Goal: Task Accomplishment & Management: Manage account settings

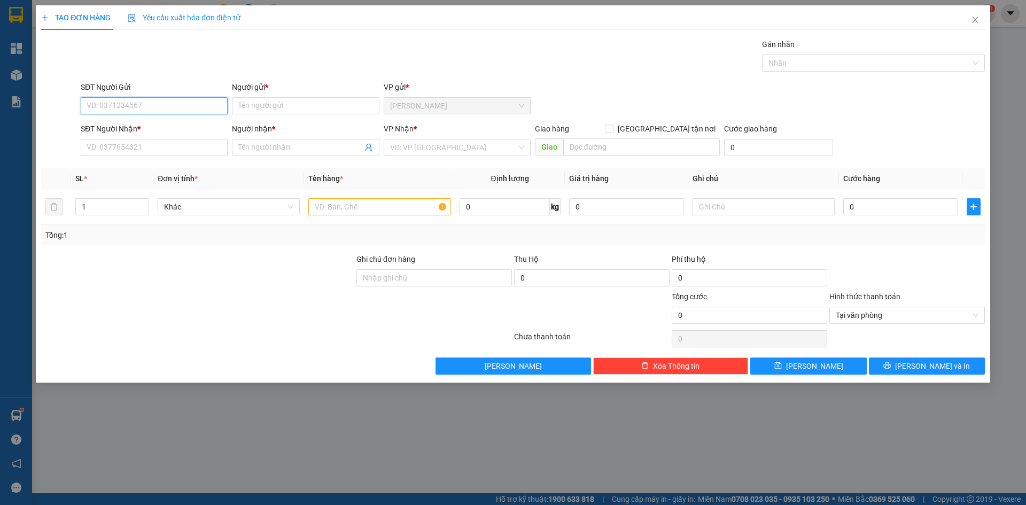
click at [144, 97] on input "SĐT Người Gửi" at bounding box center [154, 105] width 147 height 17
click at [135, 143] on div "0908722558 - 12" at bounding box center [154, 144] width 134 height 12
type input "0908722558"
type input "12"
type input "0908722558"
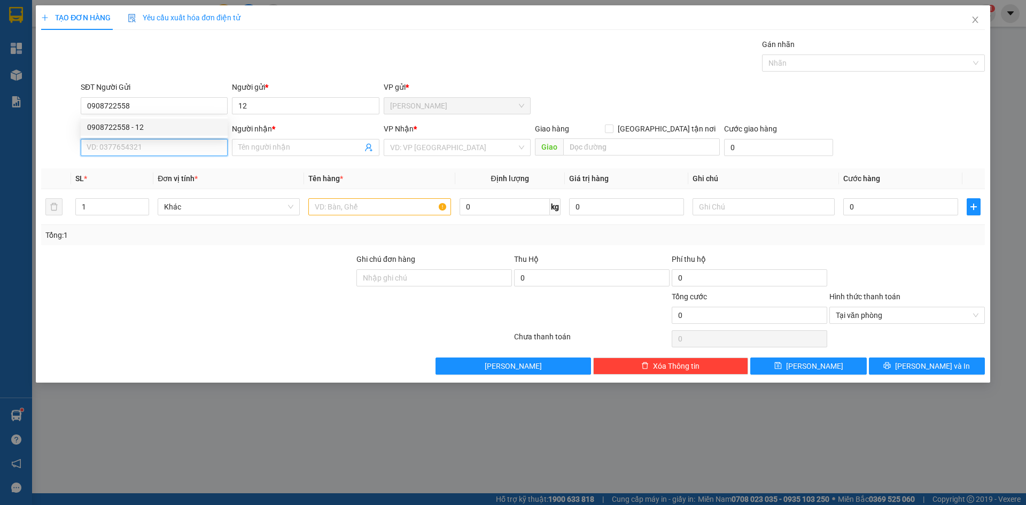
click at [134, 148] on input "SĐT Người Nhận *" at bounding box center [154, 147] width 147 height 17
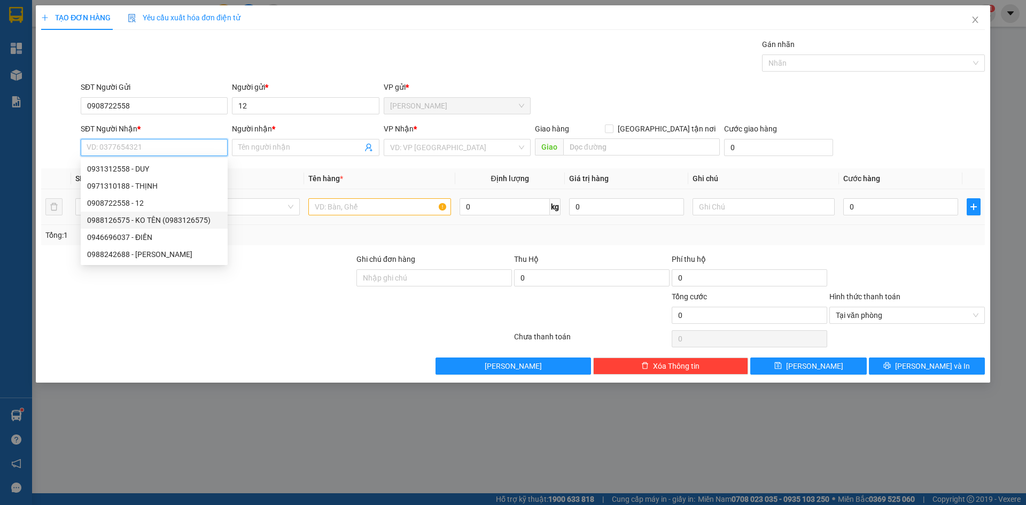
click at [135, 219] on div "0988126575 - KO TÊN (0983126575)" at bounding box center [154, 220] width 134 height 12
type input "0988126575"
type input "KO TÊN (0983126575)"
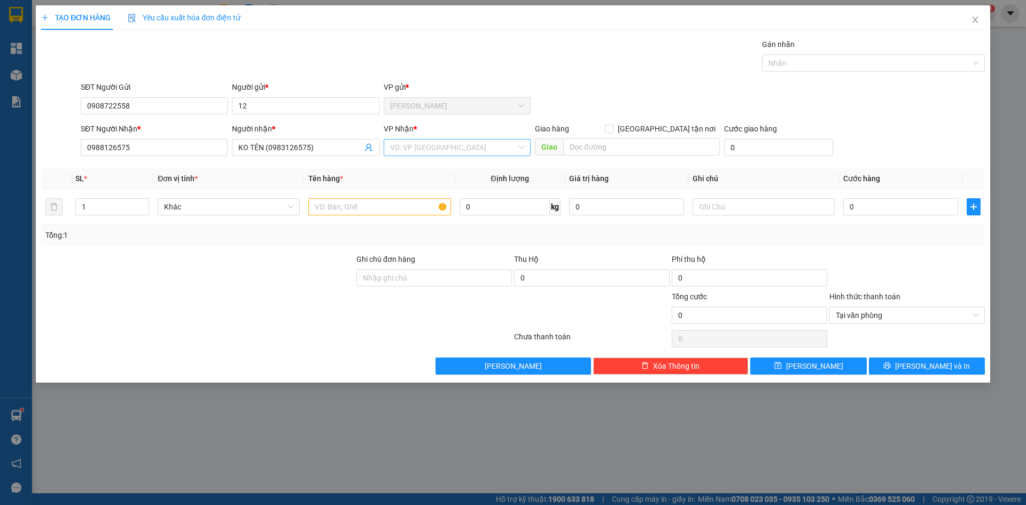
click at [399, 148] on input "search" at bounding box center [453, 147] width 127 height 16
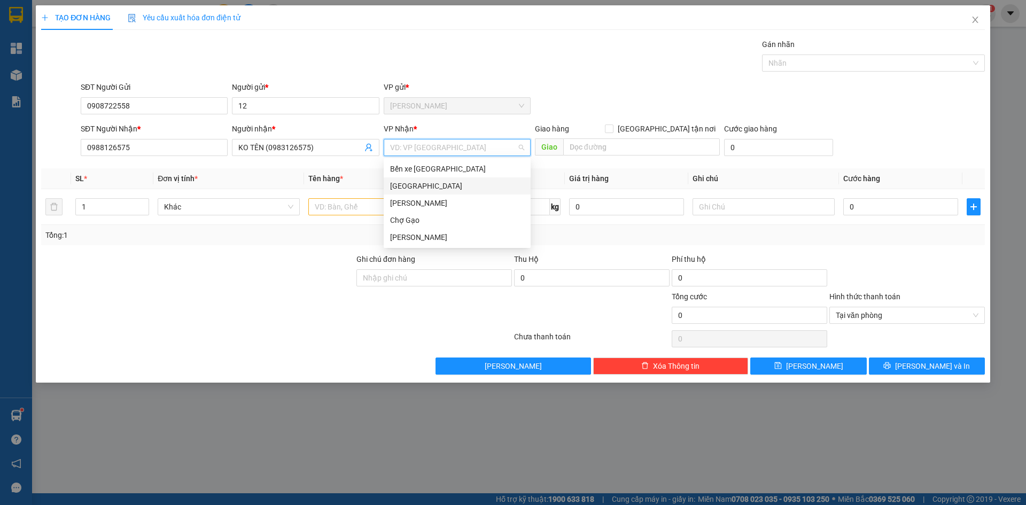
click at [400, 189] on div "[GEOGRAPHIC_DATA]" at bounding box center [457, 186] width 134 height 12
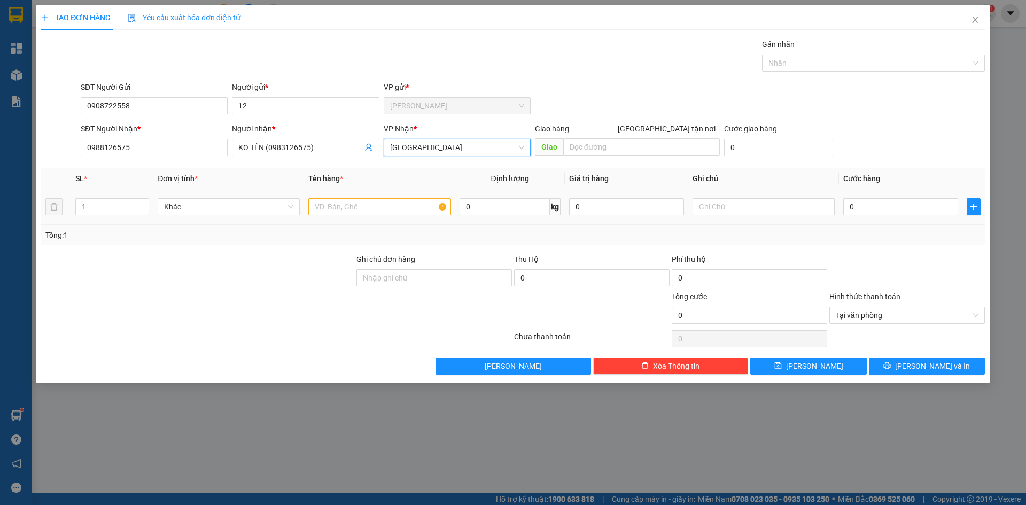
click at [302, 213] on td "Khác" at bounding box center [228, 207] width 151 height 36
click at [317, 206] on input "text" at bounding box center [379, 206] width 142 height 17
paste input "Ê"
type input "1 BXANH DÊ"
click at [862, 212] on input "0" at bounding box center [900, 206] width 115 height 17
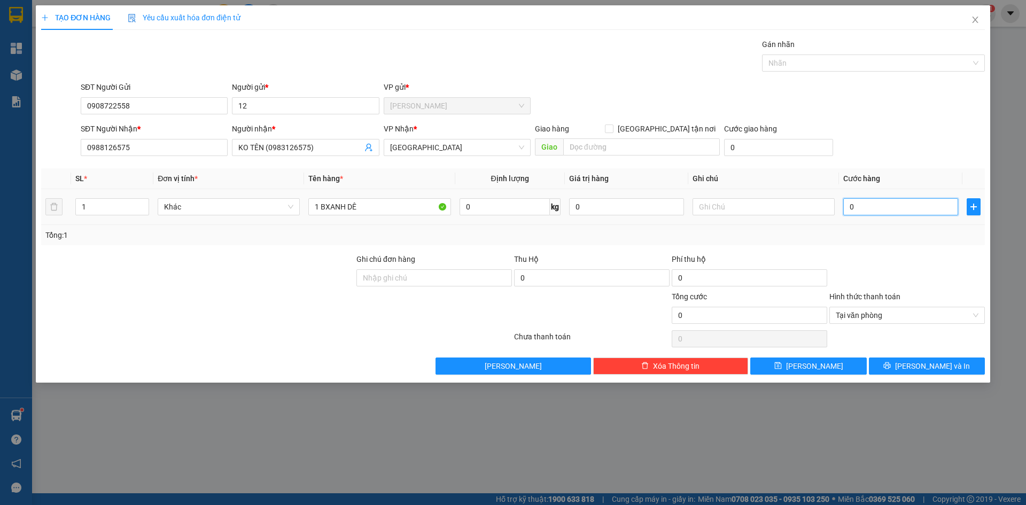
type input "3"
type input "30"
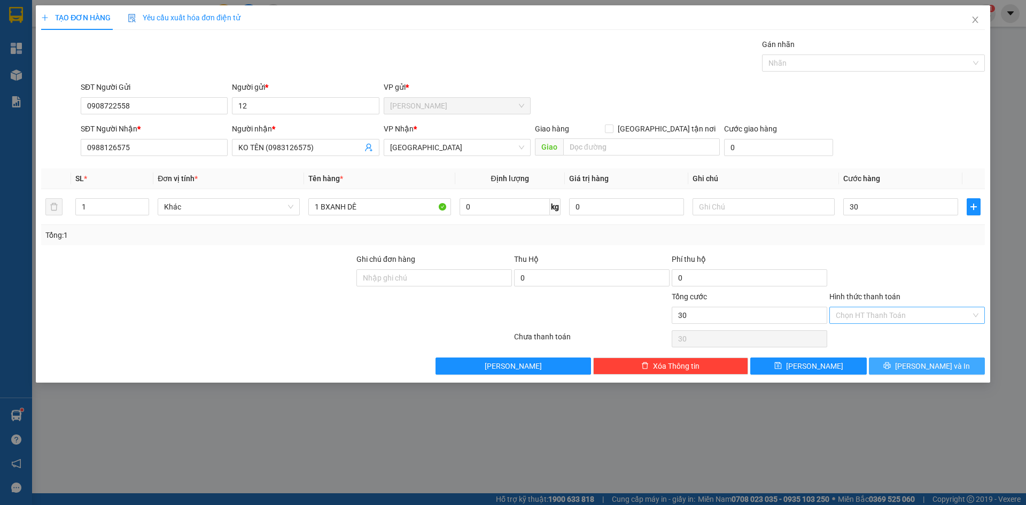
type input "30.000"
click at [953, 361] on button "[PERSON_NAME] và In" at bounding box center [927, 366] width 116 height 17
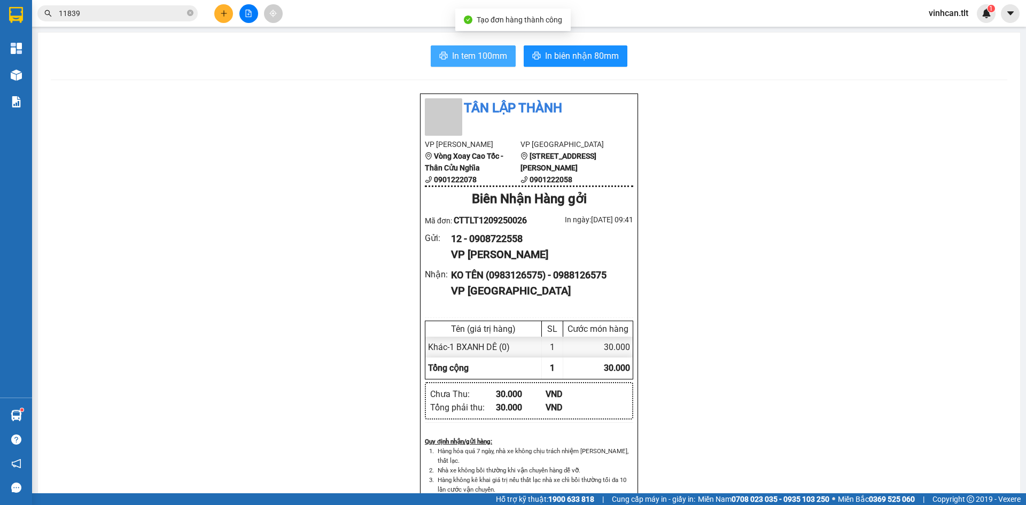
click at [500, 60] on span "In tem 100mm" at bounding box center [479, 55] width 55 height 13
click at [222, 16] on icon "plus" at bounding box center [223, 13] width 7 height 7
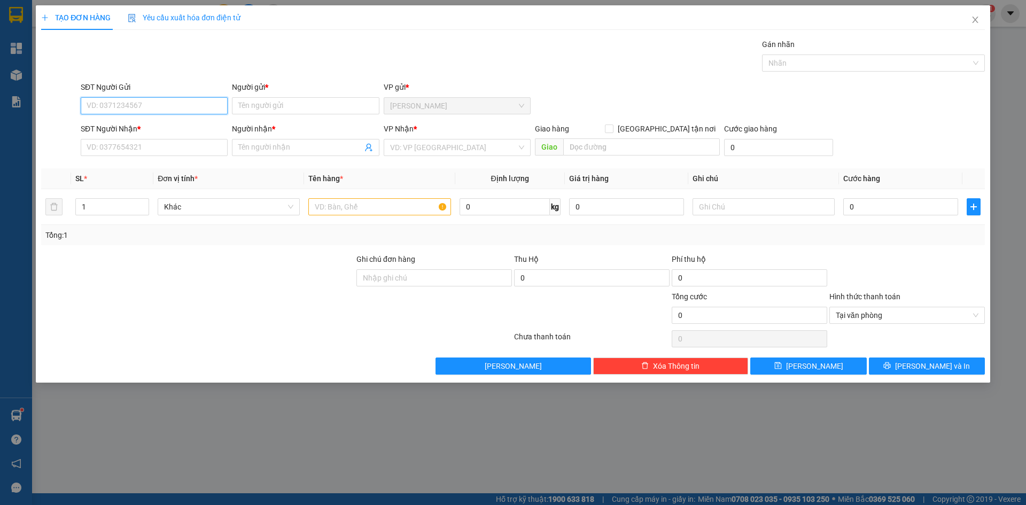
click at [122, 106] on input "SĐT Người Gửi" at bounding box center [154, 105] width 147 height 17
click at [112, 127] on div "0908722558 - 12" at bounding box center [154, 127] width 134 height 12
type input "0908722558"
type input "12"
type input "0908722558"
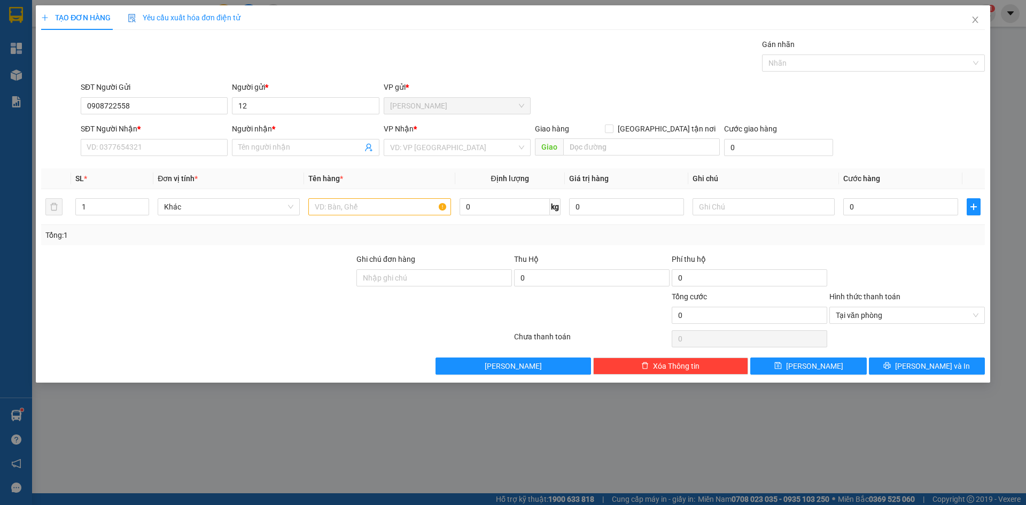
click at [117, 157] on div "SĐT Người Nhận * VD: 0377654321" at bounding box center [154, 141] width 147 height 37
click at [120, 145] on input "SĐT Người Nhận *" at bounding box center [154, 147] width 147 height 17
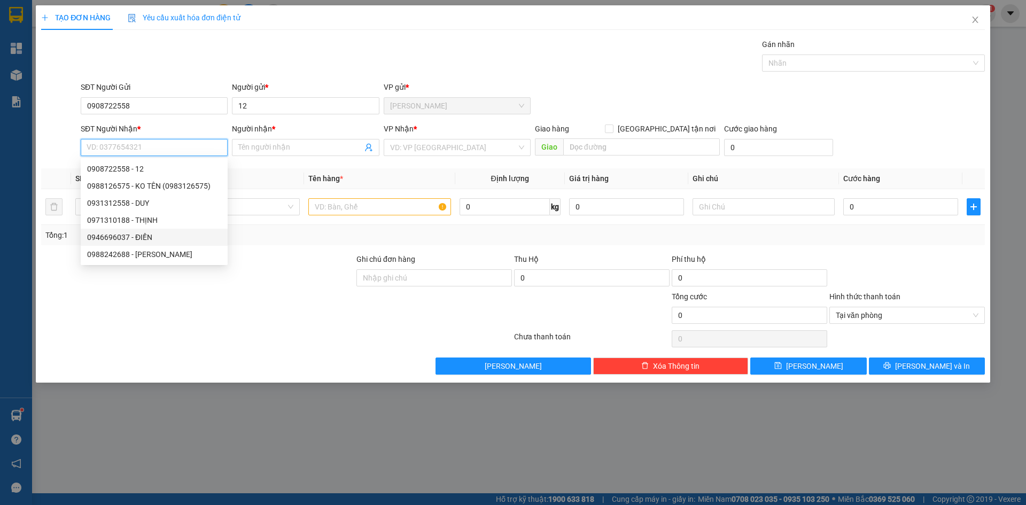
click at [144, 242] on div "0946696037 - ĐIỀN" at bounding box center [154, 237] width 134 height 12
type input "0946696037"
type input "ĐIỀN"
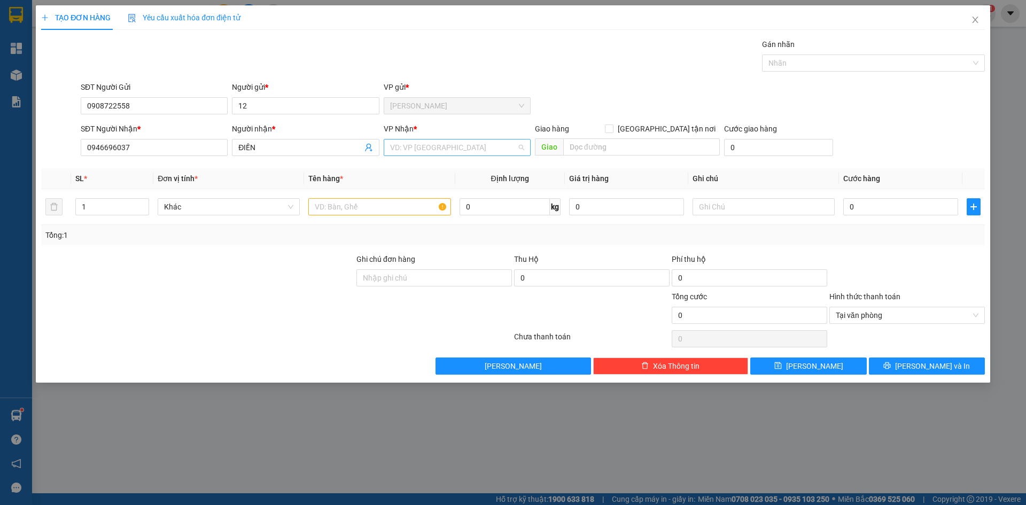
drag, startPoint x: 401, startPoint y: 148, endPoint x: 400, endPoint y: 185, distance: 36.9
click at [401, 148] on input "search" at bounding box center [453, 147] width 127 height 16
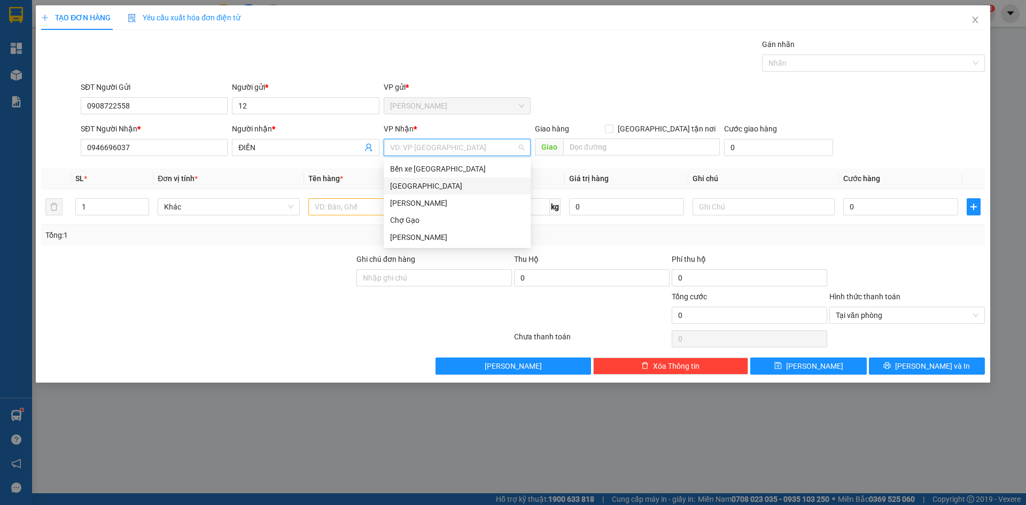
click at [398, 183] on div "[GEOGRAPHIC_DATA]" at bounding box center [457, 186] width 134 height 12
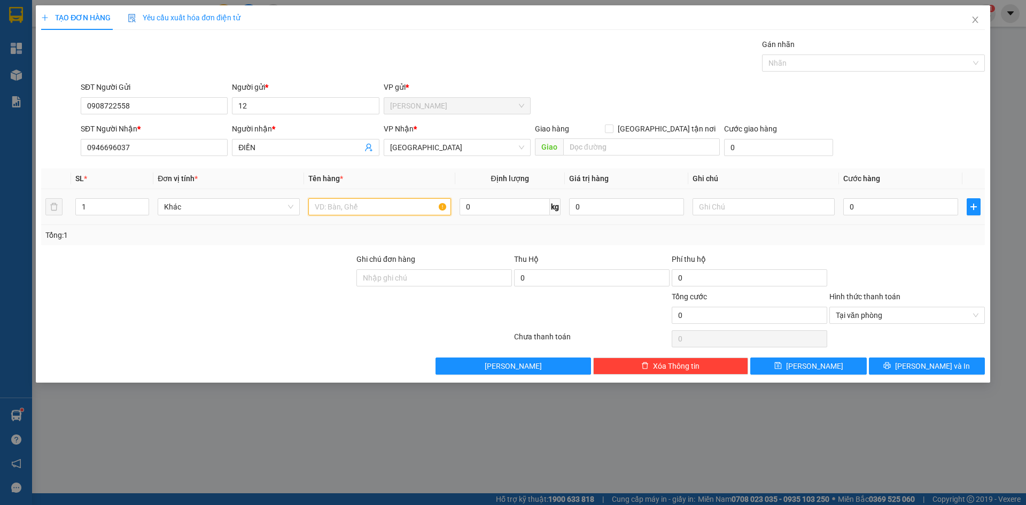
click at [320, 209] on input "text" at bounding box center [379, 206] width 142 height 17
paste input "Ê"
type input "1 BXANH DÊ"
click at [889, 205] on input "0" at bounding box center [900, 206] width 115 height 17
type input "3"
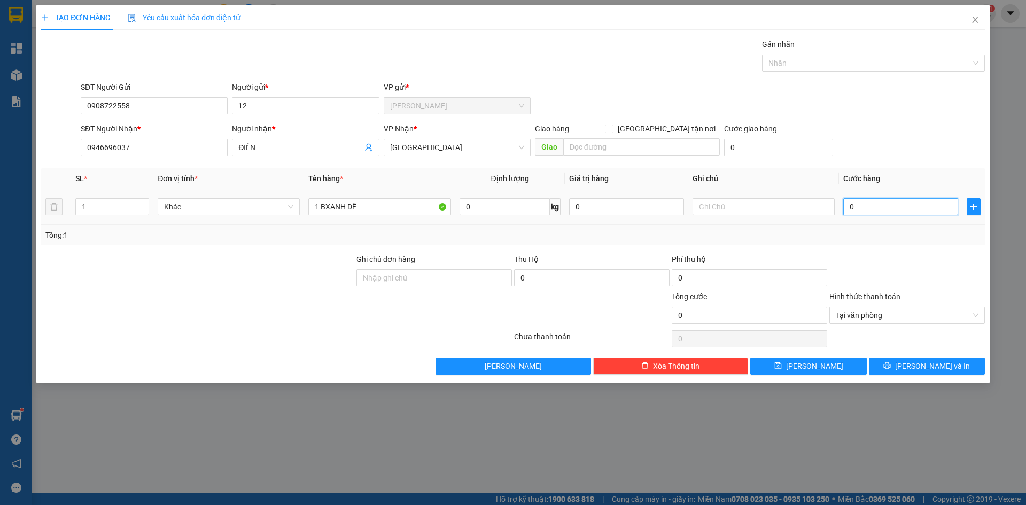
type input "3"
type input "30"
type input "30.000"
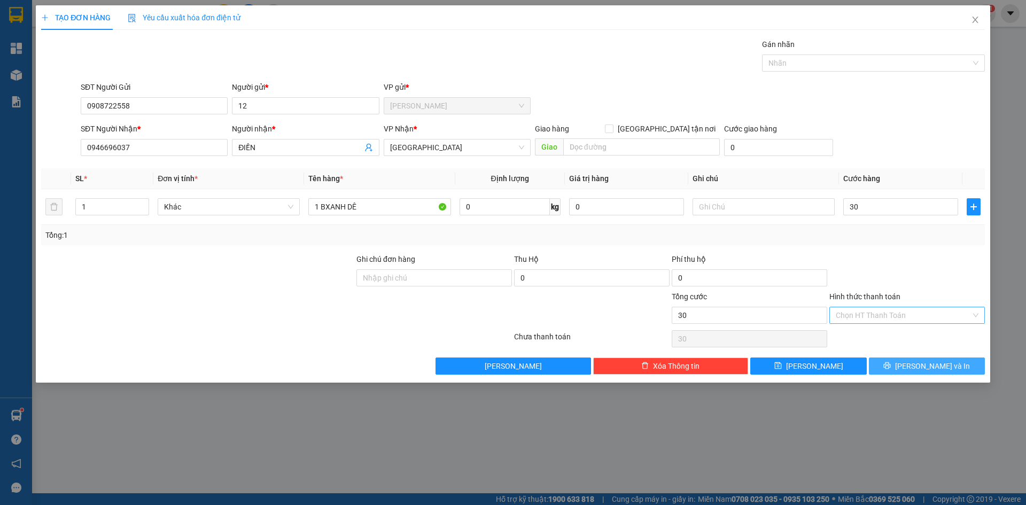
type input "30.000"
drag, startPoint x: 947, startPoint y: 365, endPoint x: 922, endPoint y: 337, distance: 37.5
click at [946, 365] on span "[PERSON_NAME] và In" at bounding box center [932, 366] width 75 height 12
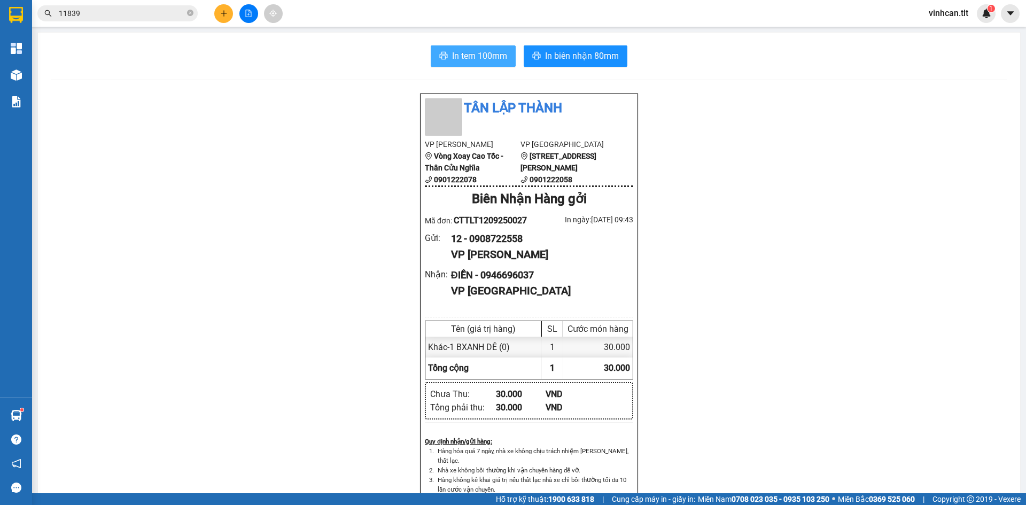
click at [473, 46] on button "In tem 100mm" at bounding box center [473, 55] width 85 height 21
click at [226, 14] on icon "plus" at bounding box center [223, 13] width 7 height 7
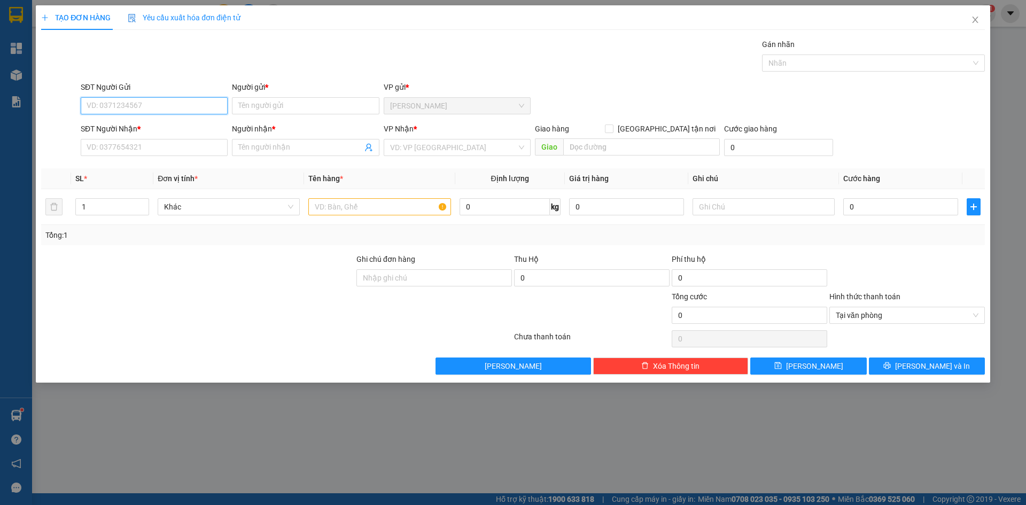
click at [178, 108] on input "SĐT Người Gửi" at bounding box center [154, 105] width 147 height 17
type input "2558"
click at [969, 17] on span "Close" at bounding box center [975, 20] width 30 height 30
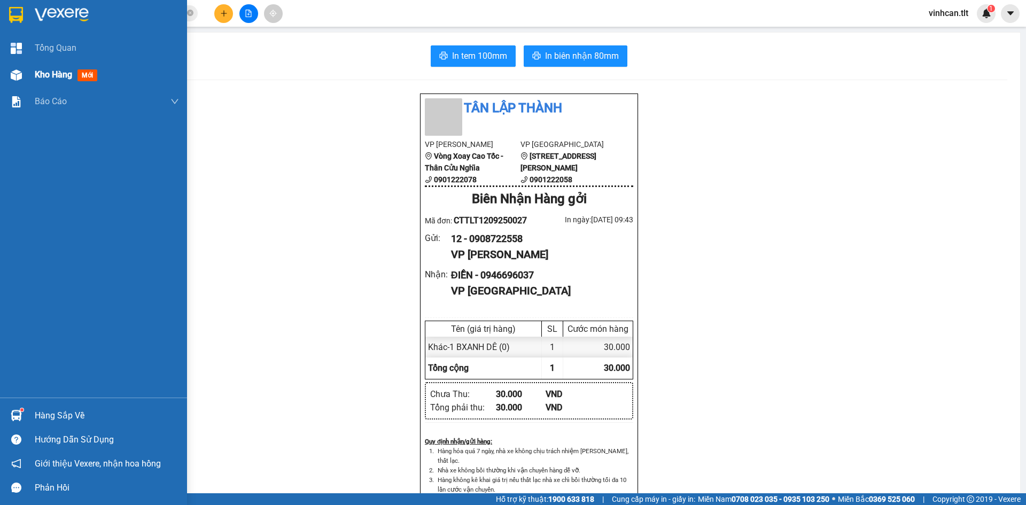
click at [37, 68] on div "Kho hàng mới" at bounding box center [68, 74] width 67 height 13
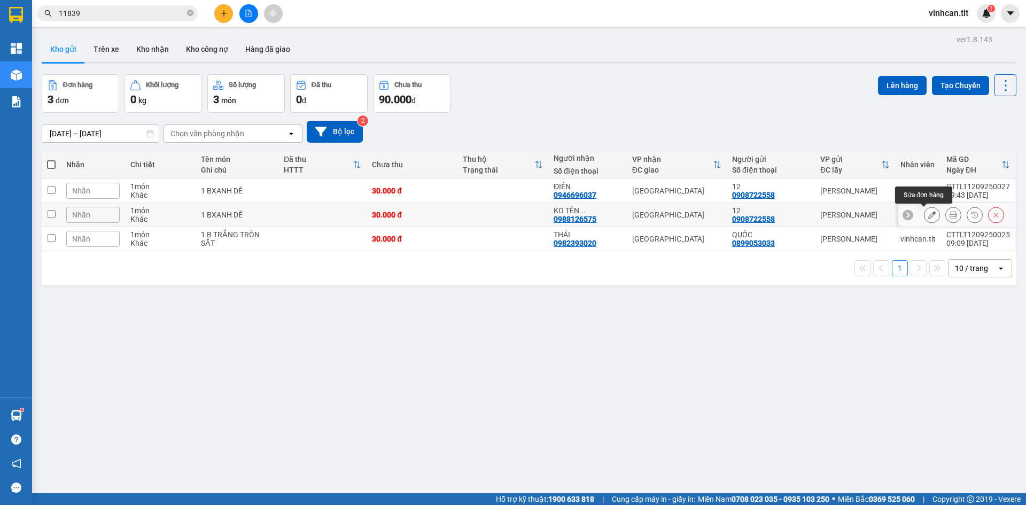
click at [928, 213] on icon at bounding box center [931, 214] width 7 height 7
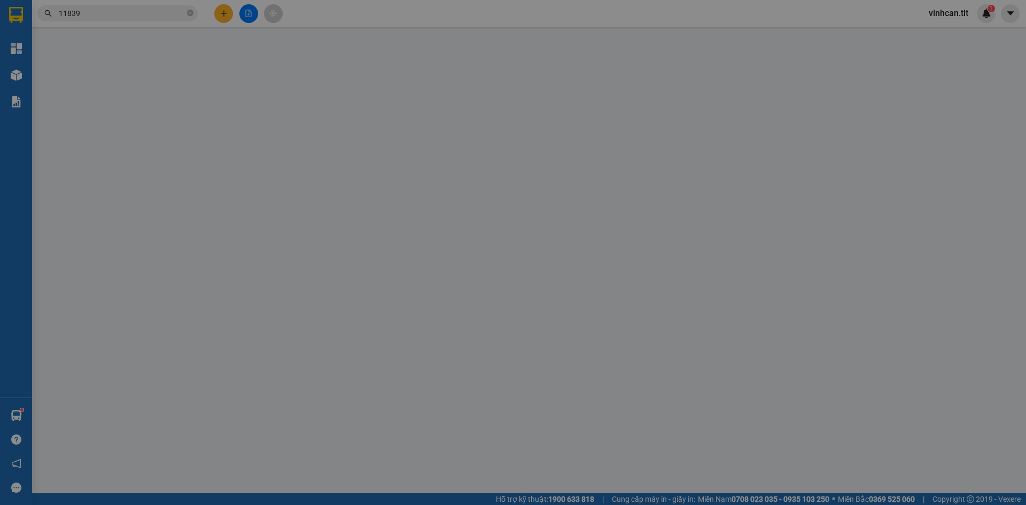
type input "0908722558"
type input "12"
type input "0988126575"
type input "KO TÊN (0983126575)"
type input "30.000"
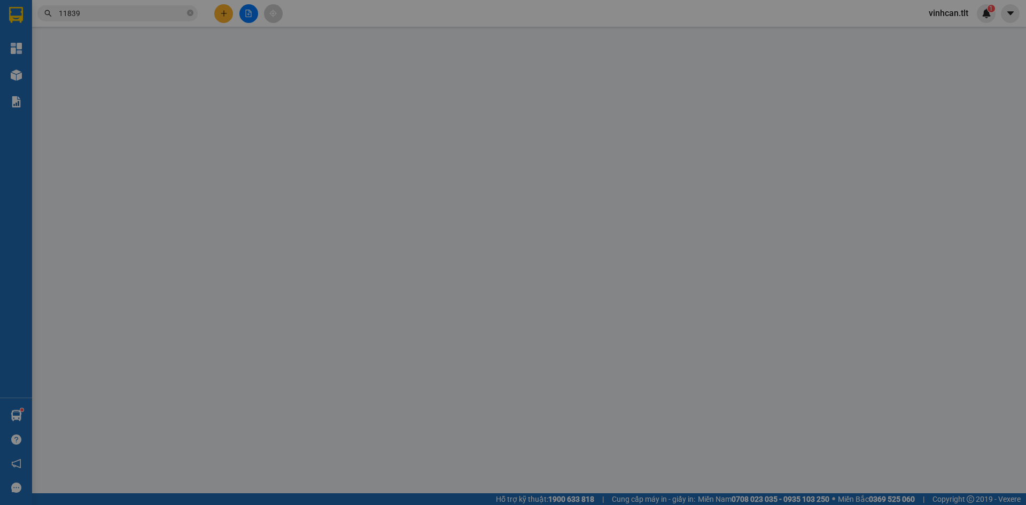
type input "30.000"
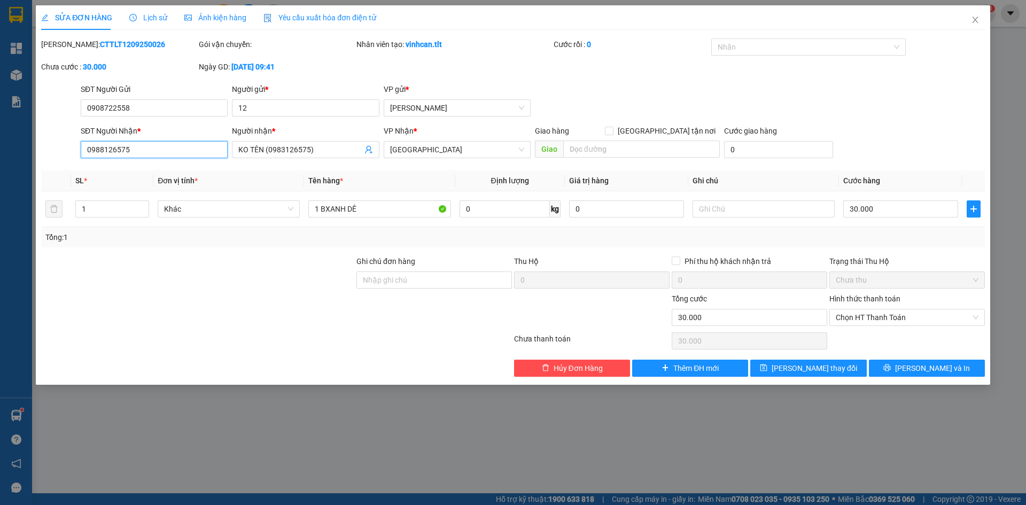
click at [138, 151] on input "0988126575" at bounding box center [154, 149] width 147 height 17
type input "0"
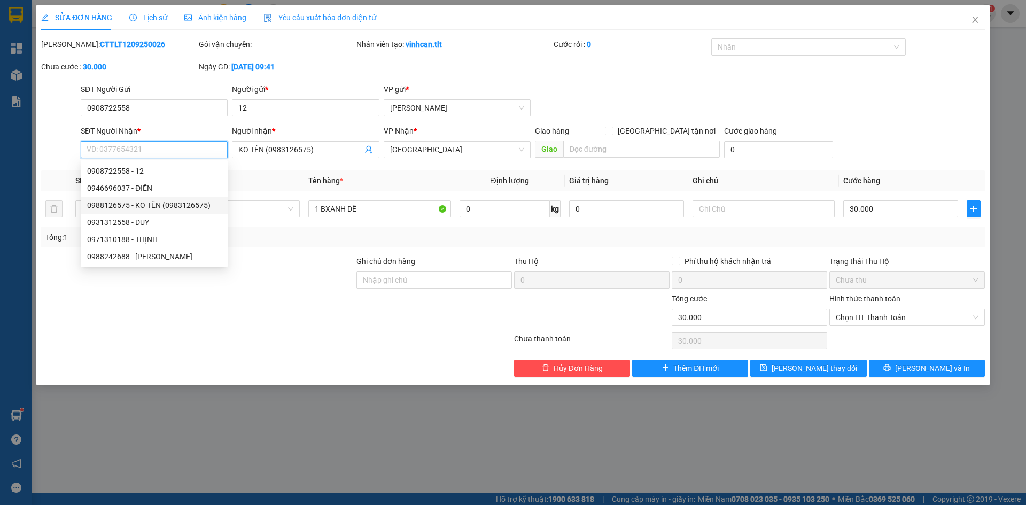
click at [141, 205] on div "0988126575 - KO TÊN (0983126575)" at bounding box center [154, 205] width 134 height 12
type input "0988126575"
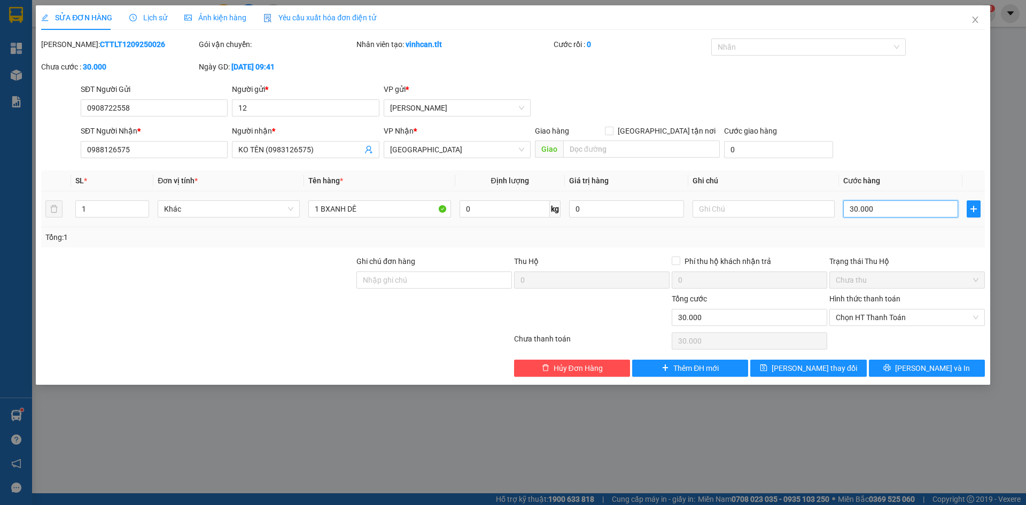
click at [855, 209] on input "30.000" at bounding box center [900, 208] width 115 height 17
type input "5"
type input "50"
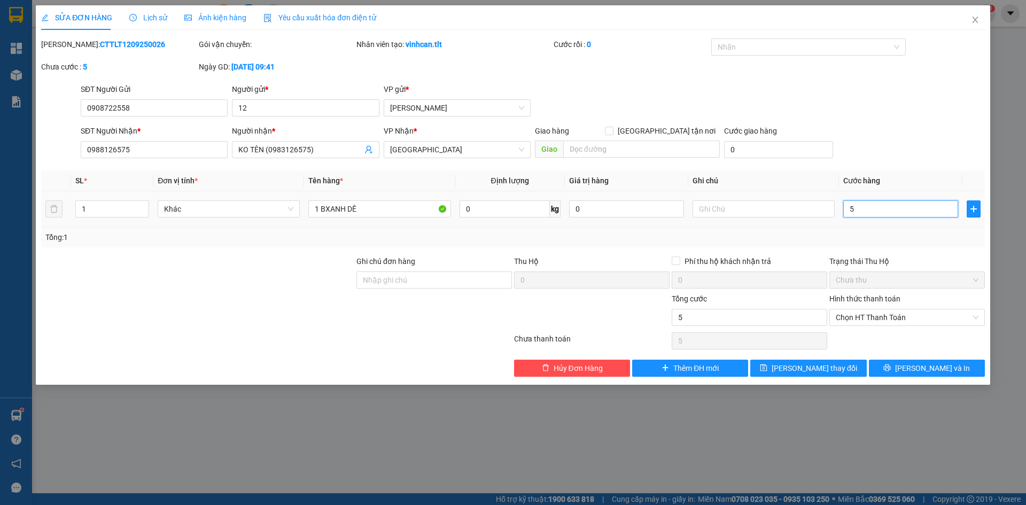
type input "50"
type input "50.000"
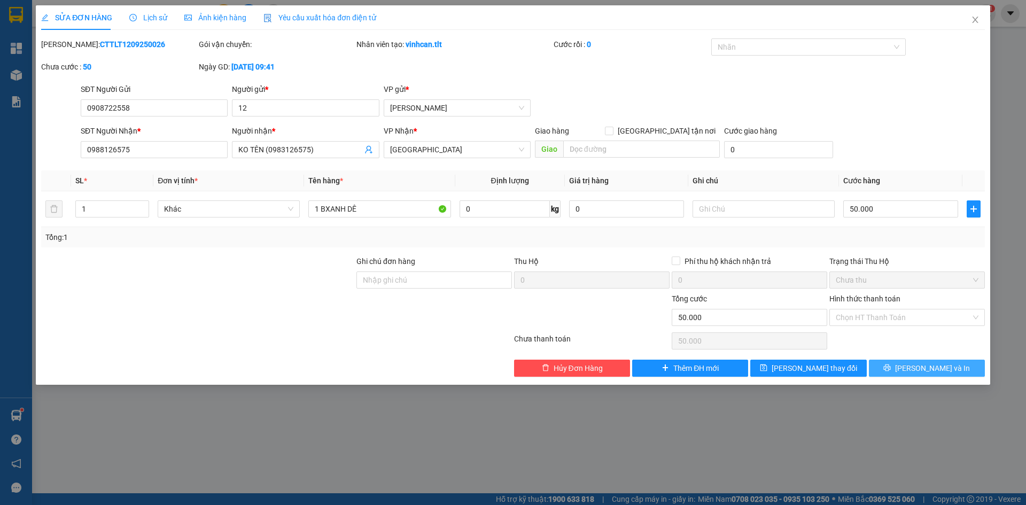
click at [954, 373] on button "[PERSON_NAME] và In" at bounding box center [927, 368] width 116 height 17
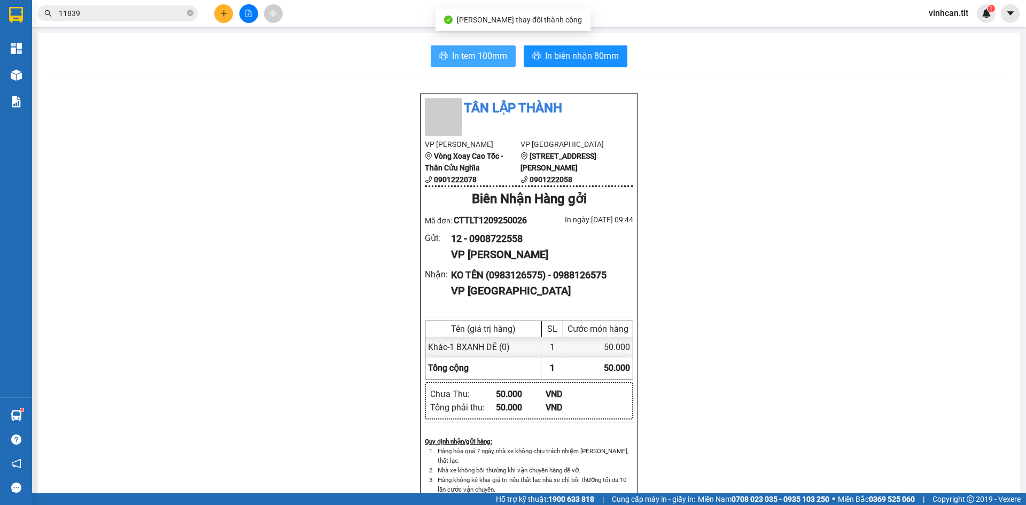
click at [478, 57] on span "In tem 100mm" at bounding box center [479, 55] width 55 height 13
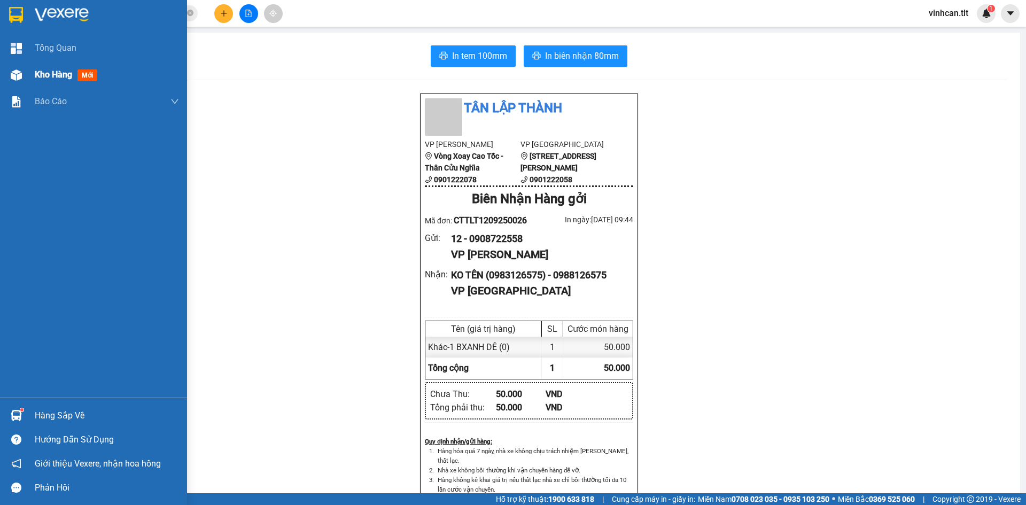
click at [66, 75] on span "Kho hàng" at bounding box center [53, 74] width 37 height 10
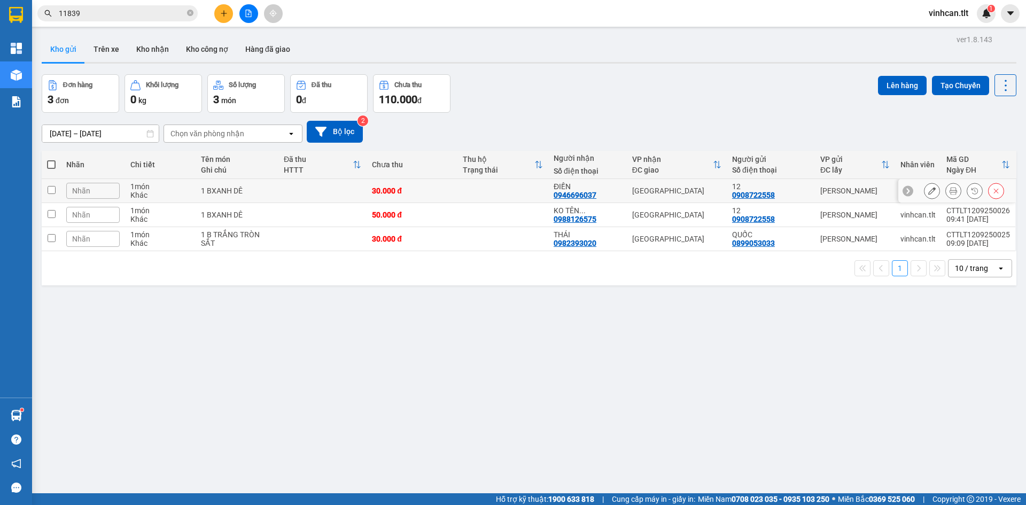
click at [265, 188] on div "1 BXANH DÊ" at bounding box center [237, 191] width 72 height 9
checkbox input "true"
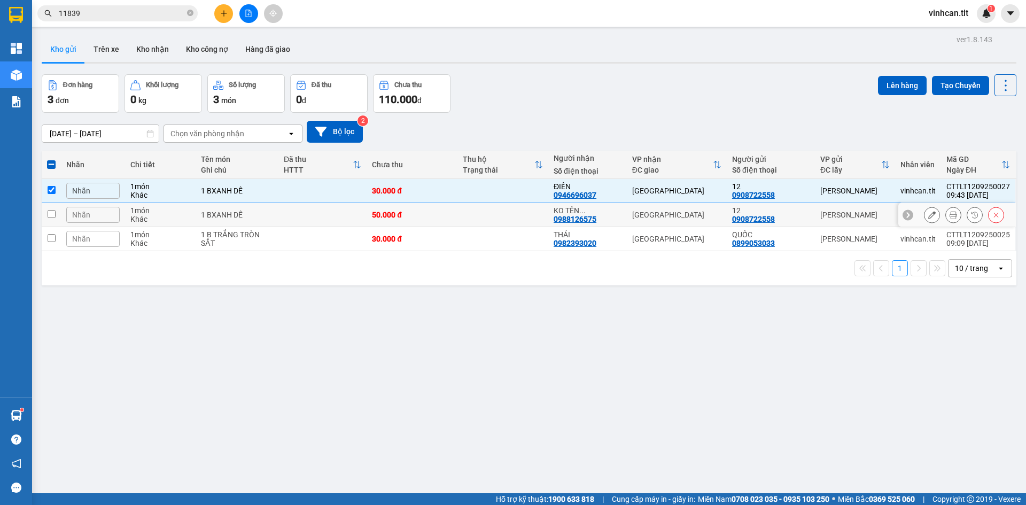
click at [273, 216] on div "1 BXANH DÊ" at bounding box center [237, 215] width 72 height 9
checkbox input "true"
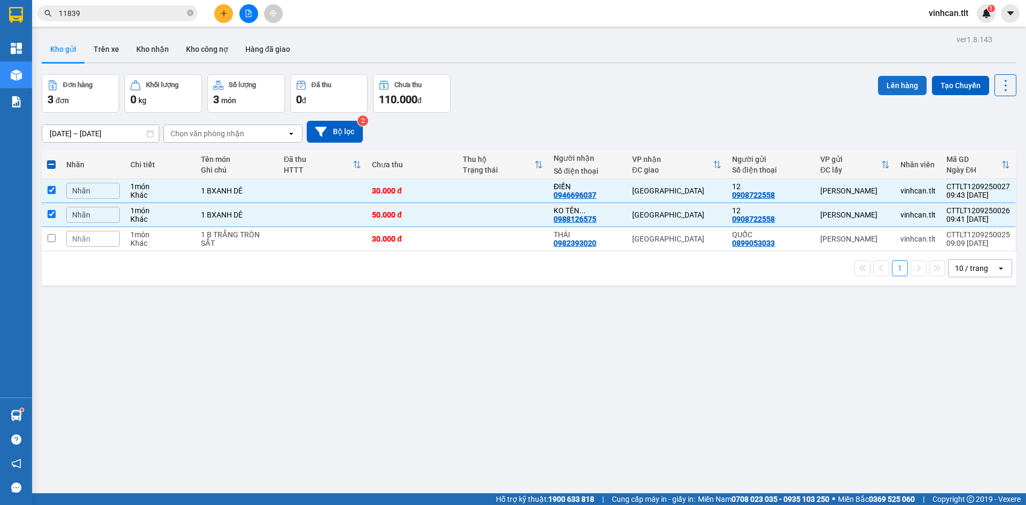
click at [890, 83] on button "Lên hàng" at bounding box center [902, 85] width 49 height 19
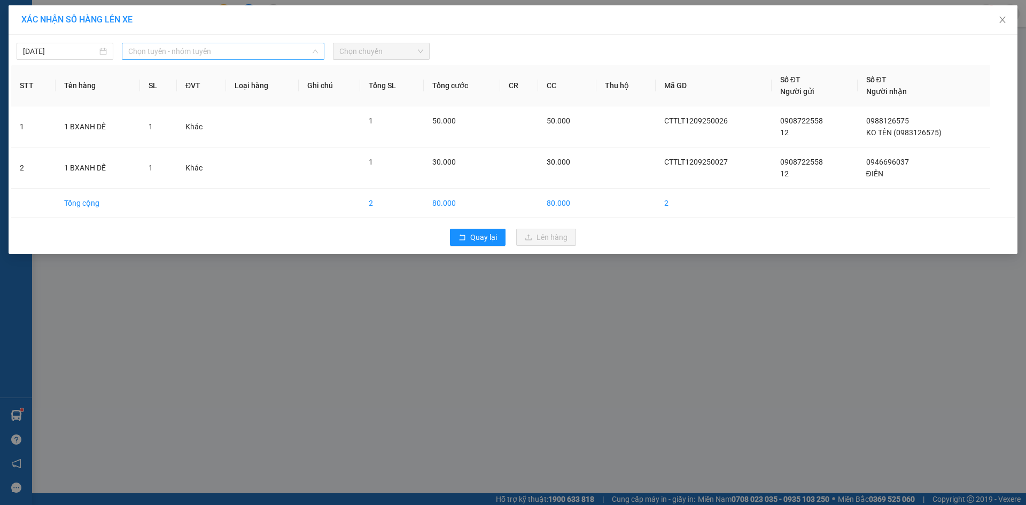
click at [224, 50] on span "Chọn tuyến - nhóm tuyến" at bounding box center [223, 51] width 190 height 16
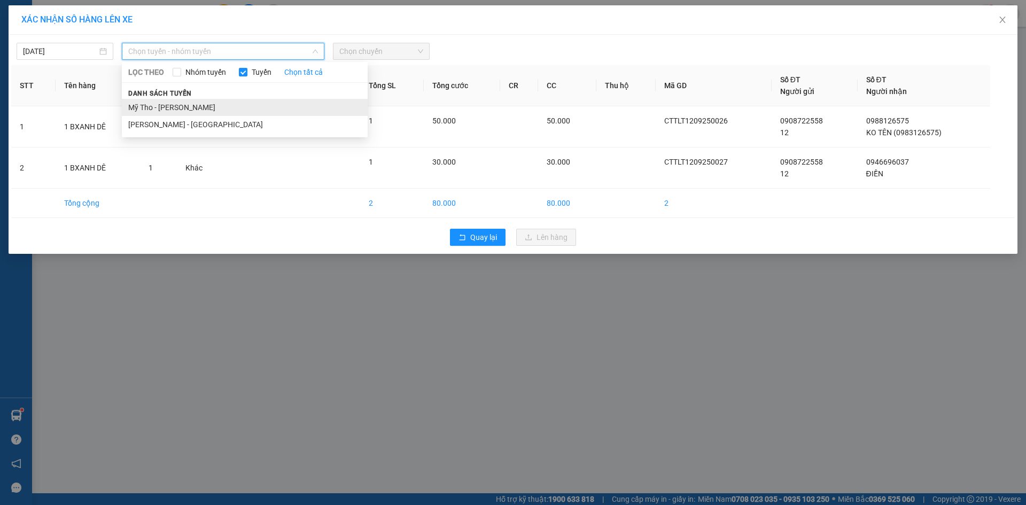
click at [196, 105] on li "Mỹ Tho - [PERSON_NAME]" at bounding box center [245, 107] width 246 height 17
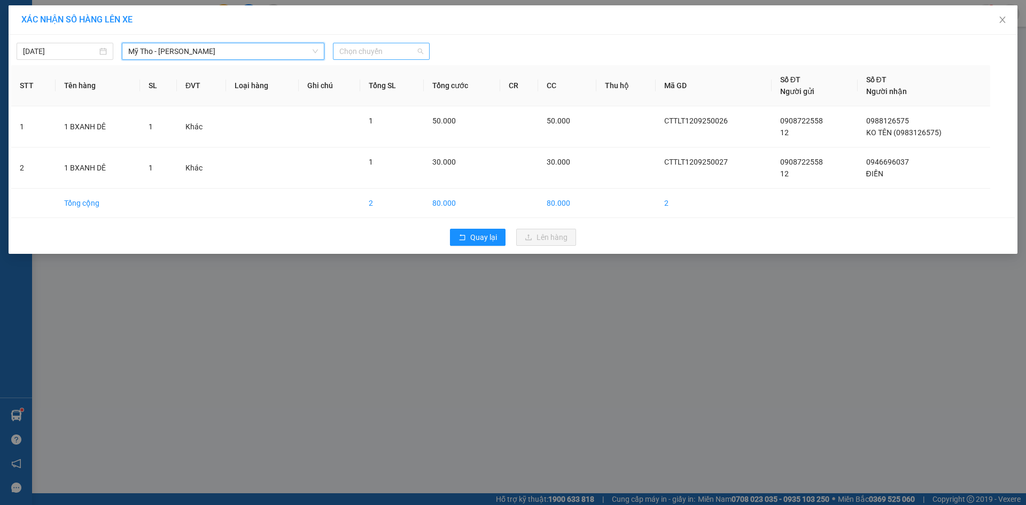
click at [392, 53] on span "Chọn chuyến" at bounding box center [381, 51] width 84 height 16
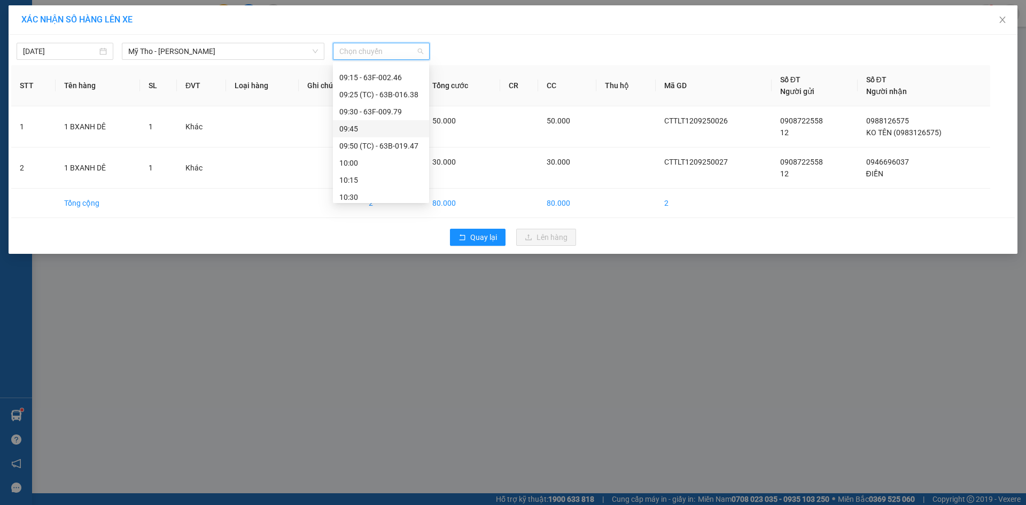
scroll to position [481, 0]
click at [387, 76] on div "08:50 (TC) - 63F-009.14" at bounding box center [380, 71] width 83 height 12
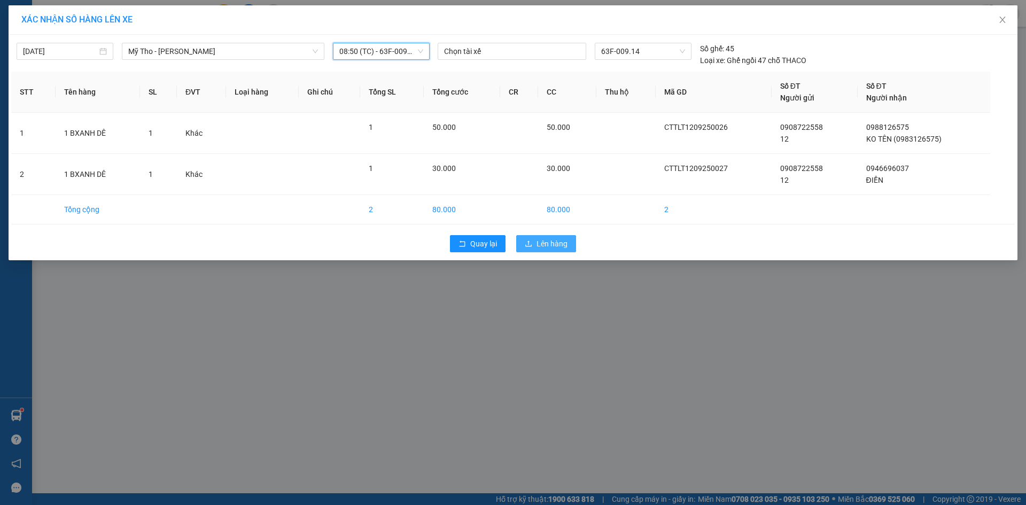
click at [540, 249] on span "Lên hàng" at bounding box center [552, 244] width 31 height 12
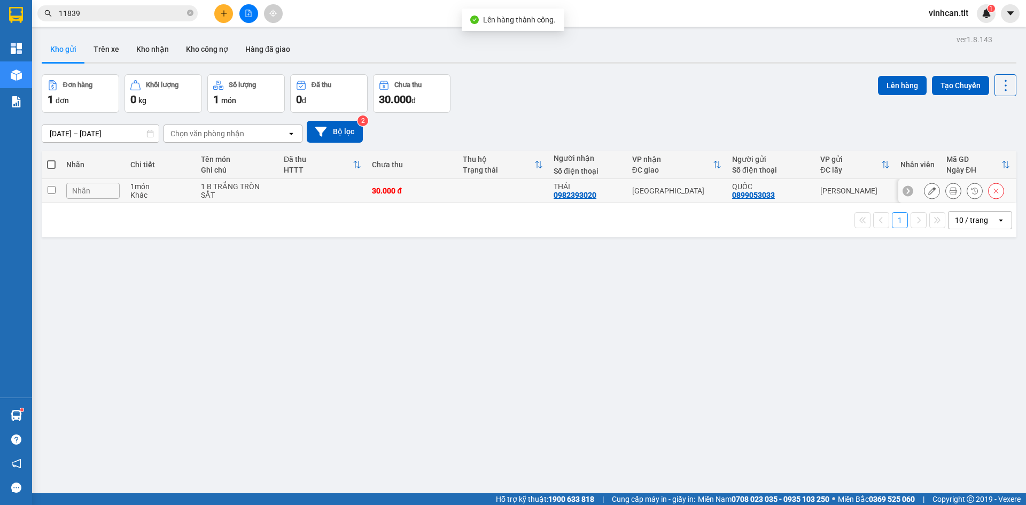
click at [319, 188] on td at bounding box center [322, 191] width 88 height 24
checkbox input "true"
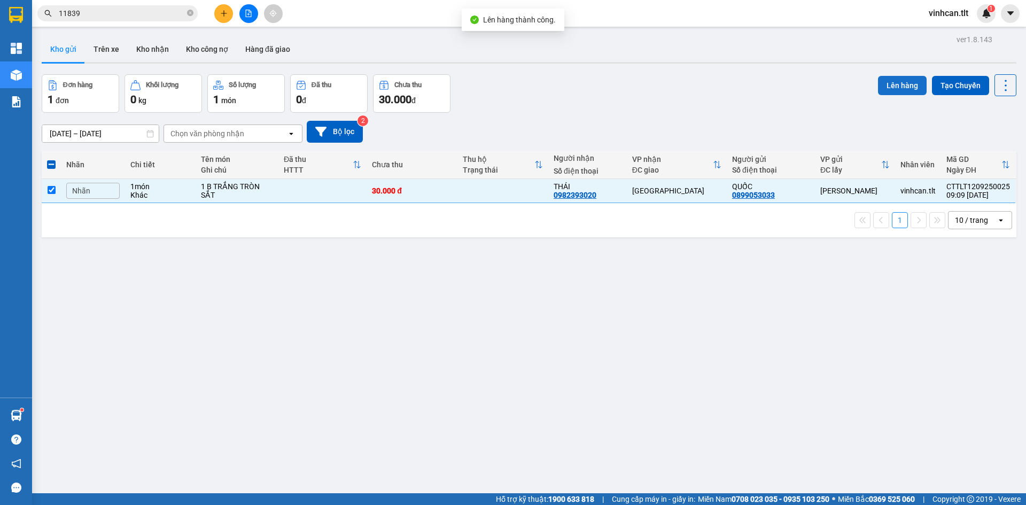
click at [881, 88] on button "Lên hàng" at bounding box center [902, 85] width 49 height 19
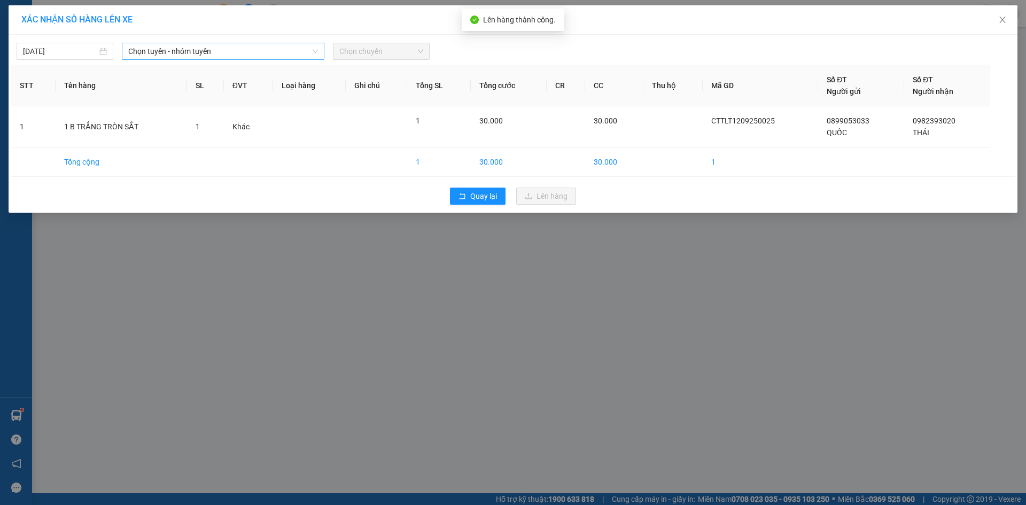
click at [224, 57] on span "Chọn tuyến - nhóm tuyến" at bounding box center [223, 51] width 190 height 16
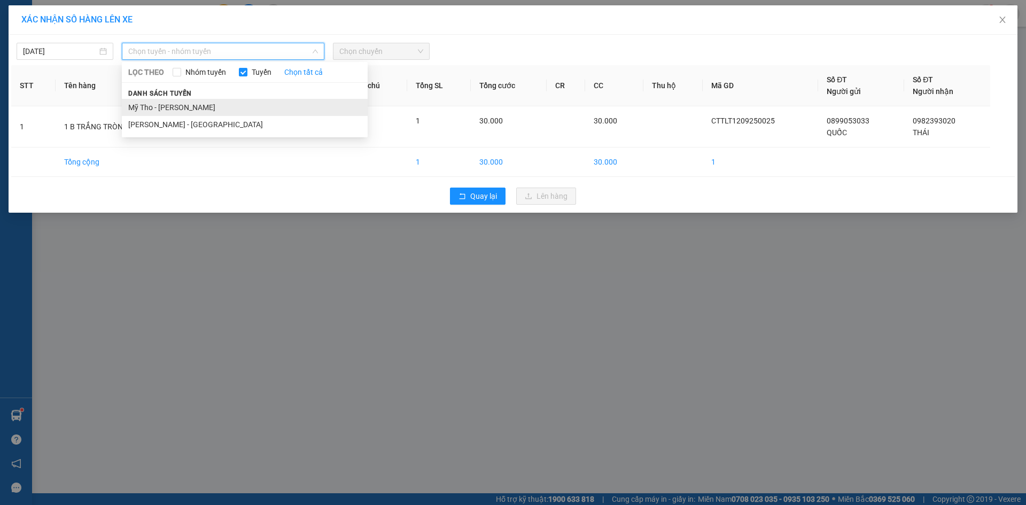
click at [178, 111] on li "Mỹ Tho - [PERSON_NAME]" at bounding box center [245, 107] width 246 height 17
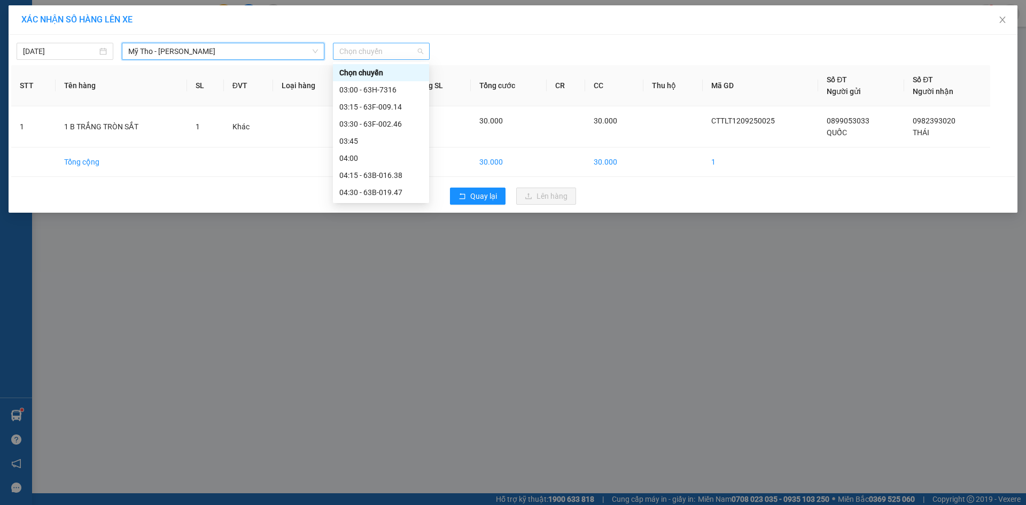
click at [338, 52] on div "Chọn chuyến" at bounding box center [381, 51] width 97 height 17
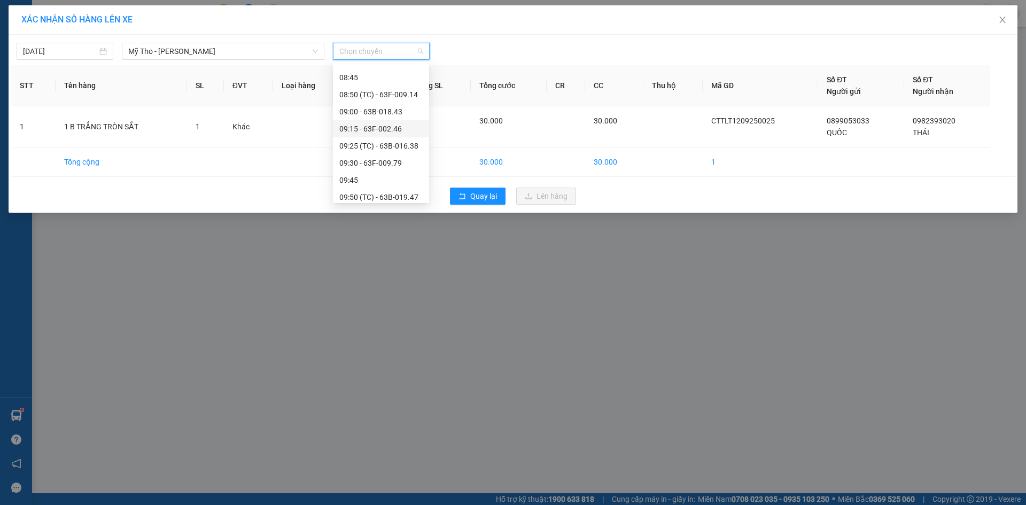
scroll to position [428, 0]
click at [397, 90] on div "08:30 - 63B-019.41" at bounding box center [380, 90] width 83 height 12
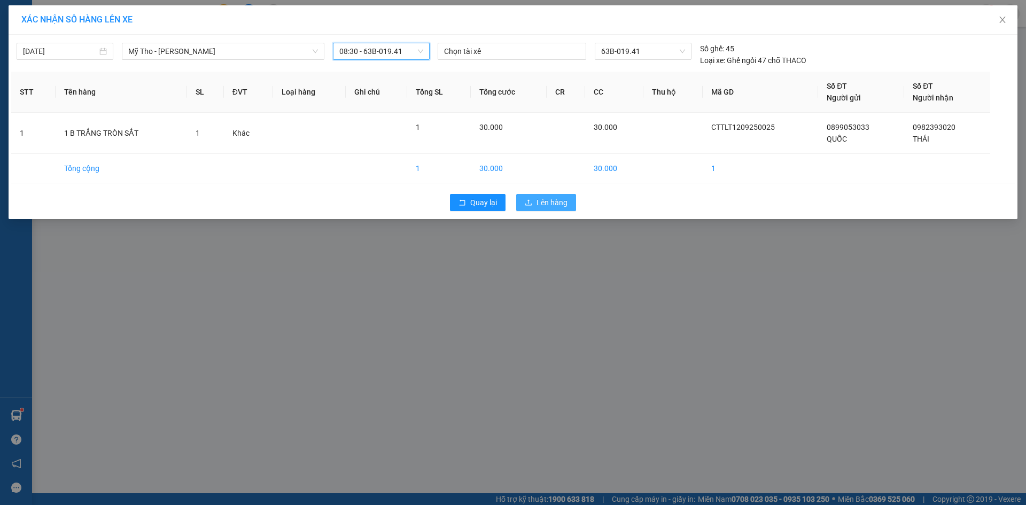
click at [551, 198] on span "Lên hàng" at bounding box center [552, 203] width 31 height 12
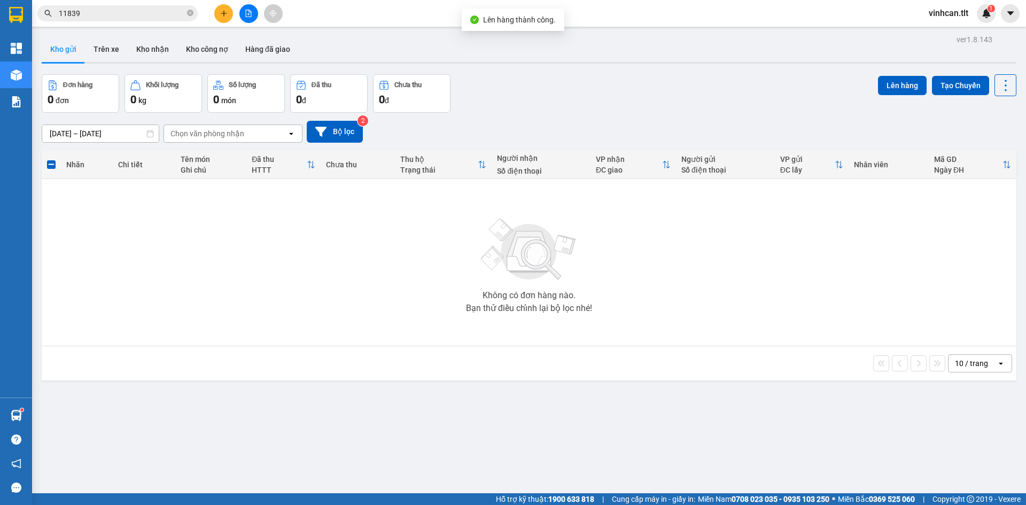
click at [249, 16] on icon "file-add" at bounding box center [248, 13] width 7 height 7
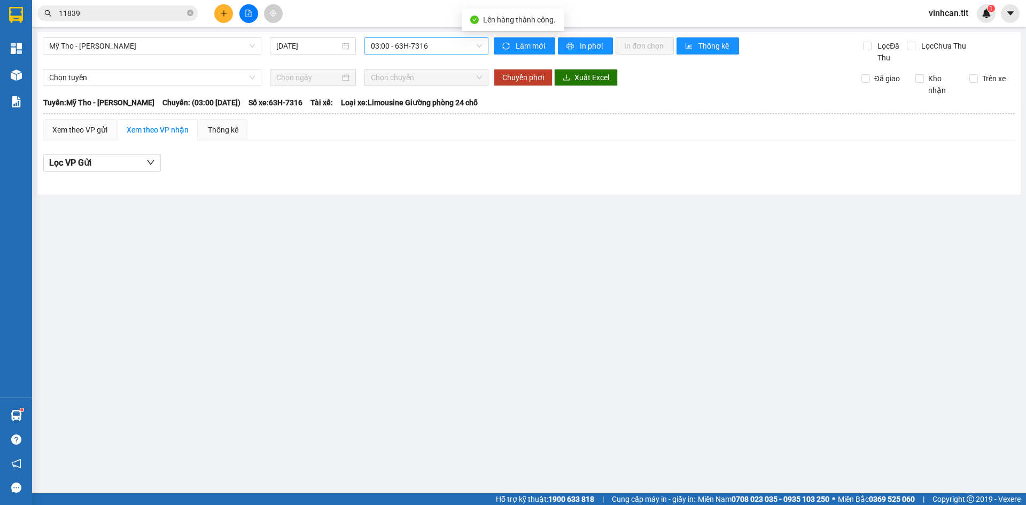
click at [402, 52] on span "03:00 - 63H-7316" at bounding box center [426, 46] width 111 height 16
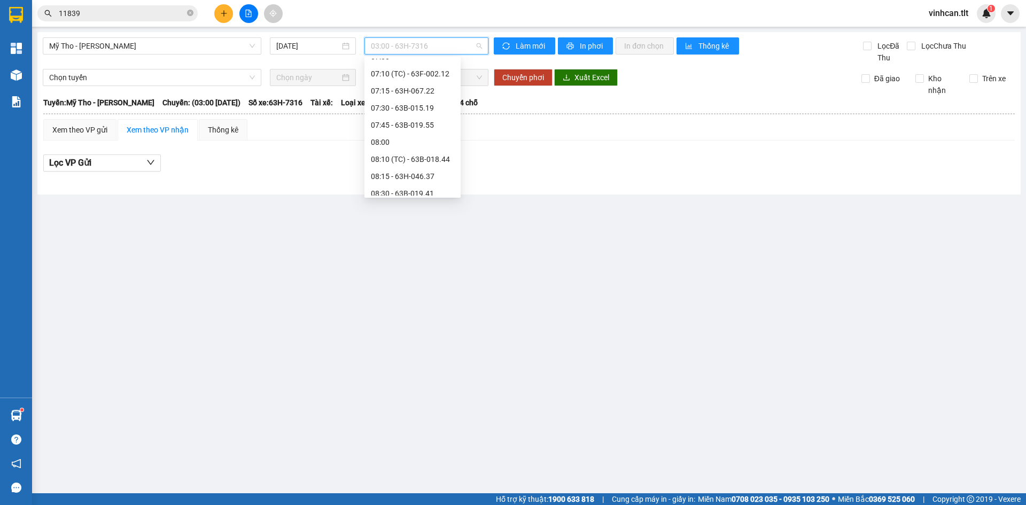
scroll to position [321, 0]
click at [414, 187] on div "08:30 - 63B-019.41" at bounding box center [412, 191] width 83 height 12
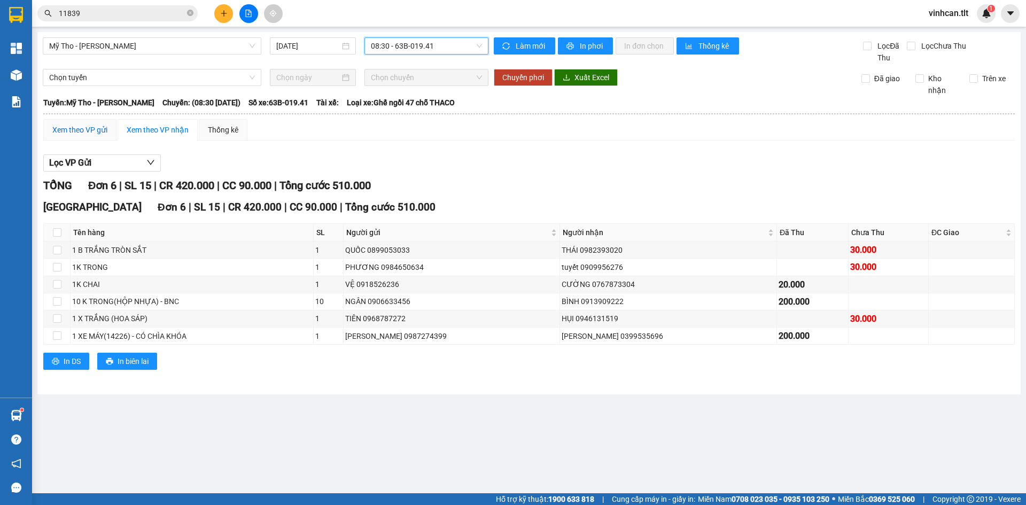
click at [95, 129] on div "Xem theo VP gửi" at bounding box center [79, 130] width 55 height 12
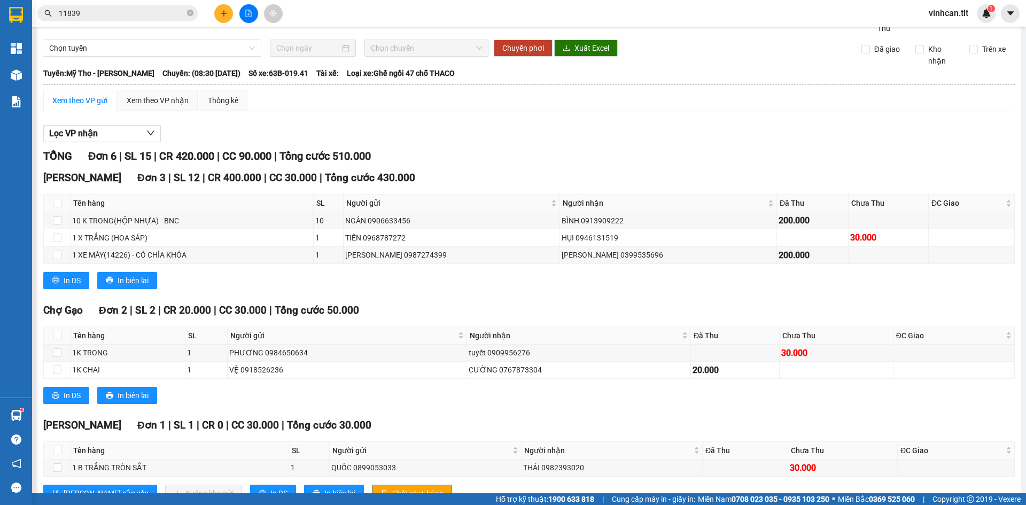
scroll to position [68, 0]
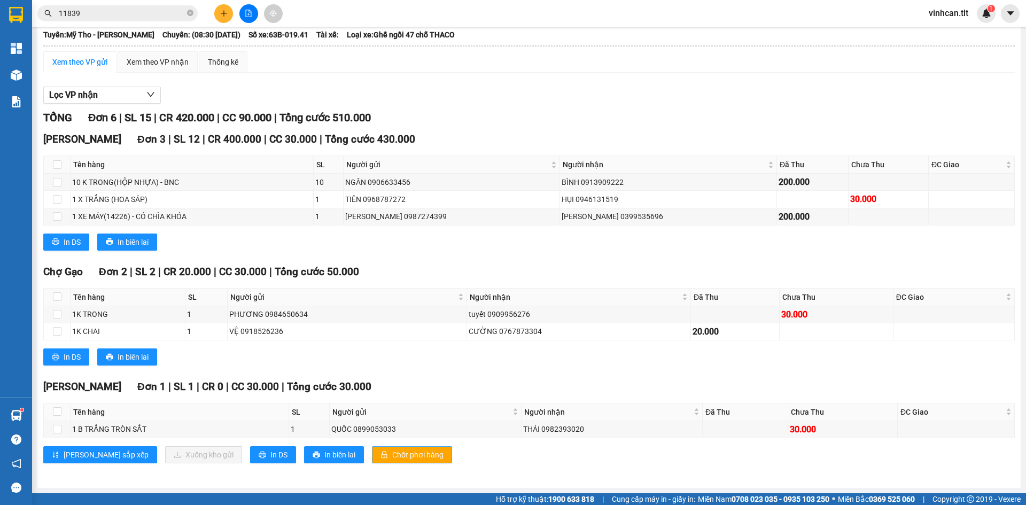
click at [392, 449] on span "Chốt phơi hàng" at bounding box center [417, 455] width 51 height 12
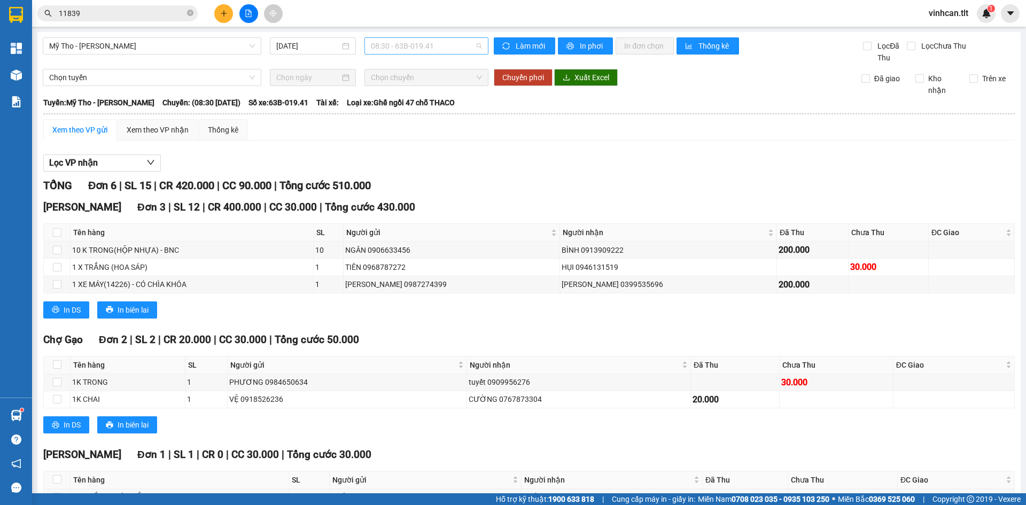
click at [392, 41] on span "08:30 - 63B-019.41" at bounding box center [426, 46] width 111 height 16
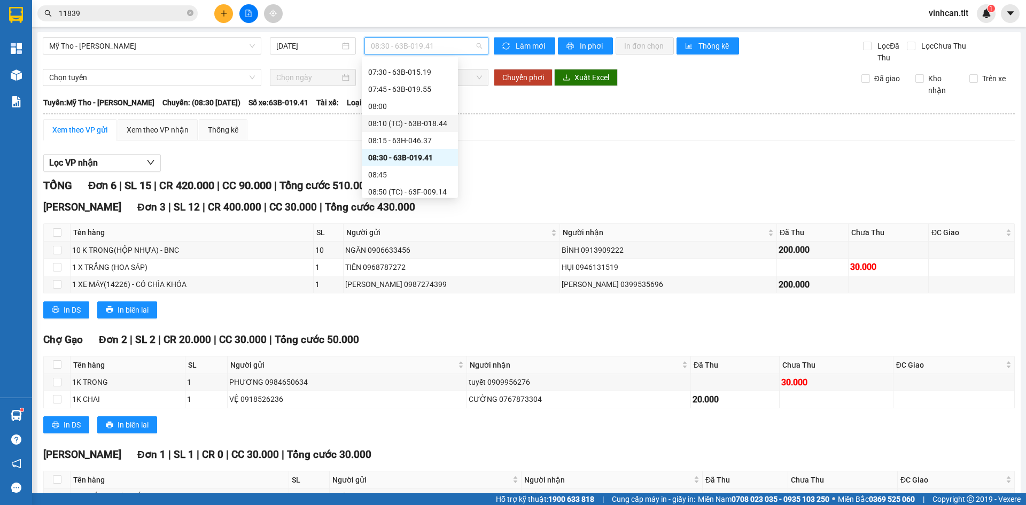
scroll to position [378, 0]
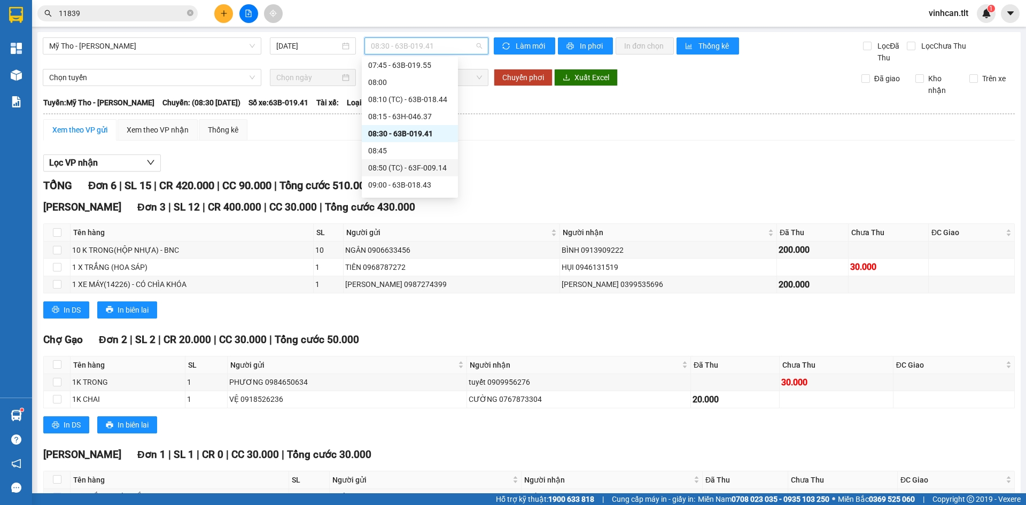
click at [414, 164] on div "08:50 (TC) - 63F-009.14" at bounding box center [409, 168] width 83 height 12
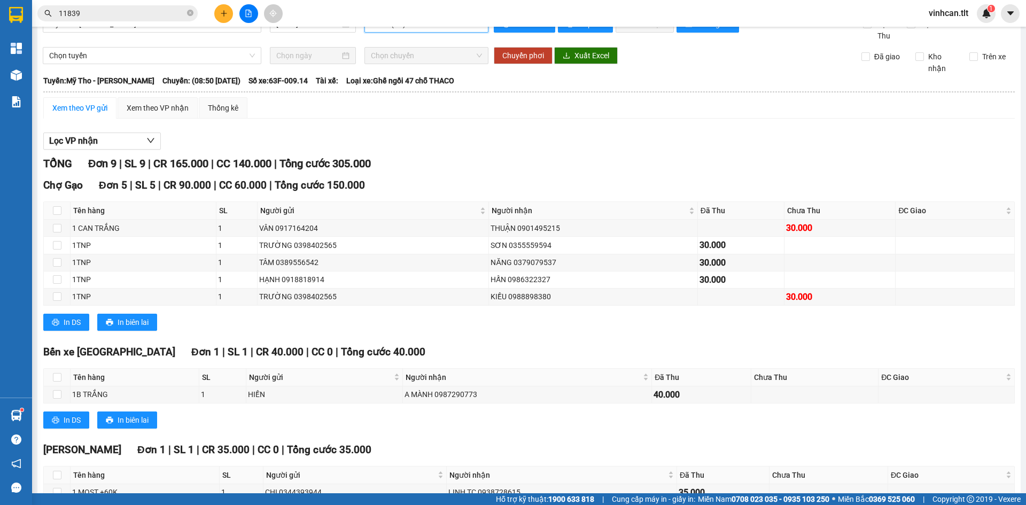
scroll to position [200, 0]
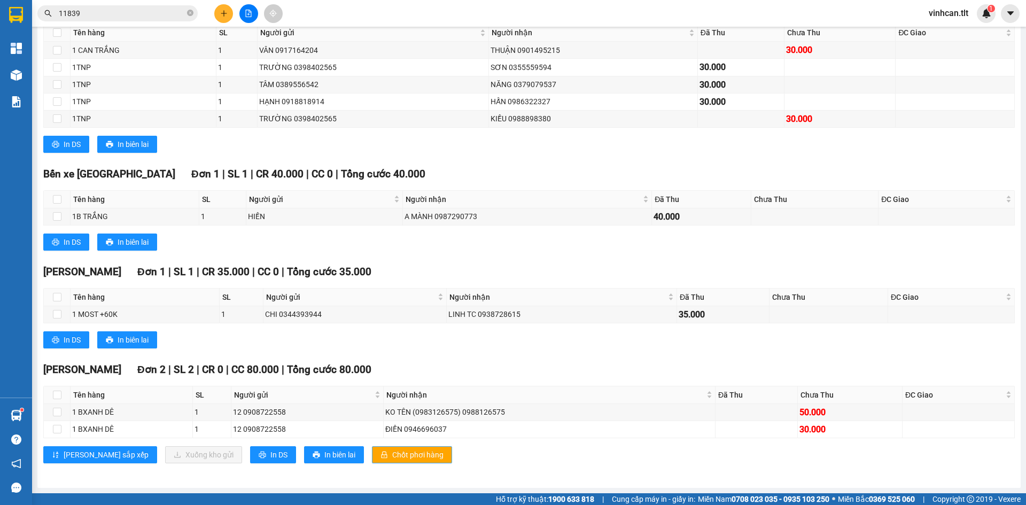
click at [392, 451] on span "Chốt phơi hàng" at bounding box center [417, 455] width 51 height 12
click at [392, 450] on span "Chốt phơi hàng" at bounding box center [417, 455] width 51 height 12
click at [383, 340] on div "In DS In biên lai" at bounding box center [529, 339] width 972 height 17
click at [225, 15] on icon "plus" at bounding box center [223, 13] width 7 height 7
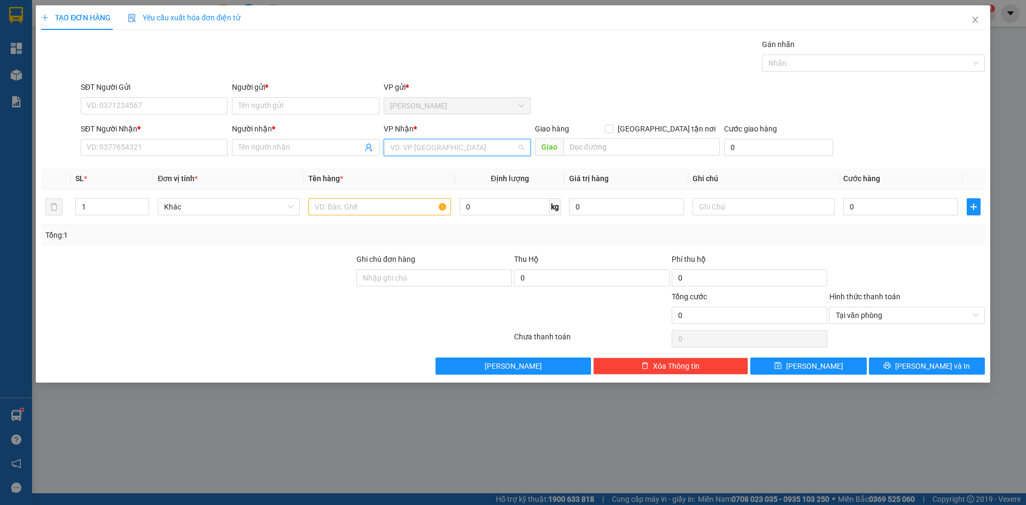
drag, startPoint x: 429, startPoint y: 147, endPoint x: 412, endPoint y: 164, distance: 23.8
click at [428, 148] on input "search" at bounding box center [453, 147] width 127 height 16
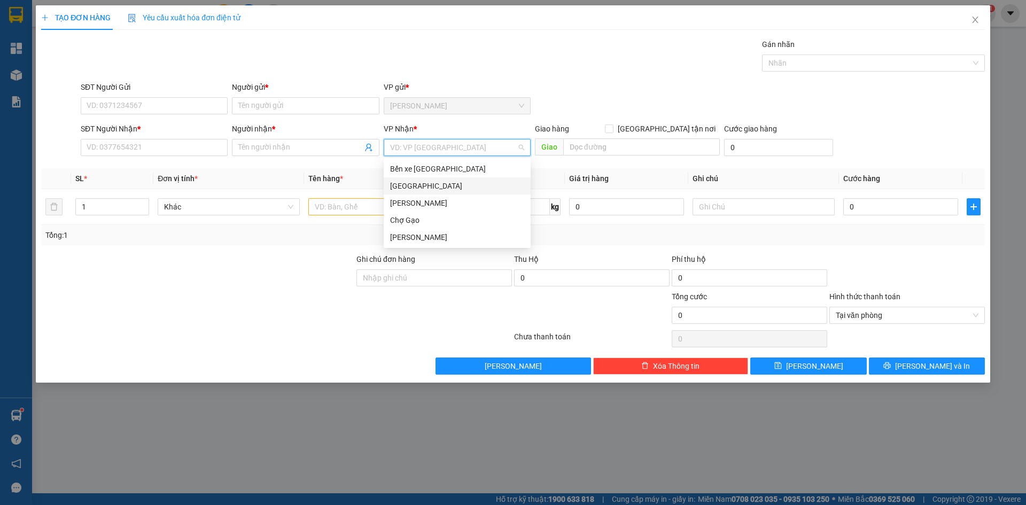
click at [399, 187] on div "[GEOGRAPHIC_DATA]" at bounding box center [457, 186] width 134 height 12
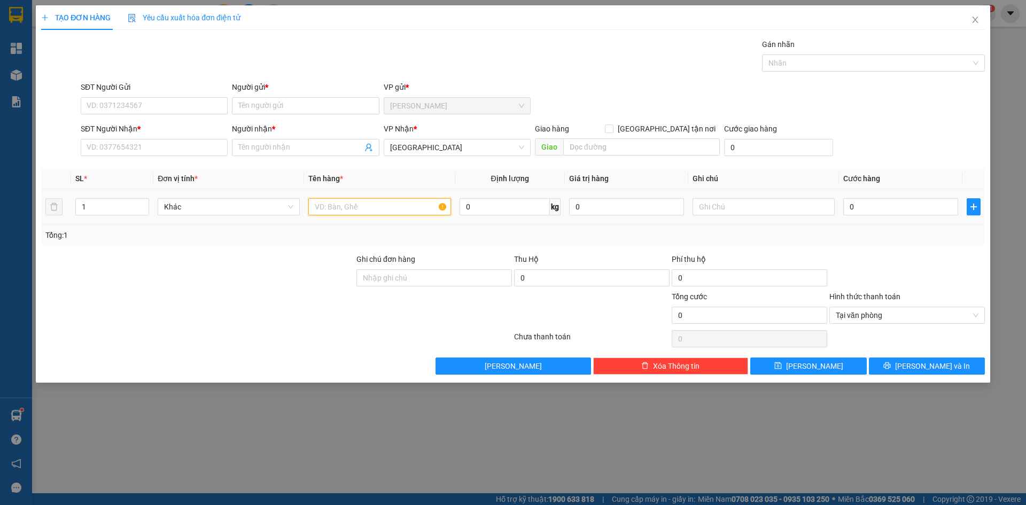
click at [372, 205] on input "text" at bounding box center [379, 206] width 142 height 17
paste input "ẠO"
type input "1 BAO GẠO"
click at [851, 207] on input "0" at bounding box center [900, 206] width 115 height 17
type input "5"
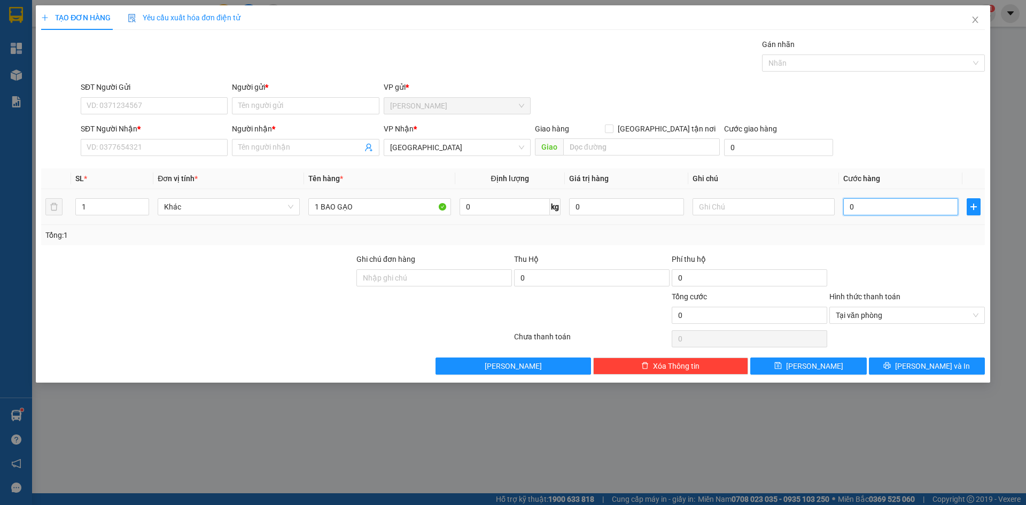
type input "5"
type input "50"
type input "50.000"
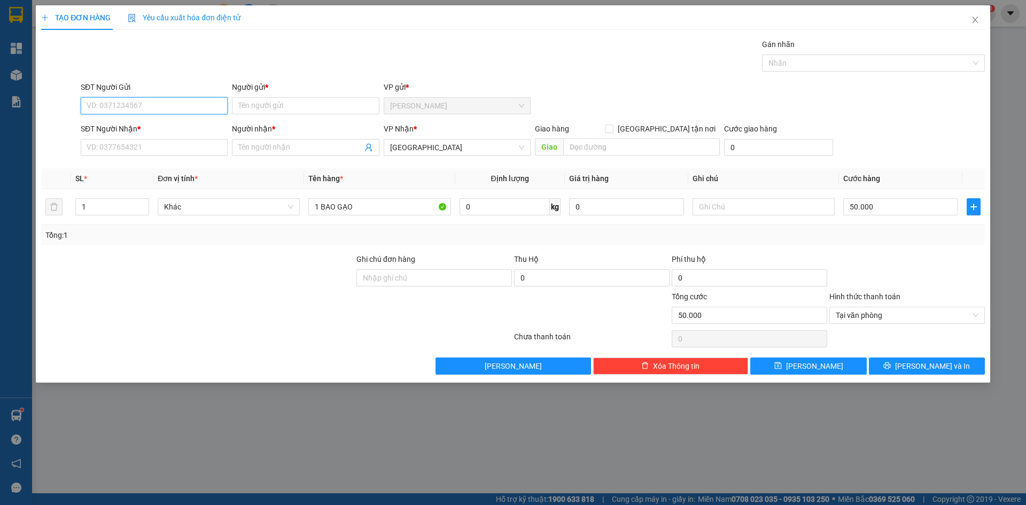
click at [148, 110] on input "SĐT Người Gửi" at bounding box center [154, 105] width 147 height 17
click at [146, 129] on div "0918895890 - PHƯƠNG" at bounding box center [154, 127] width 134 height 12
type input "0918895890"
type input "PHƯƠNG"
type input "0918895890"
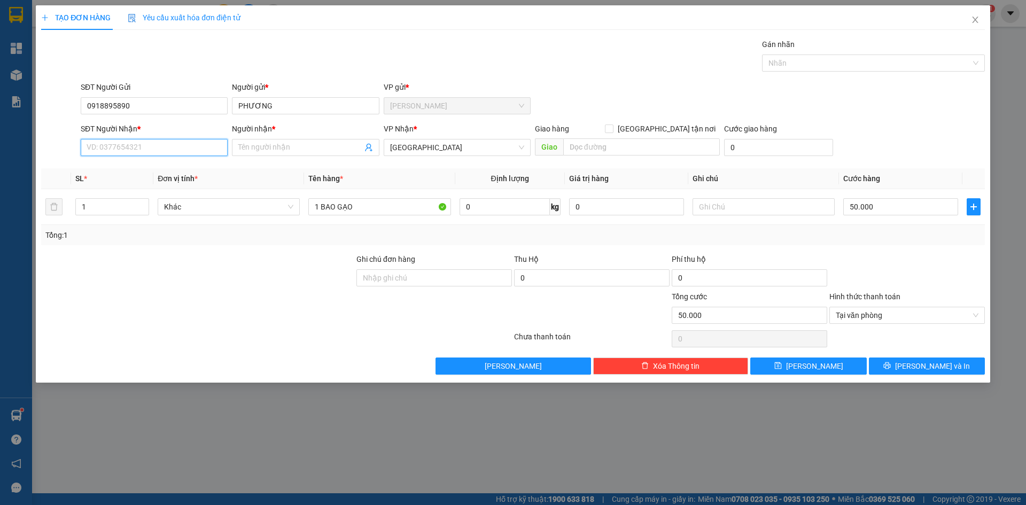
click at [136, 152] on input "SĐT Người Nhận *" at bounding box center [154, 147] width 147 height 17
click at [115, 169] on div "0933569079 - LAN" at bounding box center [154, 169] width 134 height 12
type input "0933569079"
type input "LAN"
click at [938, 363] on span "[PERSON_NAME] và In" at bounding box center [932, 366] width 75 height 12
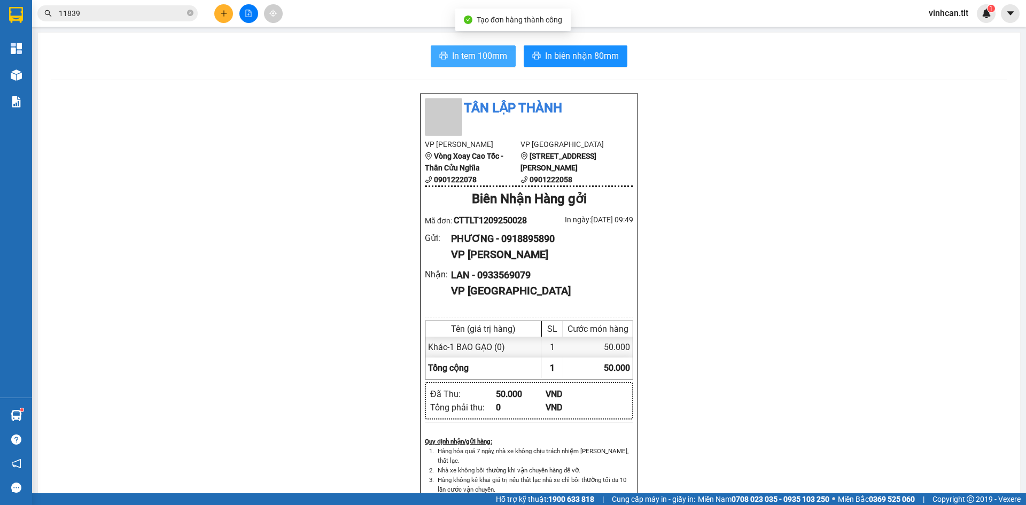
click at [445, 53] on button "In tem 100mm" at bounding box center [473, 55] width 85 height 21
click at [223, 106] on div "Tân Lập Thành VP Cao Tốc Vòng Xoay Cao Tốc - Thân Cửu Nghĩa 0901222078 VP [GEOG…" at bounding box center [529, 488] width 957 height 791
click at [225, 14] on icon "plus" at bounding box center [223, 13] width 7 height 7
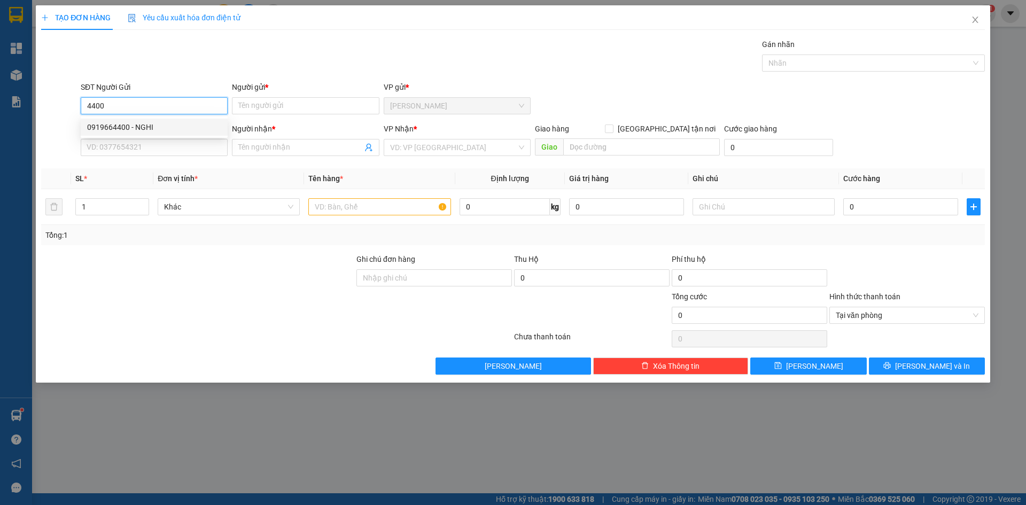
click at [157, 123] on div "0919664400 - NGHI" at bounding box center [154, 127] width 134 height 12
type input "0919664400"
type input "NGHI"
type input "0919664400"
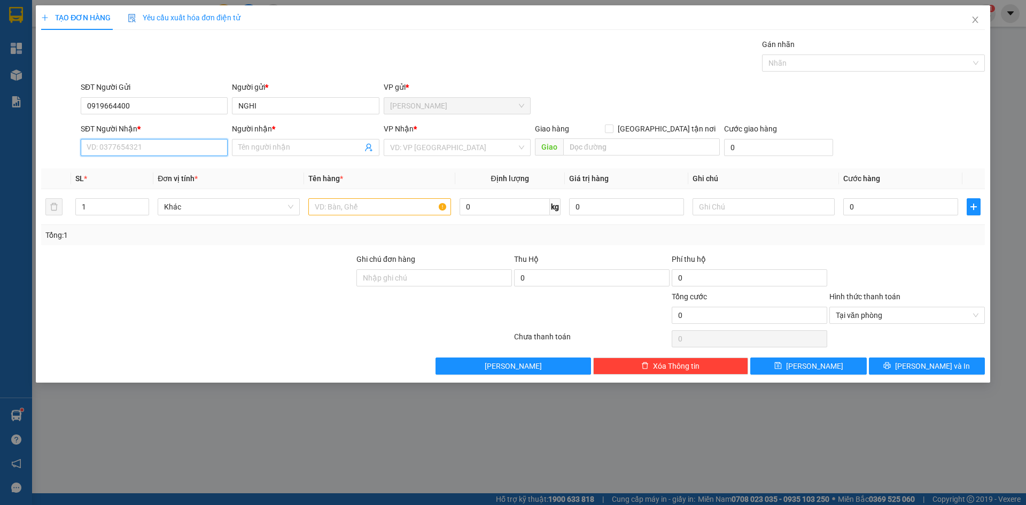
click at [152, 150] on input "SĐT Người Nhận *" at bounding box center [154, 147] width 147 height 17
click at [148, 187] on div "0915961535 - YẾN" at bounding box center [154, 186] width 134 height 12
type input "0915961535"
type input "YẾN"
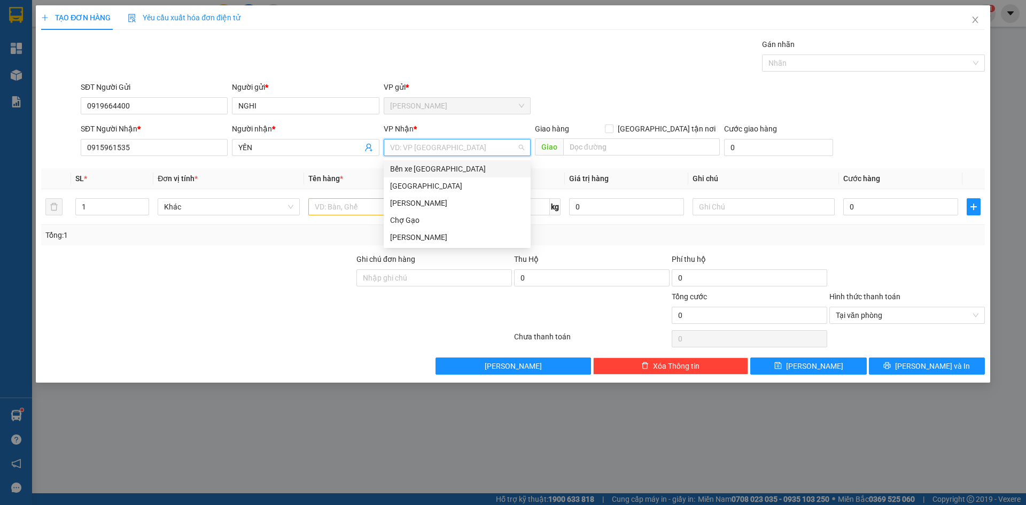
click at [463, 149] on input "search" at bounding box center [453, 147] width 127 height 16
click at [415, 185] on div "[GEOGRAPHIC_DATA]" at bounding box center [457, 186] width 134 height 12
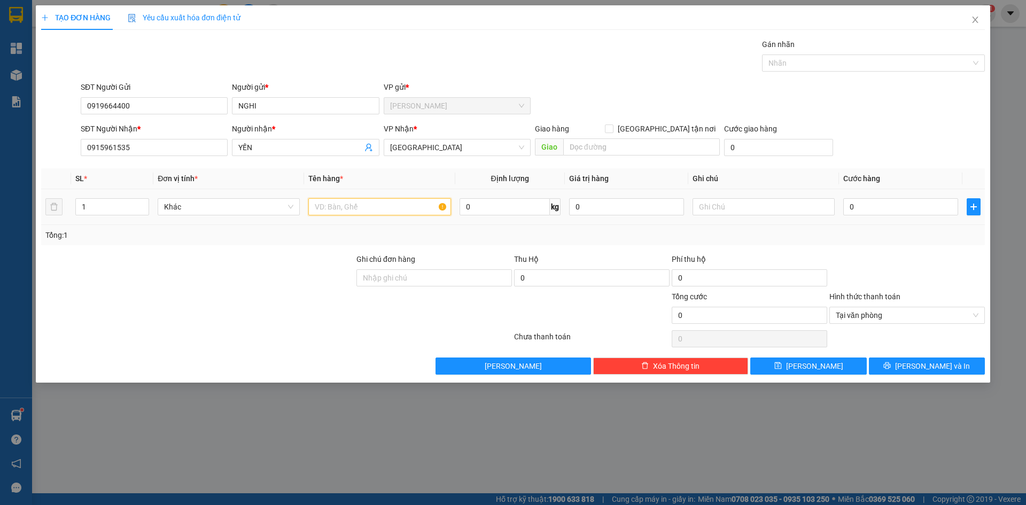
drag, startPoint x: 372, startPoint y: 204, endPoint x: 532, endPoint y: 245, distance: 165.5
click at [388, 205] on input "text" at bounding box center [379, 206] width 142 height 17
type input "1 MUT"
click at [905, 206] on input "0" at bounding box center [900, 206] width 115 height 17
type input "3"
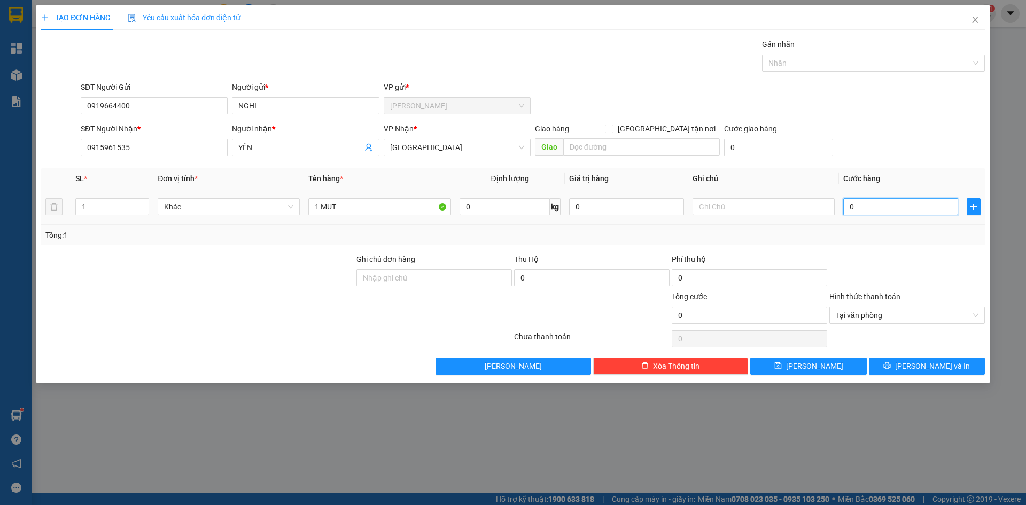
type input "3"
type input "30"
click at [868, 317] on span "Tại văn phòng" at bounding box center [907, 315] width 143 height 16
type input "30.000"
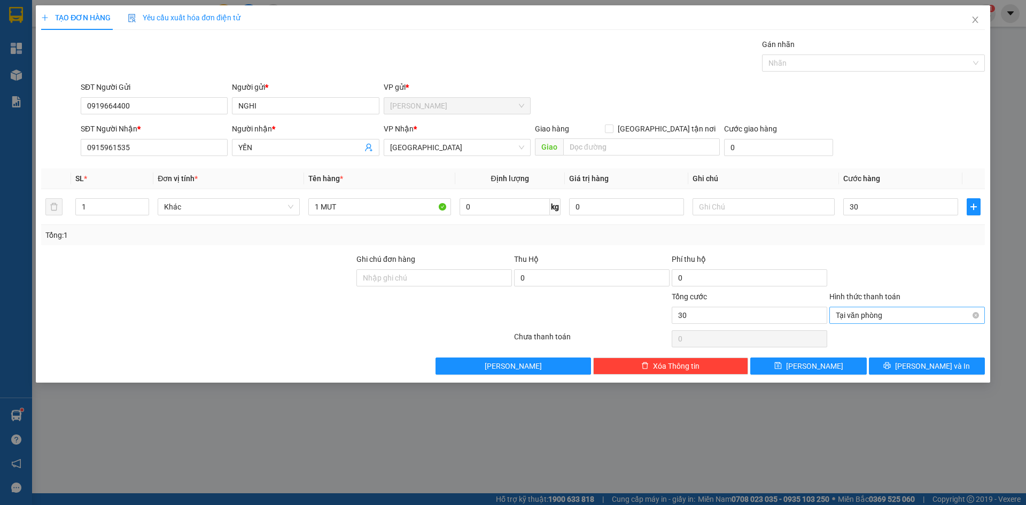
type input "30.000"
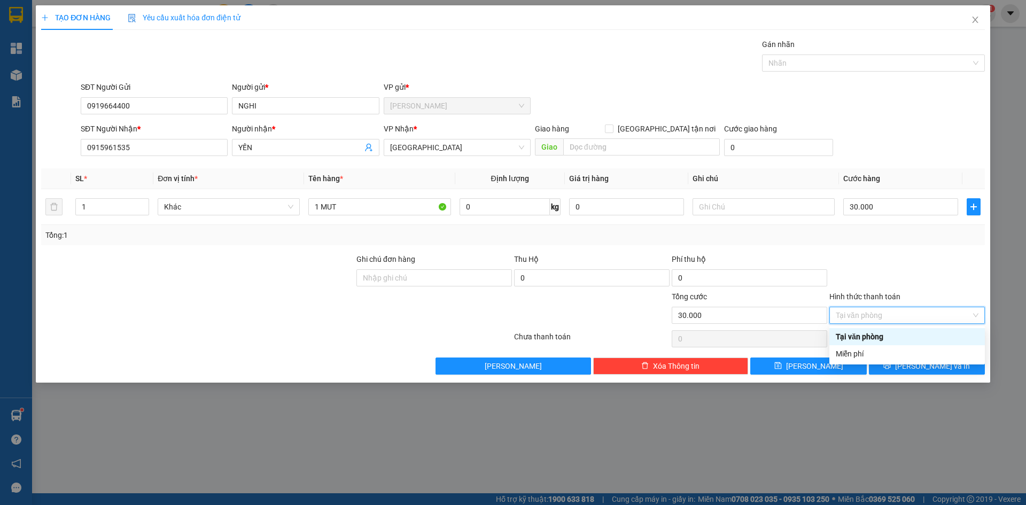
click at [868, 340] on div "Tại văn phòng" at bounding box center [907, 337] width 143 height 12
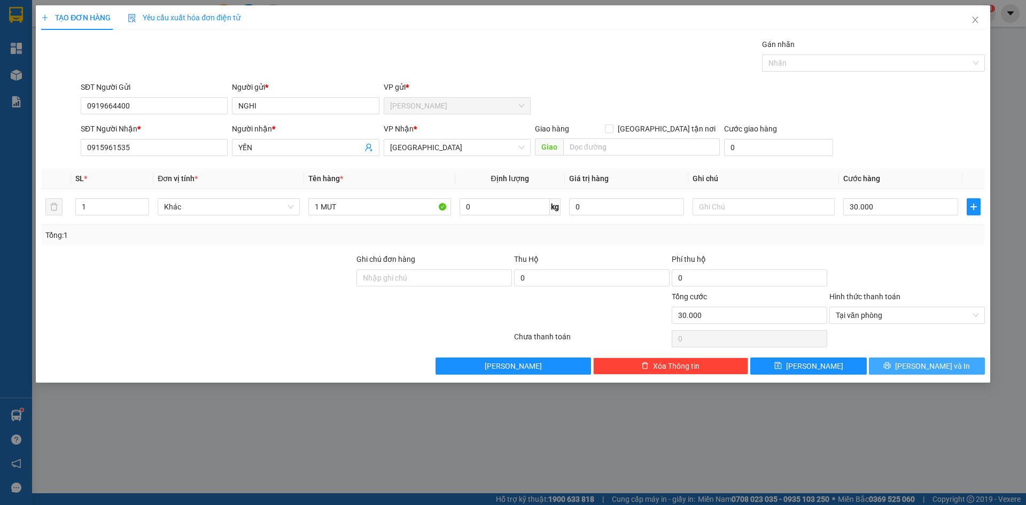
click at [878, 360] on button "[PERSON_NAME] và In" at bounding box center [927, 366] width 116 height 17
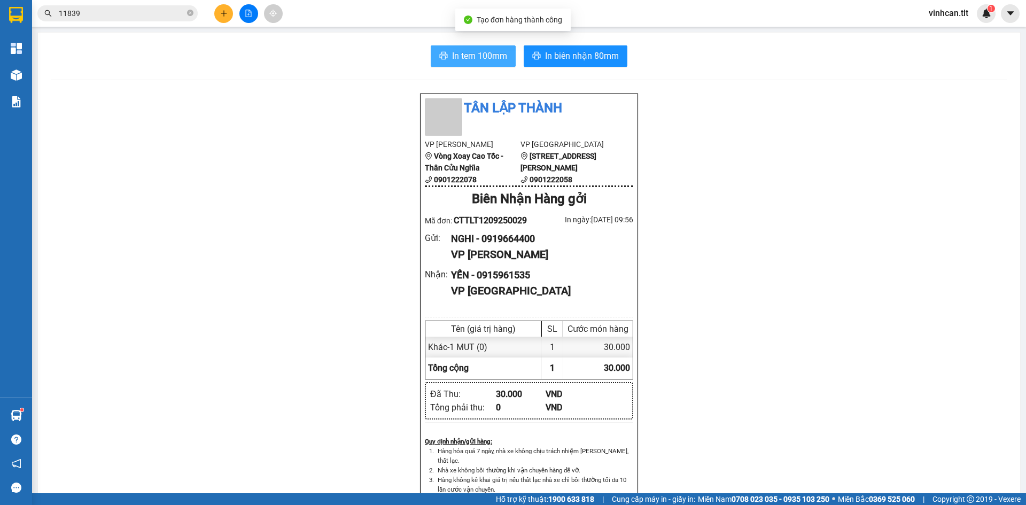
drag, startPoint x: 483, startPoint y: 55, endPoint x: 569, endPoint y: 126, distance: 111.9
click at [483, 55] on span "In tem 100mm" at bounding box center [479, 55] width 55 height 13
click at [230, 318] on div "Tân Lập Thành VP Cao Tốc Vòng Xoay Cao Tốc - Thân Cửu Nghĩa 0901222078 VP [GEOG…" at bounding box center [529, 488] width 957 height 791
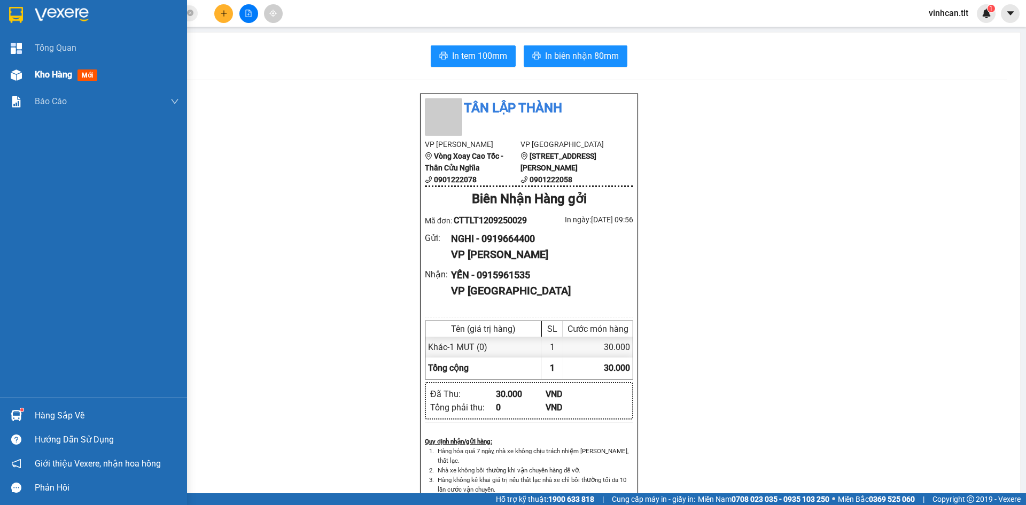
click at [34, 69] on div "Kho hàng mới" at bounding box center [93, 74] width 187 height 27
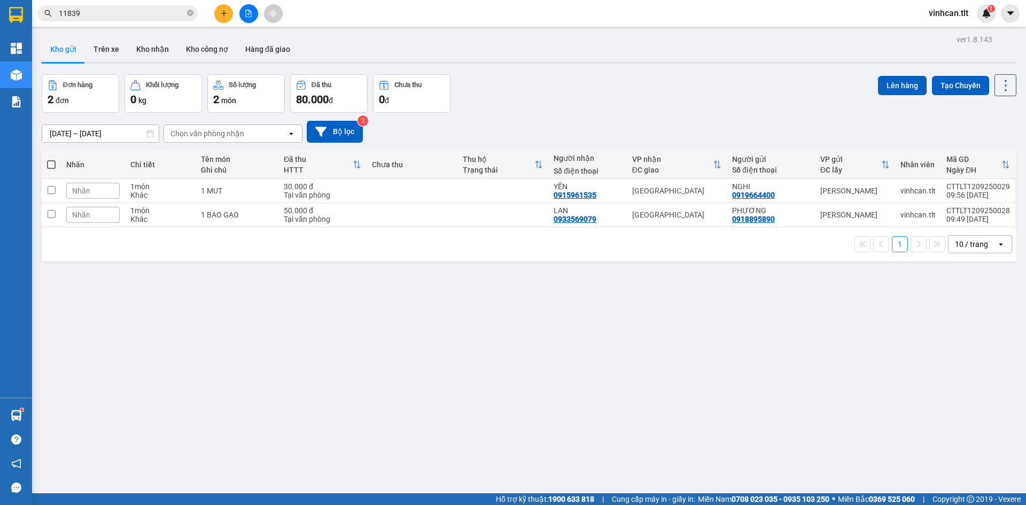
click at [289, 269] on div "ver 1.8.143 Kho gửi Trên xe Kho nhận Kho công nợ Hàng đã giao Đơn hàng 2 đơn Kh…" at bounding box center [528, 284] width 983 height 505
click at [225, 14] on icon "plus" at bounding box center [223, 13] width 7 height 7
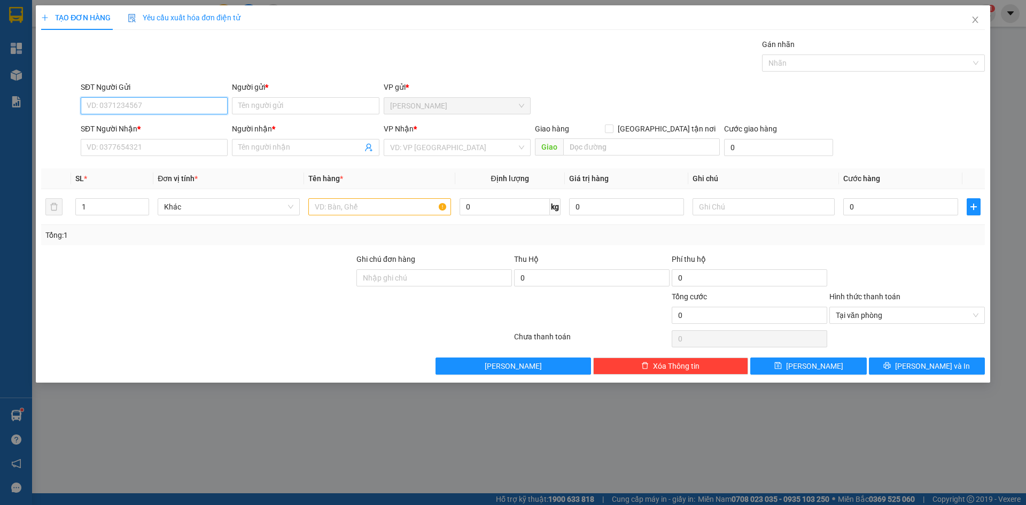
click at [180, 110] on input "SĐT Người Gửi" at bounding box center [154, 105] width 147 height 17
click at [158, 143] on div "0937747577 - QUỐC" at bounding box center [154, 144] width 134 height 12
type input "0937747577"
type input "QUỐC"
type input "0937747577"
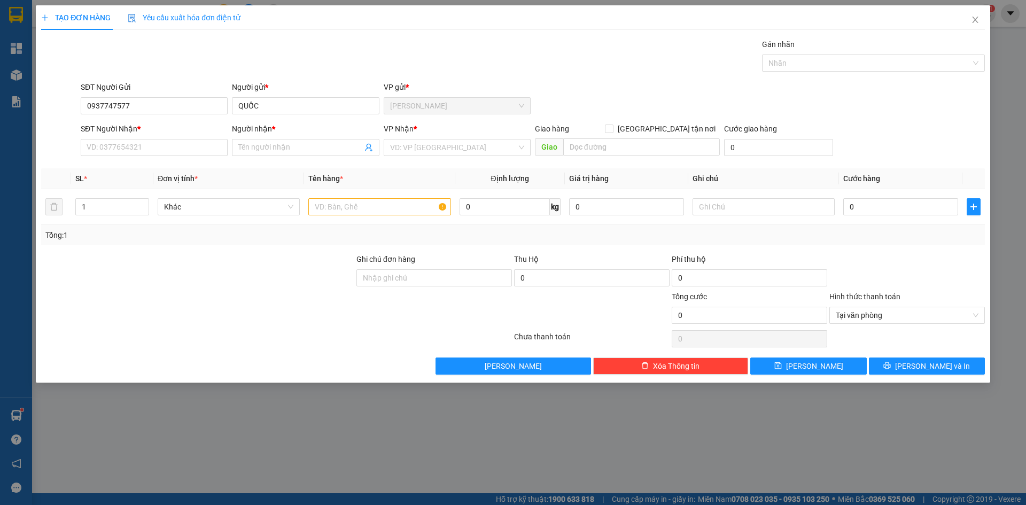
click at [150, 156] on div "SĐT Người Nhận * VD: 0377654321" at bounding box center [154, 141] width 147 height 37
click at [150, 151] on input "SĐT Người Nhận *" at bounding box center [154, 147] width 147 height 17
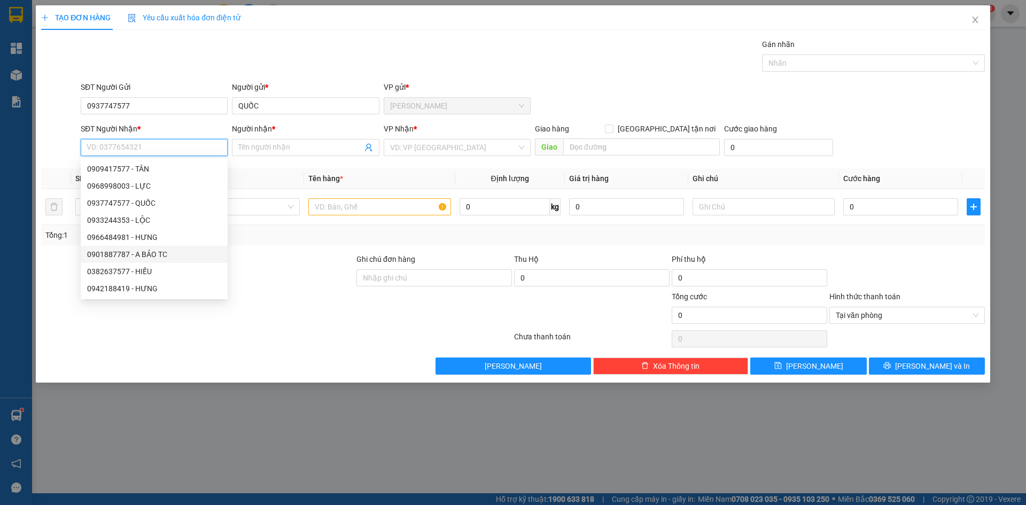
click at [162, 259] on div "0901887787 - A BẢO TC" at bounding box center [154, 255] width 134 height 12
type input "0901887787"
type input "A BẢO TC"
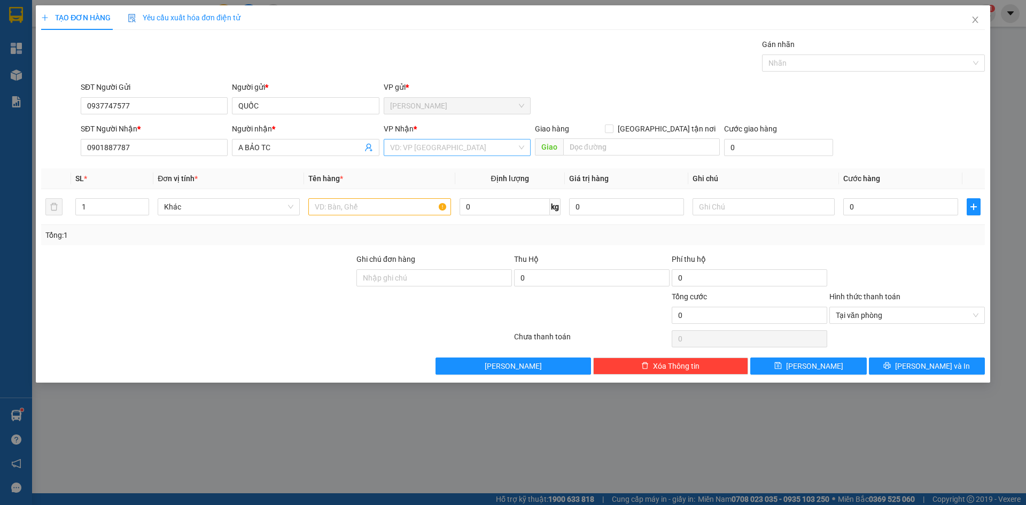
click at [433, 144] on input "search" at bounding box center [453, 147] width 127 height 16
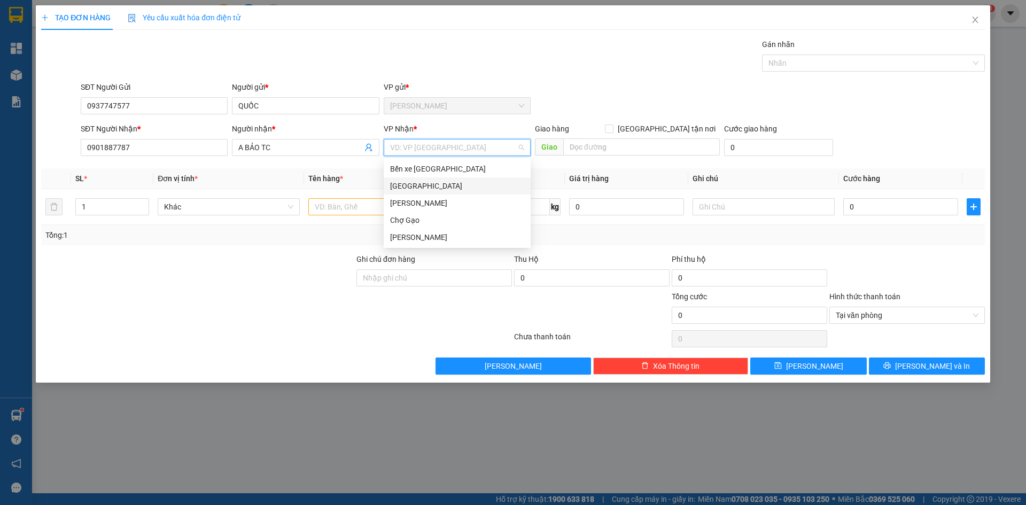
click at [403, 188] on div "[GEOGRAPHIC_DATA]" at bounding box center [457, 186] width 134 height 12
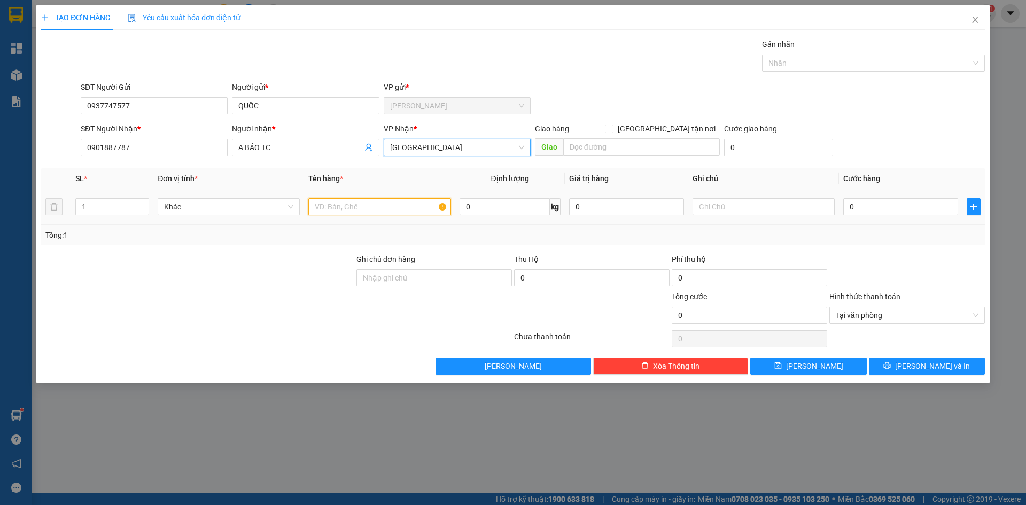
click at [331, 208] on input "text" at bounding box center [379, 206] width 142 height 17
paste input "Ó"
paste input "OS"
type input "1 MOST"
click at [891, 208] on input "0" at bounding box center [900, 206] width 115 height 17
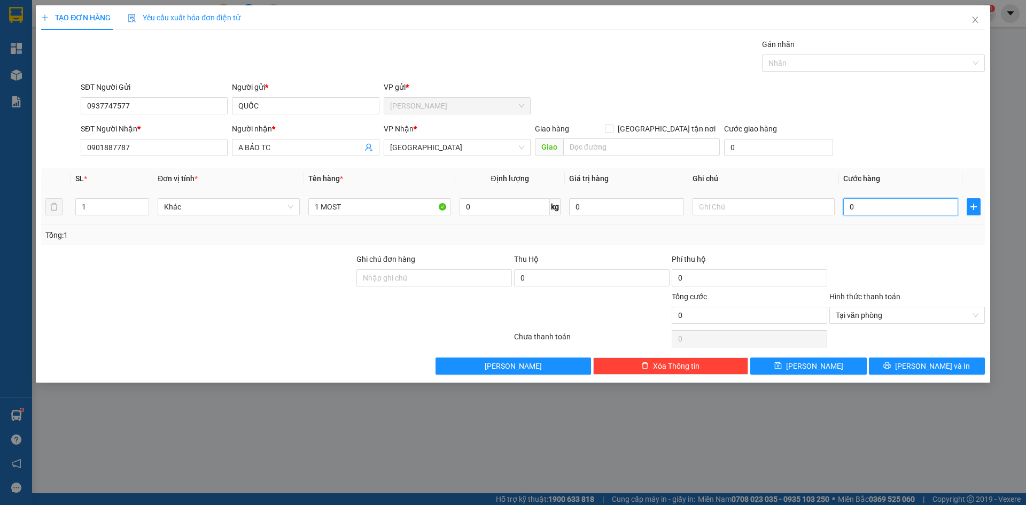
type input "5"
type input "50"
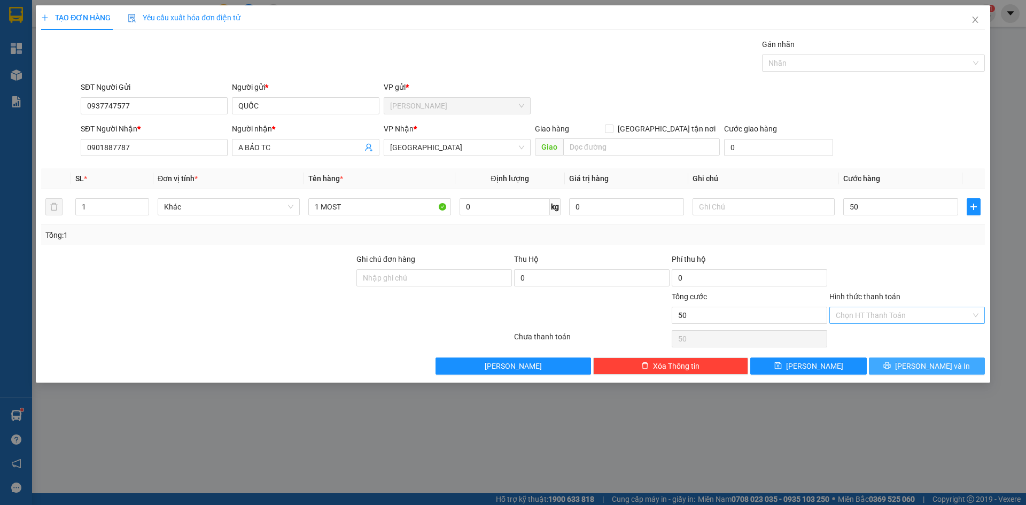
type input "50.000"
click at [943, 372] on button "[PERSON_NAME] và In" at bounding box center [927, 366] width 116 height 17
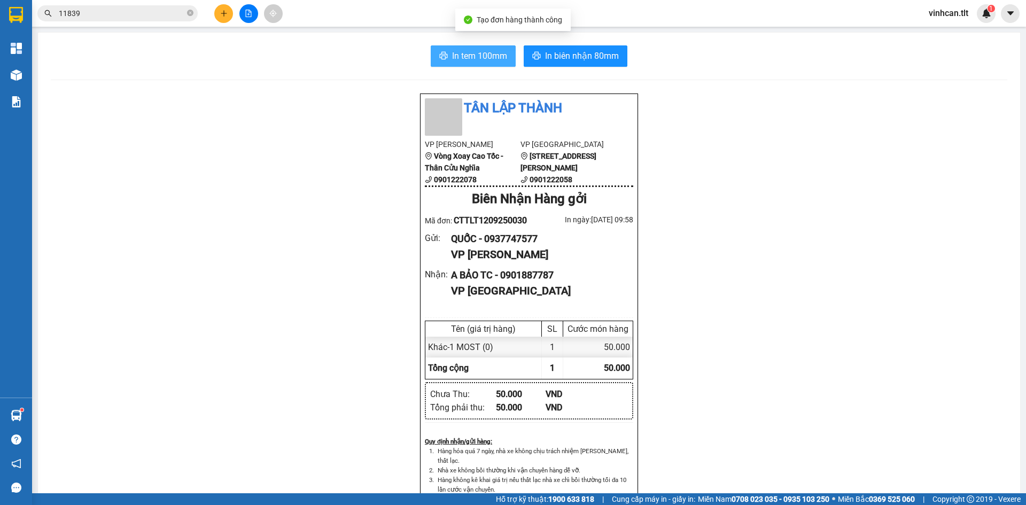
click at [457, 51] on span "In tem 100mm" at bounding box center [479, 55] width 55 height 13
click at [224, 21] on button at bounding box center [223, 13] width 19 height 19
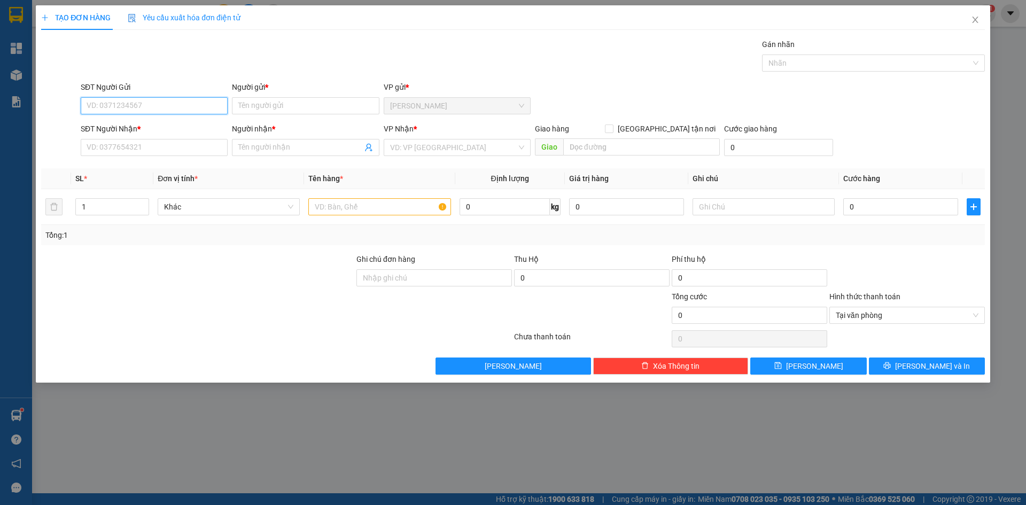
click at [159, 108] on input "SĐT Người Gửi" at bounding box center [154, 105] width 147 height 17
drag, startPoint x: 401, startPoint y: 149, endPoint x: 396, endPoint y: 157, distance: 9.2
click at [401, 150] on input "search" at bounding box center [453, 147] width 127 height 16
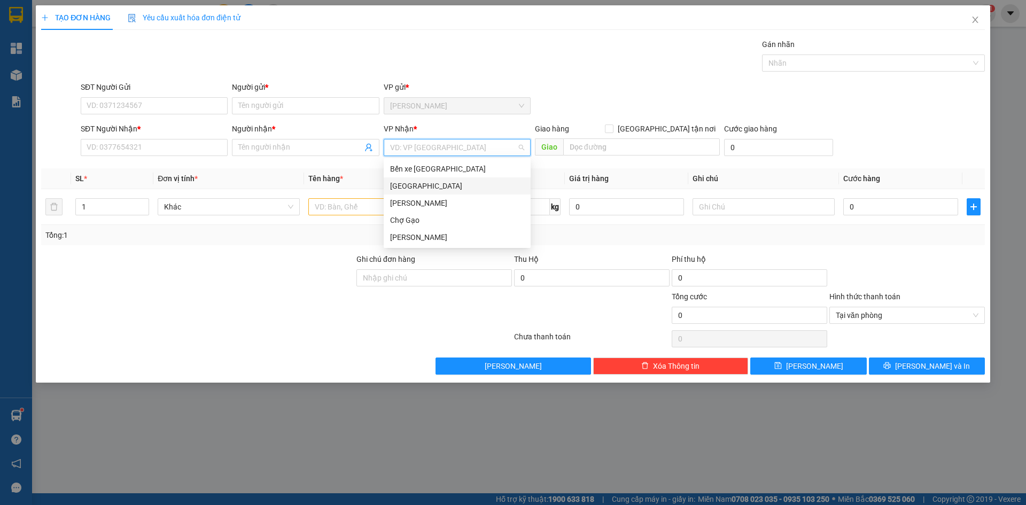
click at [394, 183] on div "[GEOGRAPHIC_DATA]" at bounding box center [457, 186] width 134 height 12
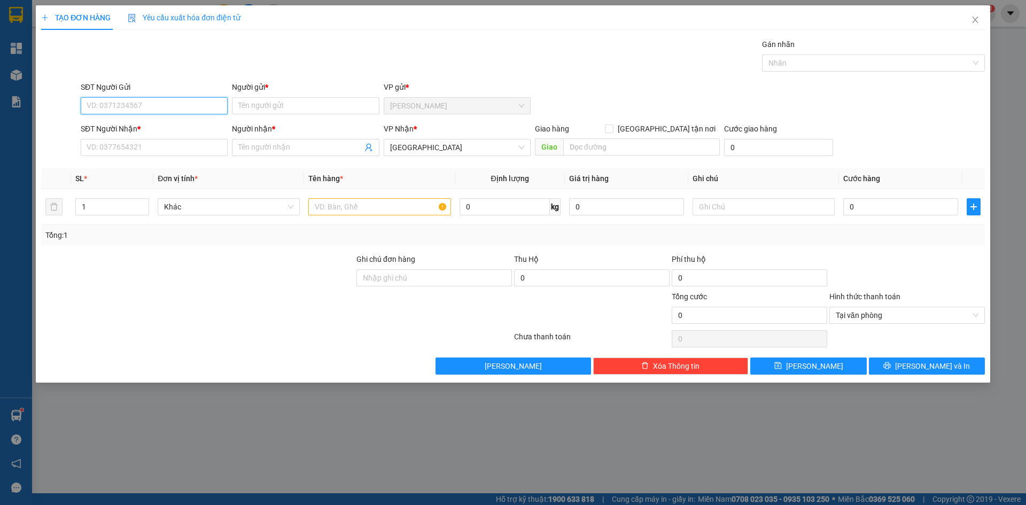
click at [184, 105] on input "SĐT Người Gửi" at bounding box center [154, 105] width 147 height 17
click at [331, 209] on input "text" at bounding box center [379, 206] width 142 height 17
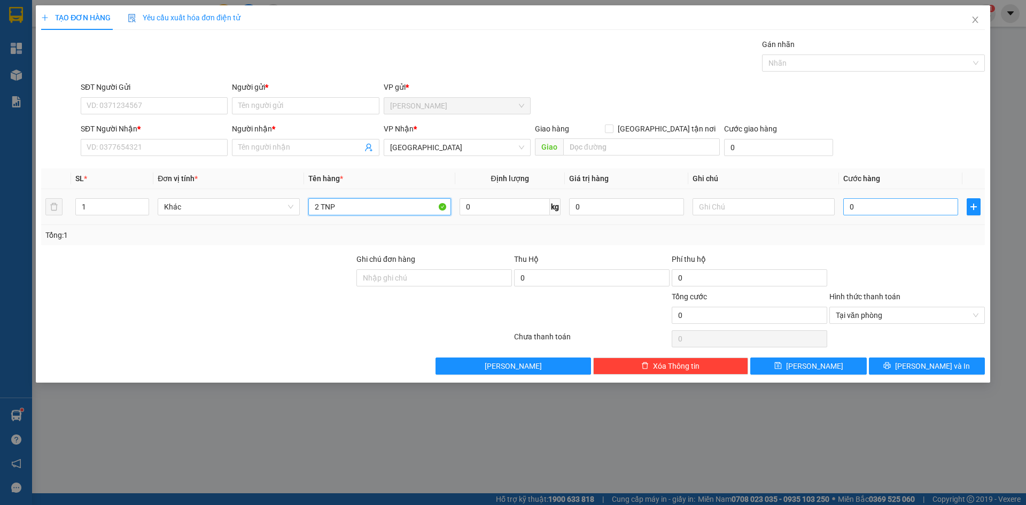
type input "2 TNP"
click at [891, 202] on input "0" at bounding box center [900, 206] width 115 height 17
type input "7"
type input "70"
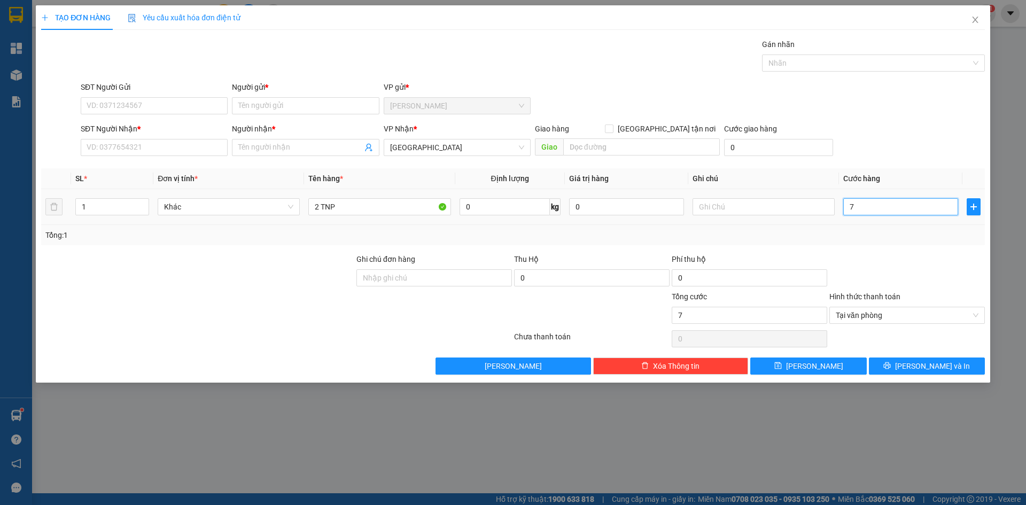
type input "70"
type input "70.000"
click at [193, 104] on input "SĐT Người Gửi" at bounding box center [154, 105] width 147 height 17
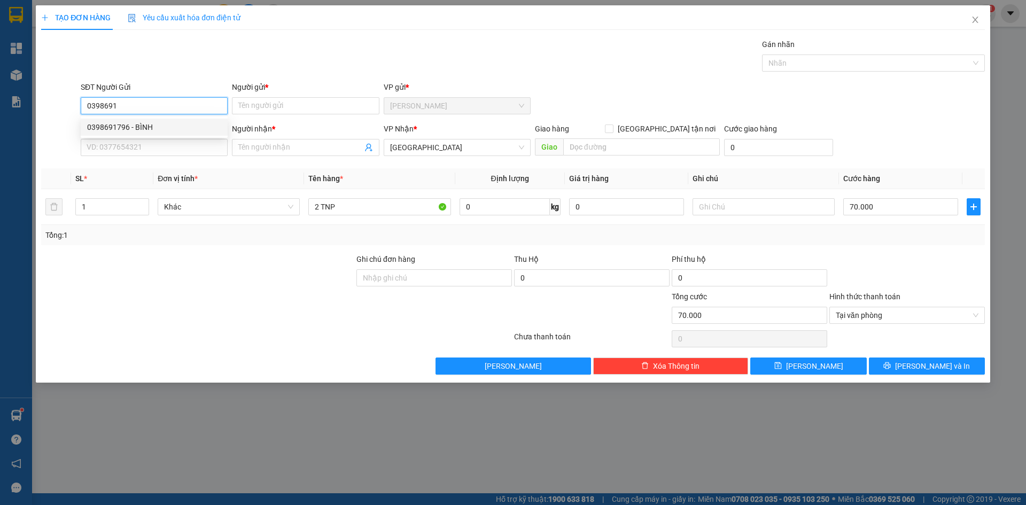
click at [147, 127] on div "0398691796 - BÌNH" at bounding box center [154, 127] width 134 height 12
type input "0398691796"
type input "BÌNH"
type input "0398691796"
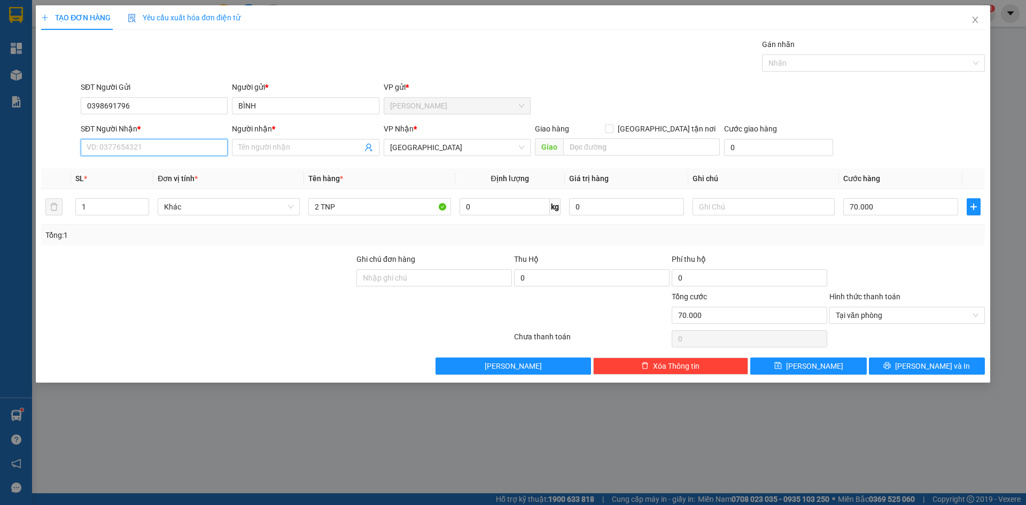
click at [139, 142] on input "SĐT Người Nhận *" at bounding box center [154, 147] width 147 height 17
click at [149, 189] on div "0909594369 - XUÂN" at bounding box center [154, 186] width 134 height 12
type input "0909594369"
type input "XUÂN"
click at [945, 364] on span "[PERSON_NAME] và In" at bounding box center [932, 366] width 75 height 12
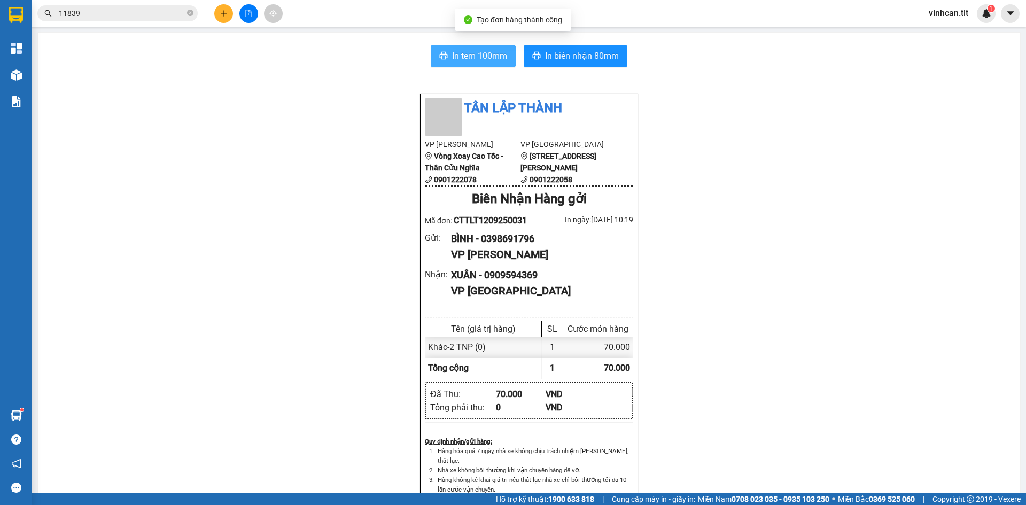
click at [482, 59] on span "In tem 100mm" at bounding box center [479, 55] width 55 height 13
click at [221, 12] on icon "plus" at bounding box center [223, 13] width 7 height 7
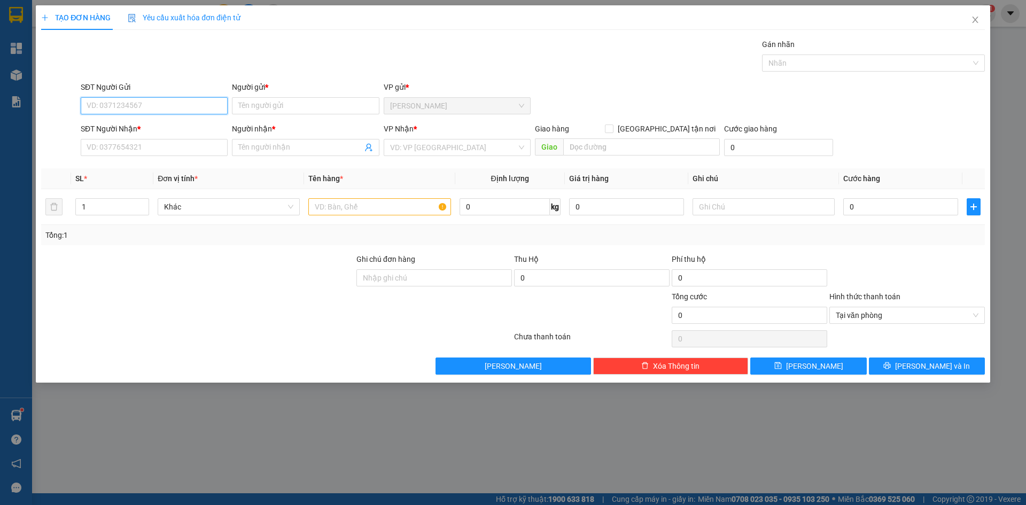
click at [174, 102] on input "SĐT Người Gửi" at bounding box center [154, 105] width 147 height 17
click at [153, 146] on div "0931312558 - DUY" at bounding box center [154, 144] width 134 height 12
type input "0931312558"
type input "DUY"
type input "0931312558"
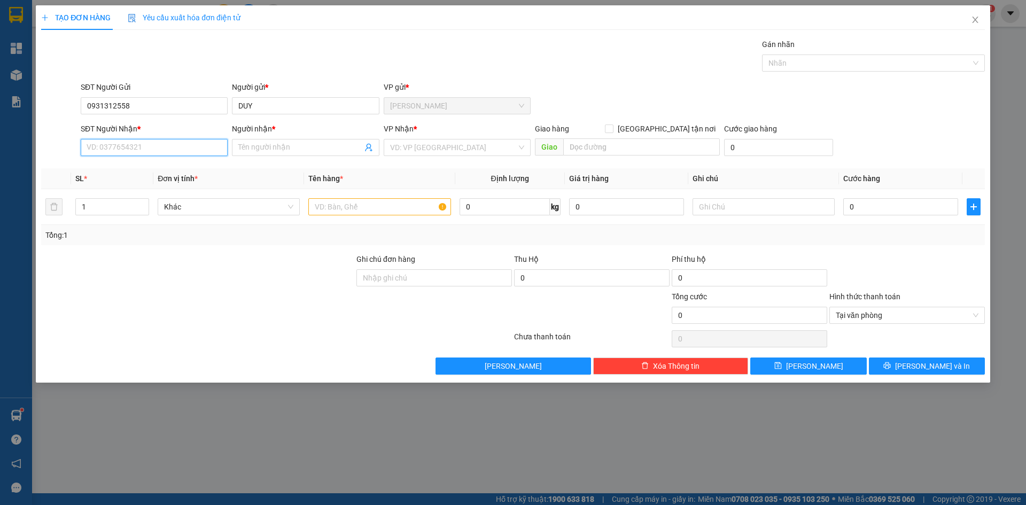
click at [153, 146] on input "SĐT Người Nhận *" at bounding box center [154, 147] width 147 height 17
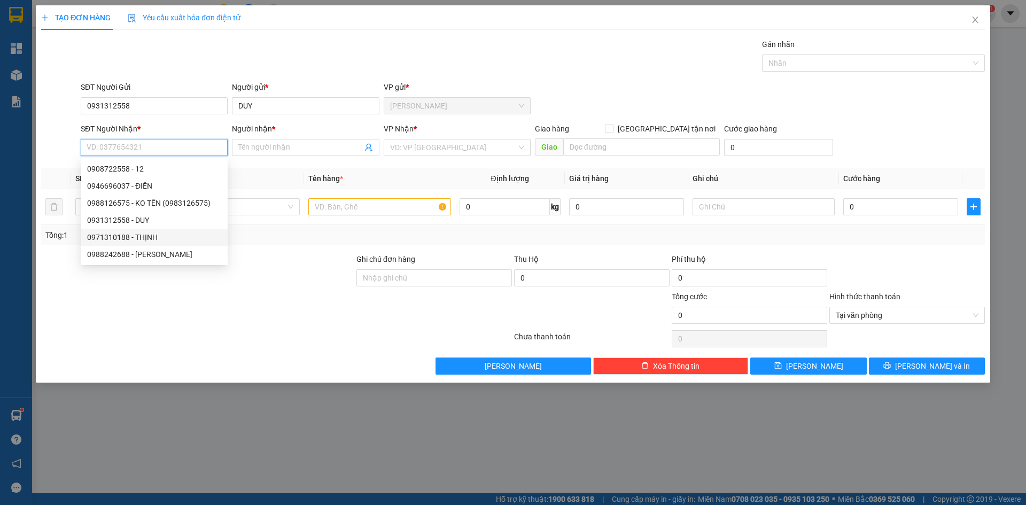
click at [144, 238] on div "0971310188 - THỊNH" at bounding box center [154, 237] width 134 height 12
type input "0971310188"
type input "THỊNH"
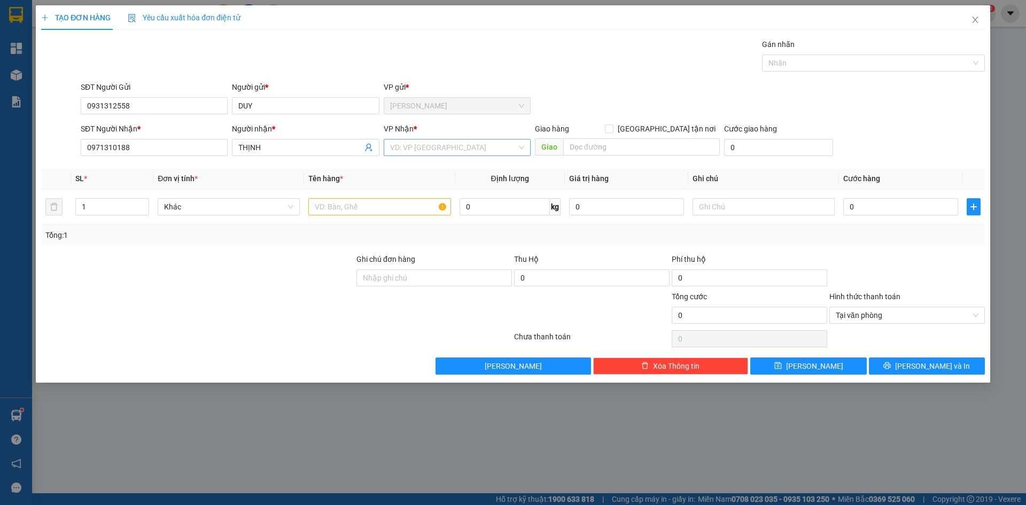
click at [400, 150] on input "search" at bounding box center [453, 147] width 127 height 16
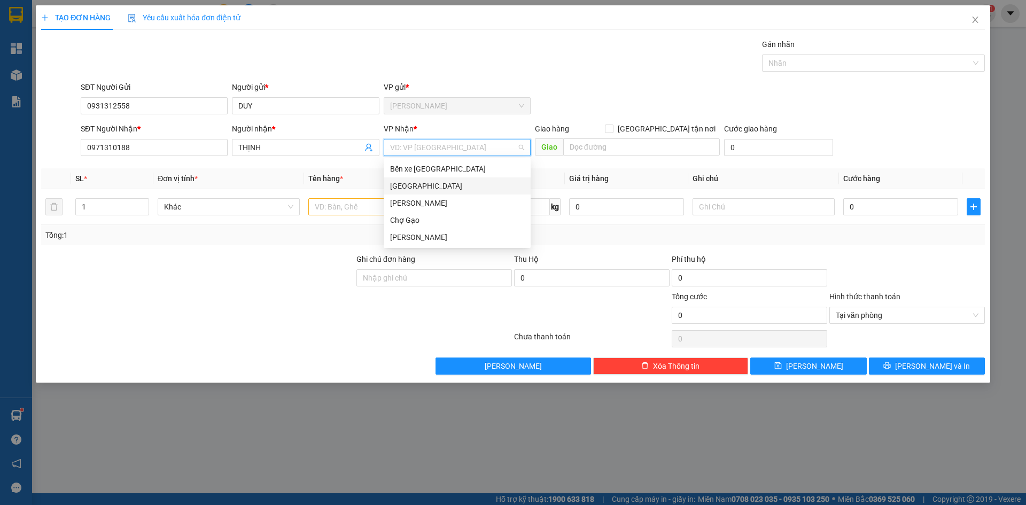
click at [401, 183] on div "[GEOGRAPHIC_DATA]" at bounding box center [457, 186] width 134 height 12
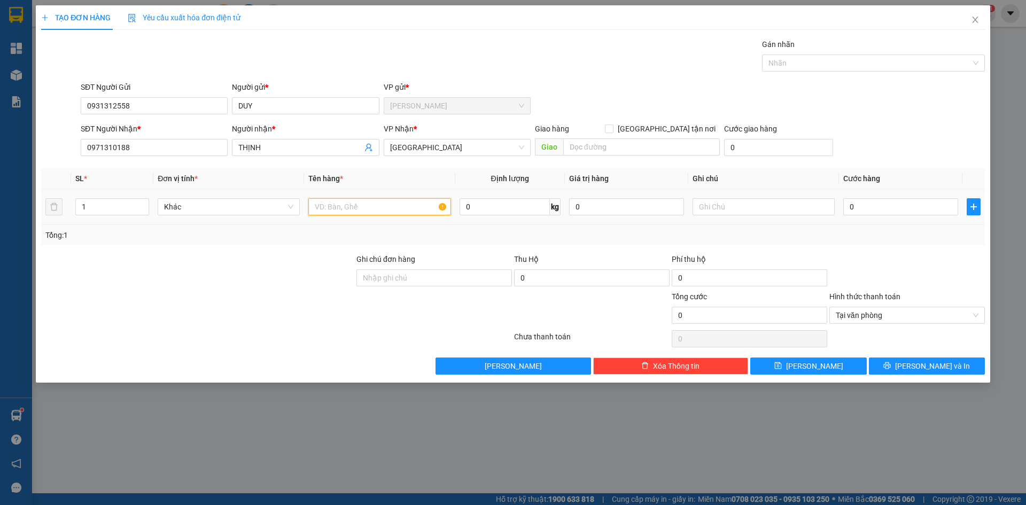
click at [358, 202] on input "text" at bounding box center [379, 206] width 142 height 17
paste input "Ó"
paste input "OS"
type input "1 MOST"
click at [878, 209] on input "0" at bounding box center [900, 206] width 115 height 17
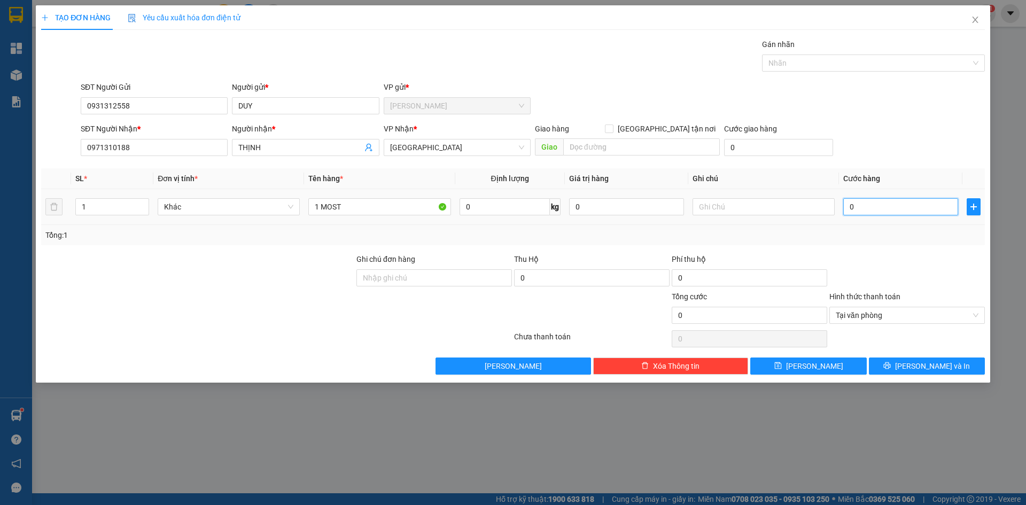
type input "4"
type input "40"
type input "40.000"
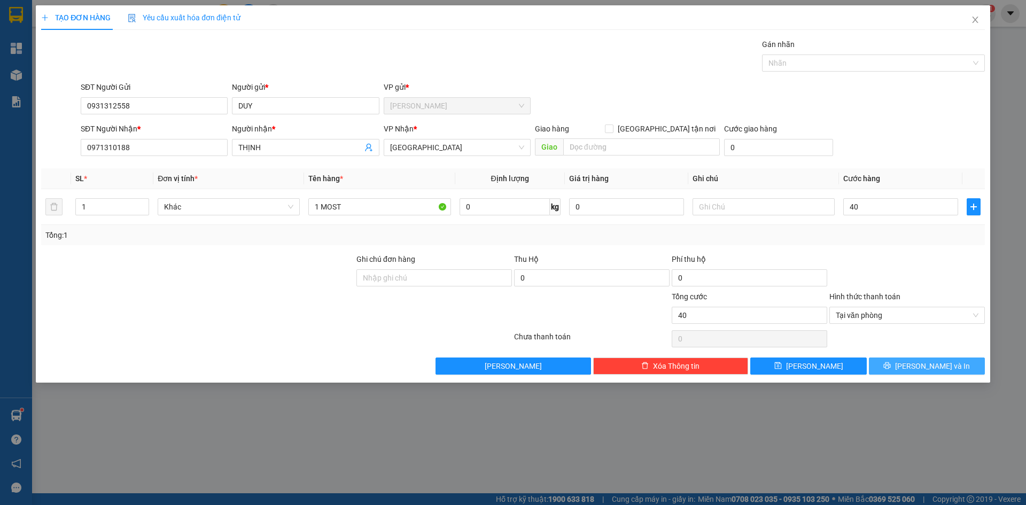
type input "40.000"
click at [944, 372] on button "[PERSON_NAME] và In" at bounding box center [927, 366] width 116 height 17
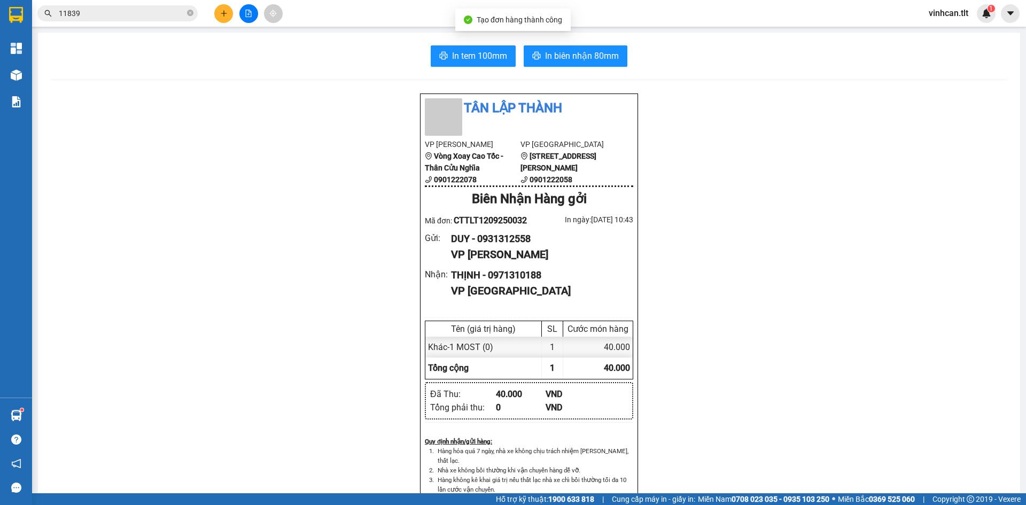
click at [449, 44] on div "In tem 100mm In biên nhận 80mm Tân Lập Thành VP Cao Tốc Vòng Xoay Cao Tốc - Thâ…" at bounding box center [529, 465] width 982 height 865
click at [447, 61] on button "In tem 100mm" at bounding box center [473, 55] width 85 height 21
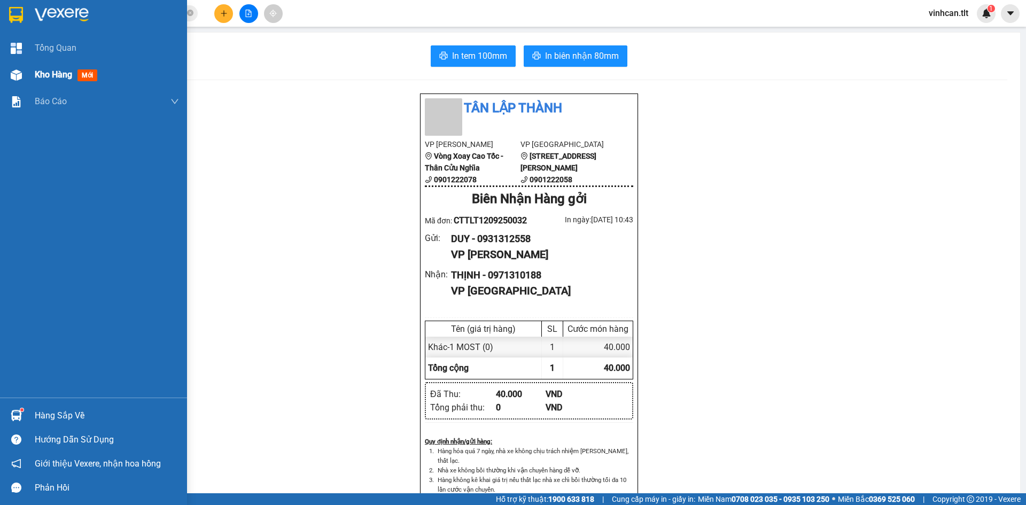
click at [35, 83] on div "Kho hàng mới" at bounding box center [107, 74] width 144 height 27
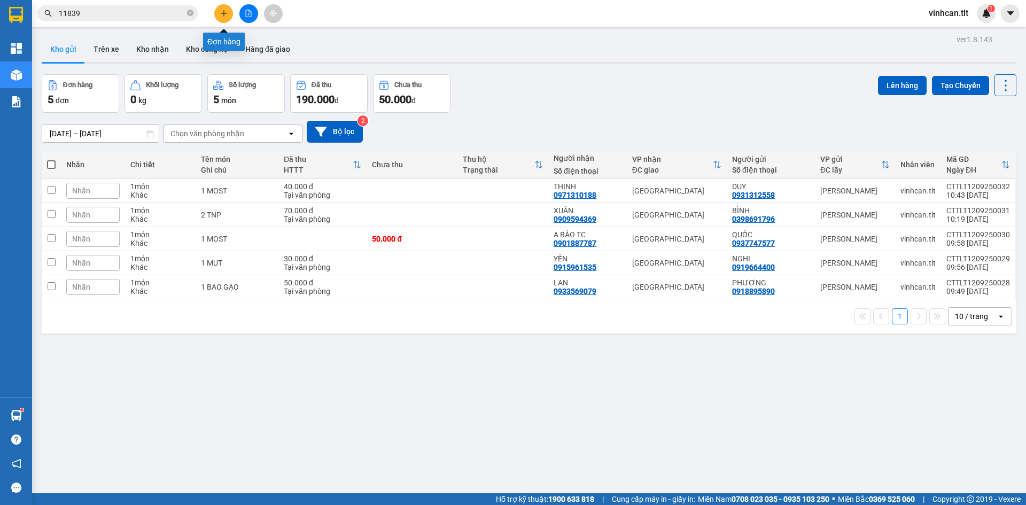
click at [220, 14] on icon "plus" at bounding box center [223, 13] width 7 height 7
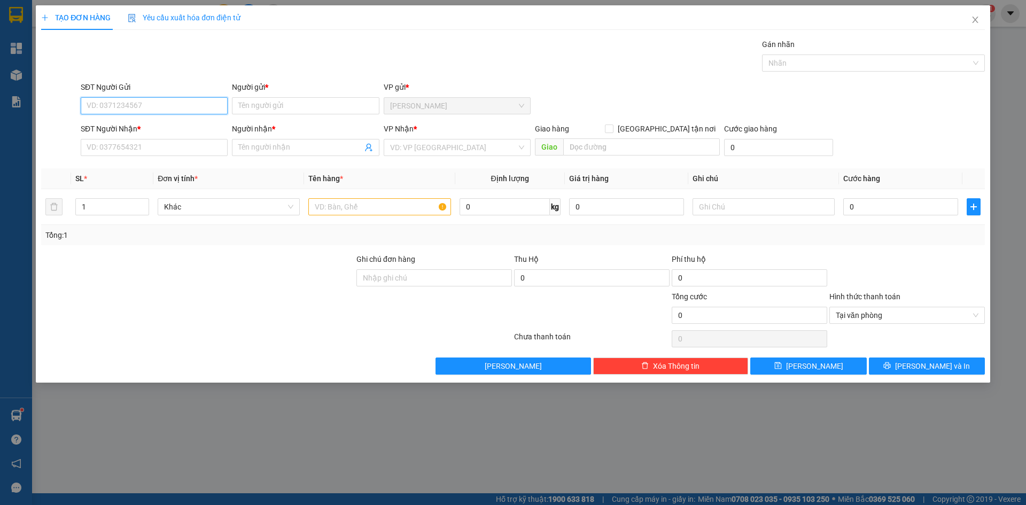
click at [165, 104] on input "SĐT Người Gửi" at bounding box center [154, 105] width 147 height 17
click at [142, 154] on input "SĐT Người Nhận *" at bounding box center [154, 147] width 147 height 17
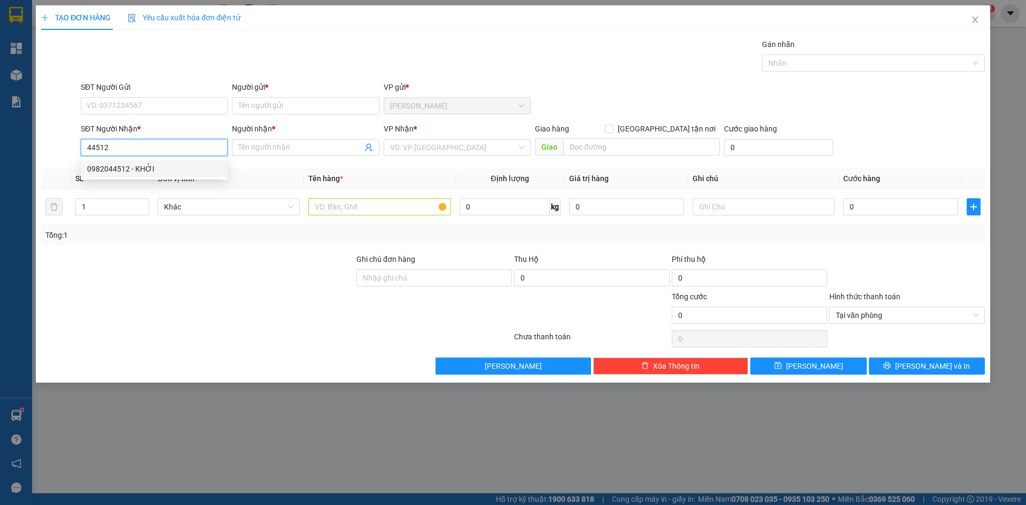
click at [128, 169] on div "0982044512 - KHỞI" at bounding box center [154, 169] width 134 height 12
type input "0982044512"
type input "KHỞI"
type input "0982044512"
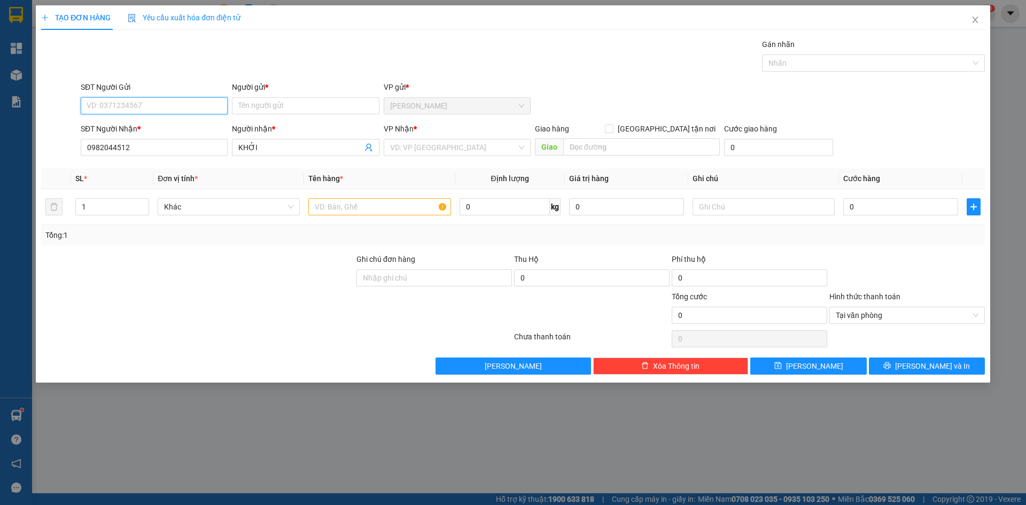
click at [135, 111] on input "SĐT Người Gửi" at bounding box center [154, 105] width 147 height 17
click at [137, 110] on input "SĐT Người Gửi" at bounding box center [154, 105] width 147 height 17
click at [139, 133] on div "0983898614 - HIỀN" at bounding box center [154, 127] width 134 height 12
type input "0983898614"
type input "HIỀN"
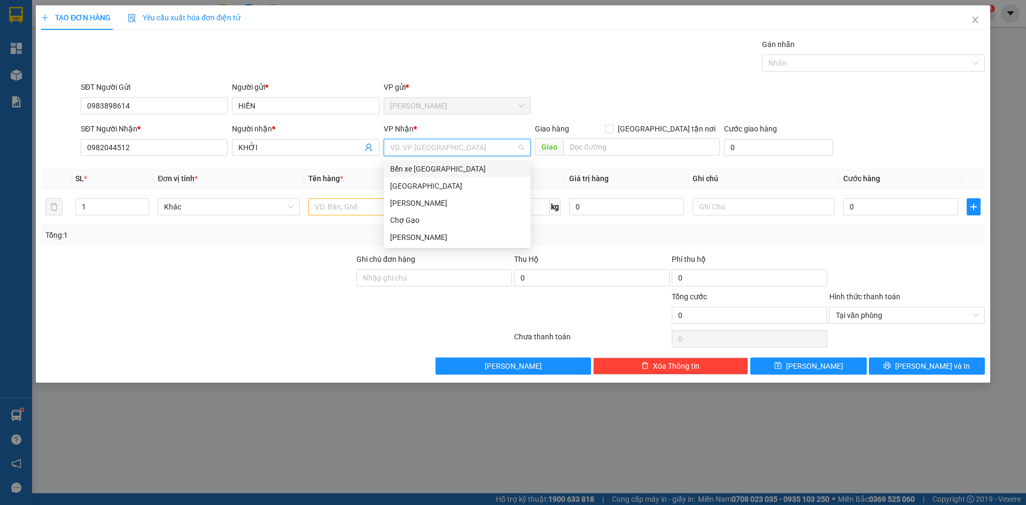
click at [415, 148] on input "search" at bounding box center [453, 147] width 127 height 16
click at [400, 180] on div "[GEOGRAPHIC_DATA]" at bounding box center [457, 186] width 134 height 12
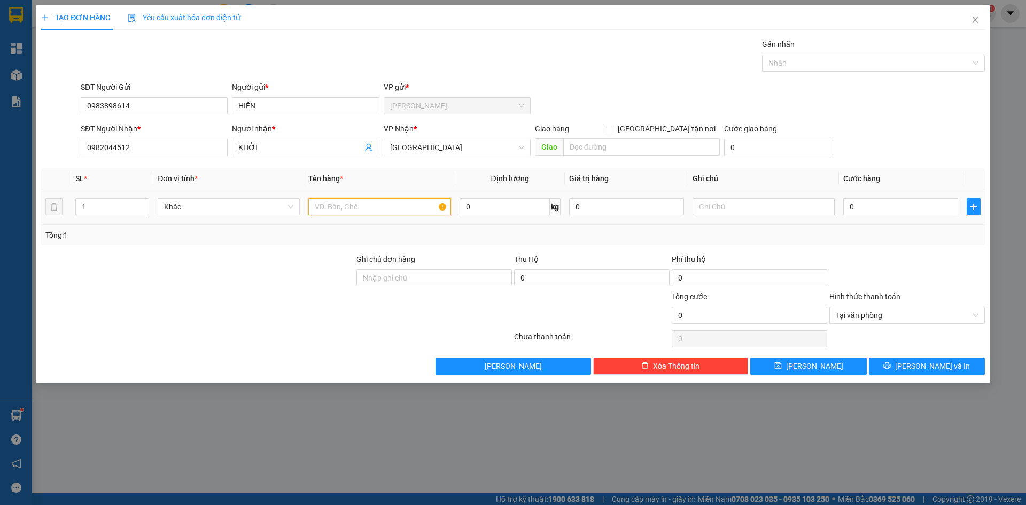
click at [375, 209] on input "text" at bounding box center [379, 206] width 142 height 17
type input "1 TNP"
click at [888, 211] on input "0" at bounding box center [900, 206] width 115 height 17
type input "3"
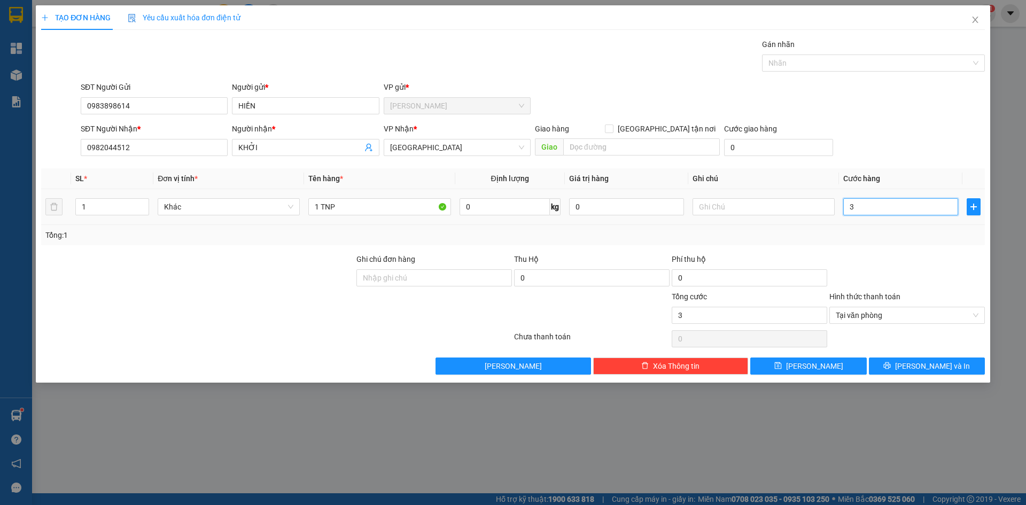
type input "30"
type input "30.000"
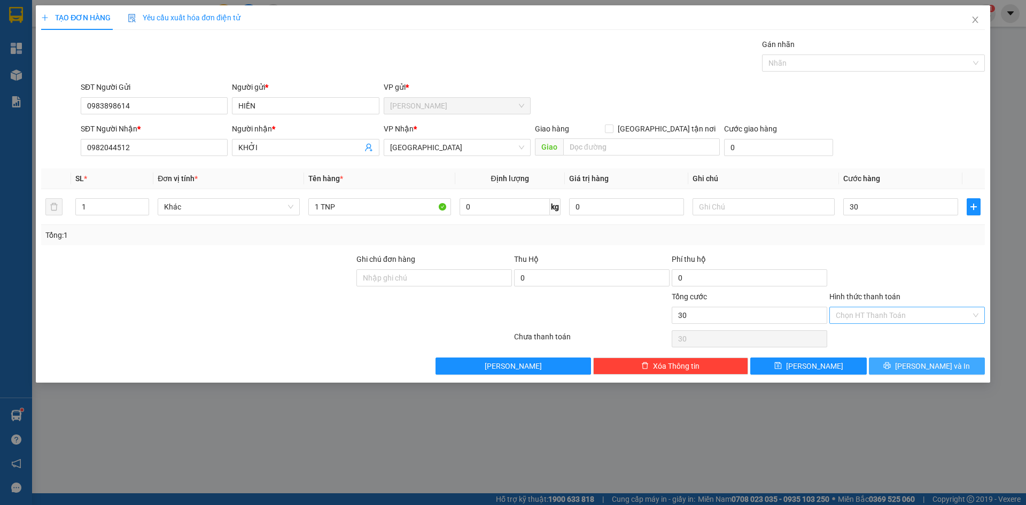
type input "30.000"
click at [965, 362] on button "[PERSON_NAME] và In" at bounding box center [927, 366] width 116 height 17
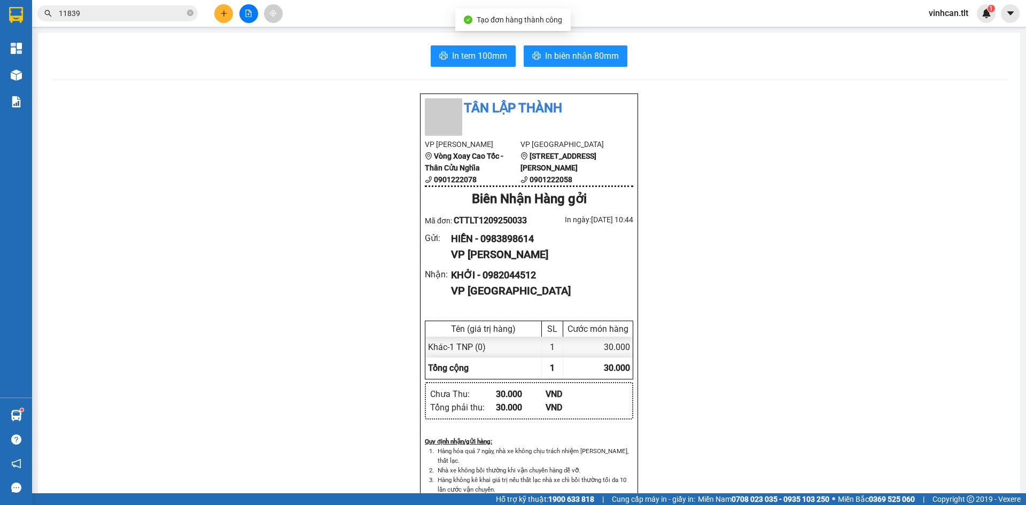
click at [423, 53] on div "In tem 100mm In biên nhận 80mm" at bounding box center [529, 55] width 957 height 21
click at [442, 58] on icon "printer" at bounding box center [444, 55] width 8 height 7
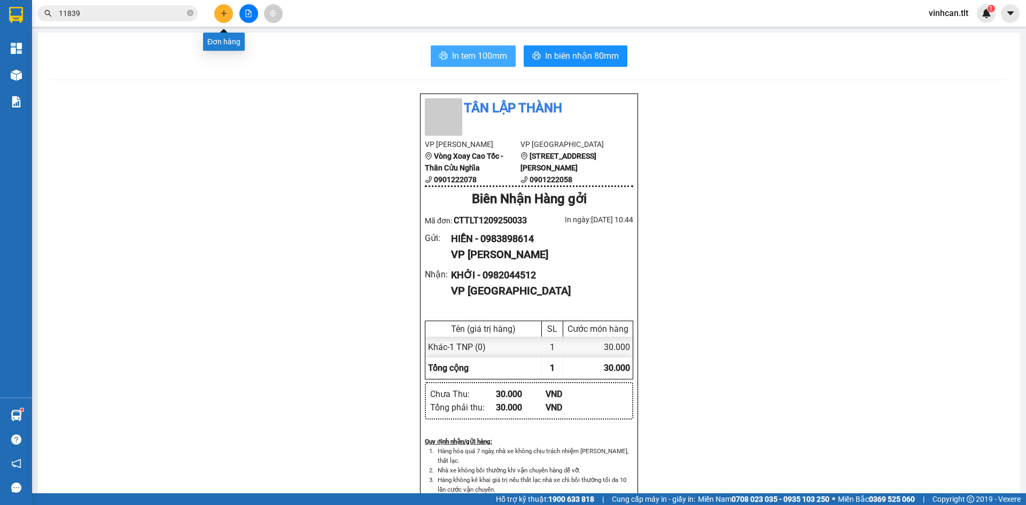
click at [221, 12] on icon "plus" at bounding box center [223, 13] width 7 height 7
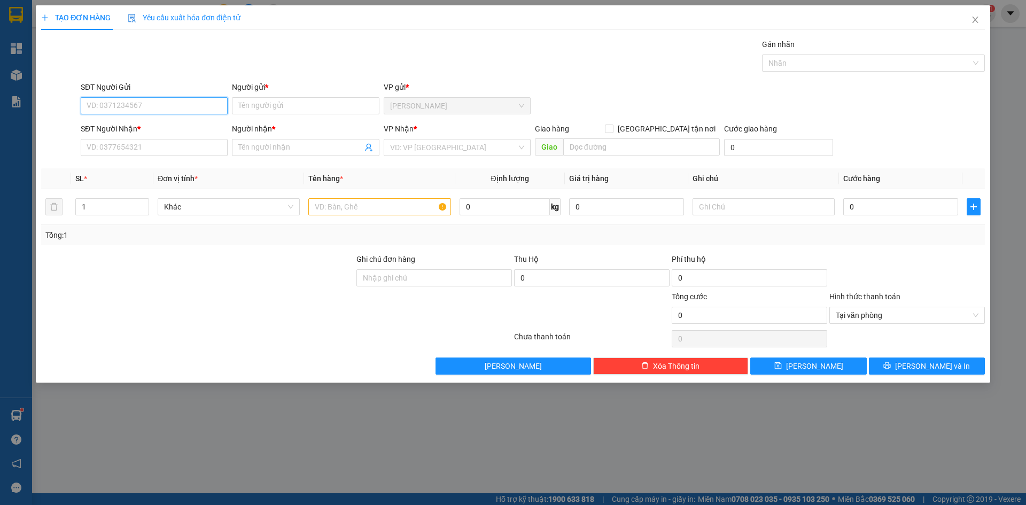
click at [143, 113] on input "SĐT Người Gửi" at bounding box center [154, 105] width 147 height 17
click at [135, 131] on div "0983898614 - HIỀN" at bounding box center [154, 127] width 134 height 12
type input "0983898614"
type input "HIỀN"
type input "0983898614"
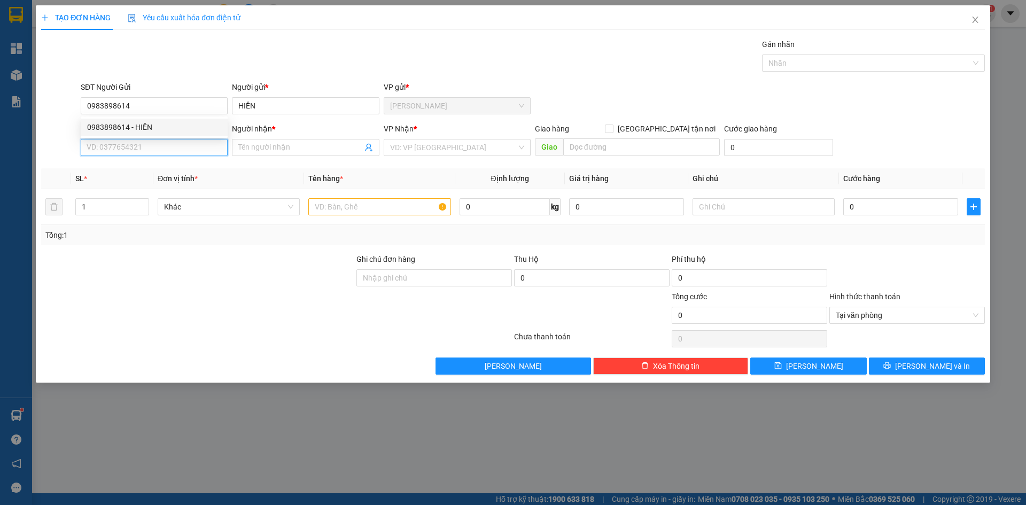
click at [131, 154] on input "SĐT Người Nhận *" at bounding box center [154, 147] width 147 height 17
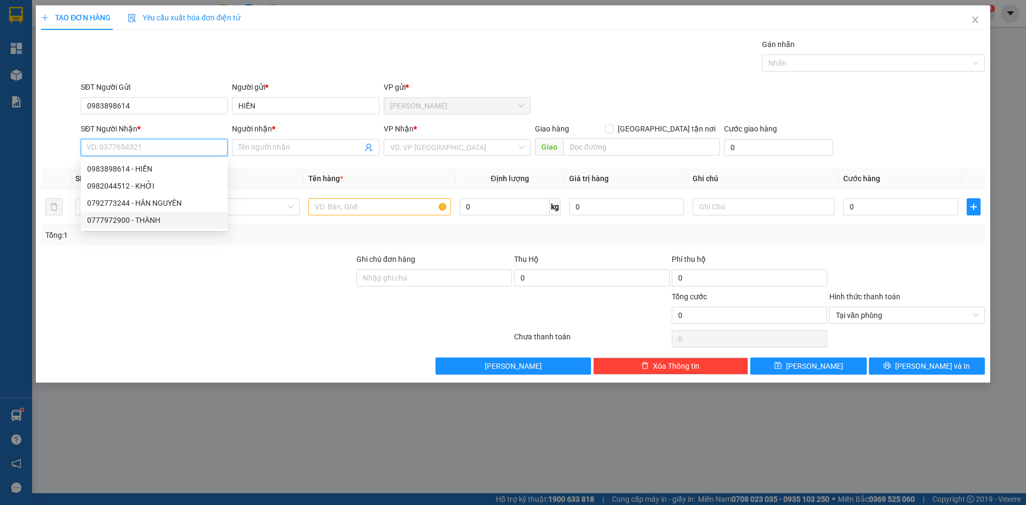
click at [145, 226] on div "0777972900 - THÀNH" at bounding box center [154, 220] width 147 height 17
type input "0777972900"
type input "THÀNH"
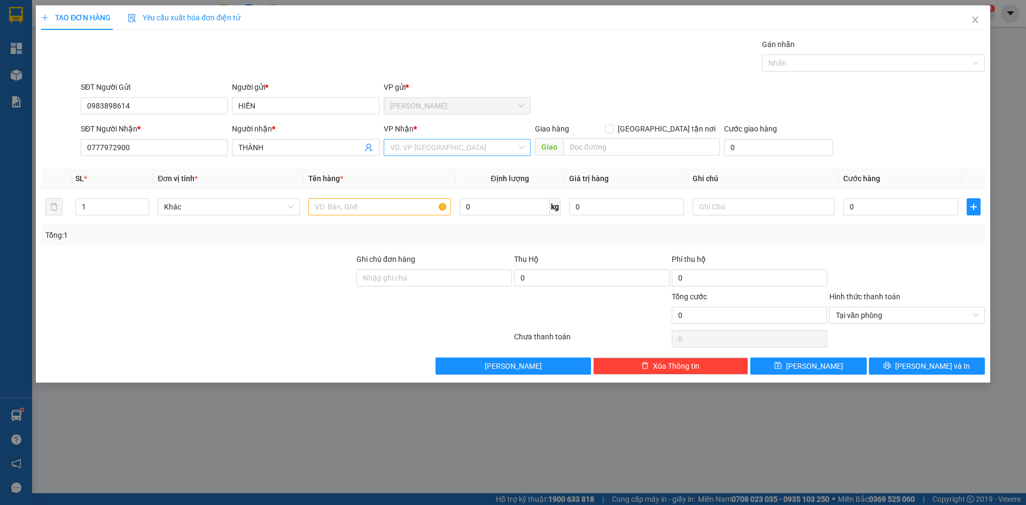
click at [408, 149] on input "search" at bounding box center [453, 147] width 127 height 16
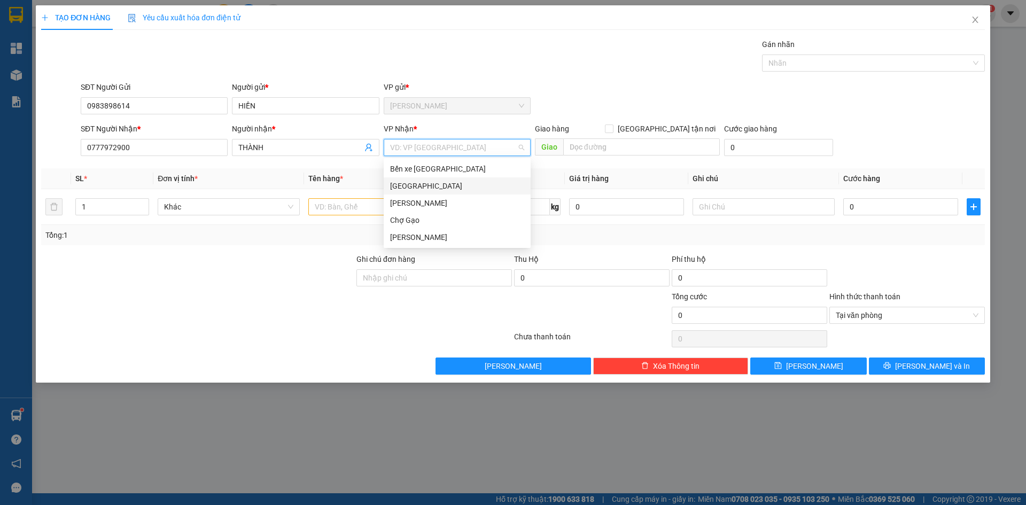
click at [395, 191] on div "[GEOGRAPHIC_DATA]" at bounding box center [457, 186] width 134 height 12
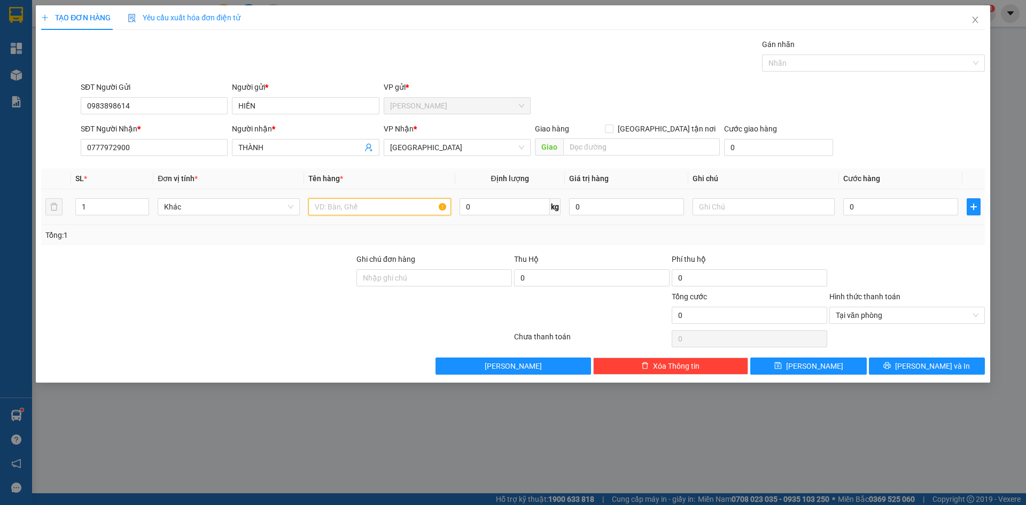
click at [378, 210] on input "text" at bounding box center [379, 206] width 142 height 17
click at [330, 205] on input "1 TYNP" at bounding box center [379, 206] width 142 height 17
type input "1 TNP"
click at [901, 209] on input "0" at bounding box center [900, 206] width 115 height 17
type input "3"
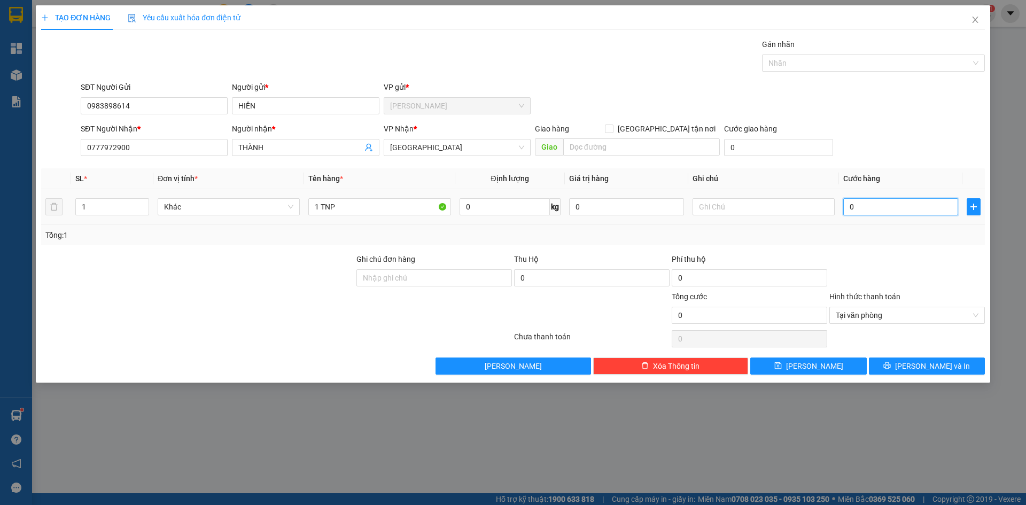
type input "3"
type input "35"
type input "35.000"
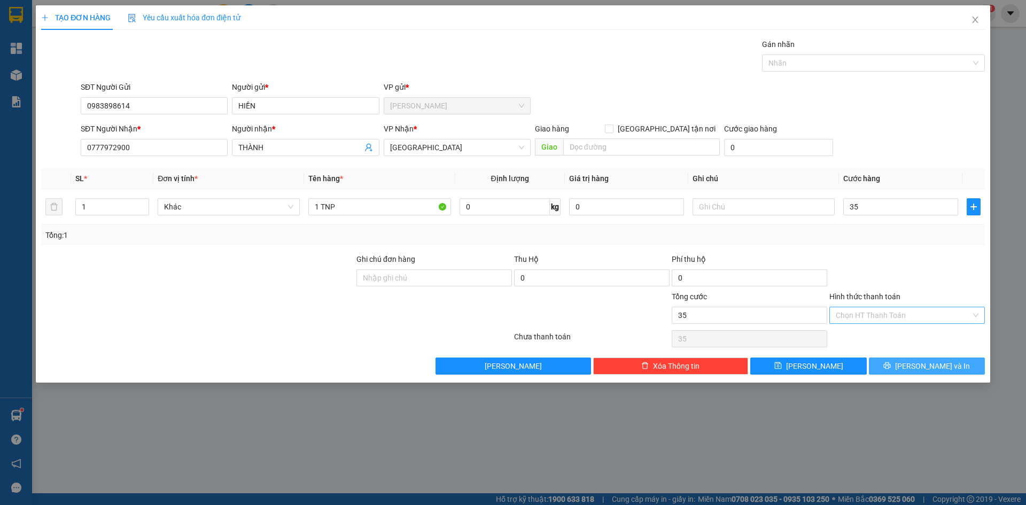
type input "35.000"
click at [951, 367] on button "[PERSON_NAME] và In" at bounding box center [927, 366] width 116 height 17
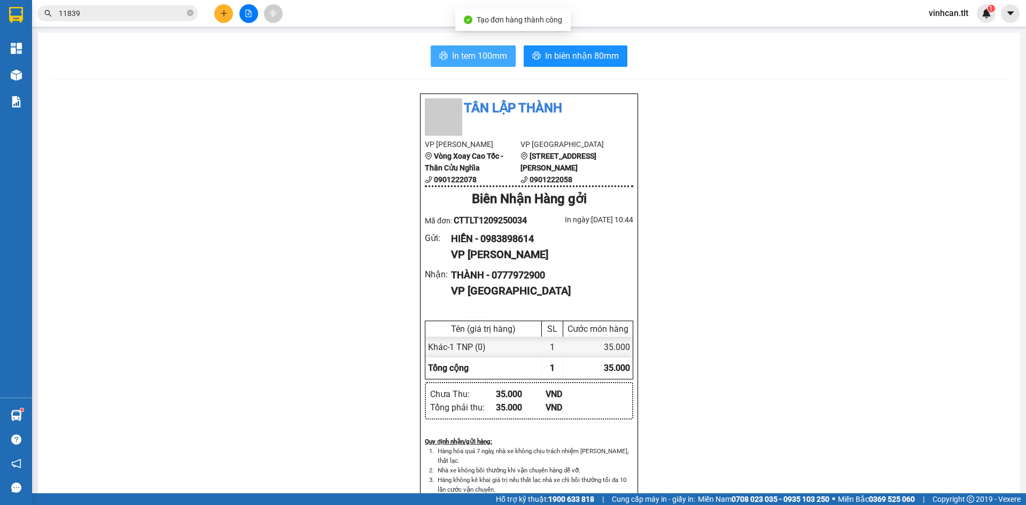
click at [485, 66] on button "In tem 100mm" at bounding box center [473, 55] width 85 height 21
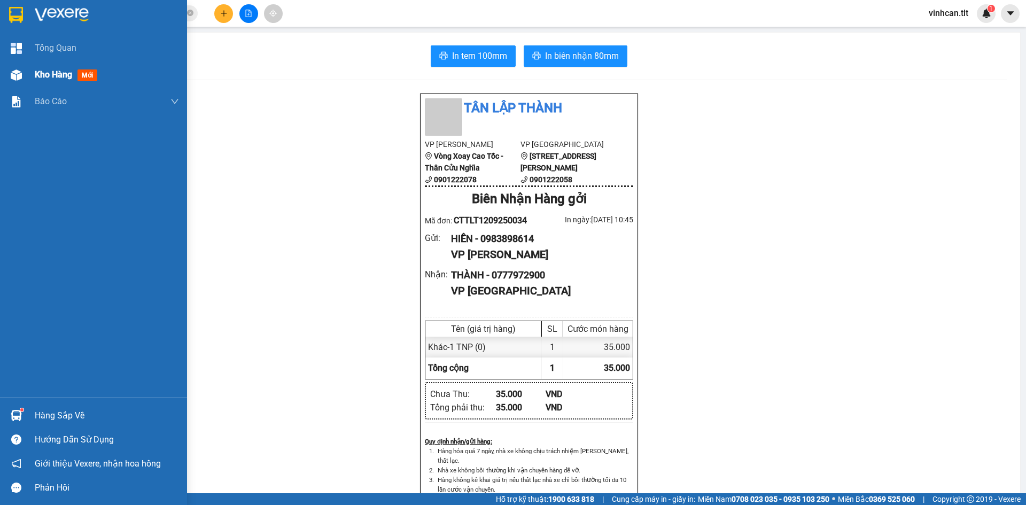
click at [36, 67] on div "Kho hàng mới" at bounding box center [107, 74] width 144 height 27
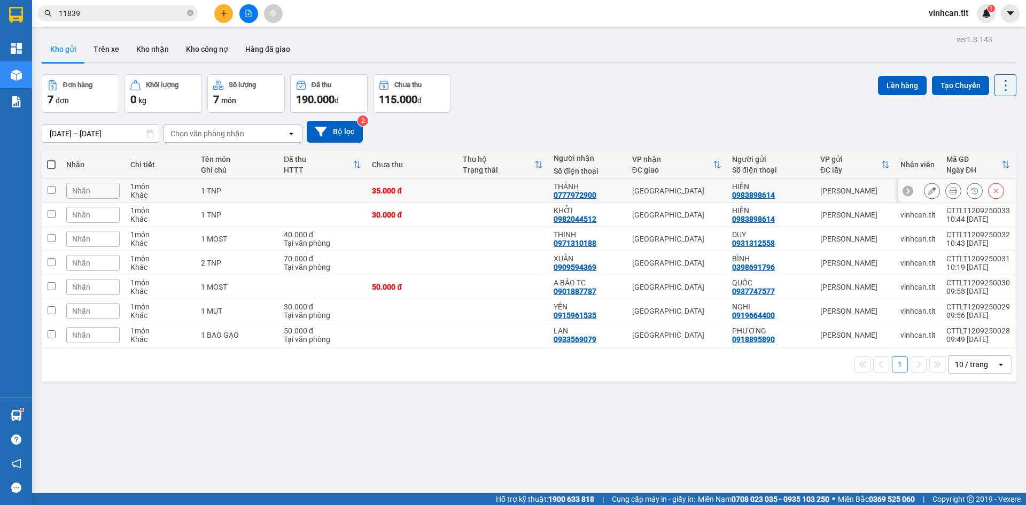
click at [48, 190] on input "checkbox" at bounding box center [52, 190] width 8 height 8
checkbox input "true"
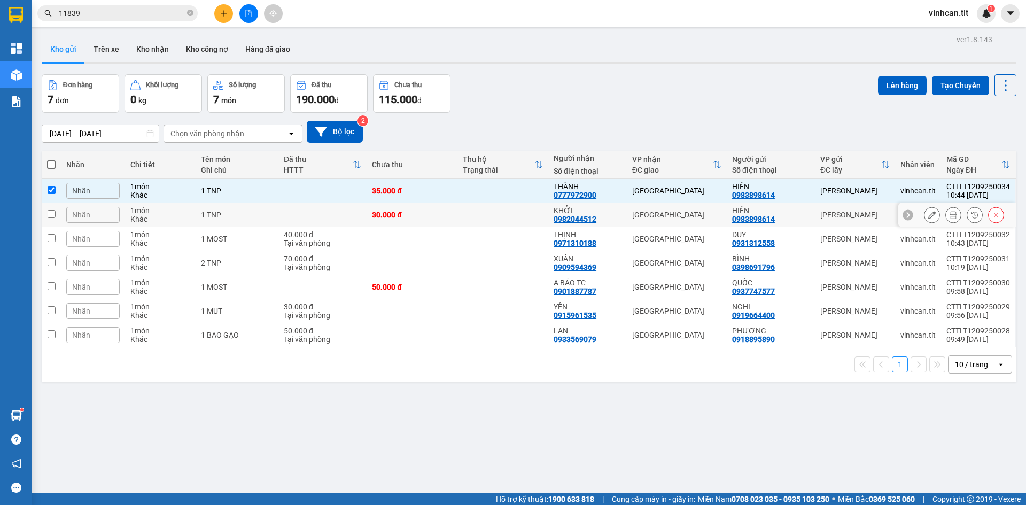
click at [52, 211] on input "checkbox" at bounding box center [52, 214] width 8 height 8
checkbox input "true"
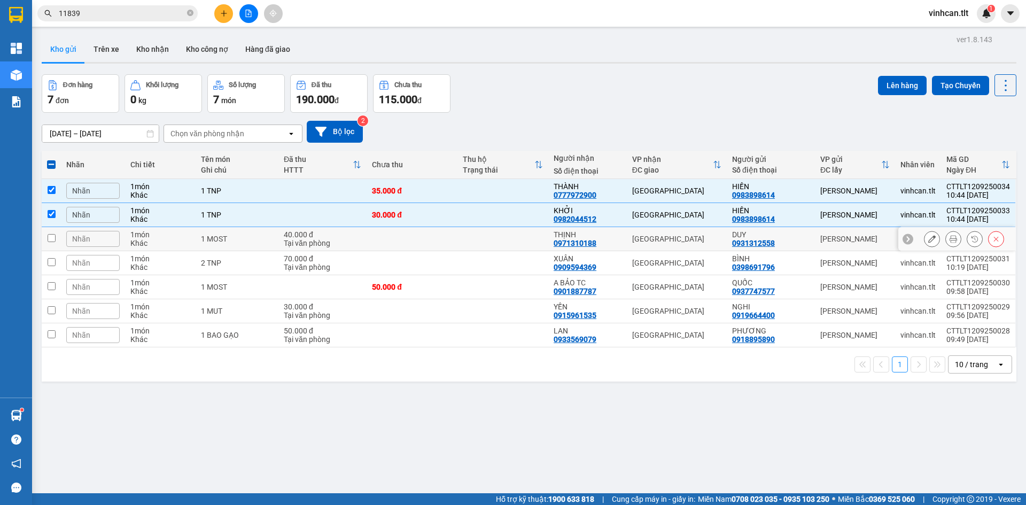
click at [48, 239] on input "checkbox" at bounding box center [52, 238] width 8 height 8
checkbox input "true"
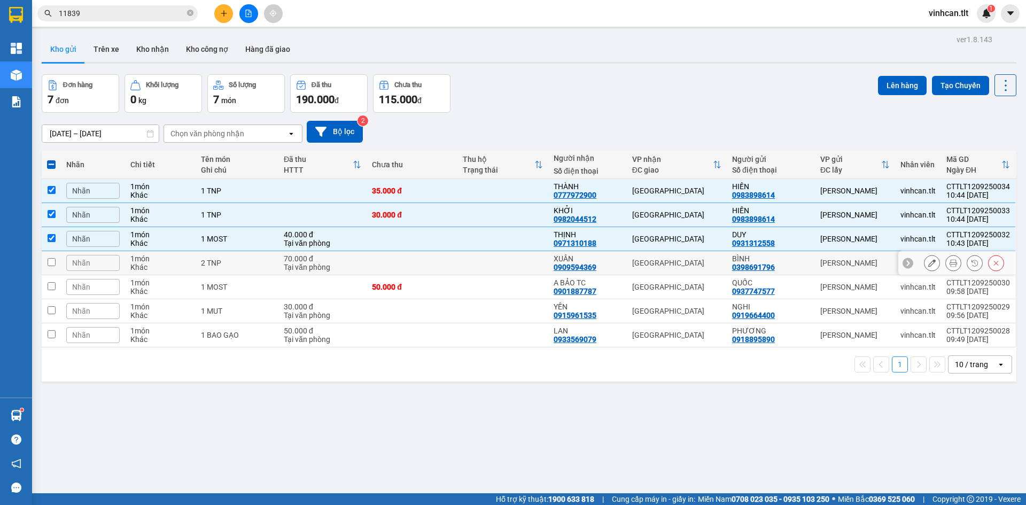
click at [53, 262] on input "checkbox" at bounding box center [52, 262] width 8 height 8
checkbox input "true"
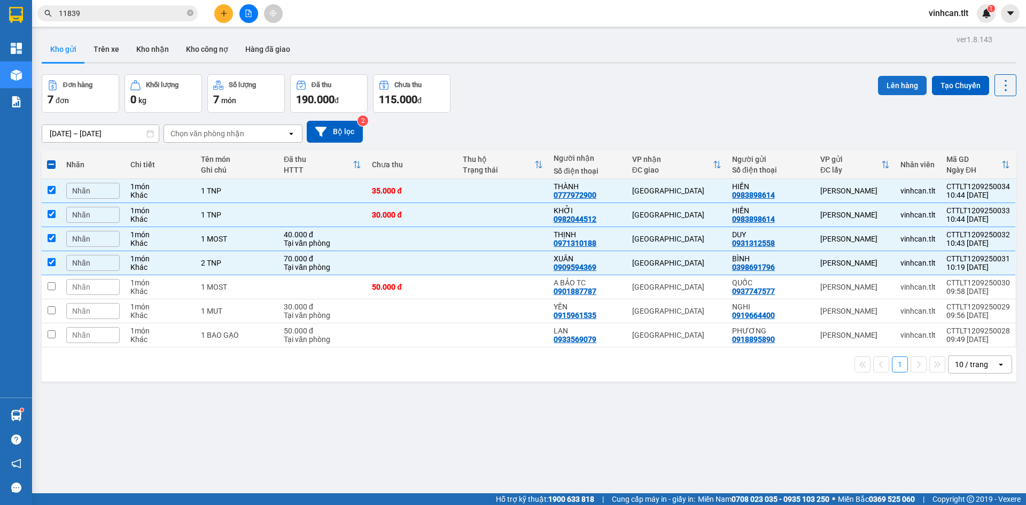
click at [890, 81] on button "Lên hàng" at bounding box center [902, 85] width 49 height 19
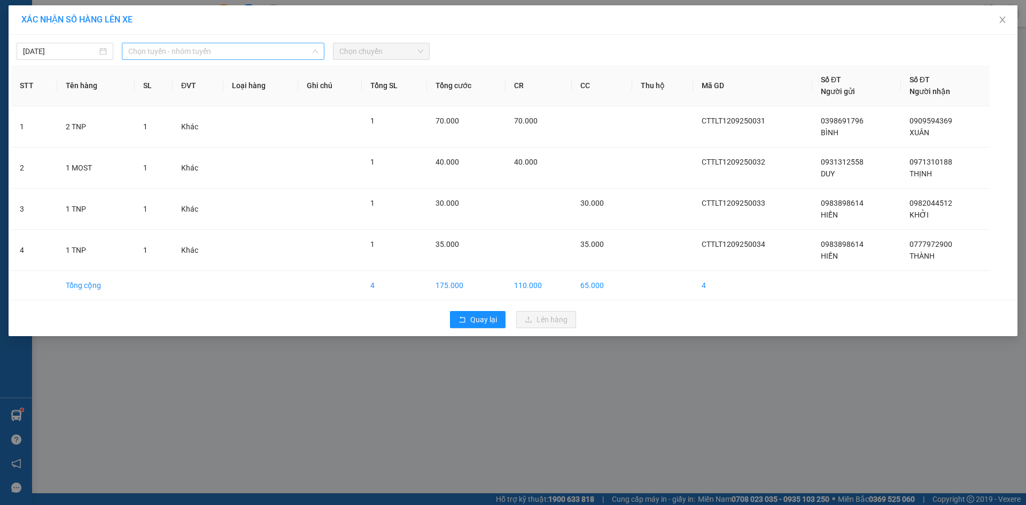
click at [164, 56] on span "Chọn tuyến - nhóm tuyến" at bounding box center [223, 51] width 190 height 16
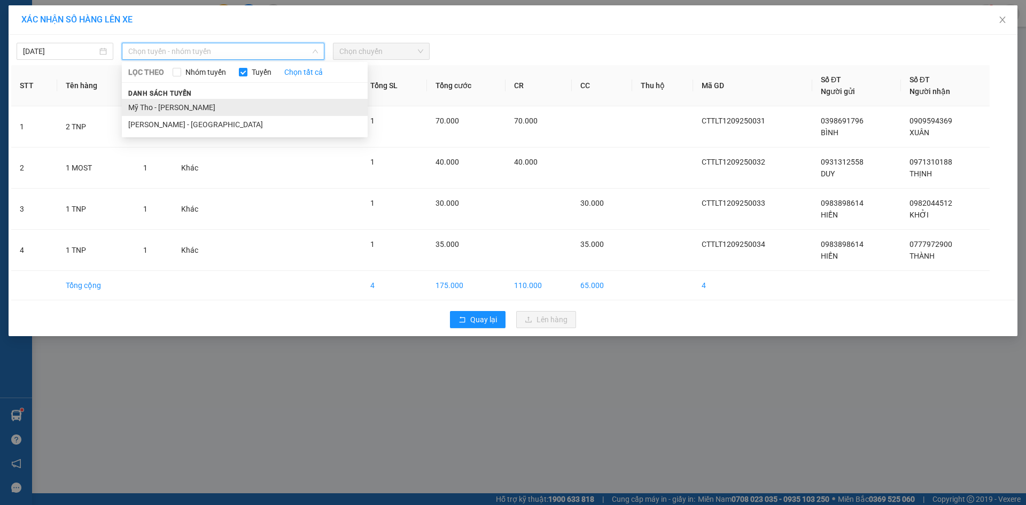
click at [154, 107] on li "Mỹ Tho - [PERSON_NAME]" at bounding box center [245, 107] width 246 height 17
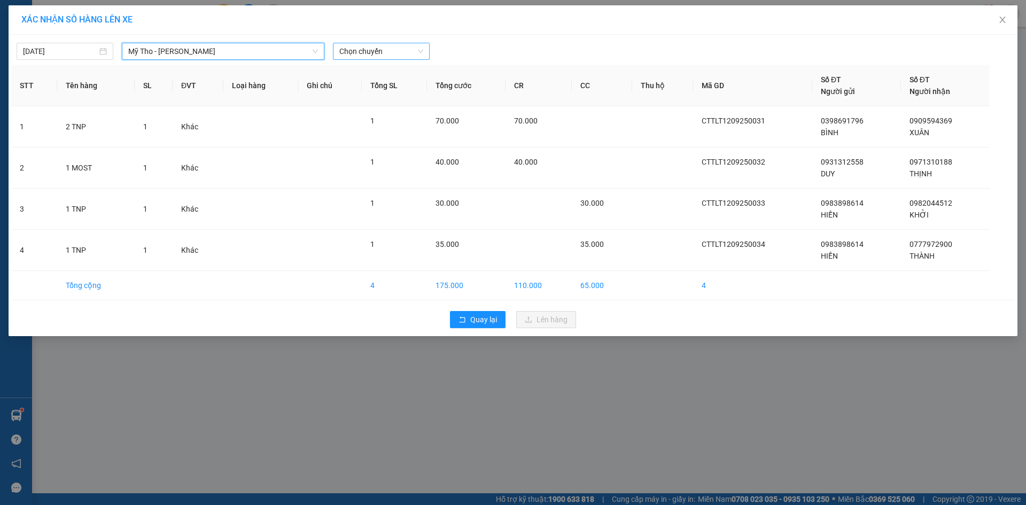
drag, startPoint x: 367, startPoint y: 49, endPoint x: 375, endPoint y: 55, distance: 9.5
click at [368, 49] on span "Chọn chuyến" at bounding box center [381, 51] width 84 height 16
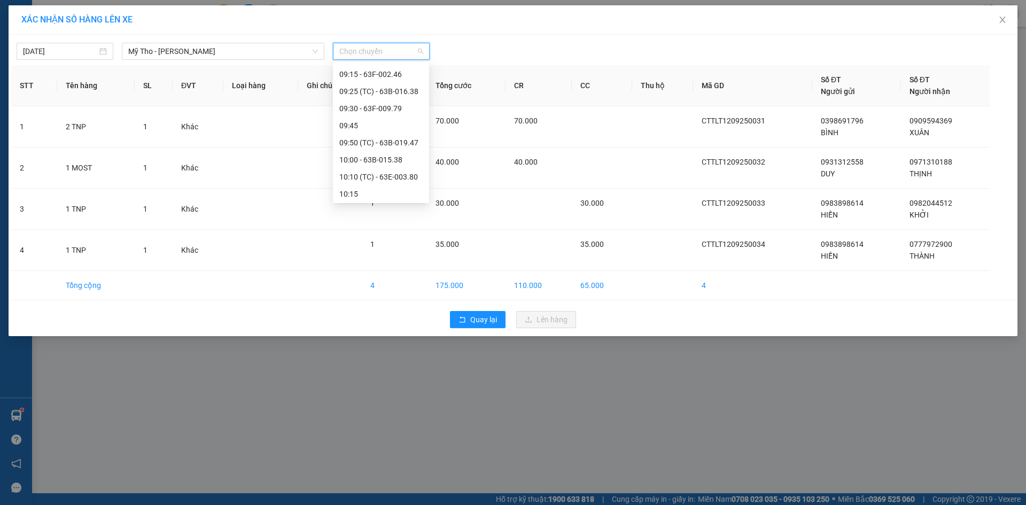
scroll to position [534, 0]
click at [374, 120] on div "09:50 (TC) - 63B-019.47" at bounding box center [380, 120] width 83 height 12
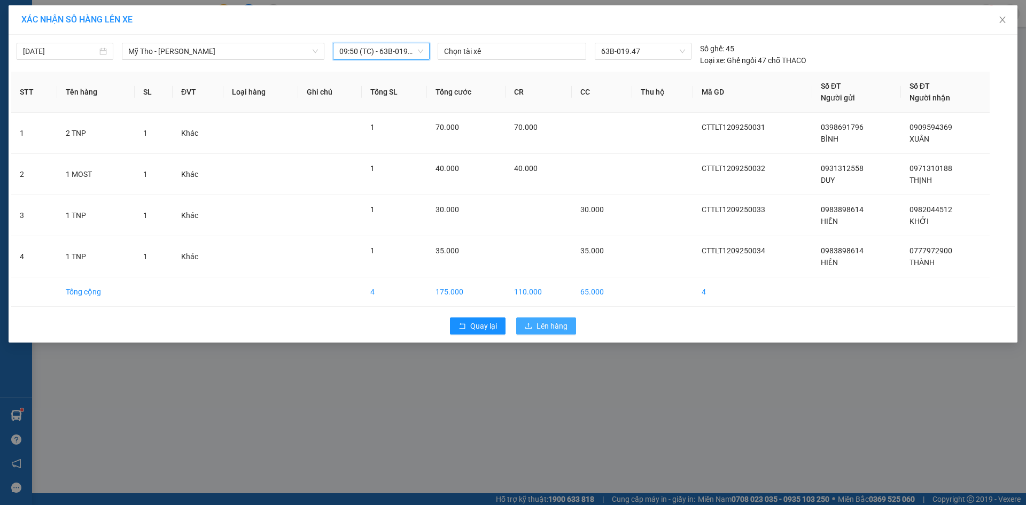
click at [519, 319] on button "Lên hàng" at bounding box center [546, 325] width 60 height 17
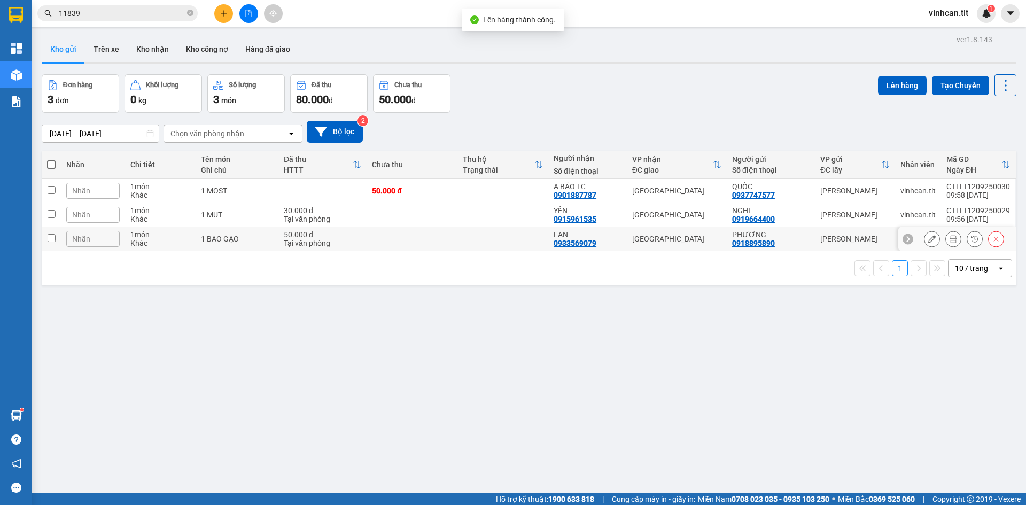
click at [384, 239] on td at bounding box center [412, 239] width 91 height 24
checkbox input "true"
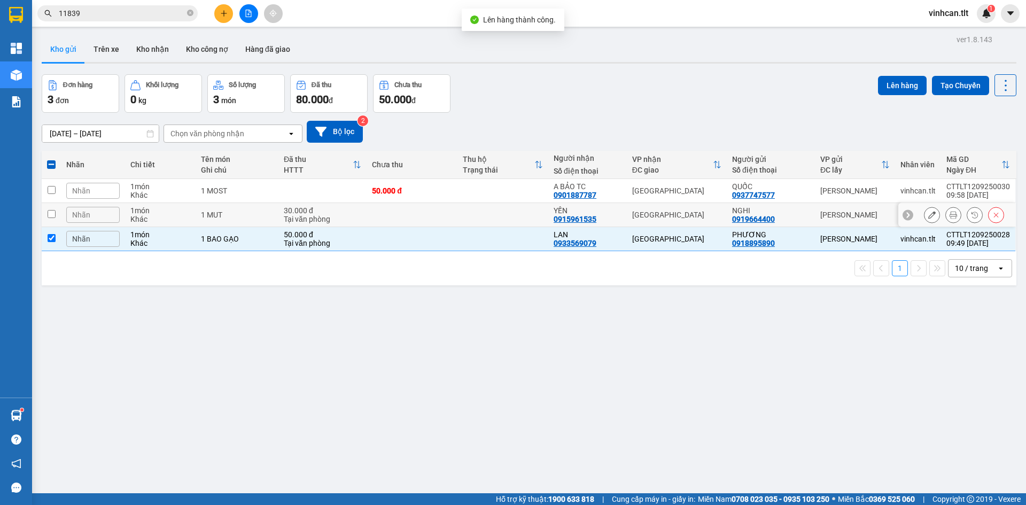
drag, startPoint x: 384, startPoint y: 220, endPoint x: 414, endPoint y: 203, distance: 34.7
click at [384, 219] on td at bounding box center [412, 215] width 91 height 24
checkbox input "true"
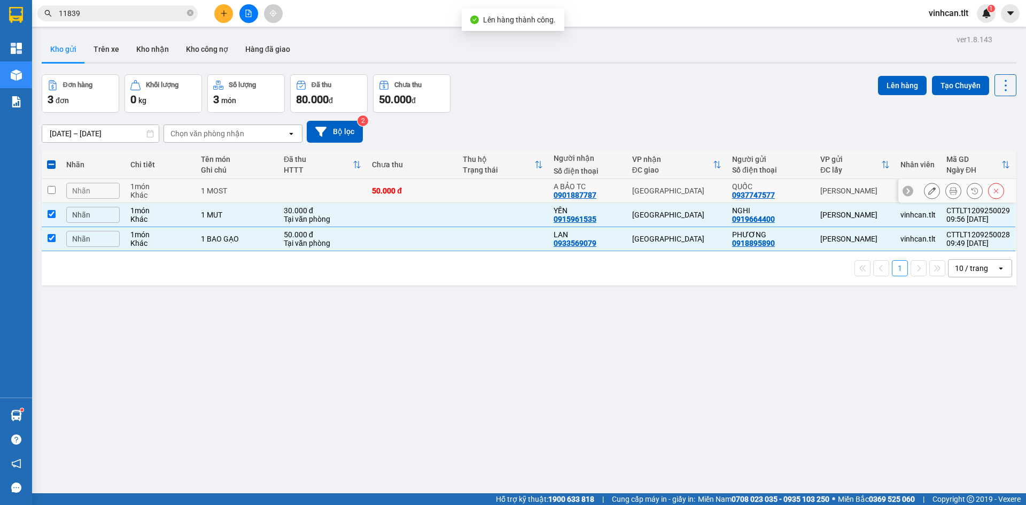
click at [425, 196] on td "50.000 đ" at bounding box center [412, 191] width 91 height 24
checkbox input "true"
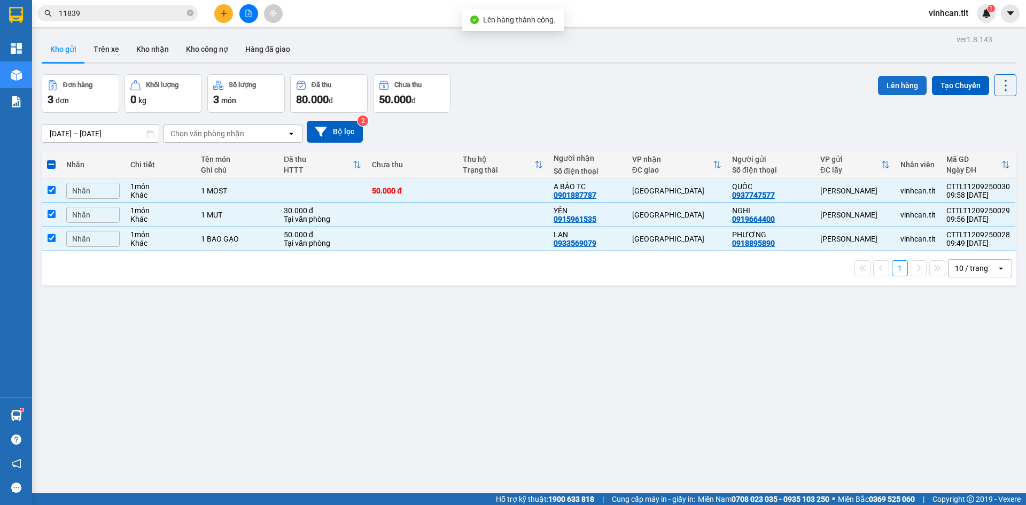
click at [894, 77] on button "Lên hàng" at bounding box center [902, 85] width 49 height 19
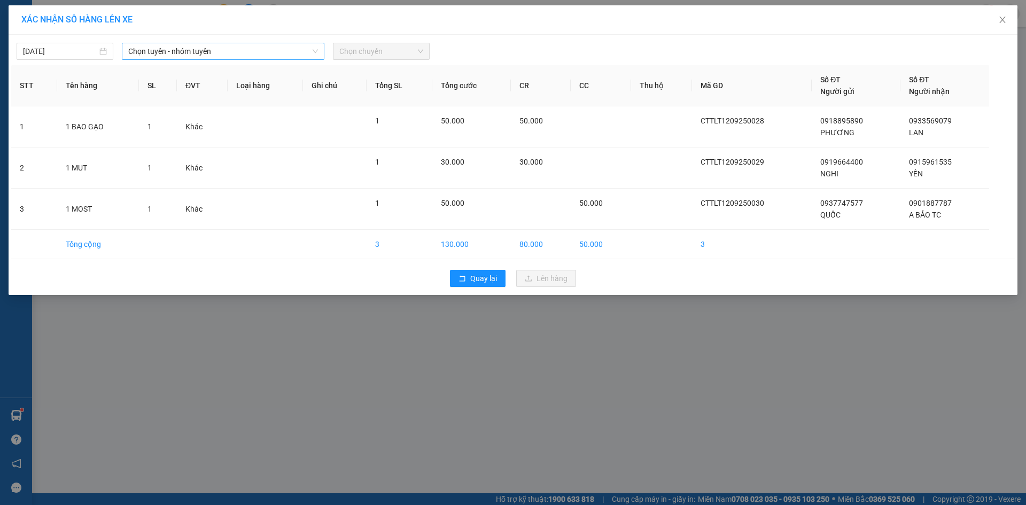
click at [271, 48] on span "Chọn tuyến - nhóm tuyến" at bounding box center [223, 51] width 190 height 16
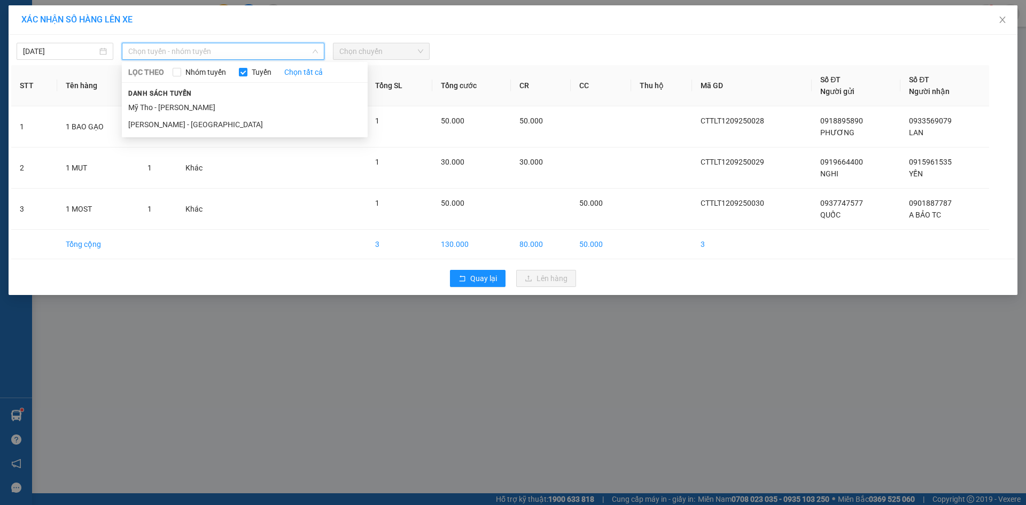
drag, startPoint x: 194, startPoint y: 100, endPoint x: 298, endPoint y: 75, distance: 107.3
click at [194, 100] on li "Mỹ Tho - [PERSON_NAME]" at bounding box center [245, 107] width 246 height 17
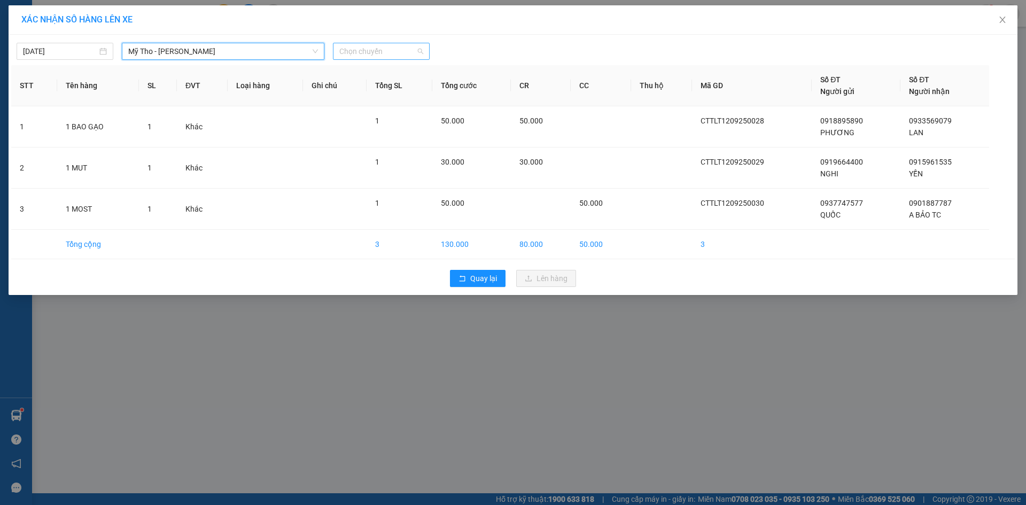
click at [371, 50] on span "Chọn chuyến" at bounding box center [381, 51] width 84 height 16
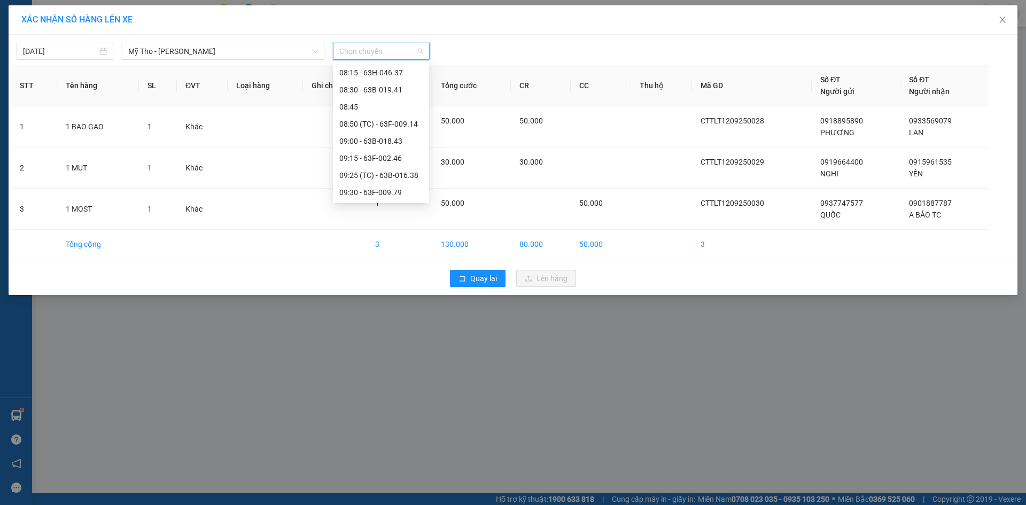
scroll to position [481, 0]
click at [389, 122] on div "09:25 (TC) - 63B-016.38" at bounding box center [380, 122] width 83 height 12
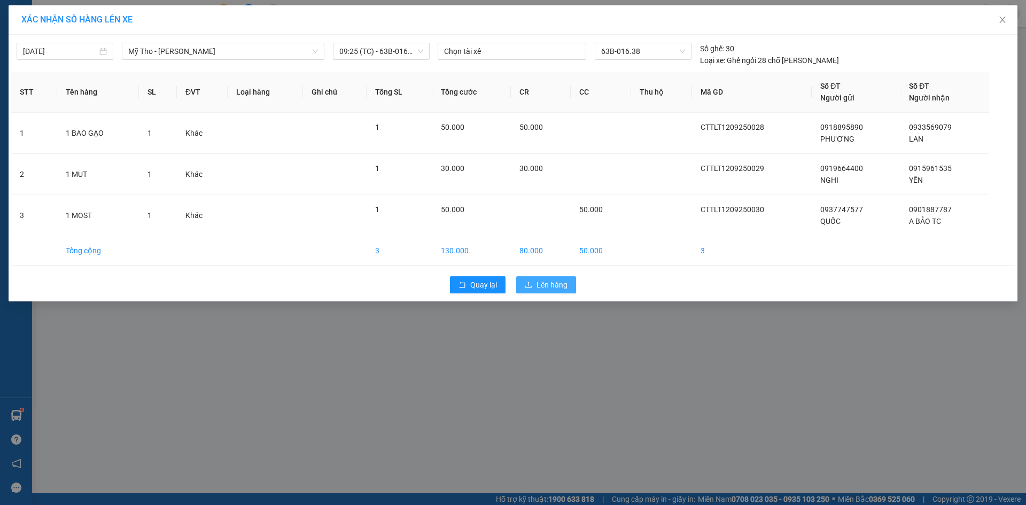
click at [532, 287] on icon "upload" at bounding box center [528, 284] width 7 height 7
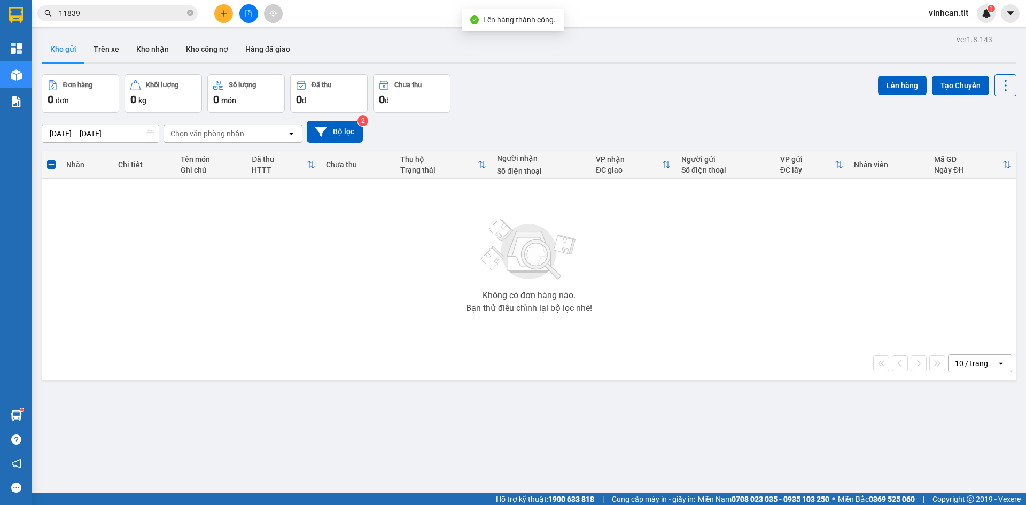
click at [253, 13] on button at bounding box center [248, 13] width 19 height 19
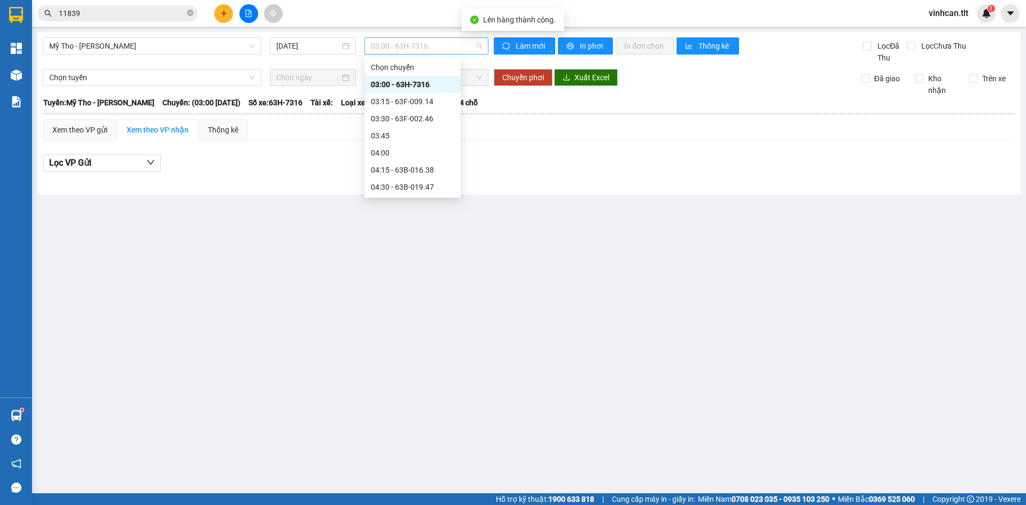
click at [375, 44] on span "03:00 - 63H-7316" at bounding box center [426, 46] width 111 height 16
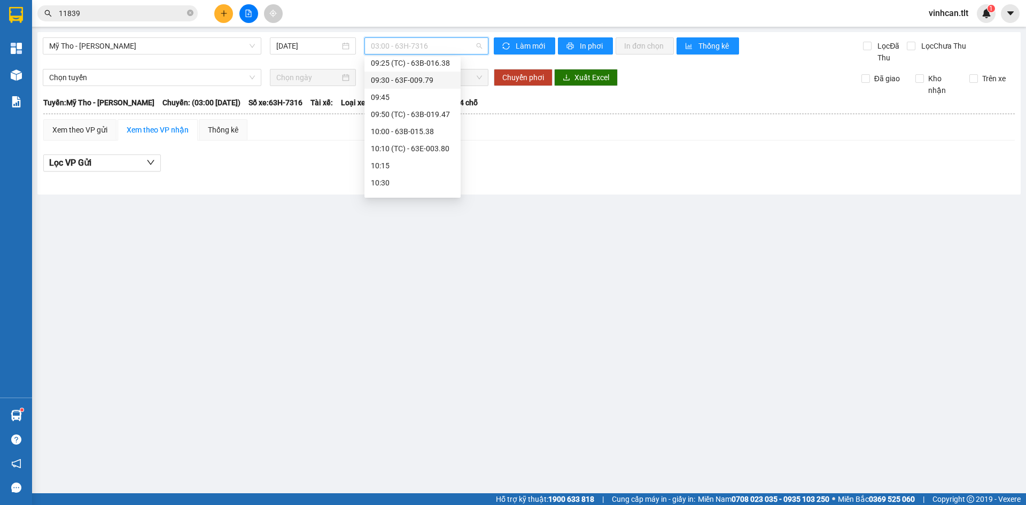
click at [413, 77] on div "09:30 - 63F-009.79" at bounding box center [412, 80] width 83 height 12
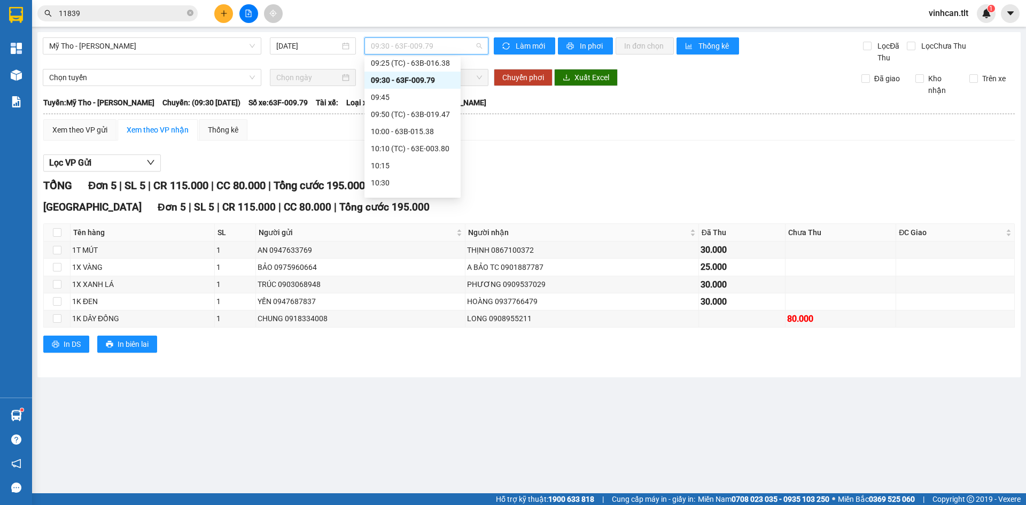
click at [411, 52] on span "09:30 - 63F-009.79" at bounding box center [426, 46] width 111 height 16
click at [418, 112] on div "09:25 (TC) - 63B-016.38" at bounding box center [412, 117] width 83 height 12
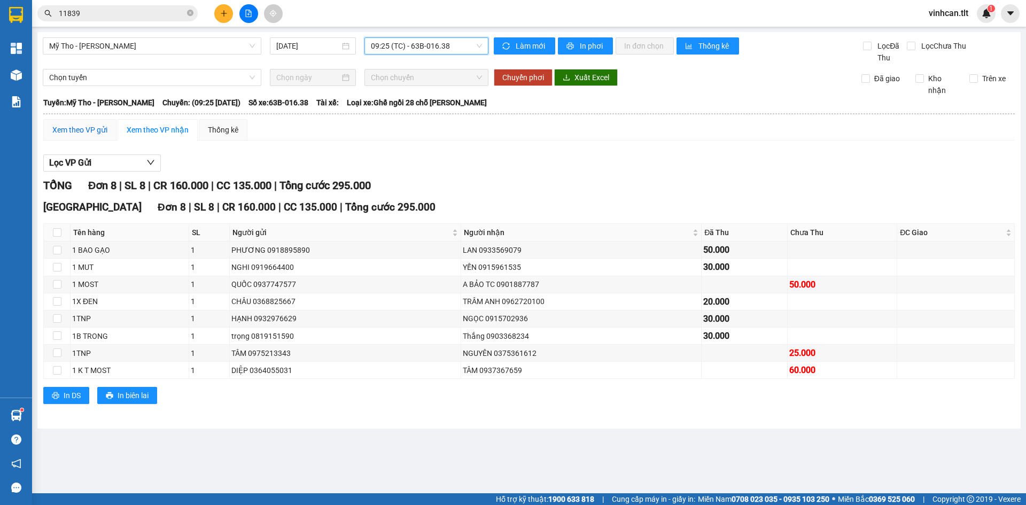
click at [94, 128] on div "Xem theo VP gửi" at bounding box center [79, 130] width 55 height 12
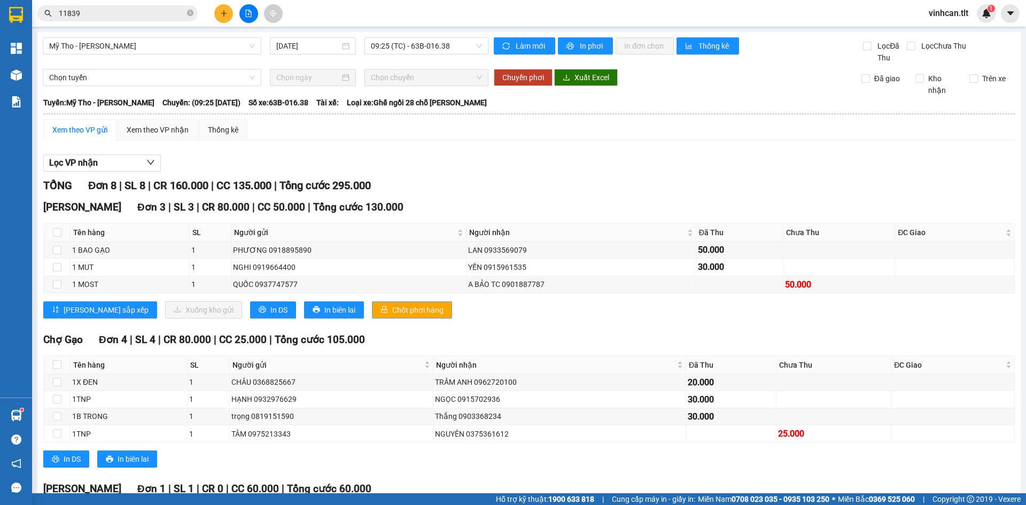
click at [381, 312] on icon "lock" at bounding box center [384, 309] width 7 height 7
click at [382, 312] on icon "lock" at bounding box center [385, 309] width 6 height 7
click at [381, 49] on span "09:25 (TC) - 63B-016.38" at bounding box center [426, 46] width 111 height 16
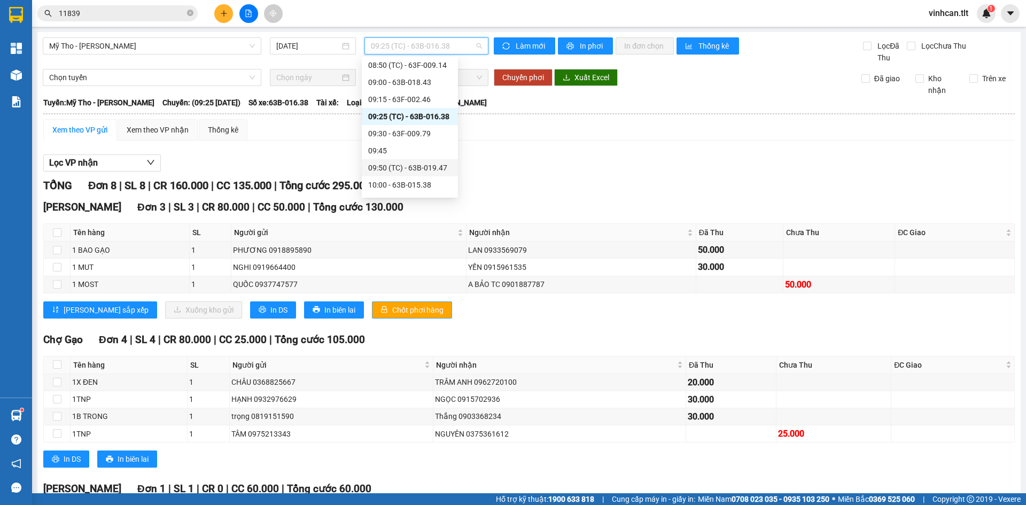
click at [416, 162] on div "09:50 (TC) - 63B-019.47" at bounding box center [409, 168] width 83 height 12
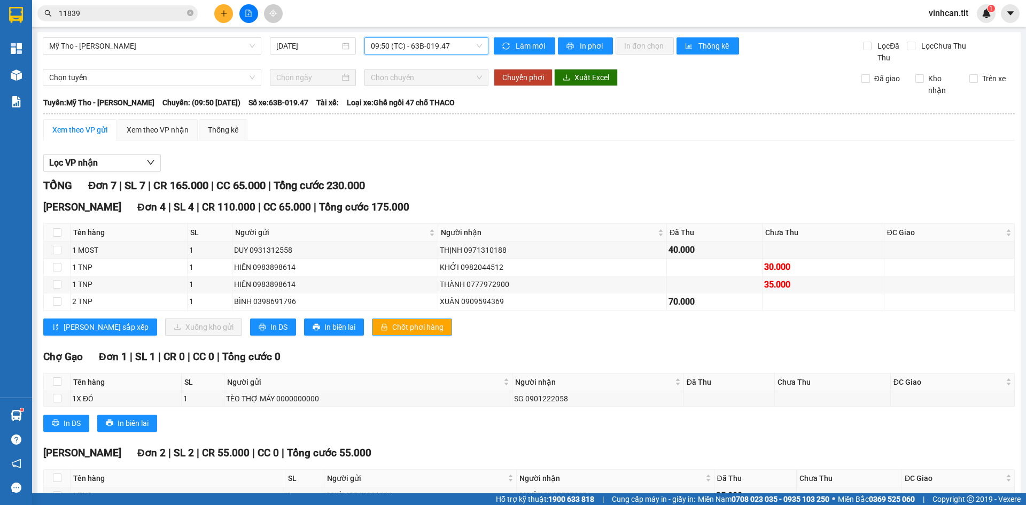
click at [392, 330] on span "Chốt phơi hàng" at bounding box center [417, 327] width 51 height 12
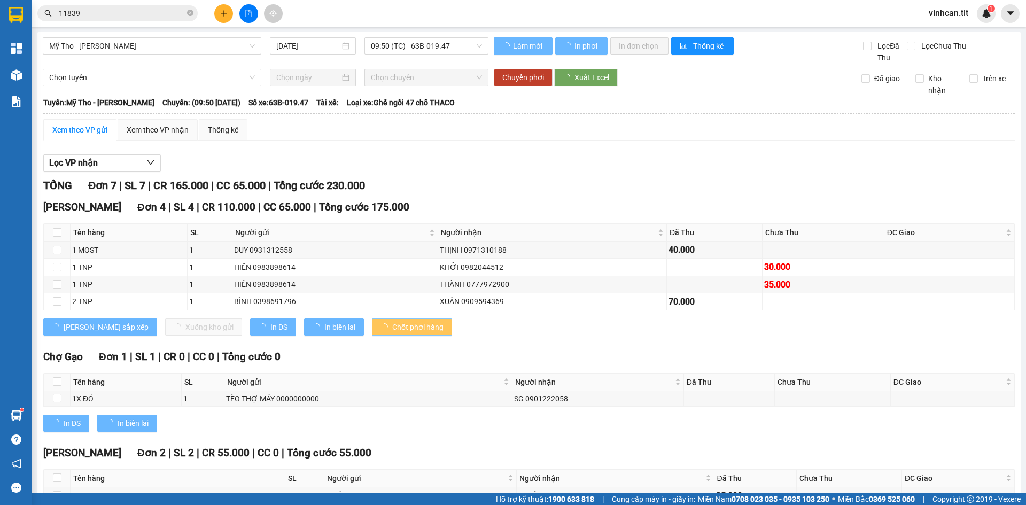
click at [392, 330] on span "Chốt phơi hàng" at bounding box center [417, 327] width 51 height 12
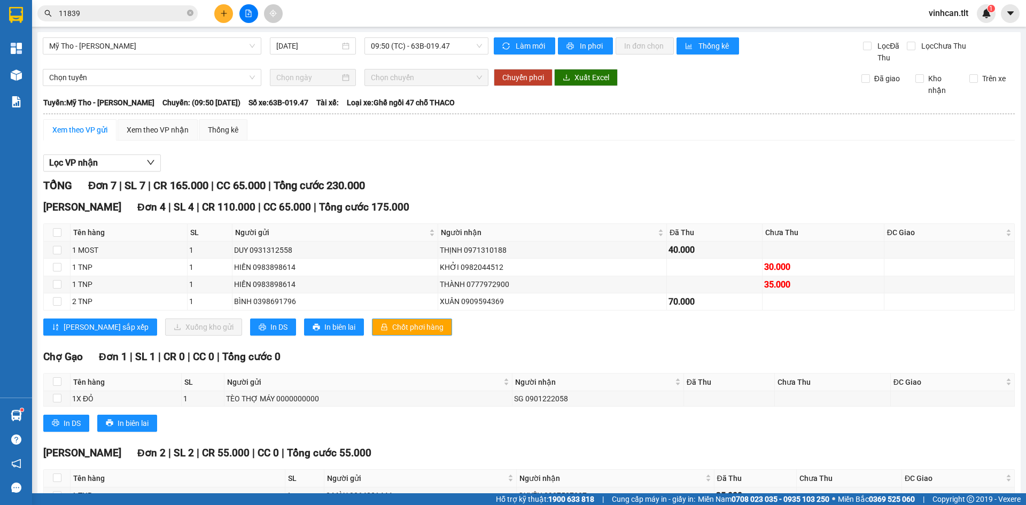
click at [392, 329] on span "Chốt phơi hàng" at bounding box center [417, 327] width 51 height 12
click at [402, 183] on div "TỔNG Đơn 7 | SL 7 | CR 165.000 | CC 65.000 | Tổng cước 230.000" at bounding box center [529, 185] width 972 height 17
click at [392, 323] on span "Chốt phơi hàng" at bounding box center [417, 327] width 51 height 12
click at [471, 162] on div "Lọc VP nhận" at bounding box center [529, 163] width 972 height 18
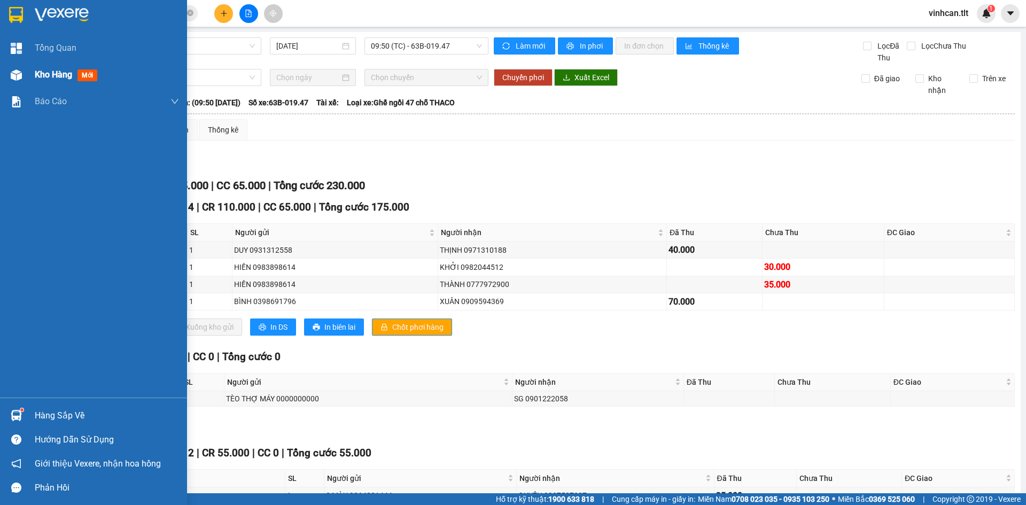
click at [47, 75] on span "Kho hàng" at bounding box center [53, 74] width 37 height 10
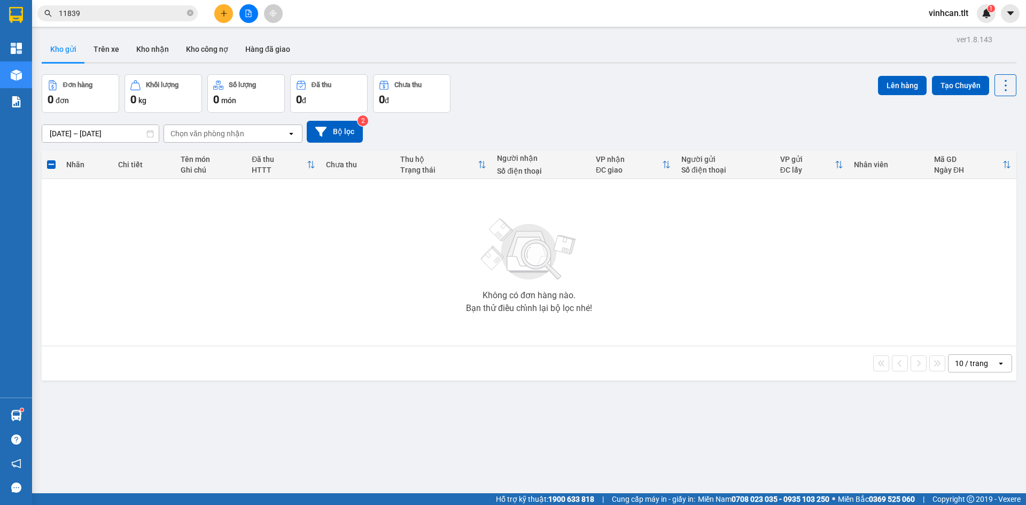
click at [341, 259] on div "Không có đơn hàng nào. Bạn thử điều chỉnh lại bộ lọc nhé!" at bounding box center [529, 262] width 964 height 160
click at [226, 10] on icon "plus" at bounding box center [223, 13] width 7 height 7
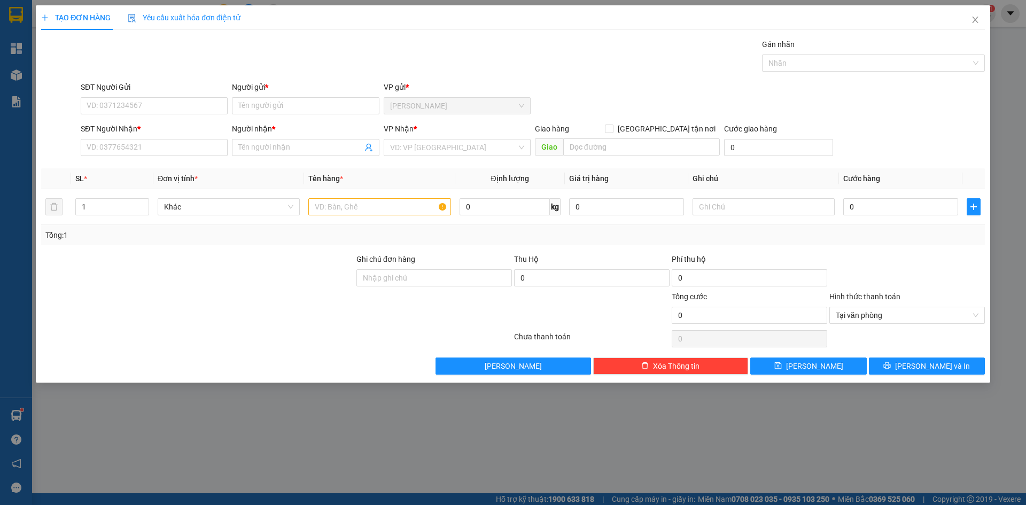
click at [143, 119] on form "SĐT Người Gửi VD: 0371234567 Người gửi * Tên người gửi VP gửi * [PERSON_NAME] S…" at bounding box center [513, 120] width 944 height 79
click at [142, 107] on input "SĐT Người Gửi" at bounding box center [154, 105] width 147 height 17
type input "0931141828"
click at [129, 131] on div "0931141828 - TUẤN" at bounding box center [154, 127] width 134 height 12
type input "TUẤN"
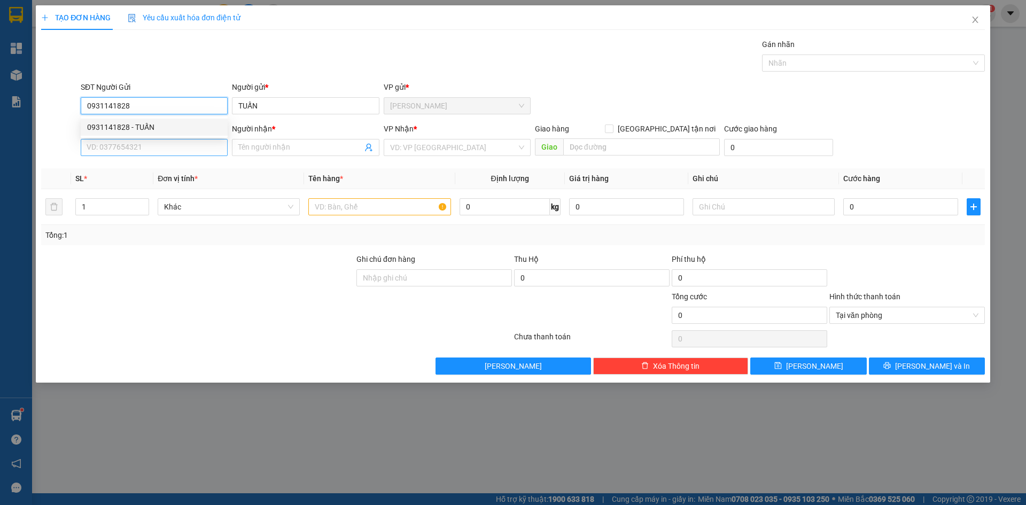
type input "0931141828"
click at [127, 153] on input "SĐT Người Nhận *" at bounding box center [154, 147] width 147 height 17
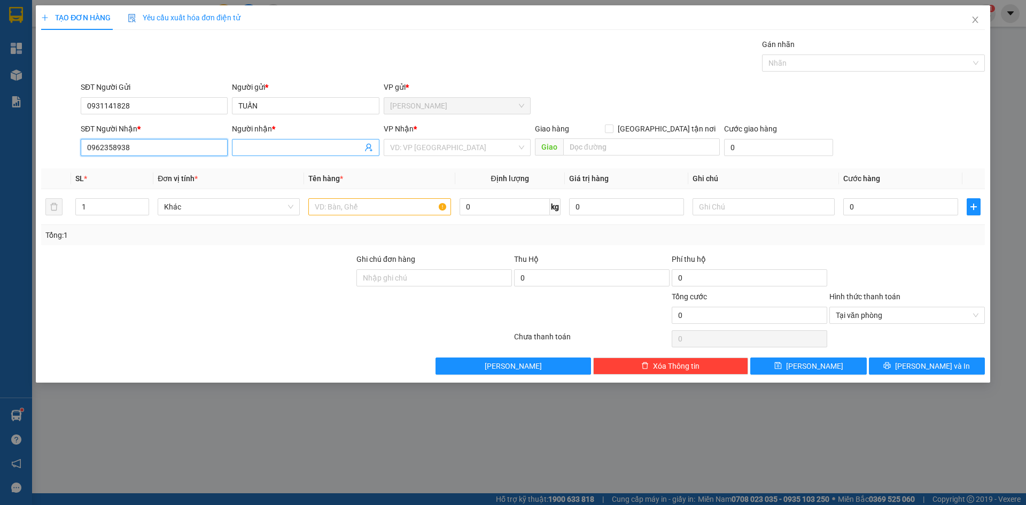
type input "0962358938"
click at [271, 141] on span at bounding box center [305, 147] width 147 height 17
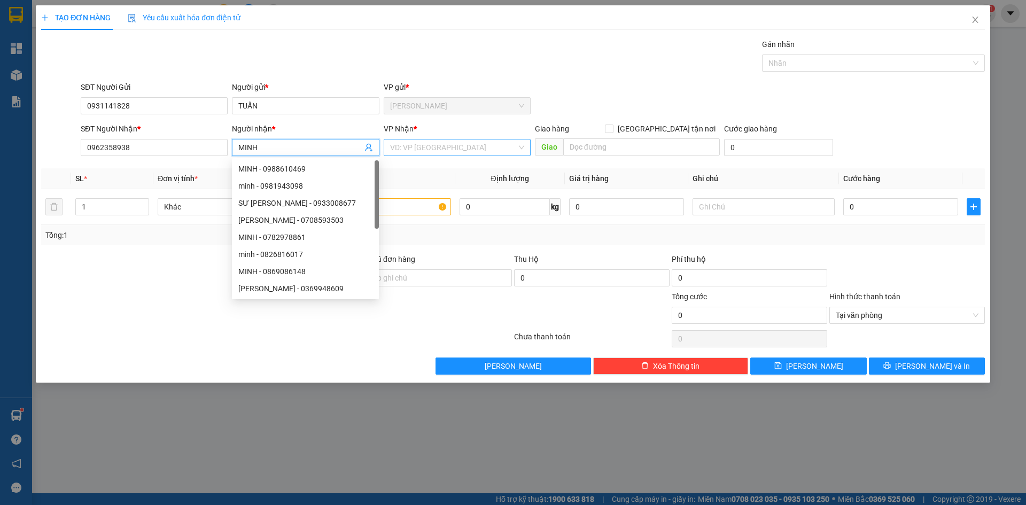
type input "MINH"
click at [409, 141] on input "search" at bounding box center [453, 147] width 127 height 16
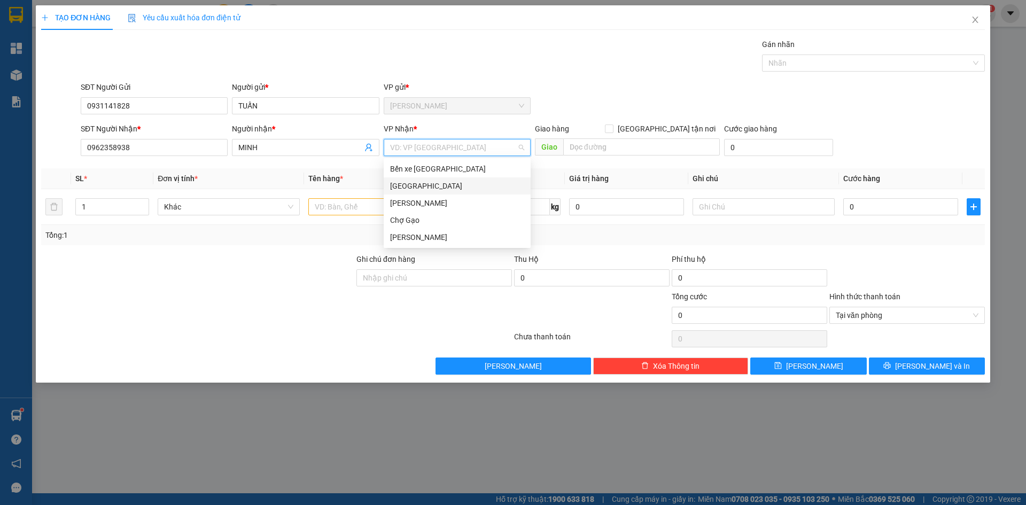
click at [405, 195] on div "[PERSON_NAME]" at bounding box center [457, 203] width 147 height 17
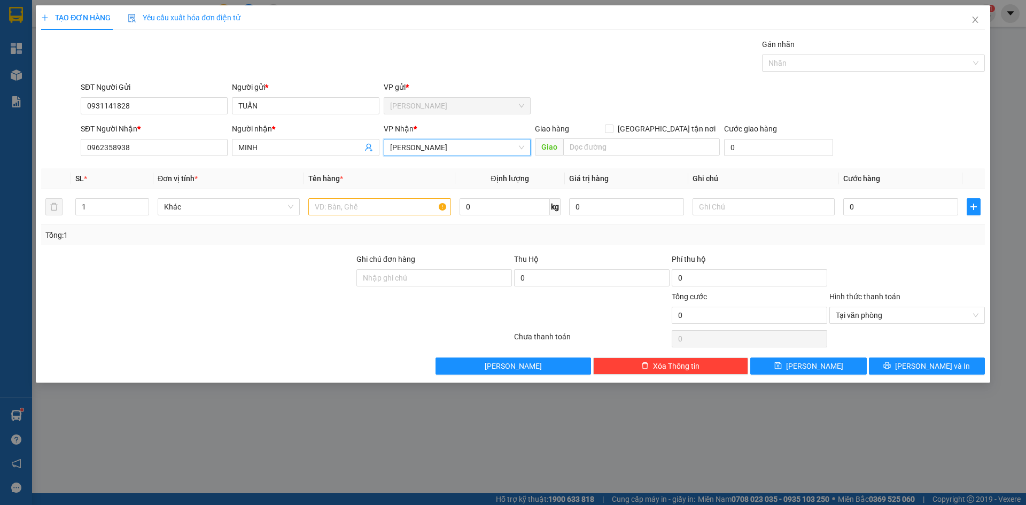
click at [398, 145] on span "[PERSON_NAME]" at bounding box center [457, 147] width 134 height 16
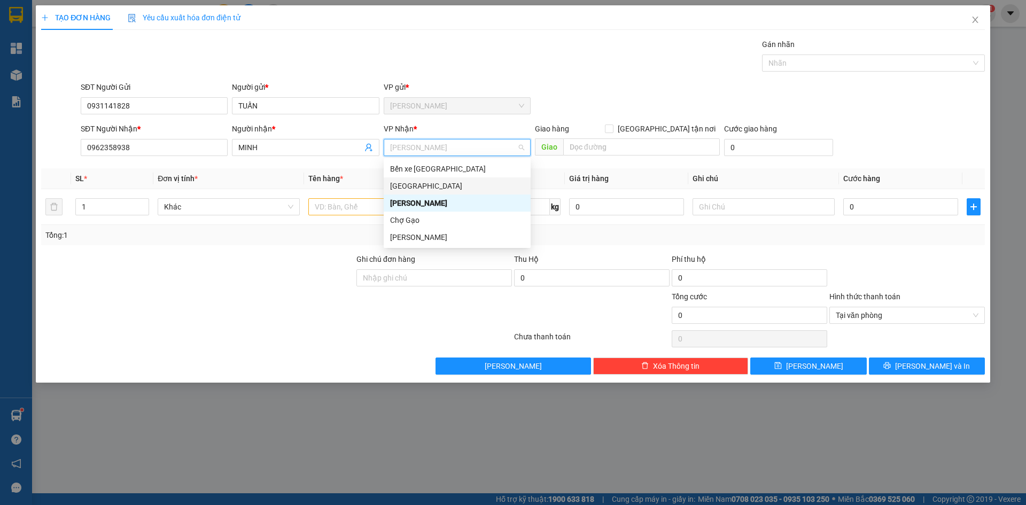
click at [397, 183] on div "[GEOGRAPHIC_DATA]" at bounding box center [457, 186] width 134 height 12
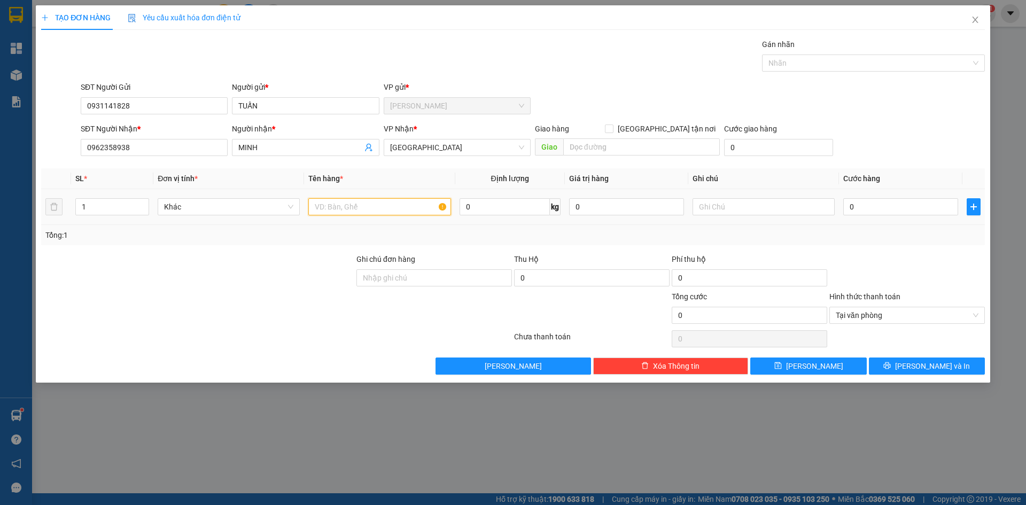
click at [350, 204] on input "text" at bounding box center [379, 206] width 142 height 17
paste input "Ó"
paste input "OS"
type input "1 MOST"
click at [861, 201] on input "0" at bounding box center [900, 206] width 115 height 17
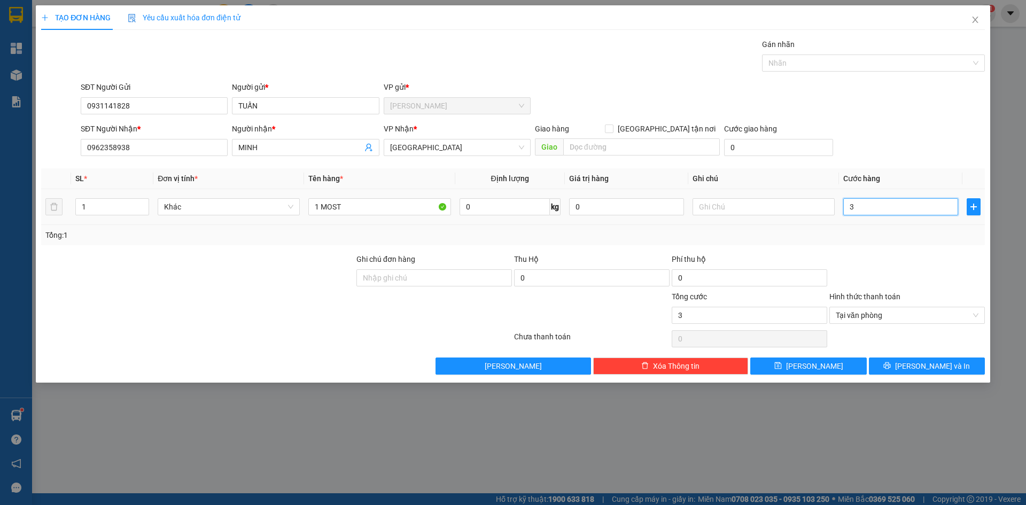
type input "3"
type input "30"
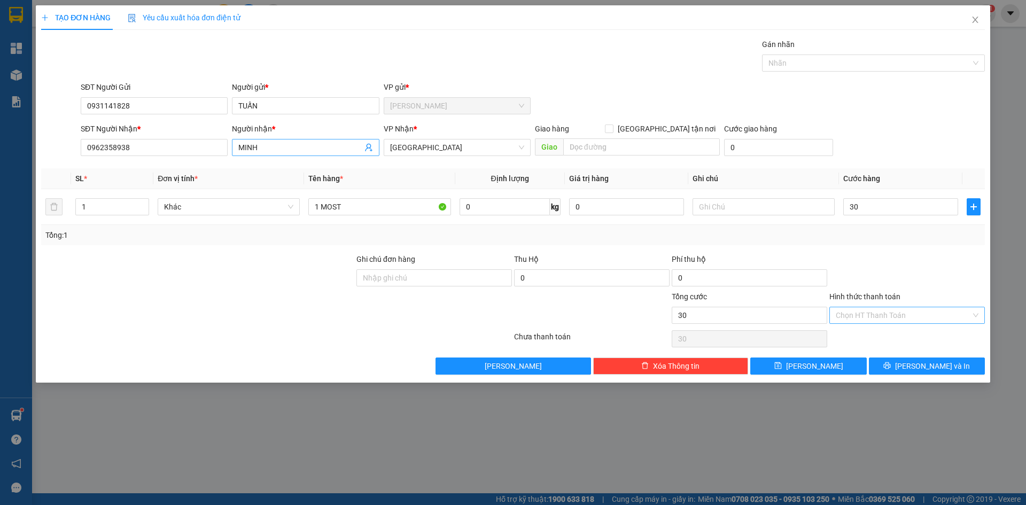
type input "30.000"
click at [317, 146] on input "MINH" at bounding box center [299, 148] width 123 height 12
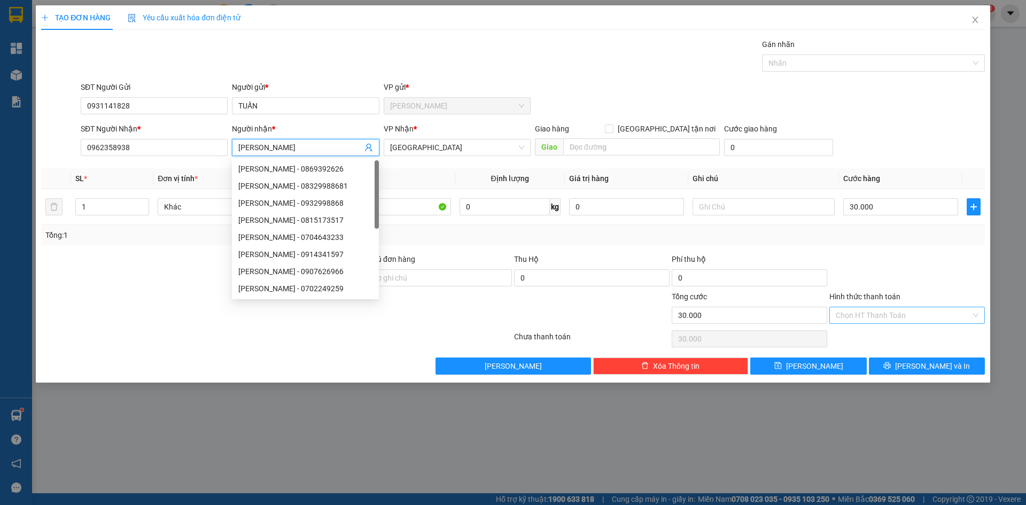
paste input "ÀNG"
type input "[PERSON_NAME]"
click at [951, 367] on button "[PERSON_NAME] và In" at bounding box center [927, 366] width 116 height 17
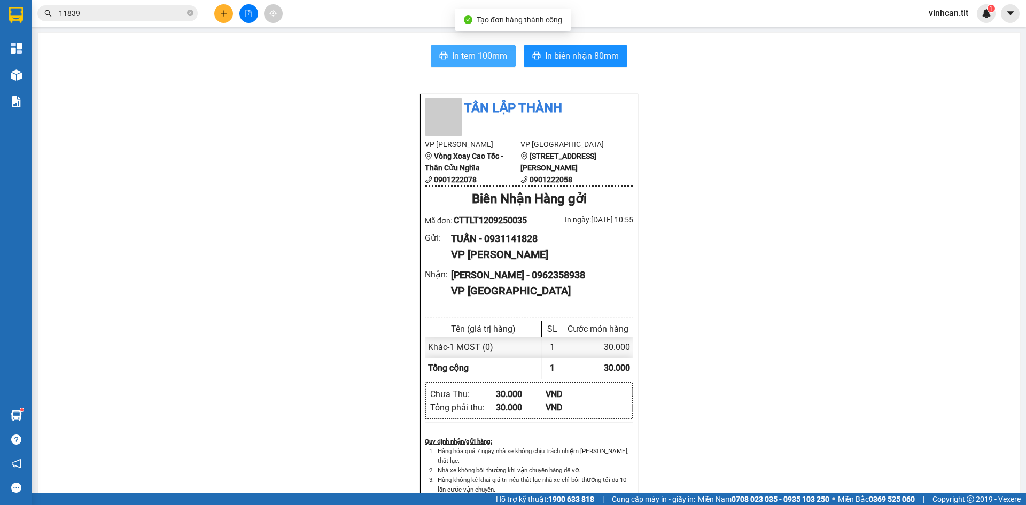
click at [480, 57] on span "In tem 100mm" at bounding box center [479, 55] width 55 height 13
click at [224, 20] on button at bounding box center [223, 13] width 19 height 19
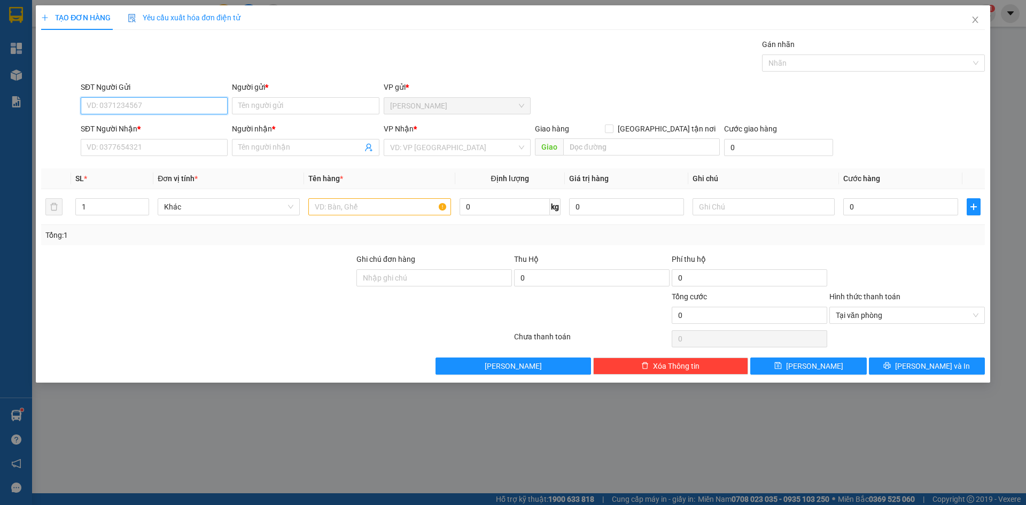
click at [181, 106] on input "SĐT Người Gửi" at bounding box center [154, 105] width 147 height 17
click at [109, 145] on input "SĐT Người Nhận *" at bounding box center [154, 147] width 147 height 17
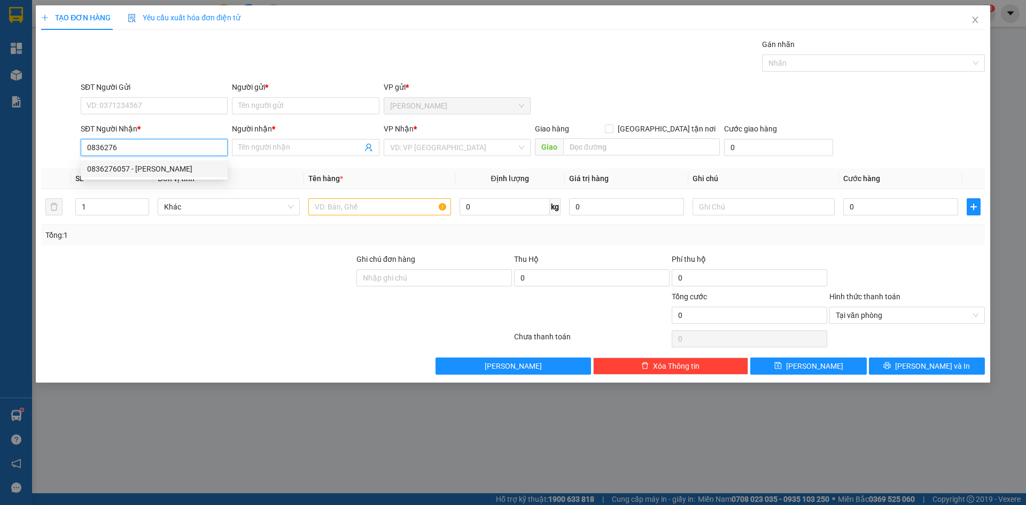
click at [129, 173] on div "0836276057 - [PERSON_NAME]" at bounding box center [154, 169] width 134 height 12
type input "0836276057"
type input "[PERSON_NAME]"
type input "0836276057"
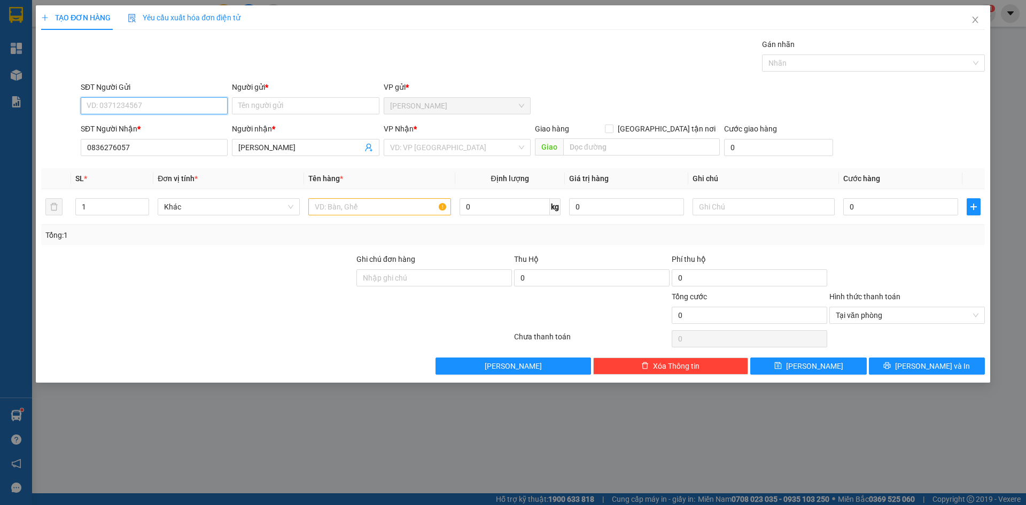
click at [151, 106] on input "SĐT Người Gửi" at bounding box center [154, 105] width 147 height 17
click at [169, 148] on div "0917609701 - CHỊ [PERSON_NAME]" at bounding box center [154, 144] width 134 height 12
type input "0917609701"
type input "CHỊ [PERSON_NAME]"
click at [433, 153] on input "search" at bounding box center [453, 147] width 127 height 16
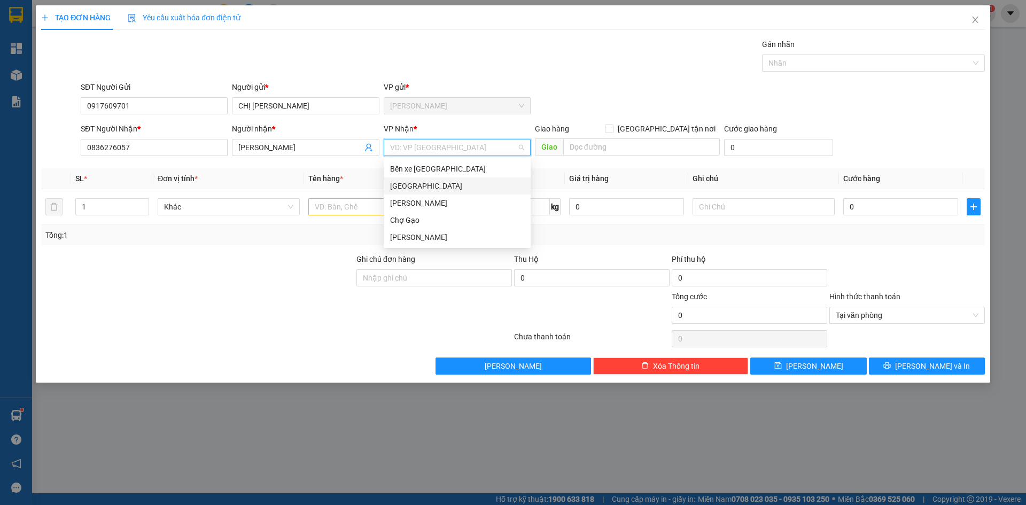
click at [405, 187] on div "[GEOGRAPHIC_DATA]" at bounding box center [457, 186] width 134 height 12
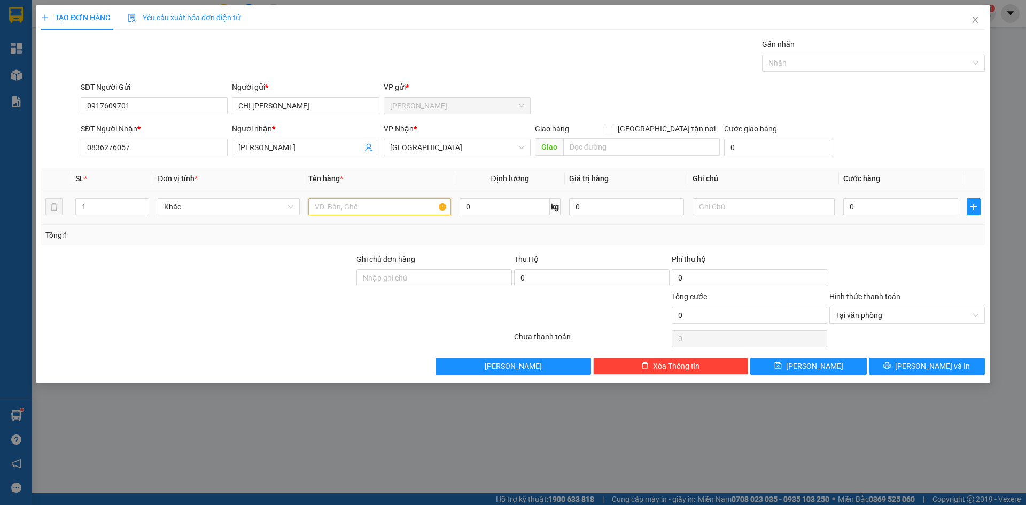
click at [346, 203] on input "text" at bounding box center [379, 206] width 142 height 17
paste input "ẢI"
click at [873, 201] on input "0" at bounding box center [900, 206] width 115 height 17
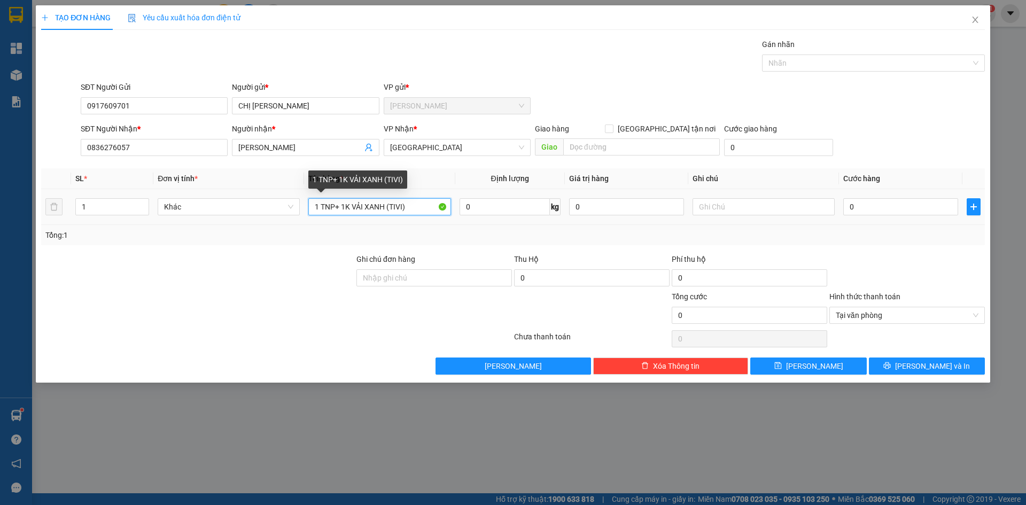
click at [417, 202] on input "1 TNP+ 1K VẢI XANH (TIVI)" at bounding box center [379, 206] width 142 height 17
type input "1 TNP+ 1K VẢI XANH (TIVI)"
click at [875, 203] on input "0" at bounding box center [900, 206] width 115 height 17
type input "6"
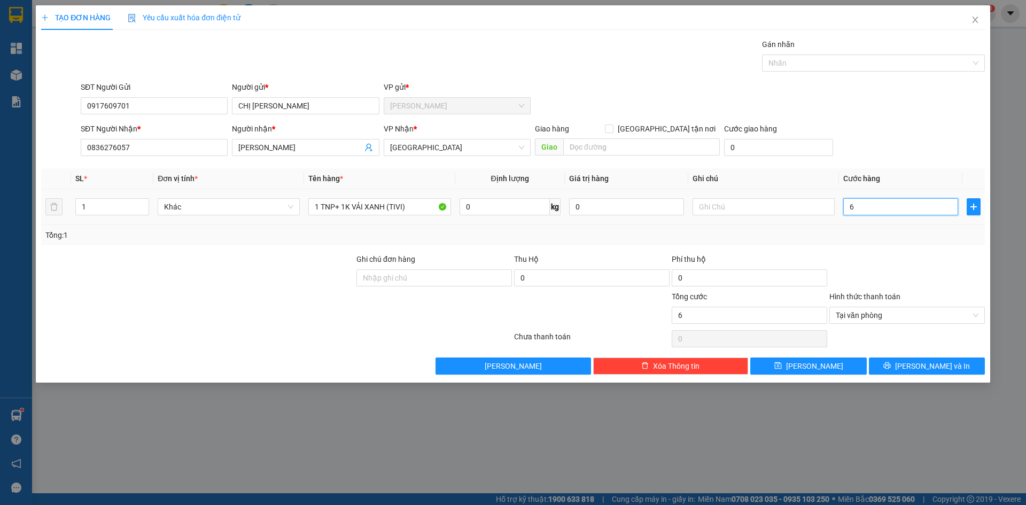
type input "60"
type input "60.000"
click at [891, 367] on icon "printer" at bounding box center [887, 365] width 7 height 7
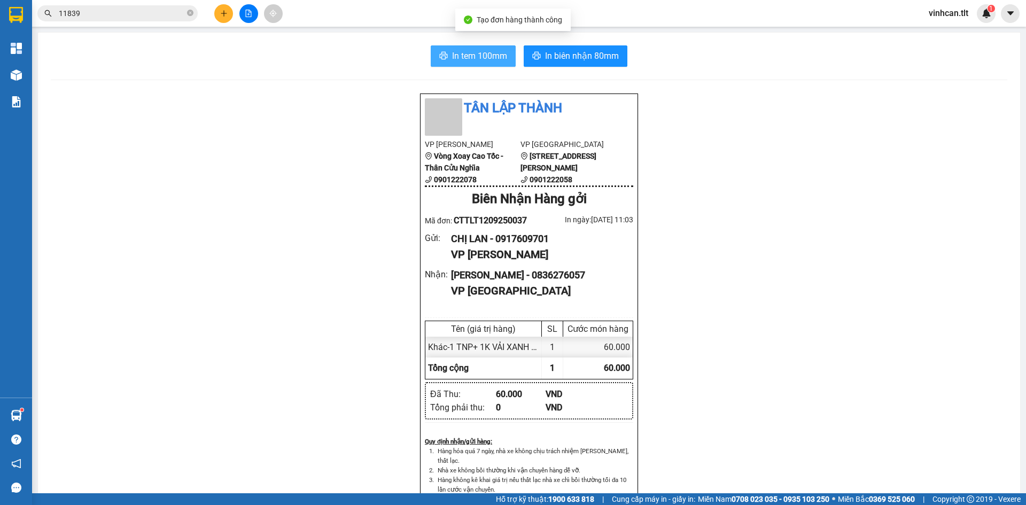
click at [494, 53] on span "In tem 100mm" at bounding box center [479, 55] width 55 height 13
click at [353, 325] on div "Tân Lập Thành VP Cao Tốc Vòng Xoay Cao Tốc - Thân Cửu Nghĩa 0901222078 VP [GEOG…" at bounding box center [529, 501] width 957 height 817
click at [742, 211] on div "Tân Lập Thành VP Cao Tốc Vòng Xoay Cao Tốc - Thân Cửu Nghĩa 0901222078 VP [GEOG…" at bounding box center [529, 501] width 957 height 817
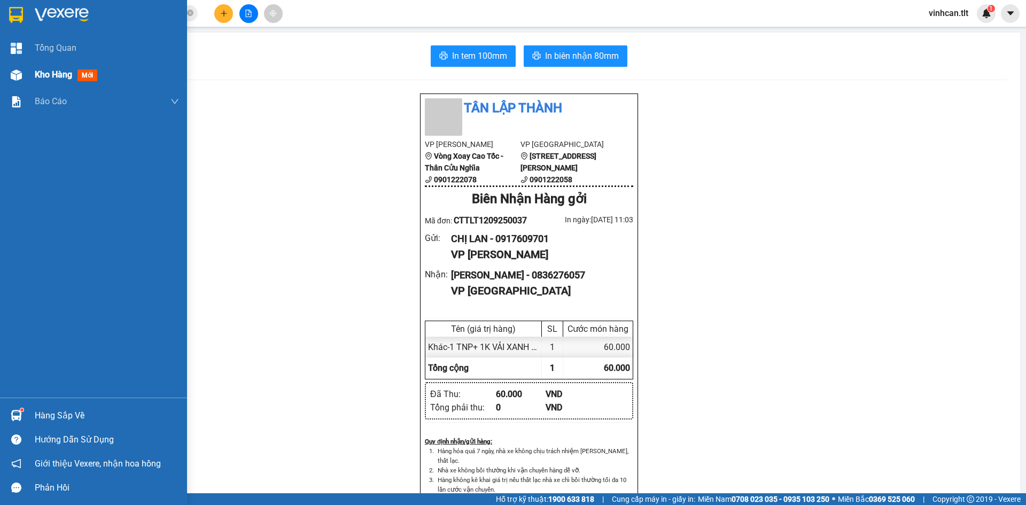
click at [25, 80] on div at bounding box center [16, 75] width 19 height 19
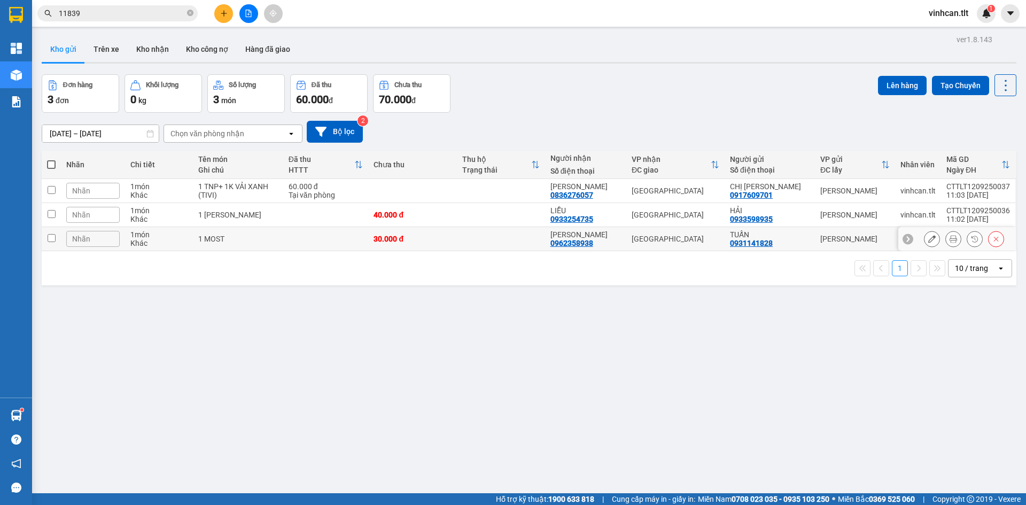
click at [249, 238] on div "1 MOST" at bounding box center [238, 239] width 80 height 9
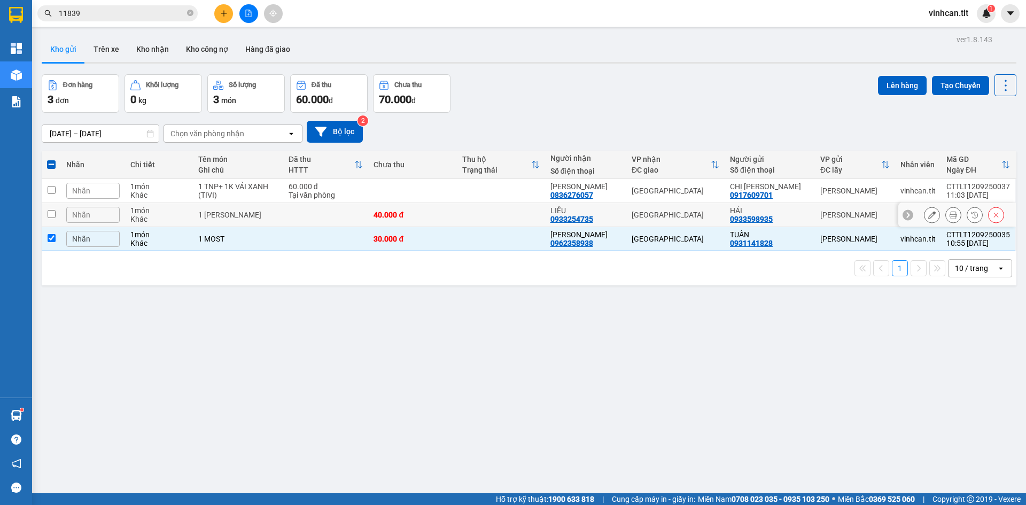
click at [264, 212] on div "1 [PERSON_NAME]" at bounding box center [238, 215] width 80 height 9
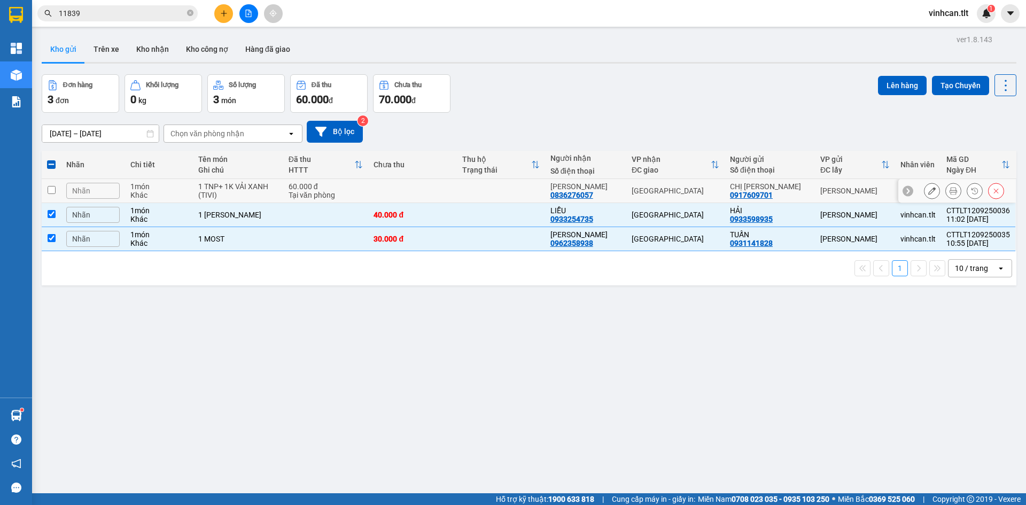
click at [333, 186] on div "60.000 đ" at bounding box center [326, 186] width 75 height 9
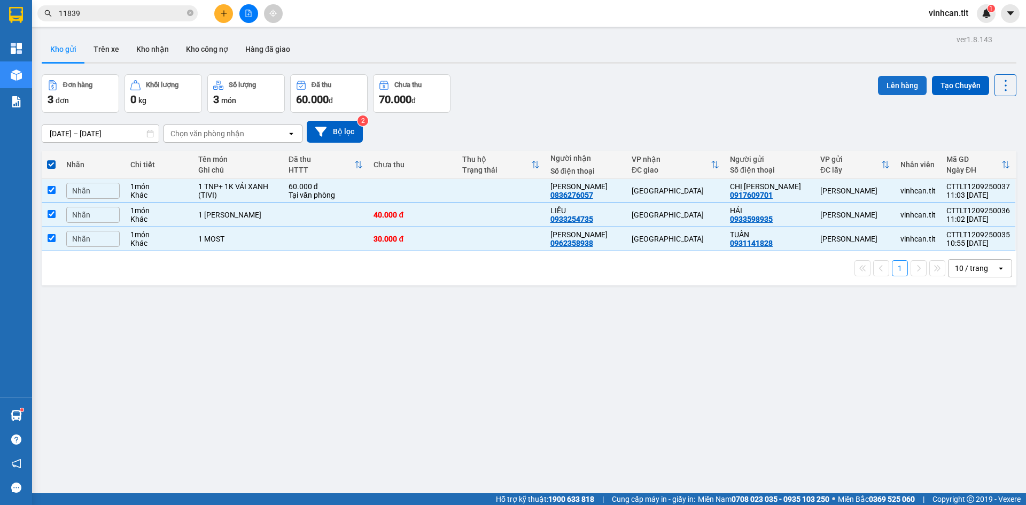
click at [887, 80] on button "Lên hàng" at bounding box center [902, 85] width 49 height 19
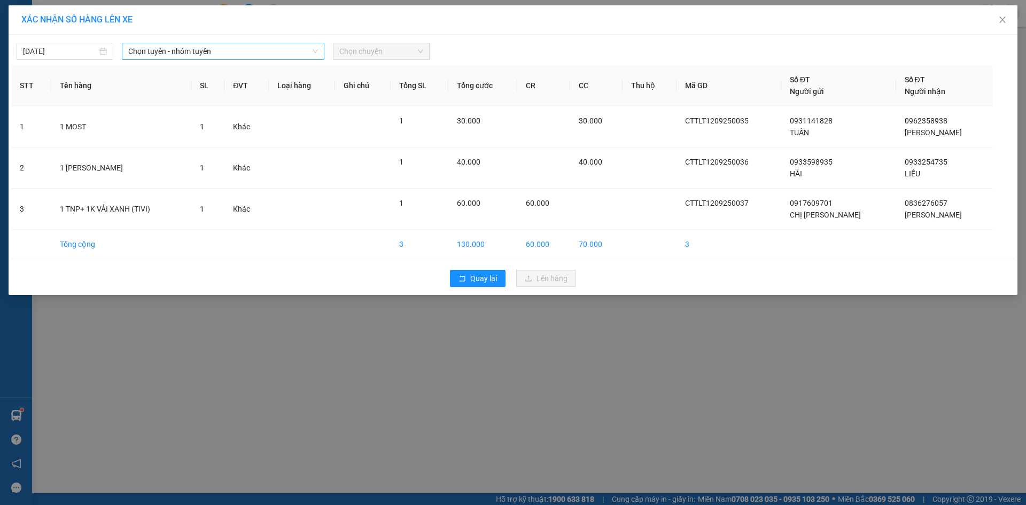
drag, startPoint x: 204, startPoint y: 49, endPoint x: 198, endPoint y: 59, distance: 12.0
click at [204, 48] on span "Chọn tuyến - nhóm tuyến" at bounding box center [223, 51] width 190 height 16
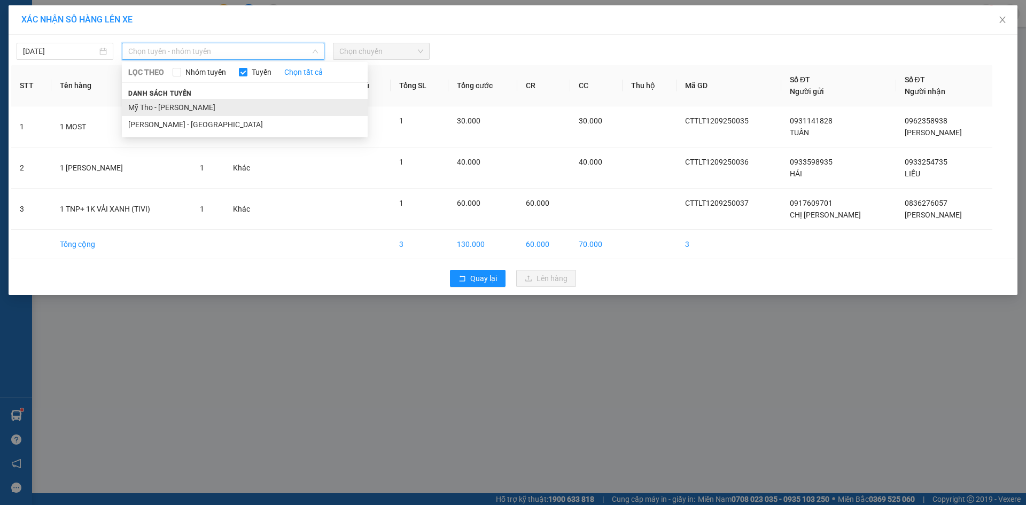
click at [176, 107] on li "Mỹ Tho - [PERSON_NAME]" at bounding box center [245, 107] width 246 height 17
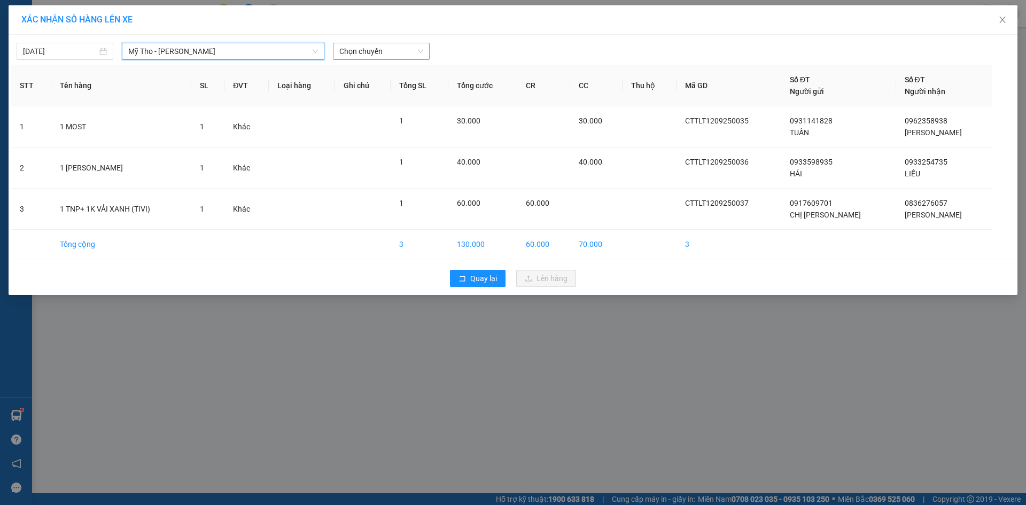
click at [360, 54] on span "Chọn chuyến" at bounding box center [381, 51] width 84 height 16
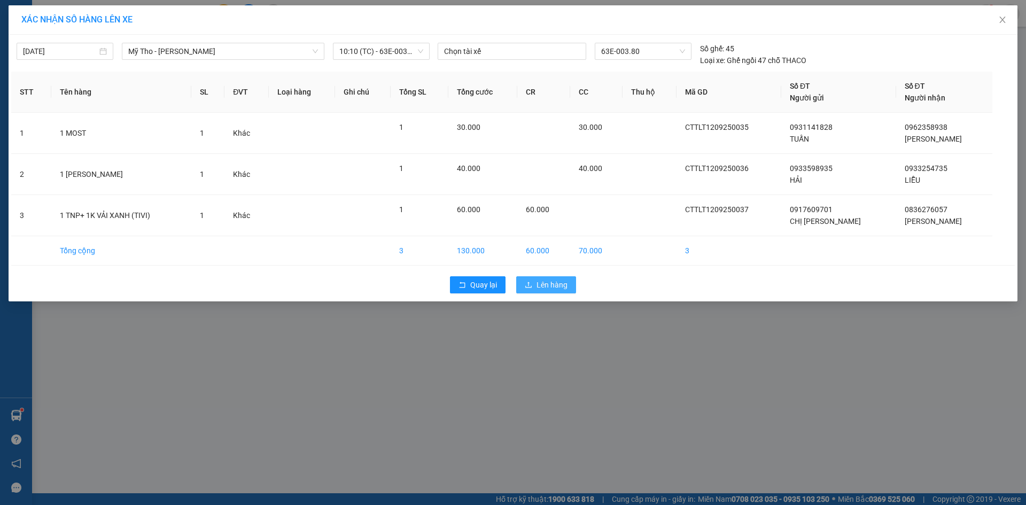
click at [544, 289] on span "Lên hàng" at bounding box center [552, 285] width 31 height 12
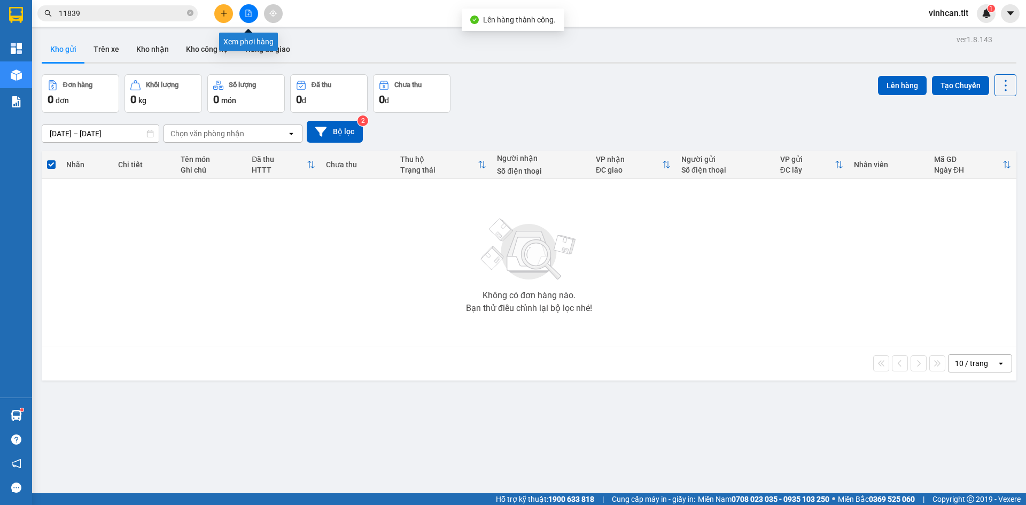
click at [250, 12] on icon "file-add" at bounding box center [248, 13] width 7 height 7
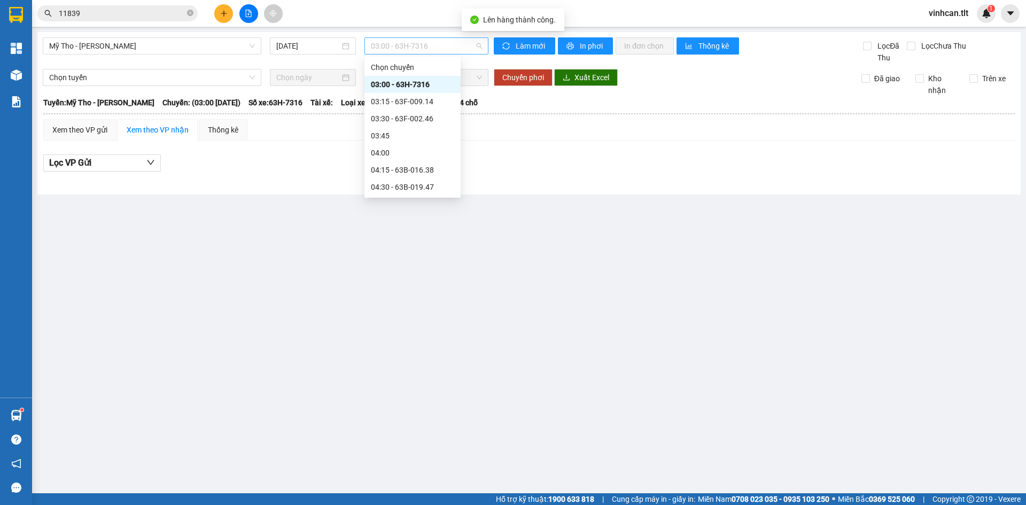
click at [387, 46] on span "03:00 - 63H-7316" at bounding box center [426, 46] width 111 height 16
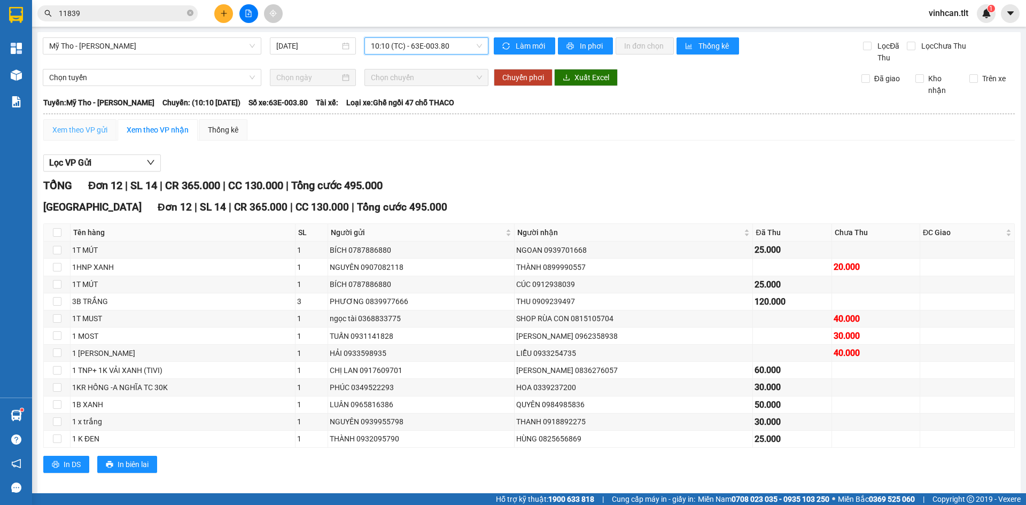
click at [86, 119] on div "Xem theo VP gửi" at bounding box center [79, 129] width 73 height 21
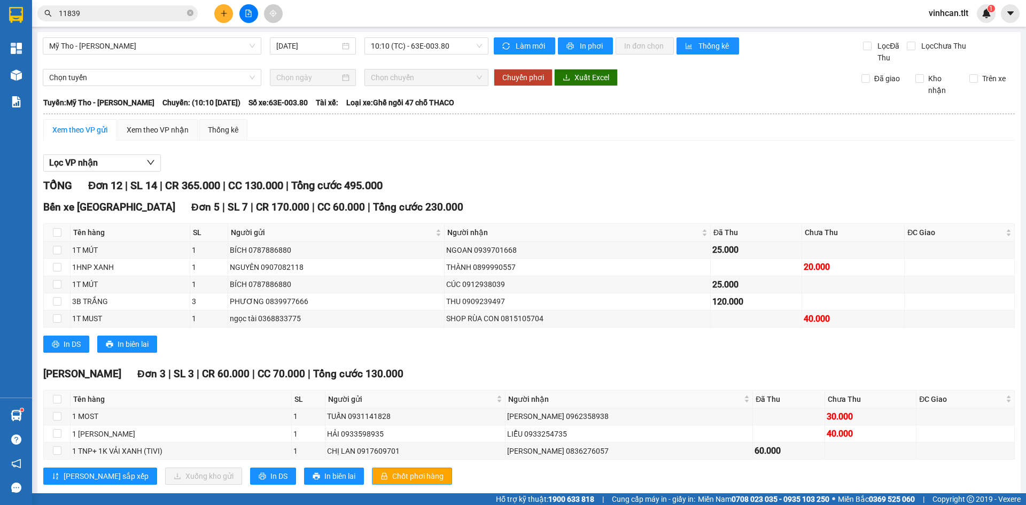
click at [392, 470] on span "Chốt phơi hàng" at bounding box center [417, 476] width 51 height 12
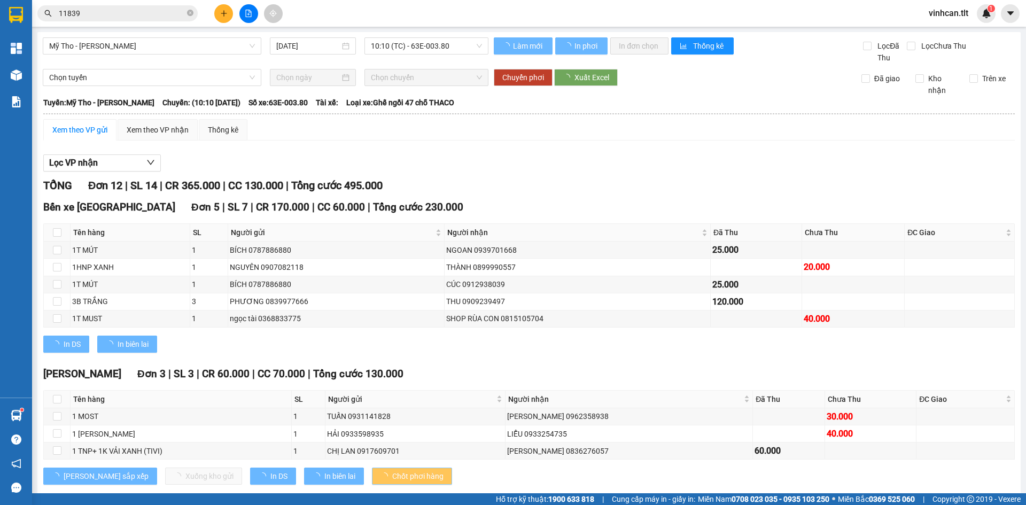
click at [392, 470] on span "Chốt phơi hàng" at bounding box center [417, 476] width 51 height 12
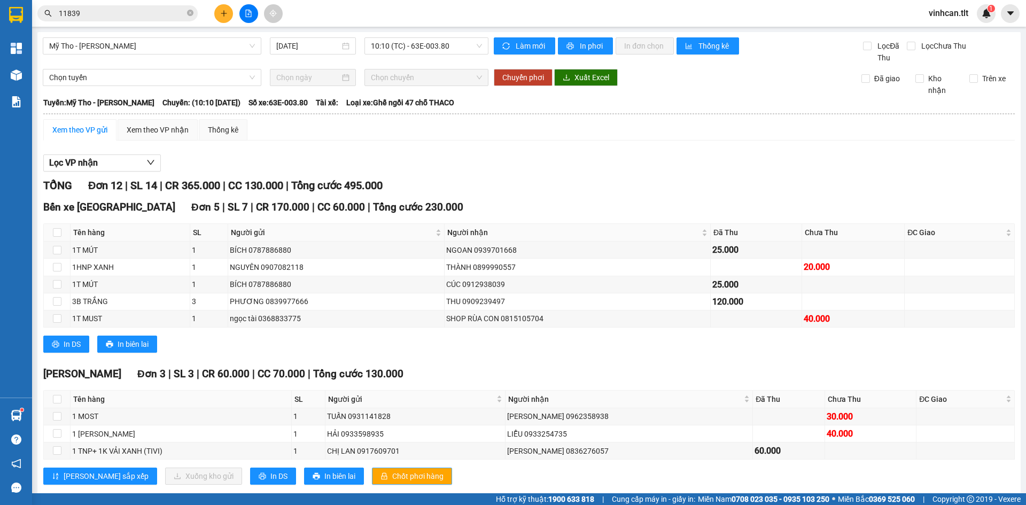
click at [392, 470] on span "Chốt phơi hàng" at bounding box center [417, 476] width 51 height 12
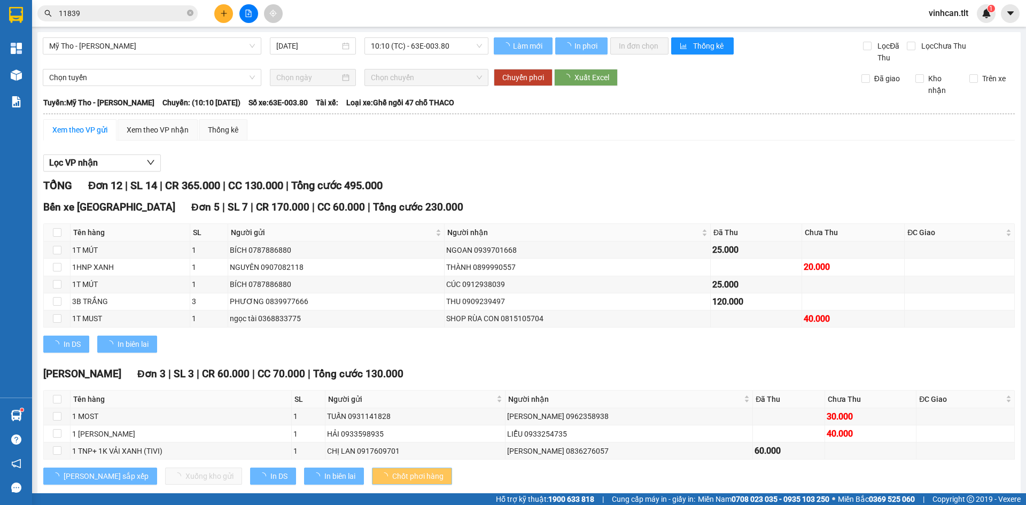
click at [392, 470] on span "Chốt phơi hàng" at bounding box center [417, 476] width 51 height 12
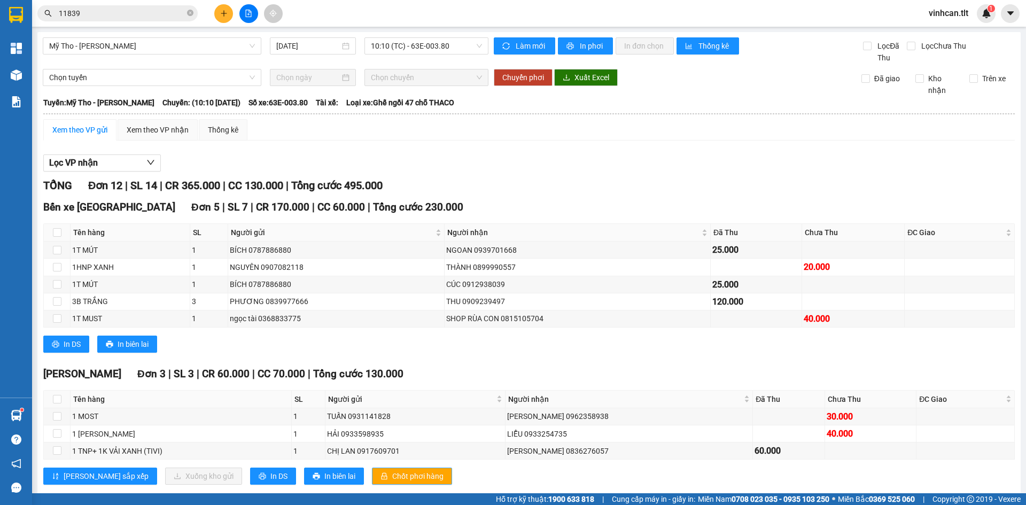
click at [392, 470] on span "Chốt phơi hàng" at bounding box center [417, 476] width 51 height 12
click at [407, 336] on div "In DS In biên lai" at bounding box center [529, 344] width 972 height 17
click at [227, 14] on icon "plus" at bounding box center [223, 13] width 7 height 7
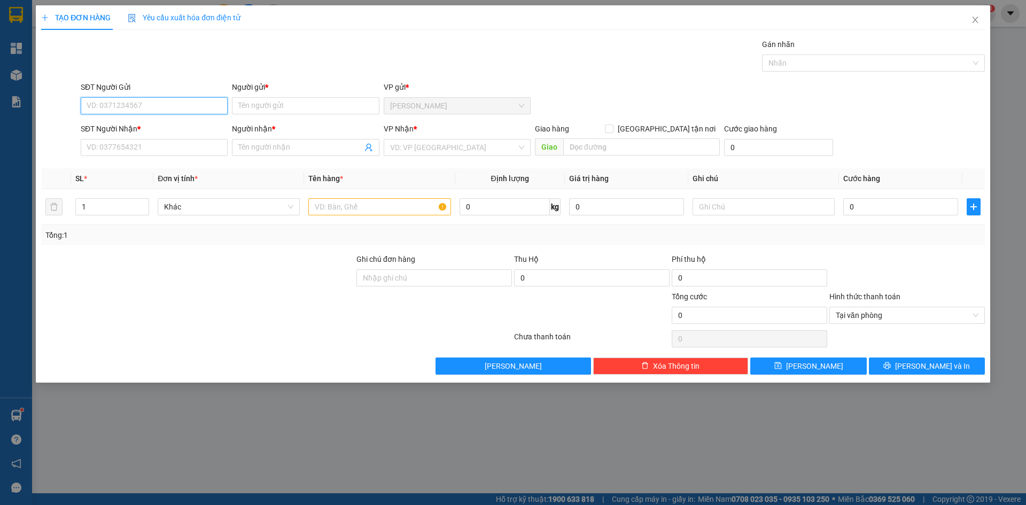
click at [174, 106] on input "SĐT Người Gửi" at bounding box center [154, 105] width 147 height 17
click at [152, 128] on div "0988388070 - HẢI" at bounding box center [154, 127] width 134 height 12
type input "0988388070"
type input "HẢI"
type input "0988388070"
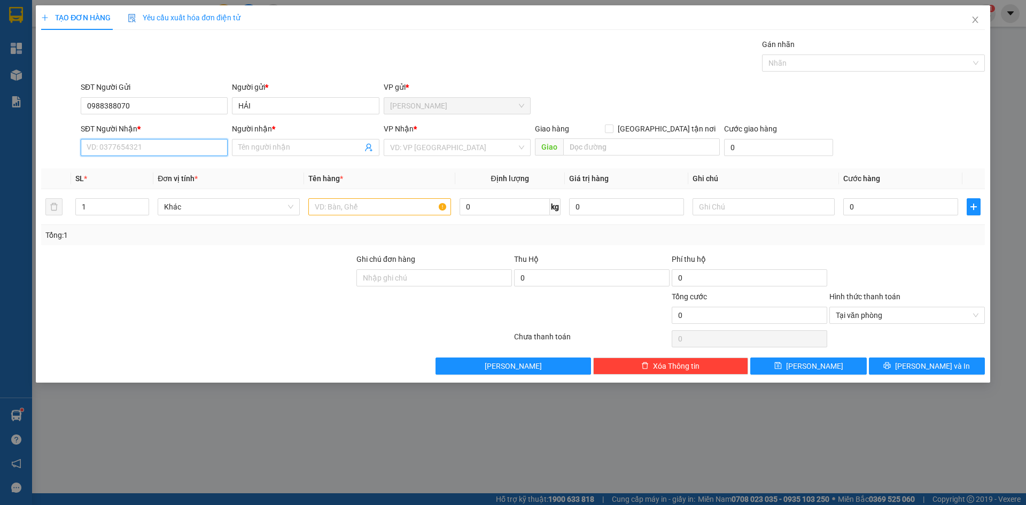
click at [142, 152] on input "SĐT Người Nhận *" at bounding box center [154, 147] width 147 height 17
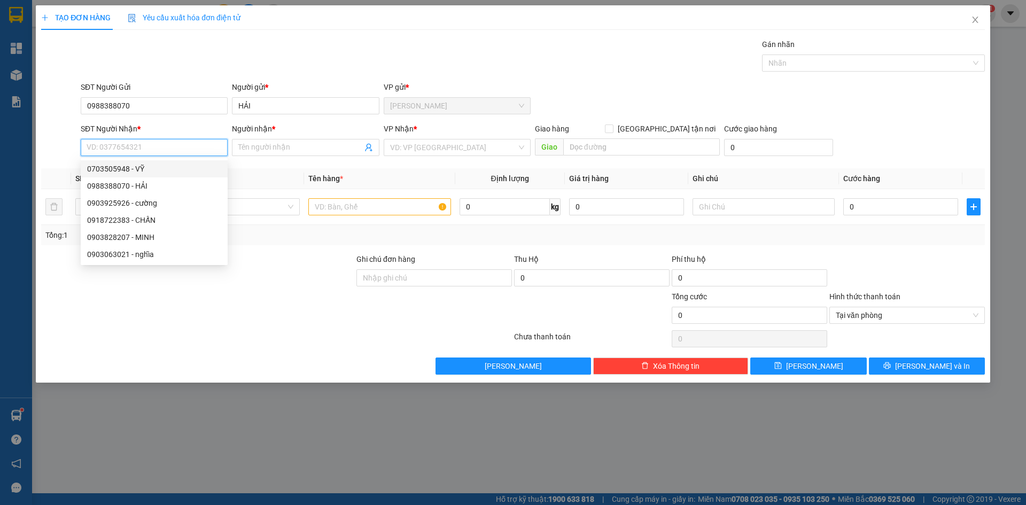
click at [138, 170] on div "0703505948 - VỸ" at bounding box center [154, 169] width 134 height 12
type input "0703505948"
type input "VỸ"
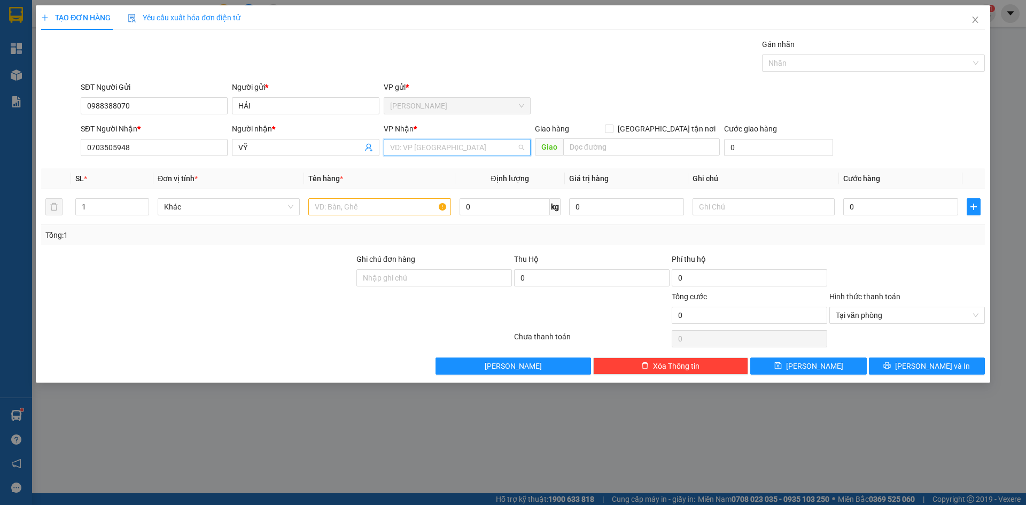
click at [404, 154] on input "search" at bounding box center [453, 147] width 127 height 16
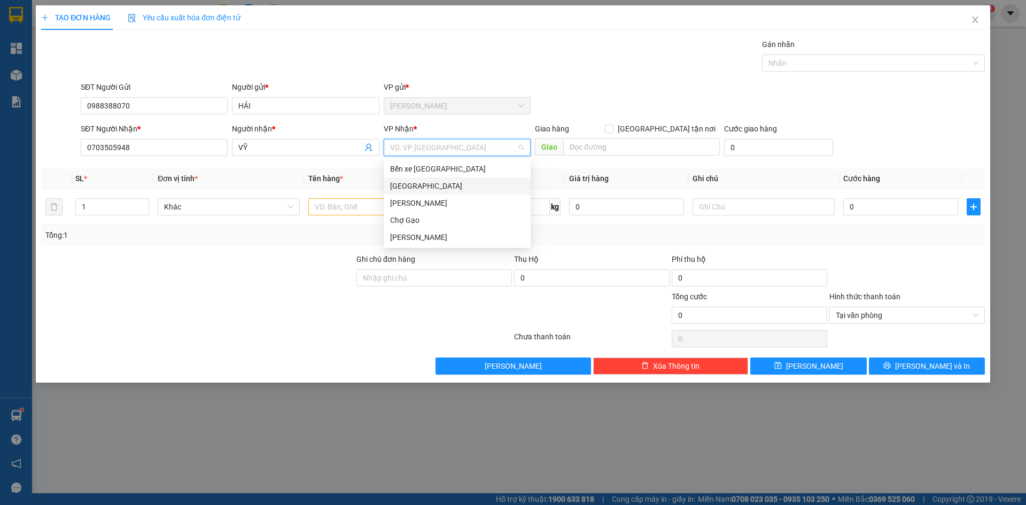
click at [402, 188] on div "[GEOGRAPHIC_DATA]" at bounding box center [457, 186] width 134 height 12
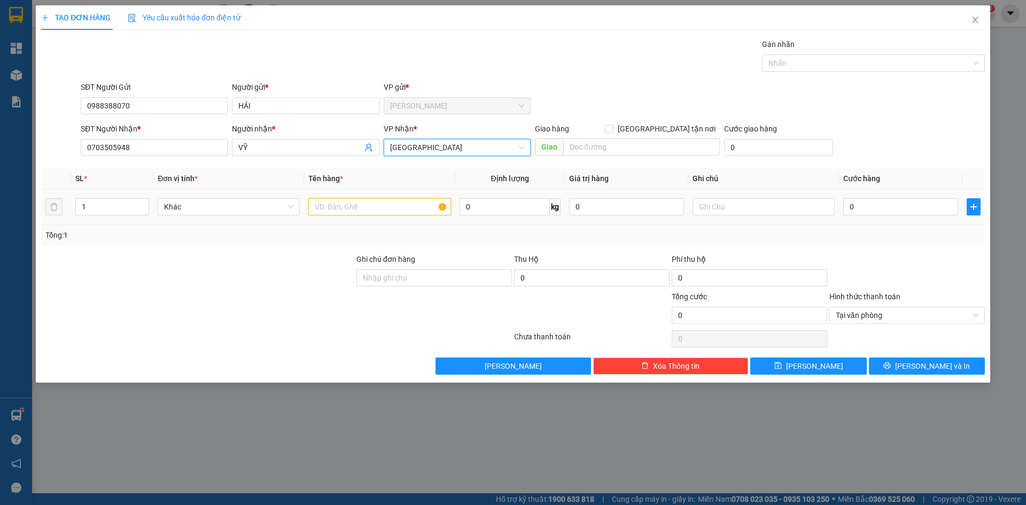
drag, startPoint x: 364, startPoint y: 202, endPoint x: 369, endPoint y: 196, distance: 7.3
click at [368, 197] on div at bounding box center [379, 206] width 142 height 21
paste input "Ă"
paste input "Ắ"
type input "1 B TRẮNG"
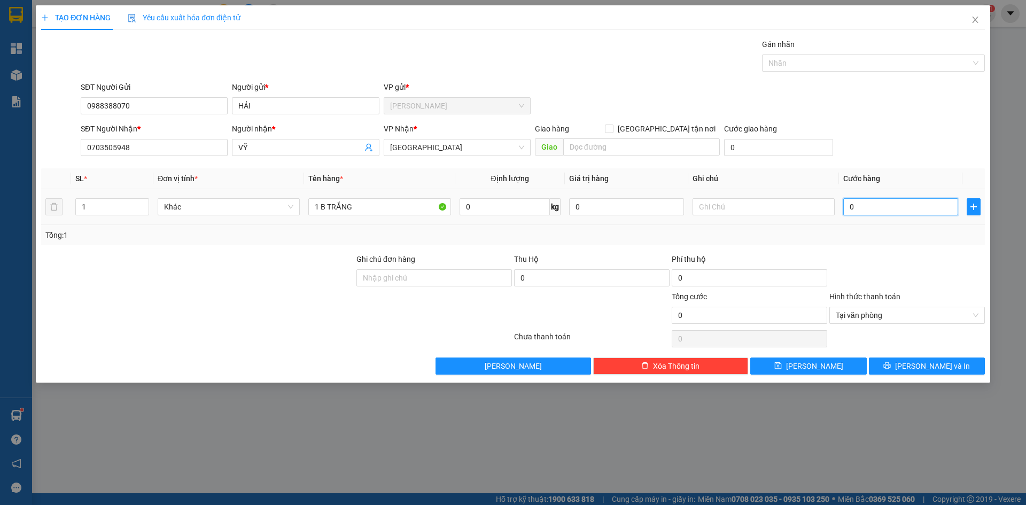
click at [858, 206] on input "0" at bounding box center [900, 206] width 115 height 17
type input "3"
type input "30"
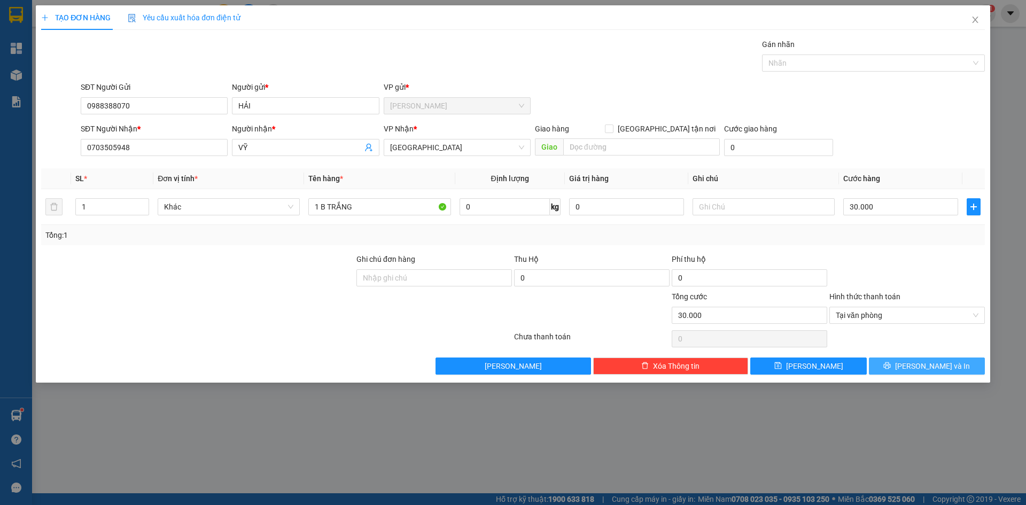
click at [920, 368] on span "[PERSON_NAME] và In" at bounding box center [932, 366] width 75 height 12
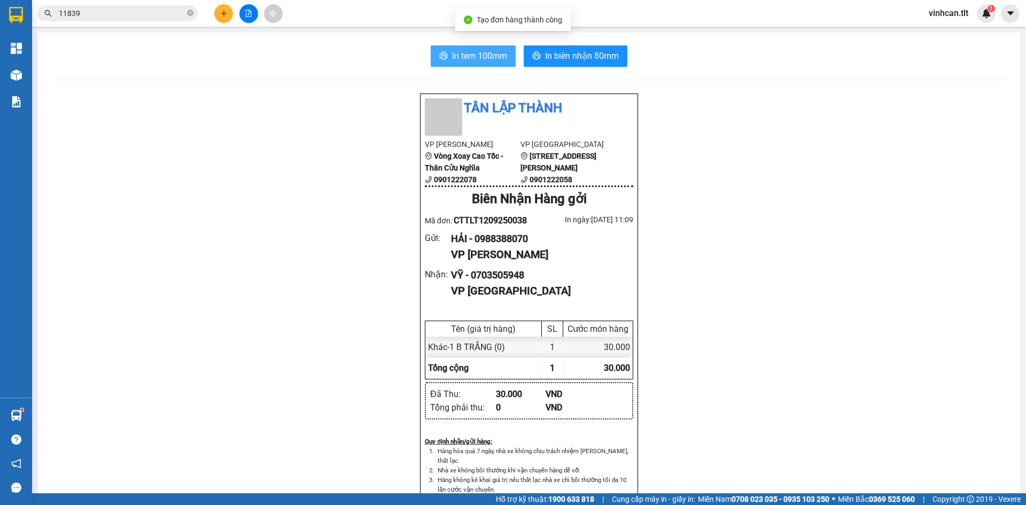
click at [475, 49] on span "In tem 100mm" at bounding box center [479, 55] width 55 height 13
click at [226, 13] on icon "plus" at bounding box center [223, 13] width 7 height 7
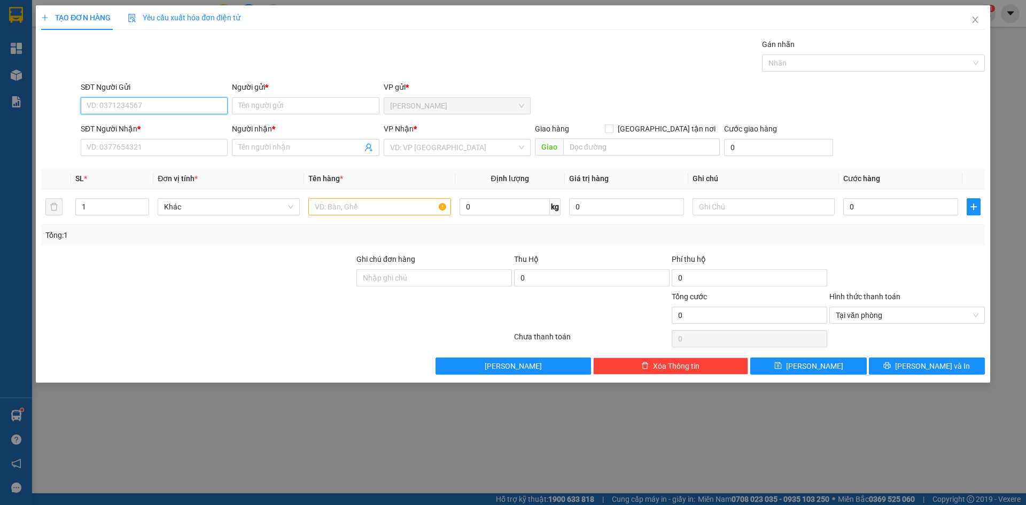
click at [162, 103] on input "SĐT Người Gửi" at bounding box center [154, 105] width 147 height 17
click at [145, 103] on input "SĐT Người Gửi" at bounding box center [154, 105] width 147 height 17
click at [117, 141] on div "0824944474 - MY SA" at bounding box center [154, 144] width 134 height 12
type input "0824944474"
type input "MY SA"
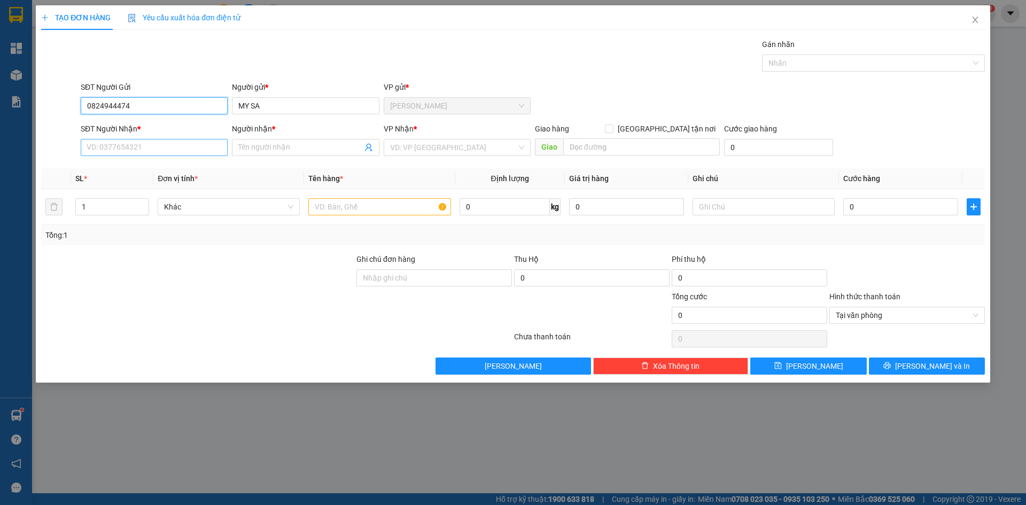
type input "0824944474"
click at [115, 144] on input "SĐT Người Nhận *" at bounding box center [154, 147] width 147 height 17
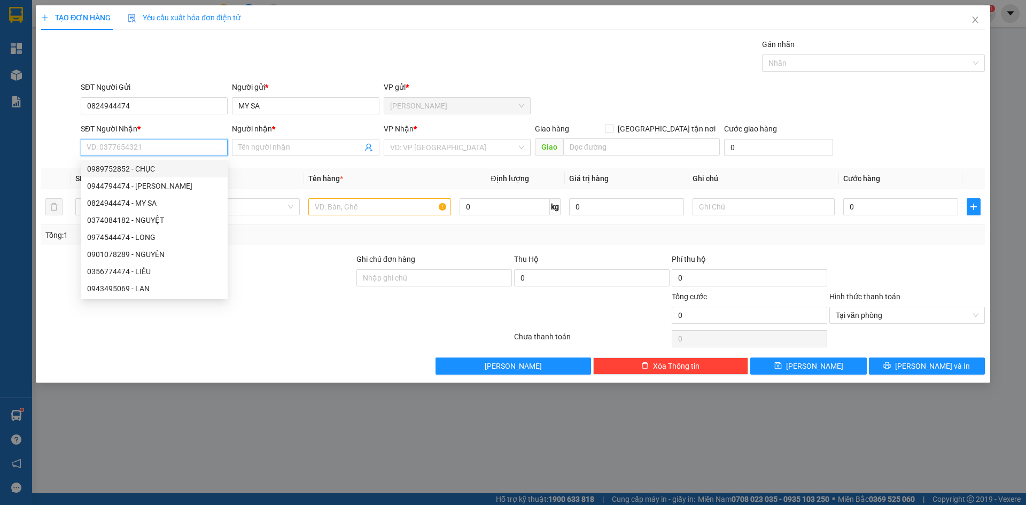
click at [139, 148] on input "SĐT Người Nhận *" at bounding box center [154, 147] width 147 height 17
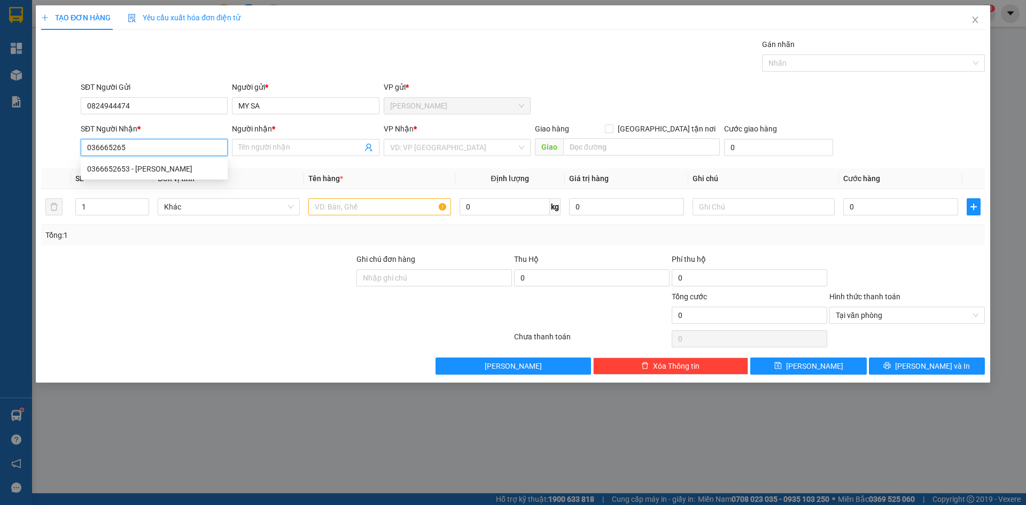
type input "0366652653"
drag, startPoint x: 142, startPoint y: 171, endPoint x: 149, endPoint y: 169, distance: 7.8
click at [144, 169] on div "0366652653 - [PERSON_NAME]" at bounding box center [154, 169] width 134 height 12
type input "[PERSON_NAME]"
type input "0366652653"
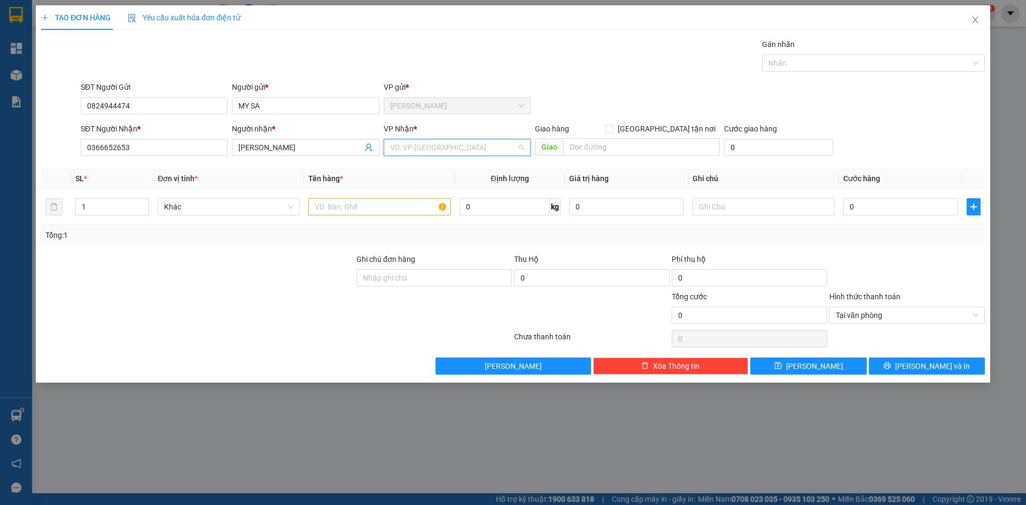
click at [409, 149] on input "search" at bounding box center [453, 147] width 127 height 16
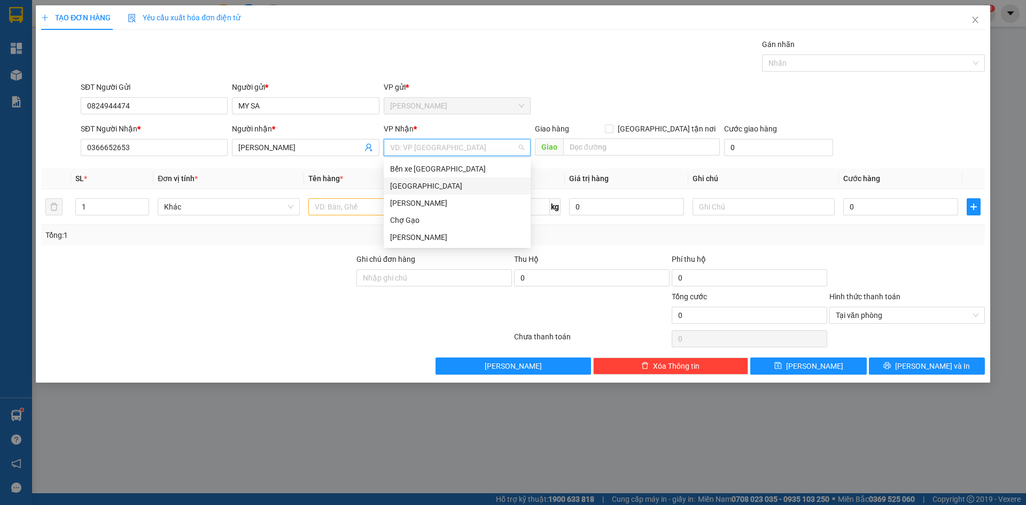
click at [400, 183] on div "[GEOGRAPHIC_DATA]" at bounding box center [457, 186] width 134 height 12
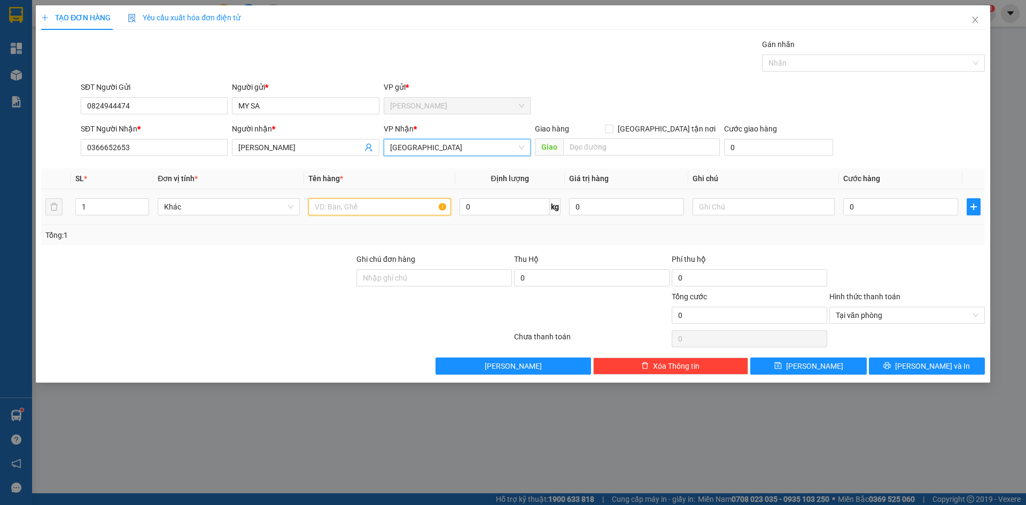
click at [377, 205] on input "text" at bounding box center [379, 206] width 142 height 17
paste input "Ă"
paste input "Ắ"
type input "1 X TRẮNG"
click at [860, 203] on input "0" at bounding box center [900, 206] width 115 height 17
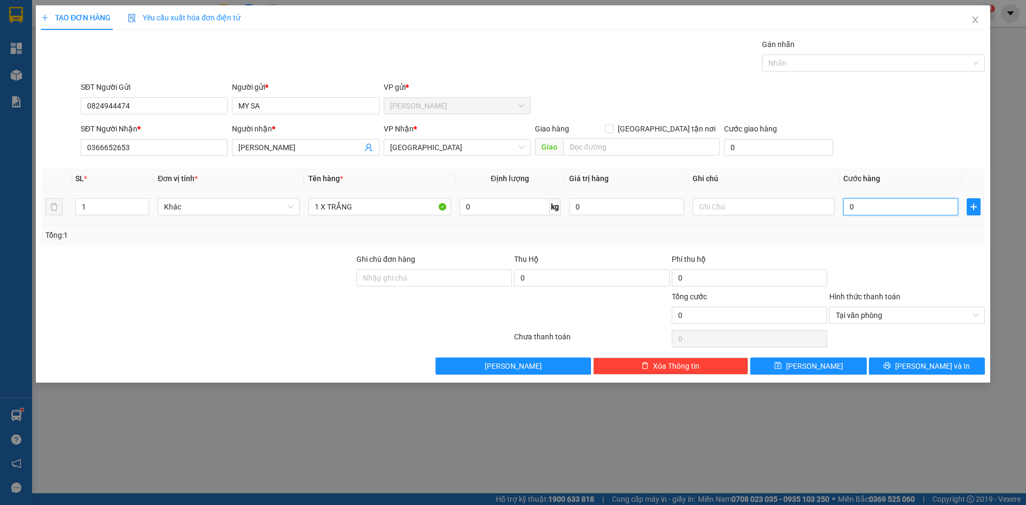
type input "2"
type input "25"
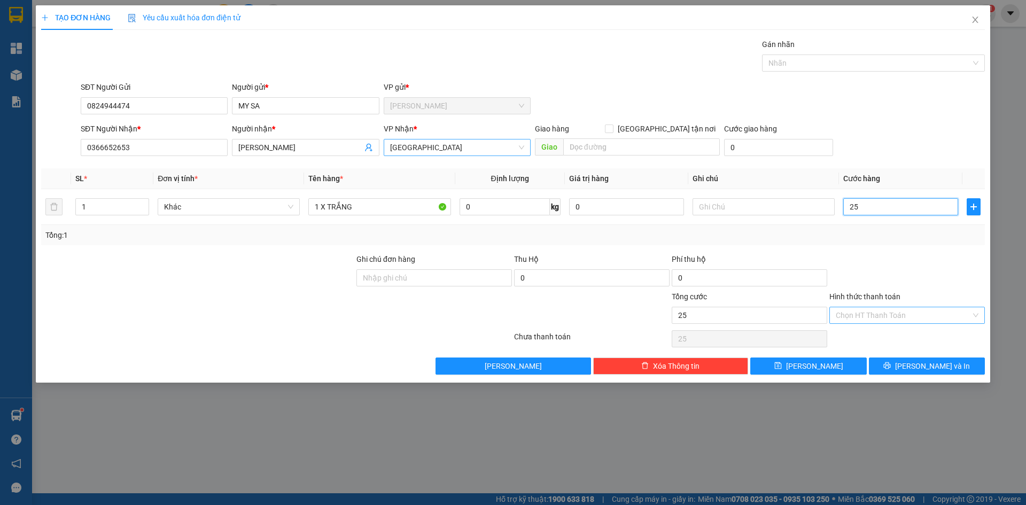
click at [477, 144] on span "[GEOGRAPHIC_DATA]" at bounding box center [457, 147] width 134 height 16
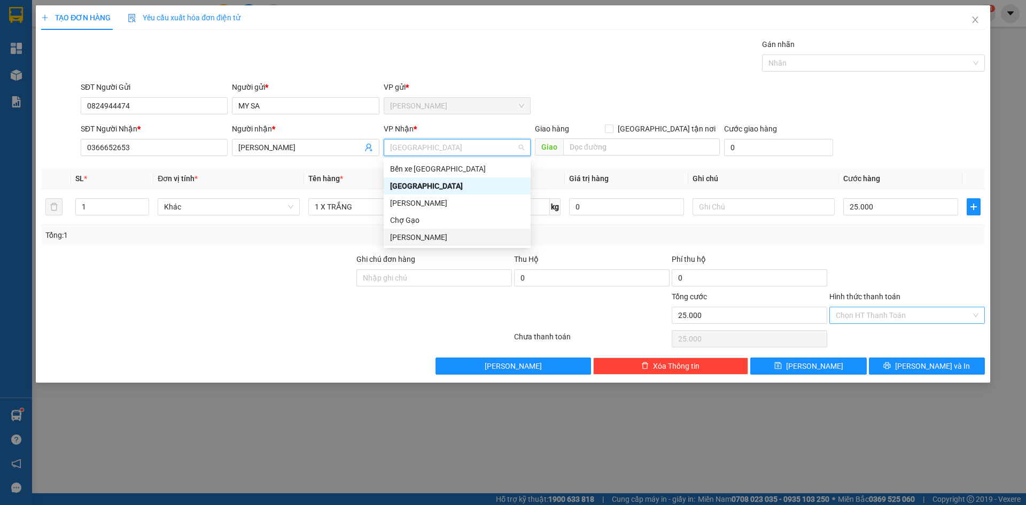
click at [422, 234] on div "[PERSON_NAME]" at bounding box center [457, 237] width 134 height 12
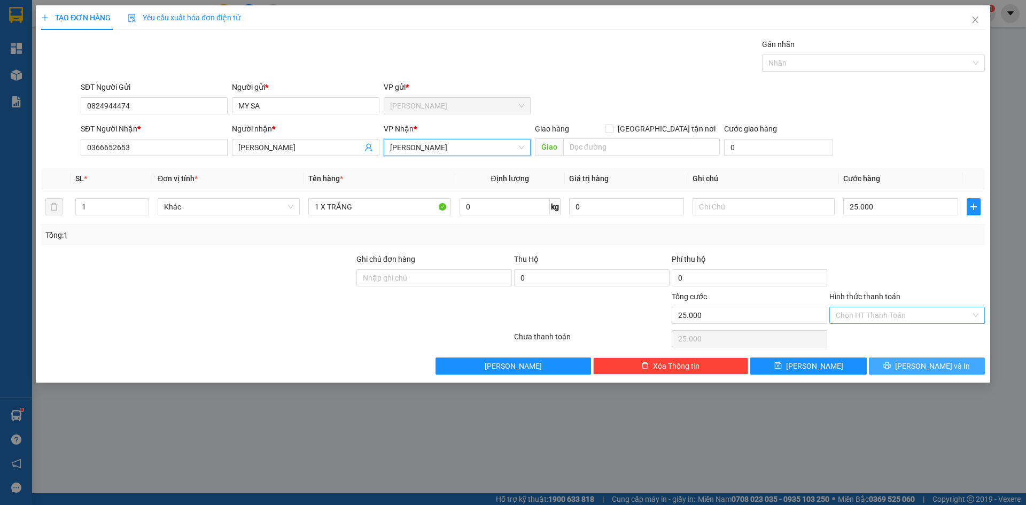
click at [903, 368] on button "[PERSON_NAME] và In" at bounding box center [927, 366] width 116 height 17
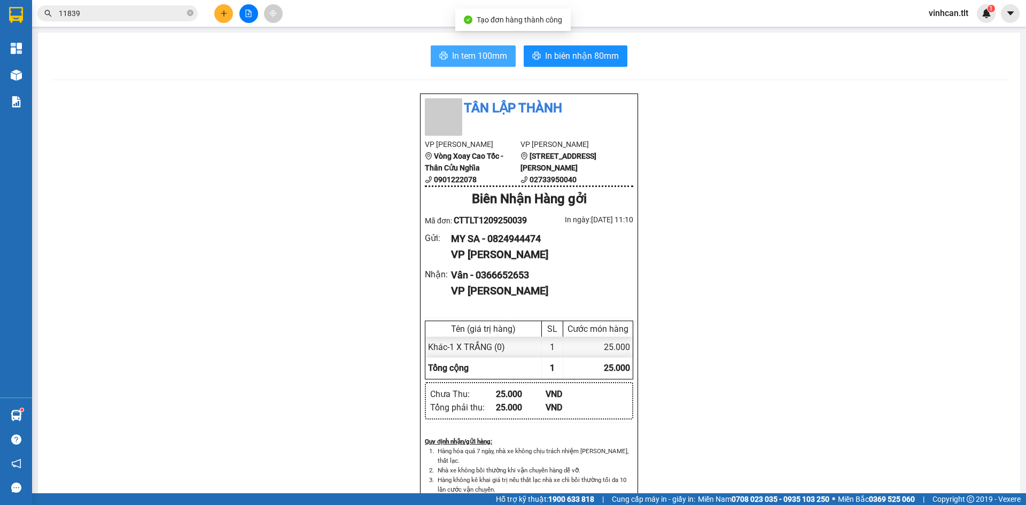
click at [478, 53] on span "In tem 100mm" at bounding box center [479, 55] width 55 height 13
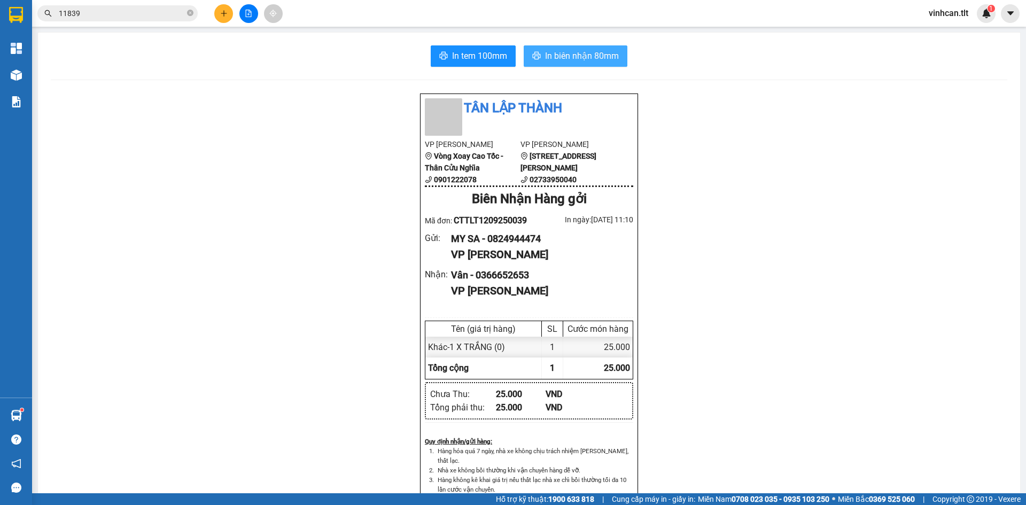
click at [536, 58] on icon "printer" at bounding box center [536, 55] width 9 height 9
click at [223, 14] on icon "plus" at bounding box center [223, 13] width 7 height 7
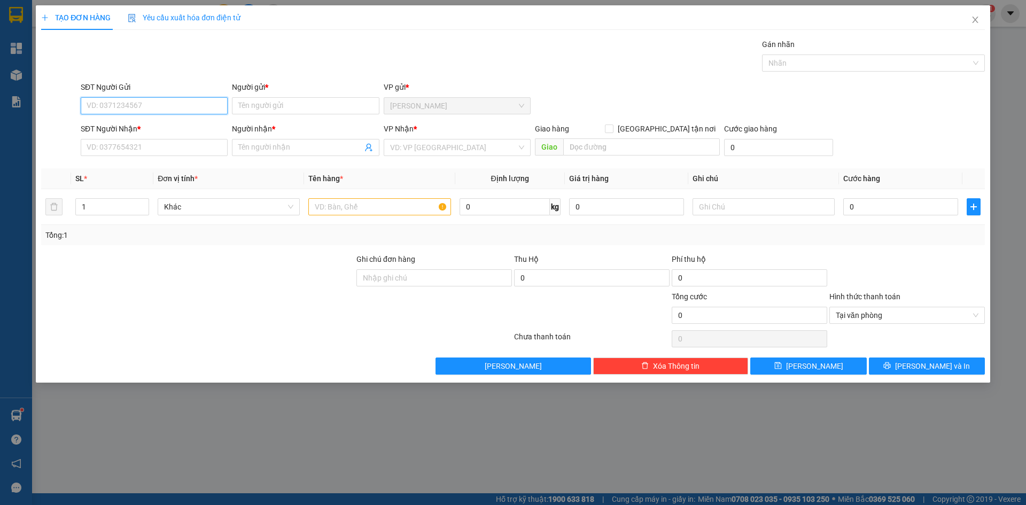
click at [182, 107] on input "SĐT Người Gửi" at bounding box center [154, 105] width 147 height 17
click at [119, 128] on div "0829992333 - QUYÊN" at bounding box center [154, 127] width 134 height 12
type input "0829992333"
type input "QUYÊN"
type input "0829992333"
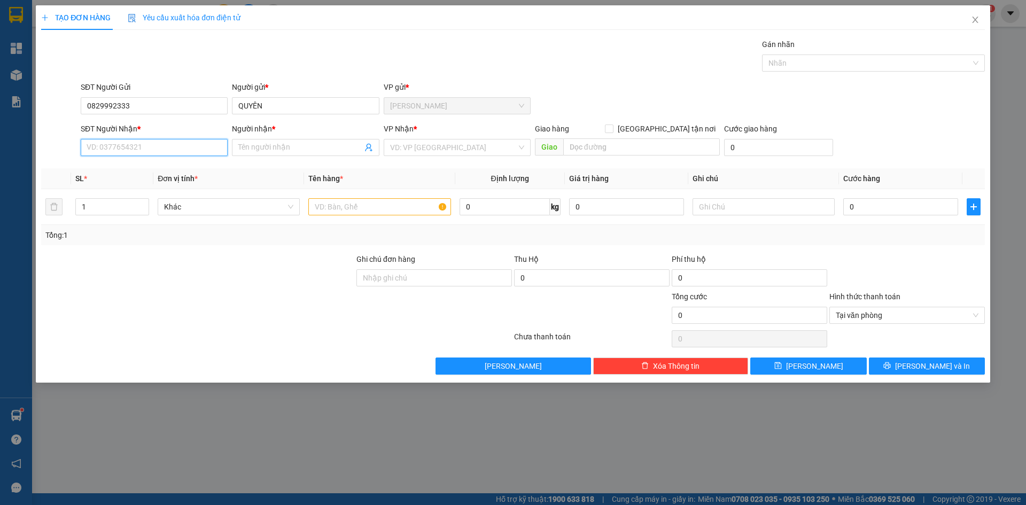
click at [127, 146] on input "SĐT Người Nhận *" at bounding box center [154, 147] width 147 height 17
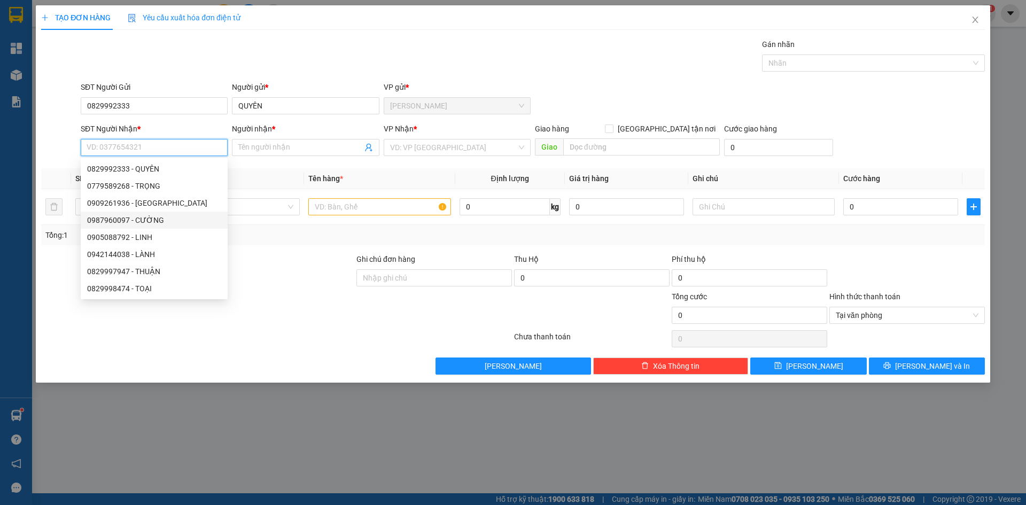
click at [134, 216] on div "0987960097 - CƯỜNG" at bounding box center [154, 220] width 134 height 12
type input "0987960097"
type input "CƯỜNG"
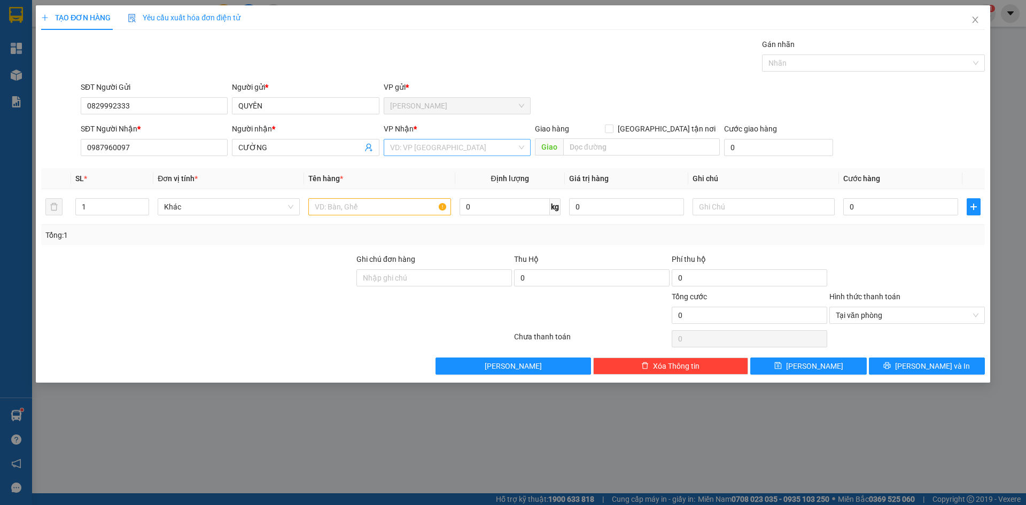
click at [416, 144] on input "search" at bounding box center [453, 147] width 127 height 16
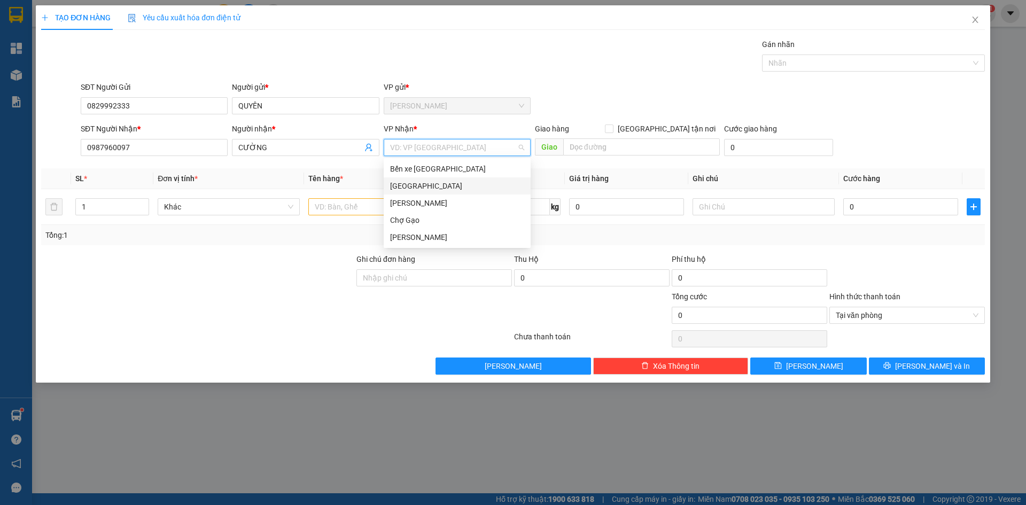
click at [401, 189] on div "[GEOGRAPHIC_DATA]" at bounding box center [457, 186] width 134 height 12
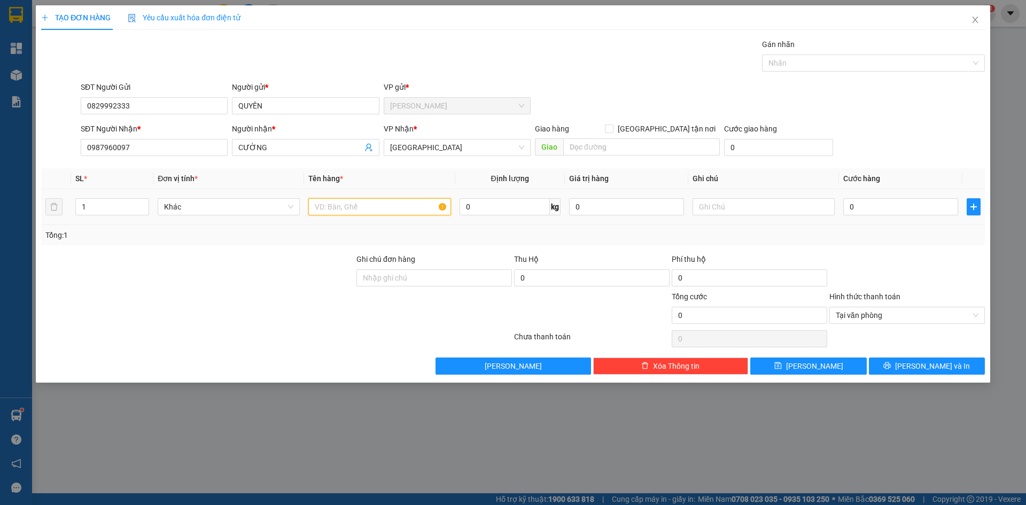
click at [378, 206] on input "text" at bounding box center [379, 206] width 142 height 17
click at [864, 216] on div "0" at bounding box center [900, 206] width 115 height 21
click at [866, 204] on input "0" at bounding box center [900, 206] width 115 height 17
drag, startPoint x: 941, startPoint y: 363, endPoint x: 944, endPoint y: 358, distance: 6.1
click at [942, 361] on span "[PERSON_NAME] và In" at bounding box center [932, 366] width 75 height 12
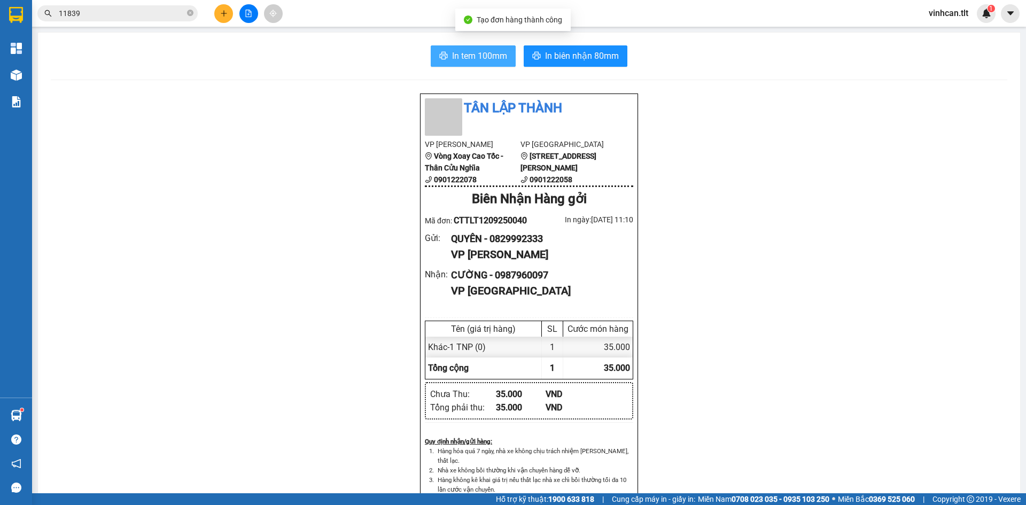
click at [474, 63] on button "In tem 100mm" at bounding box center [473, 55] width 85 height 21
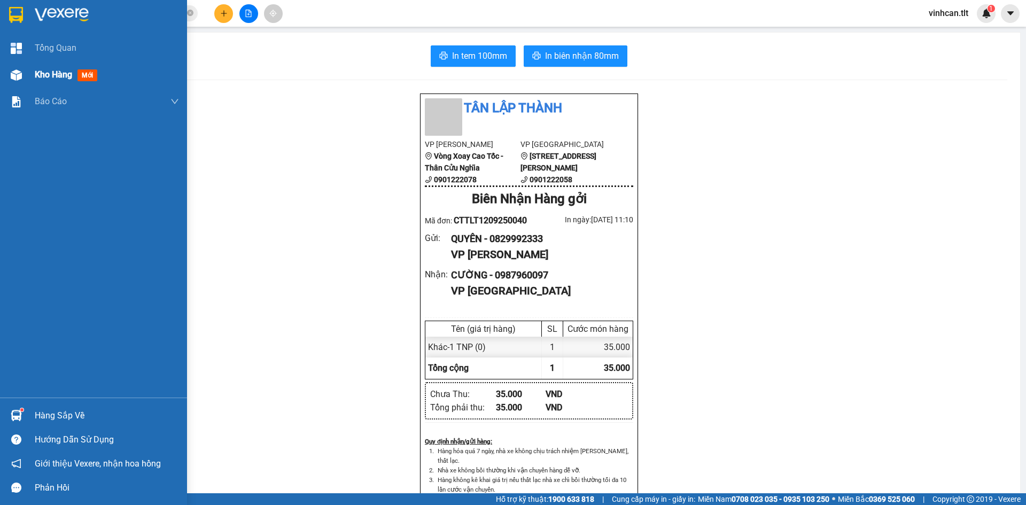
click at [33, 81] on div "Kho hàng mới" at bounding box center [93, 74] width 187 height 27
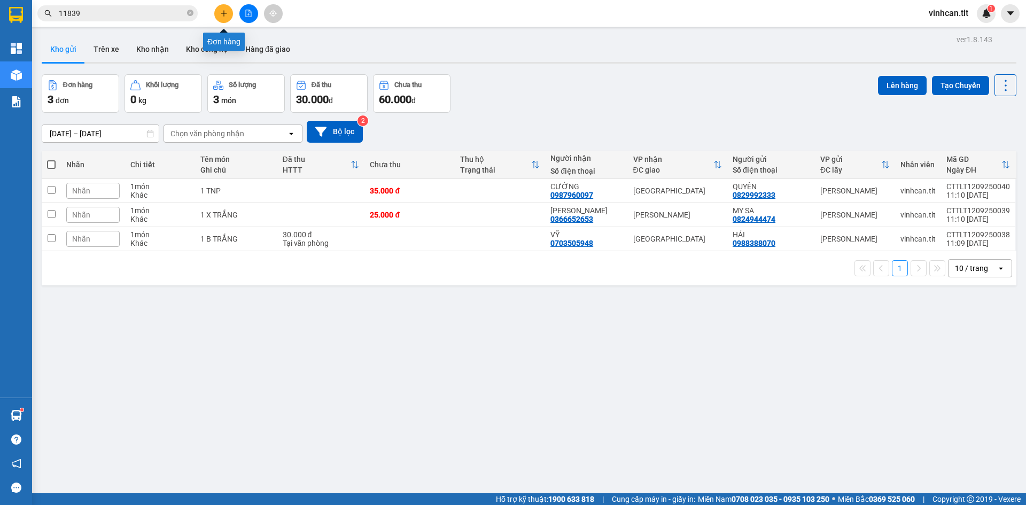
click at [222, 11] on icon "plus" at bounding box center [223, 13] width 7 height 7
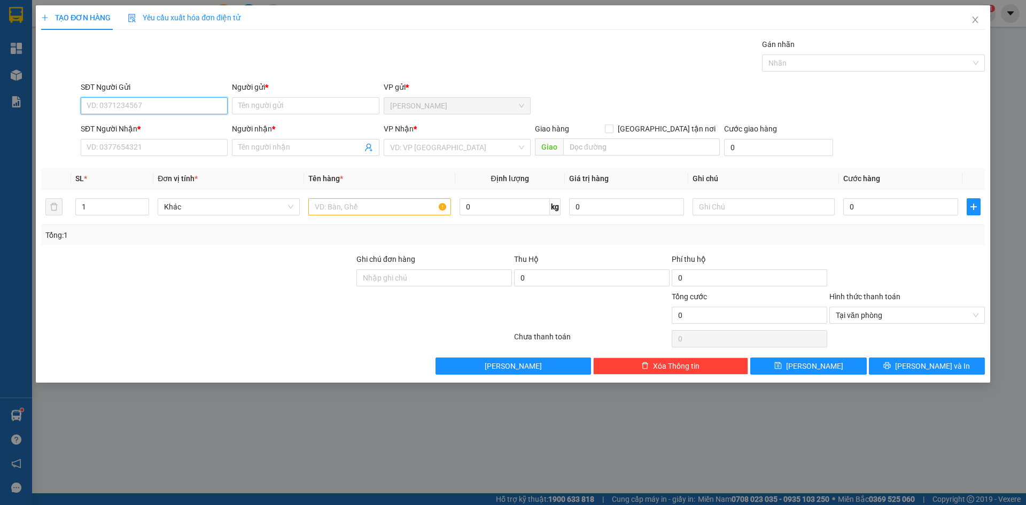
click at [156, 112] on input "SĐT Người Gửi" at bounding box center [154, 105] width 147 height 17
click at [136, 145] on div "0383435300 - TÍN NHÂN" at bounding box center [154, 144] width 134 height 12
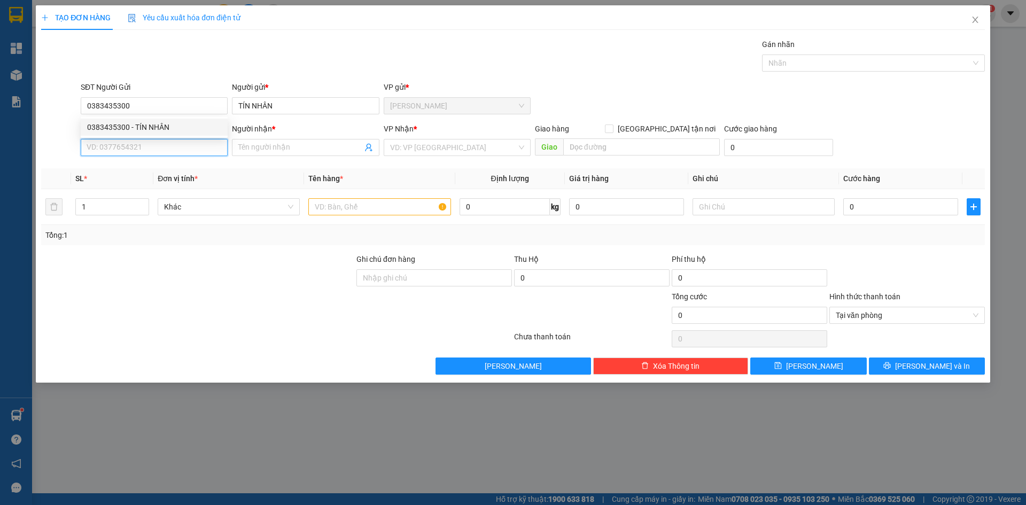
click at [134, 145] on input "SĐT Người Nhận *" at bounding box center [154, 147] width 147 height 17
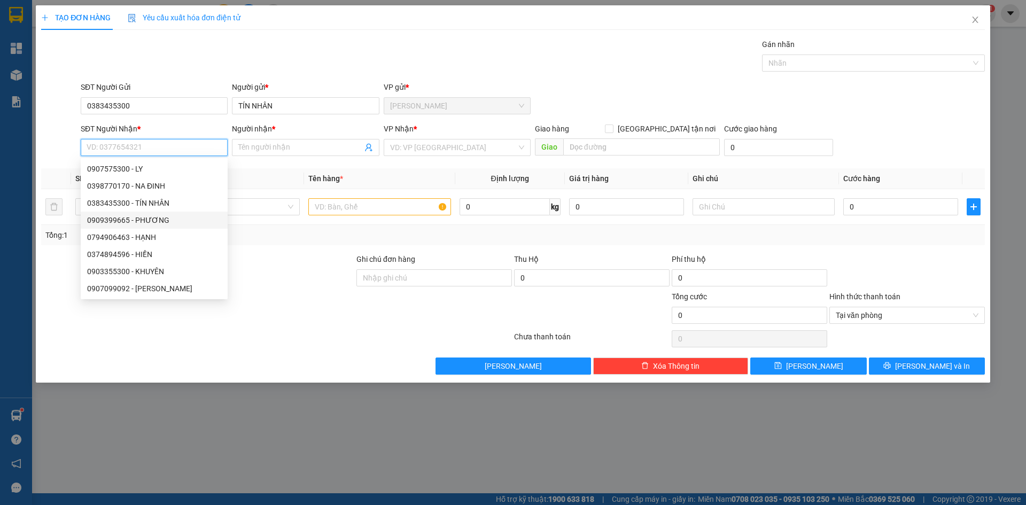
click at [153, 217] on div "0909399665 - PHƯƠNG" at bounding box center [154, 220] width 134 height 12
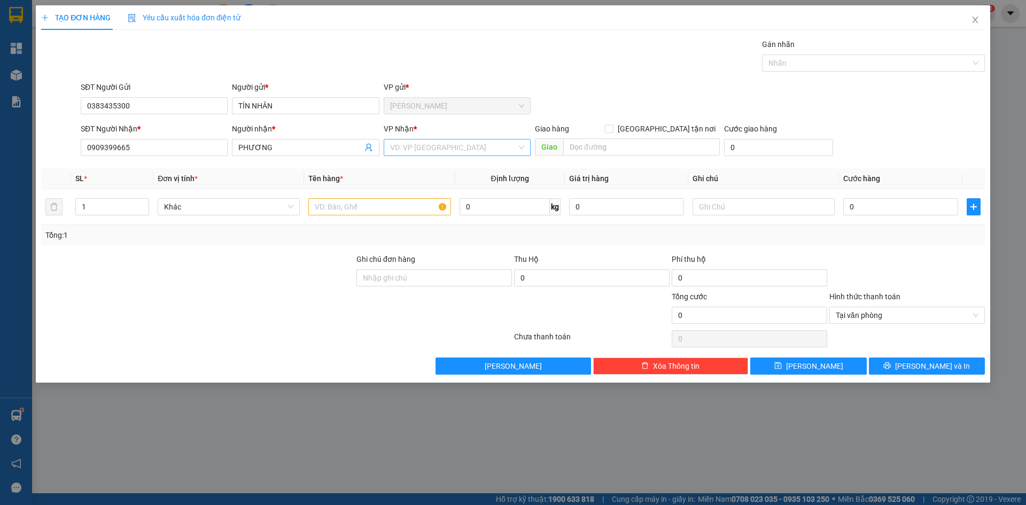
click at [428, 150] on input "search" at bounding box center [453, 147] width 127 height 16
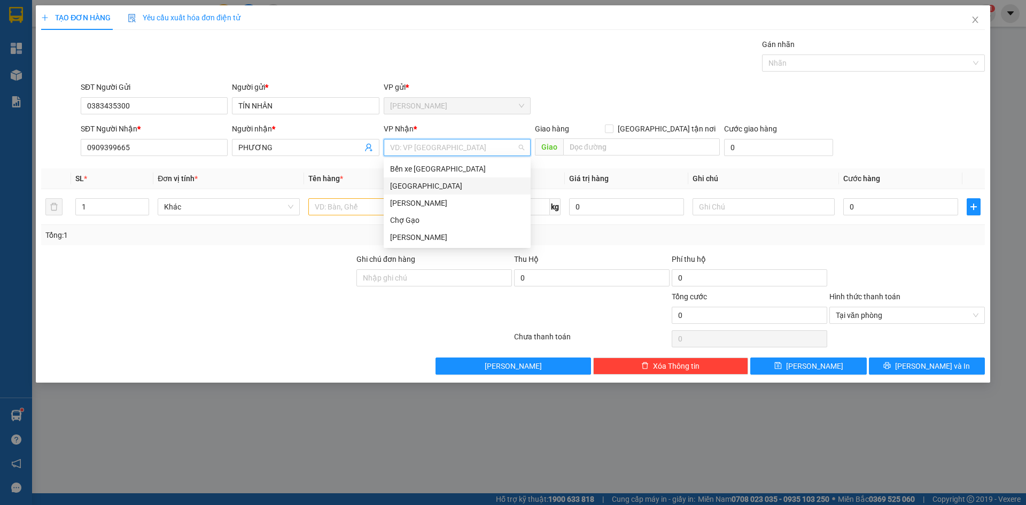
click at [402, 185] on div "[GEOGRAPHIC_DATA]" at bounding box center [457, 186] width 134 height 12
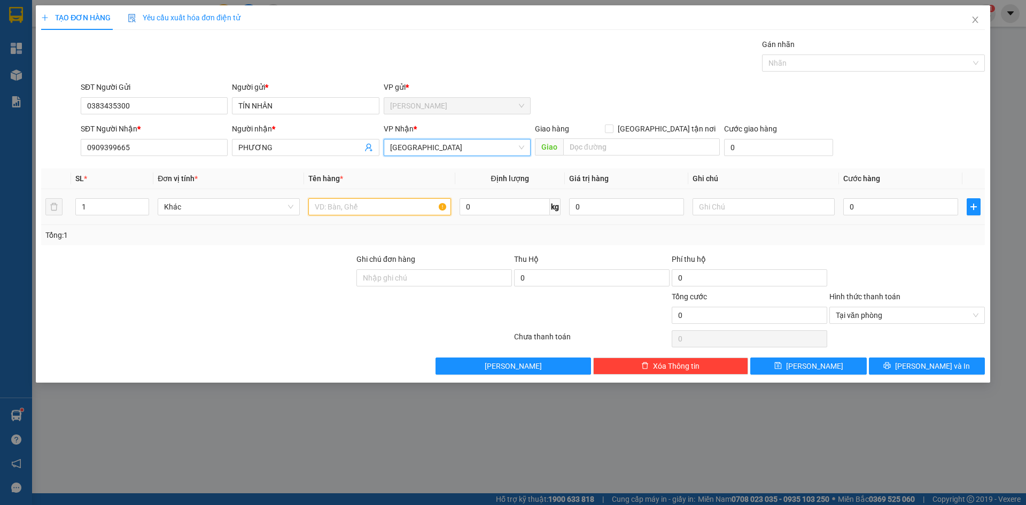
click at [377, 207] on input "text" at bounding box center [379, 206] width 142 height 17
click at [861, 201] on input "0" at bounding box center [900, 206] width 115 height 17
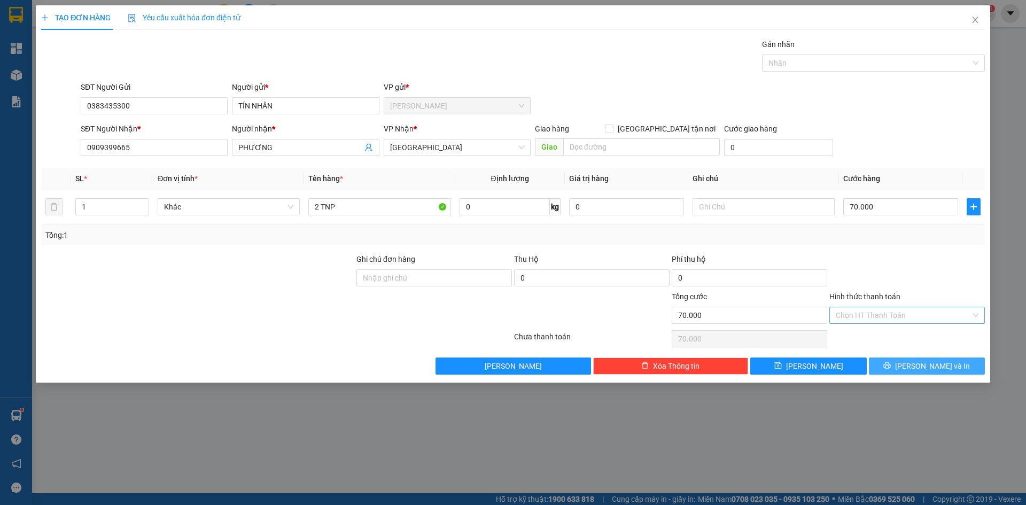
click at [956, 374] on button "[PERSON_NAME] và In" at bounding box center [927, 366] width 116 height 17
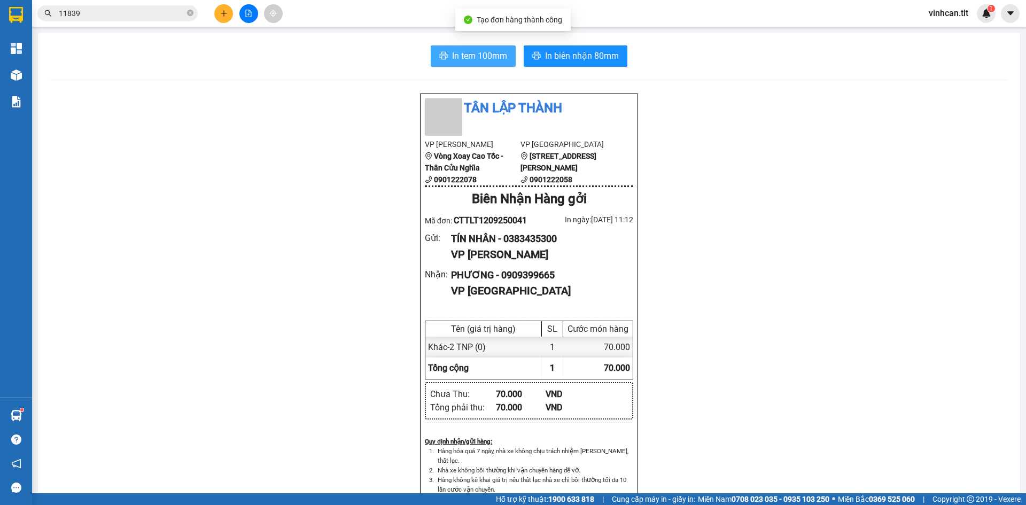
click at [477, 56] on span "In tem 100mm" at bounding box center [479, 55] width 55 height 13
click at [354, 373] on div "Tân Lập Thành VP Cao Tốc Vòng Xoay Cao Tốc - Thân Cửu Nghĩa 0901222078 VP [GEOG…" at bounding box center [529, 488] width 957 height 791
click at [221, 13] on icon "plus" at bounding box center [223, 13] width 7 height 7
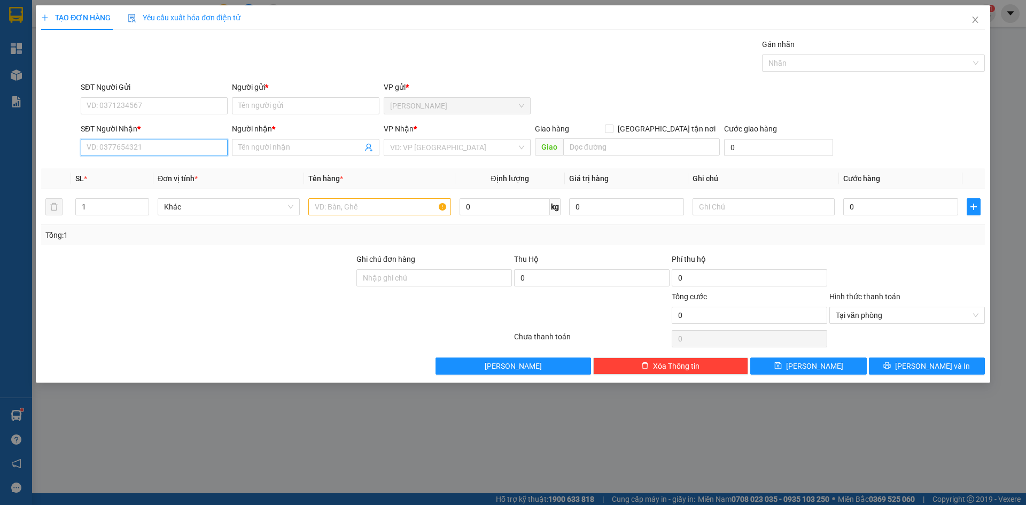
click at [147, 153] on input "SĐT Người Nhận *" at bounding box center [154, 147] width 147 height 17
click at [150, 151] on input "SĐT Người Nhận *" at bounding box center [154, 147] width 147 height 17
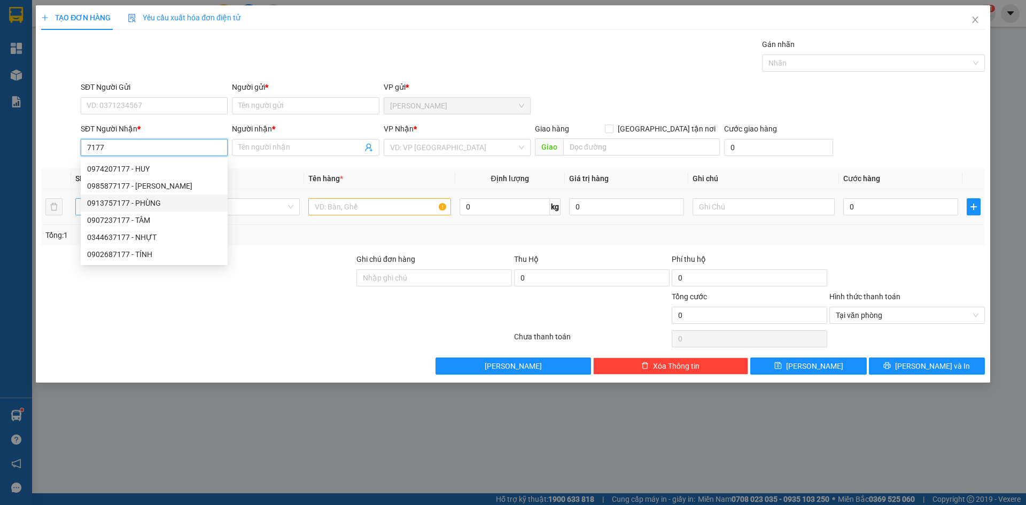
click at [148, 198] on div "0913757177 - PHÙNG" at bounding box center [154, 203] width 134 height 12
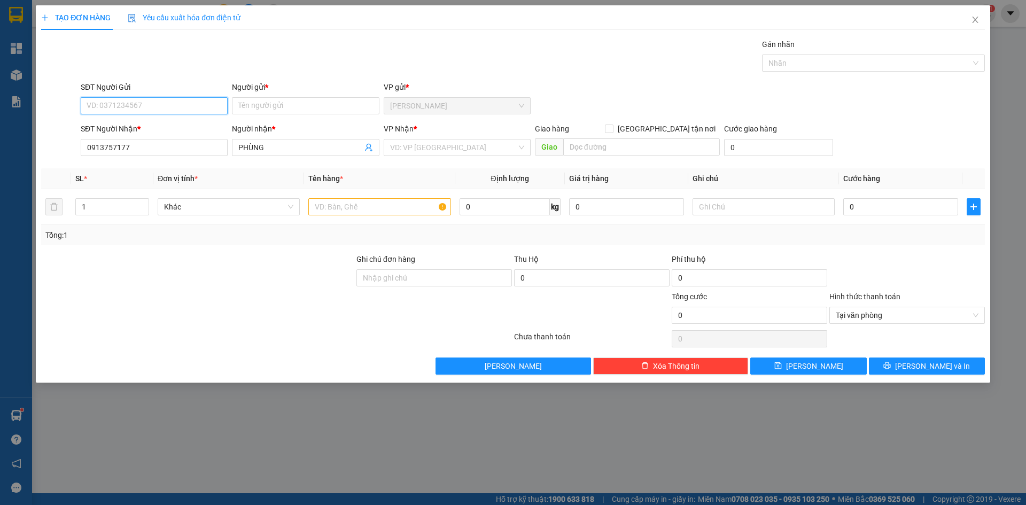
click at [144, 101] on input "SĐT Người Gửi" at bounding box center [154, 105] width 147 height 17
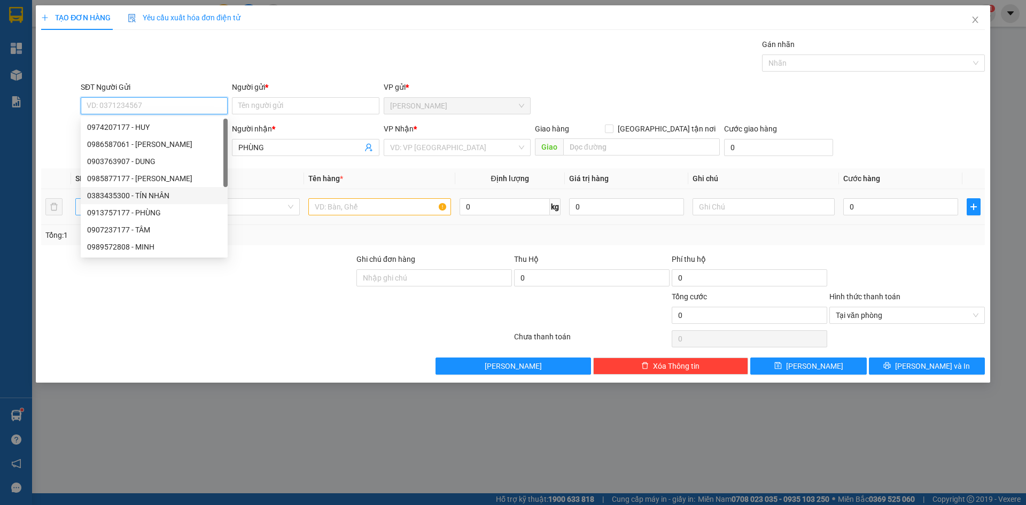
click at [144, 202] on div "0383435300 - TÍN NHÂN" at bounding box center [154, 195] width 147 height 17
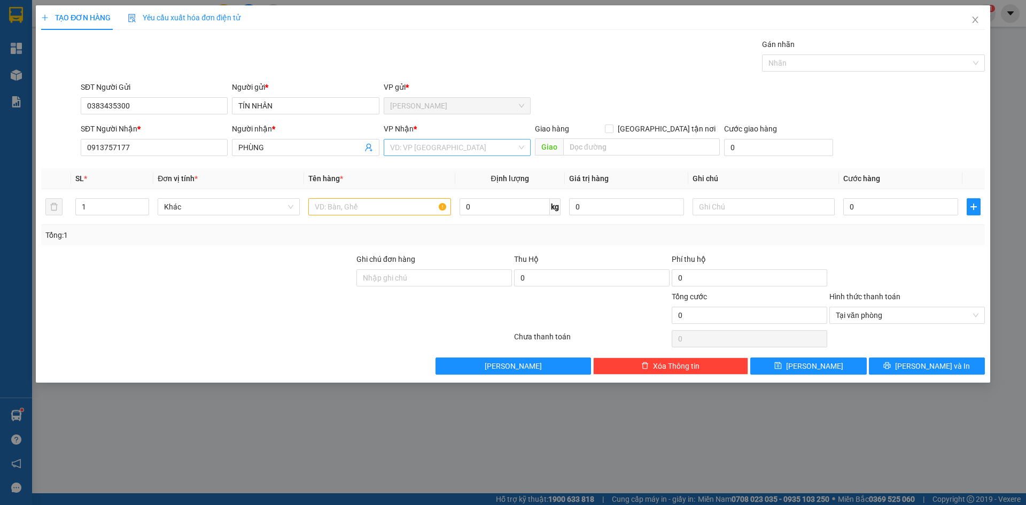
click at [409, 151] on input "search" at bounding box center [453, 147] width 127 height 16
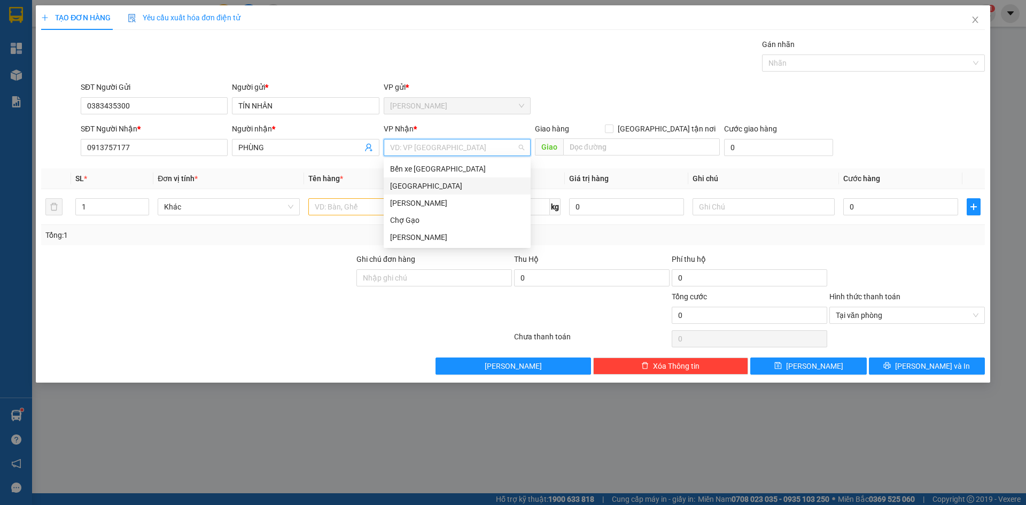
click at [401, 186] on div "[GEOGRAPHIC_DATA]" at bounding box center [457, 186] width 134 height 12
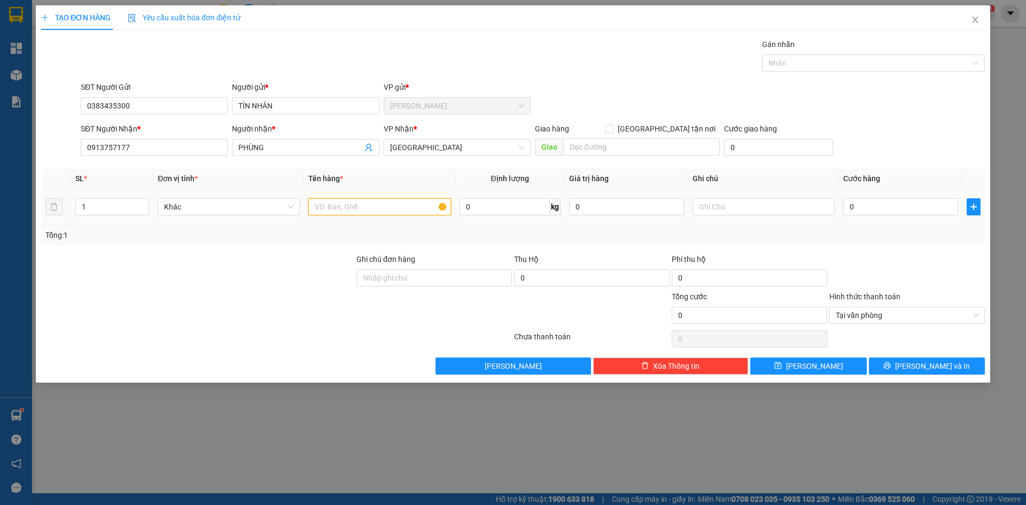
click at [370, 205] on input "text" at bounding box center [379, 206] width 142 height 17
click at [903, 212] on input "0" at bounding box center [900, 206] width 115 height 17
click at [942, 367] on span "[PERSON_NAME] và In" at bounding box center [932, 366] width 75 height 12
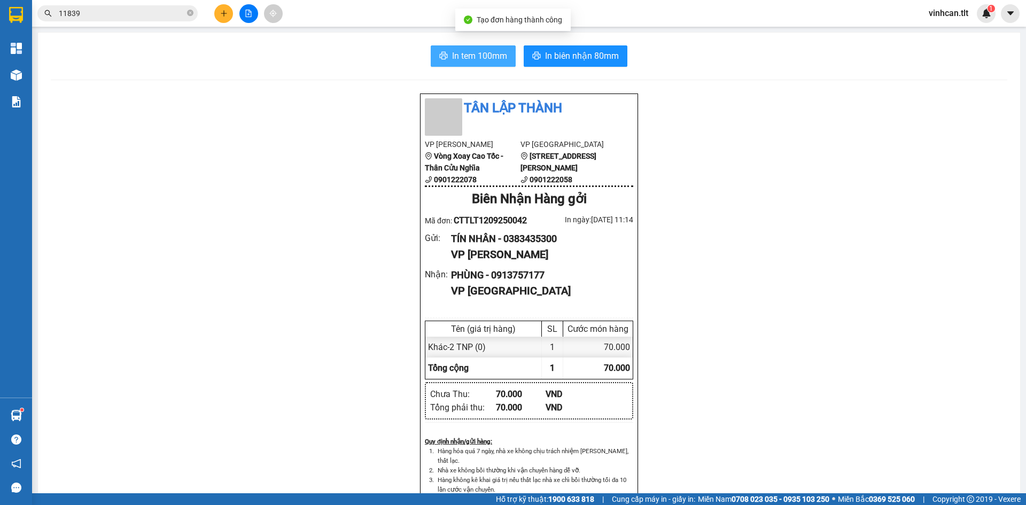
click at [471, 51] on span "In tem 100mm" at bounding box center [479, 55] width 55 height 13
click at [279, 336] on div "Tân Lập Thành VP Cao Tốc Vòng Xoay Cao Tốc - Thân Cửu Nghĩa 0901222078 VP [GEOG…" at bounding box center [529, 488] width 957 height 791
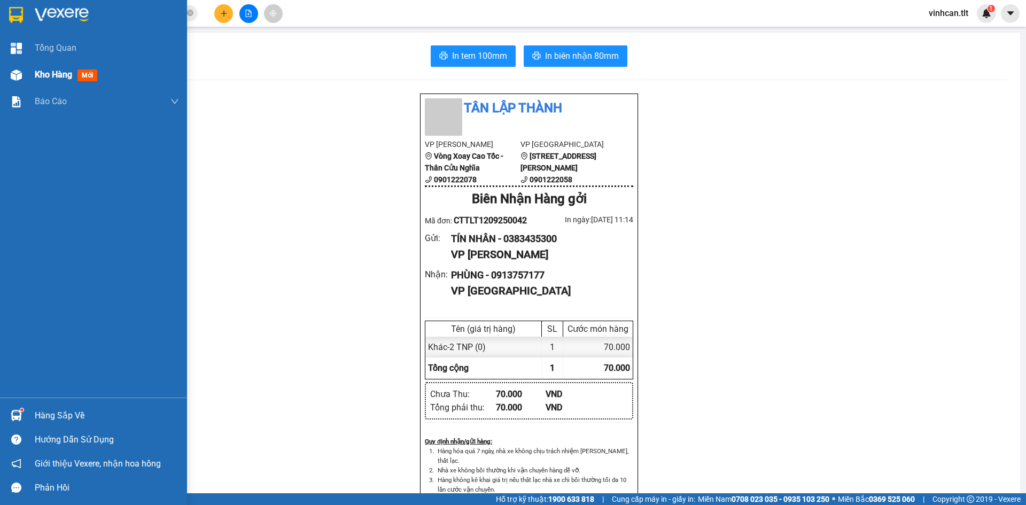
click at [35, 79] on div "Kho hàng mới" at bounding box center [93, 74] width 187 height 27
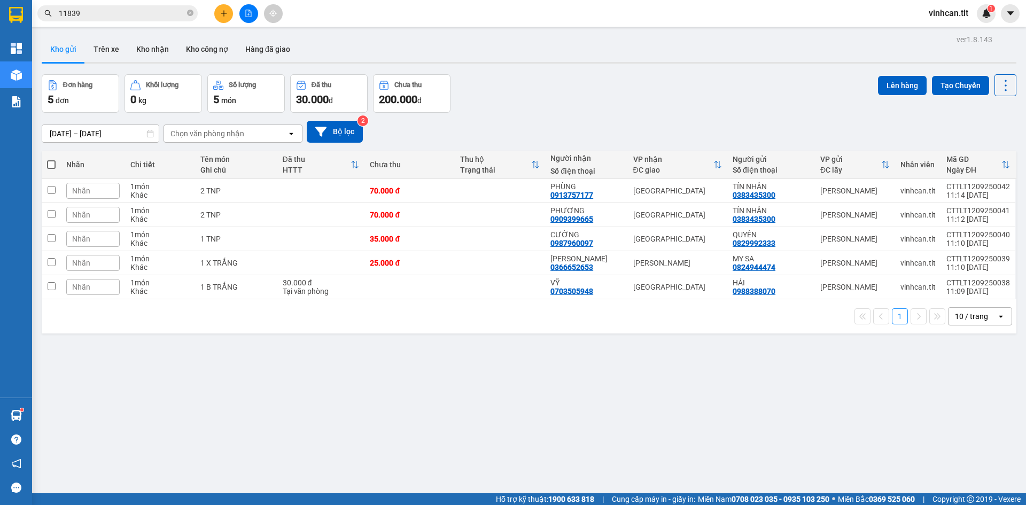
click at [50, 162] on span at bounding box center [51, 164] width 9 height 9
click at [51, 159] on input "checkbox" at bounding box center [51, 159] width 0 height 0
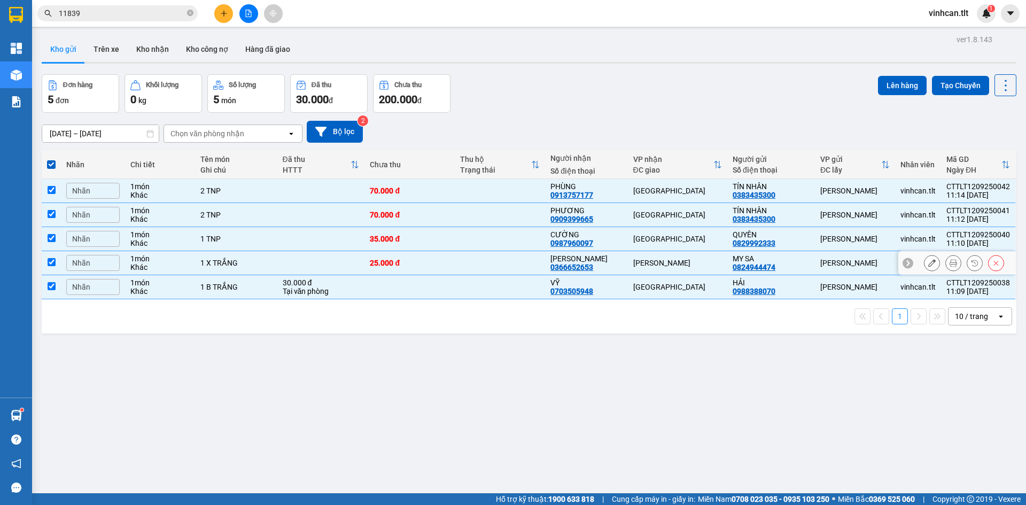
click at [51, 262] on input "checkbox" at bounding box center [52, 262] width 8 height 8
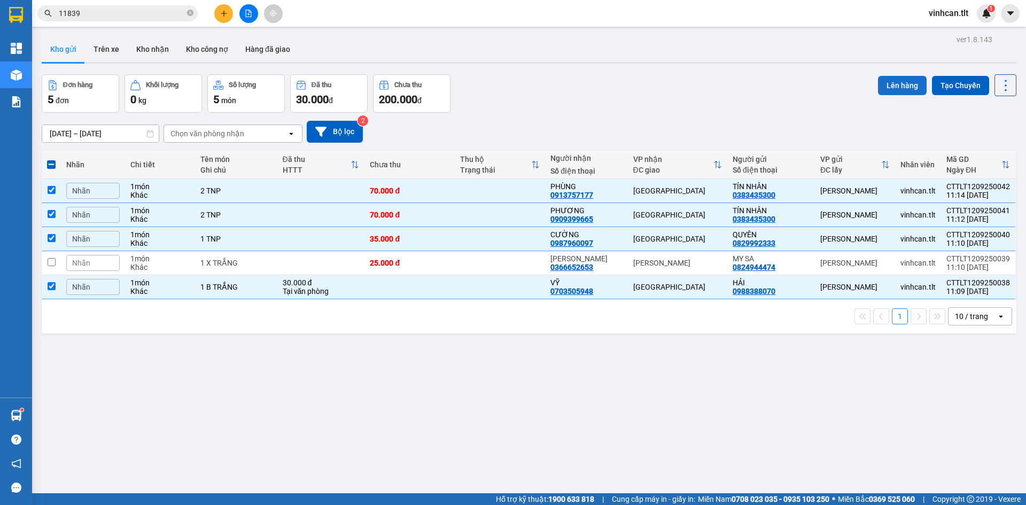
click at [887, 89] on button "Lên hàng" at bounding box center [902, 85] width 49 height 19
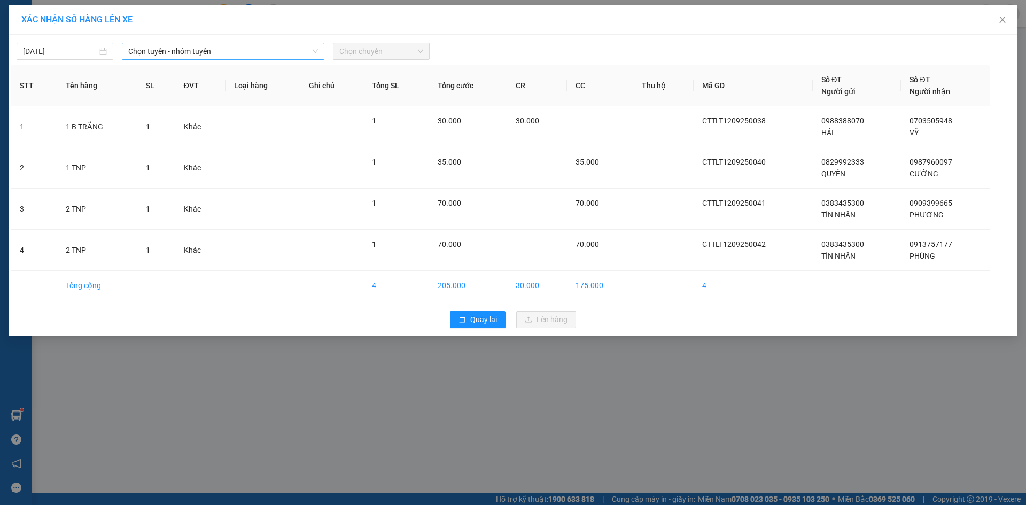
click at [262, 56] on span "Chọn tuyến - nhóm tuyến" at bounding box center [223, 51] width 190 height 16
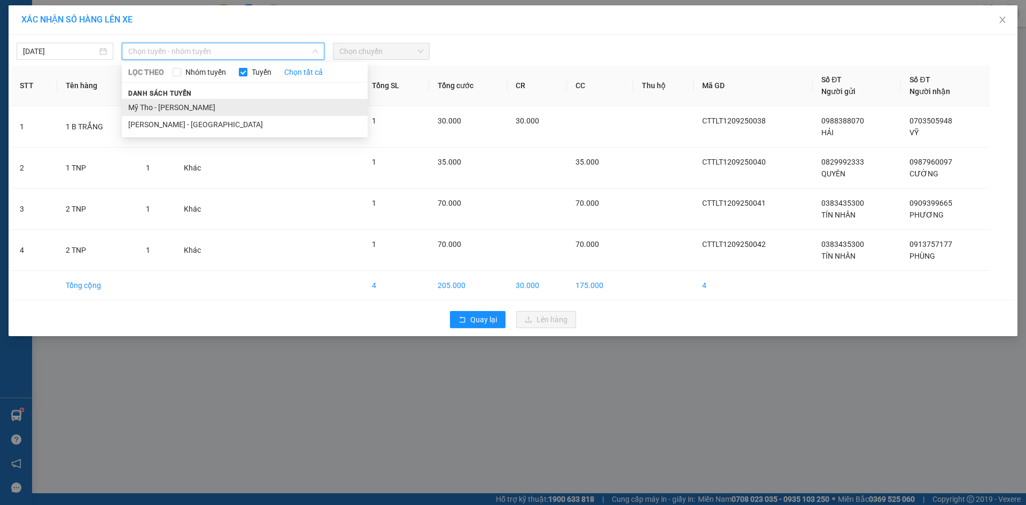
click at [189, 110] on li "Mỹ Tho - [PERSON_NAME]" at bounding box center [245, 107] width 246 height 17
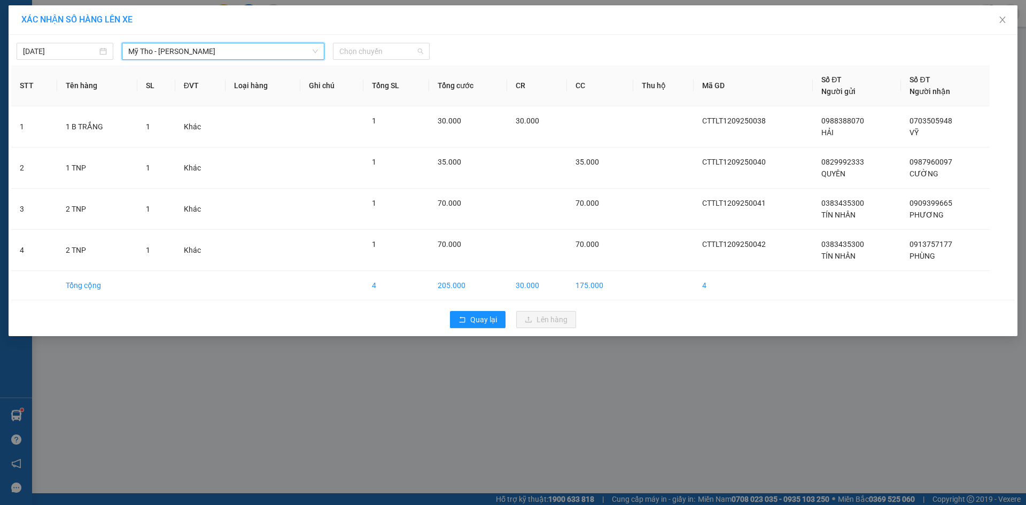
drag, startPoint x: 364, startPoint y: 55, endPoint x: 361, endPoint y: 67, distance: 13.2
click at [363, 56] on span "Chọn chuyến" at bounding box center [381, 51] width 84 height 16
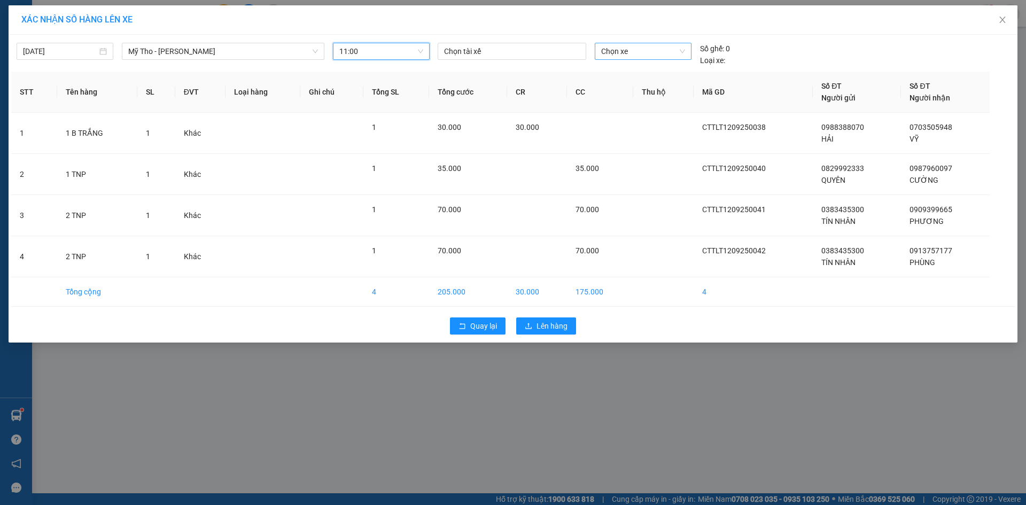
click at [597, 51] on div "Chọn xe" at bounding box center [643, 51] width 96 height 17
click at [609, 76] on div "63B-015.26" at bounding box center [642, 73] width 83 height 12
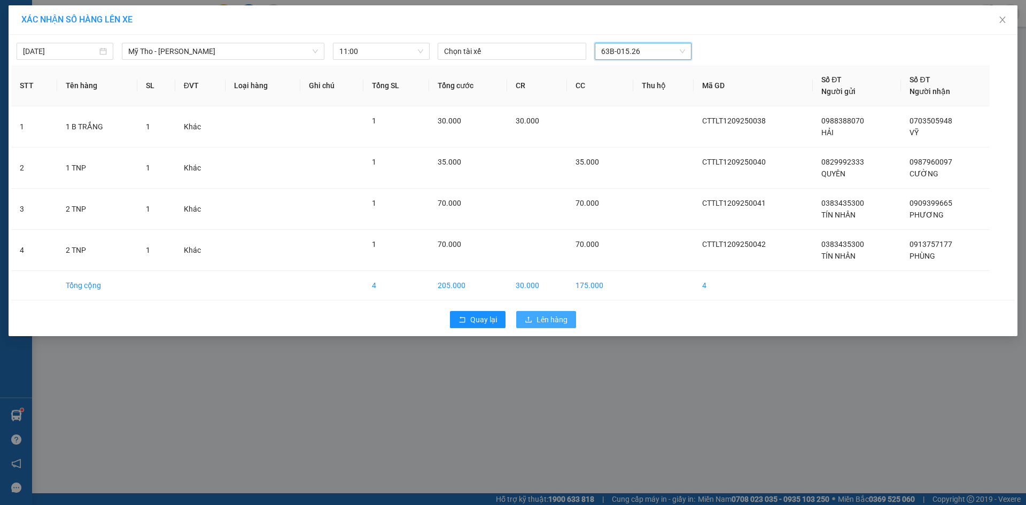
click at [538, 321] on span "Lên hàng" at bounding box center [552, 320] width 31 height 12
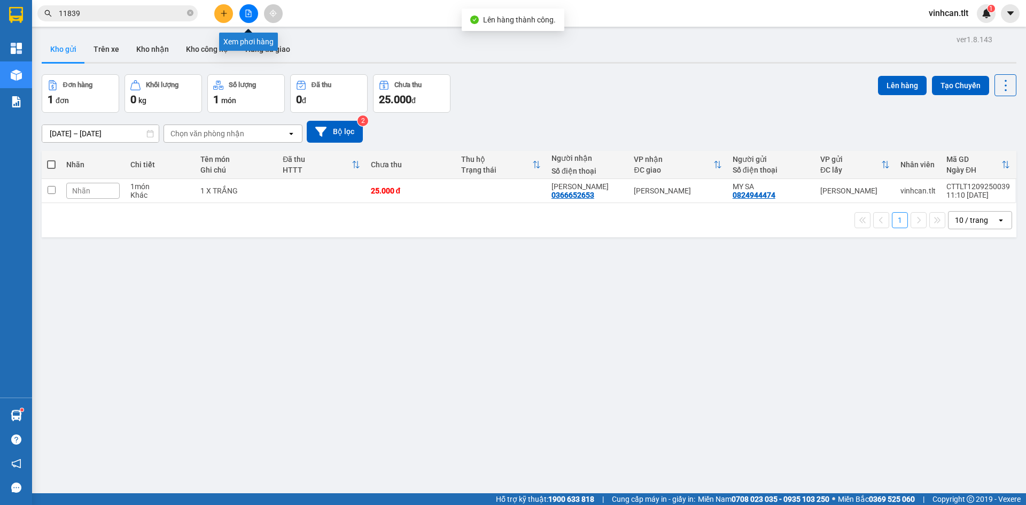
click at [254, 9] on button at bounding box center [248, 13] width 19 height 19
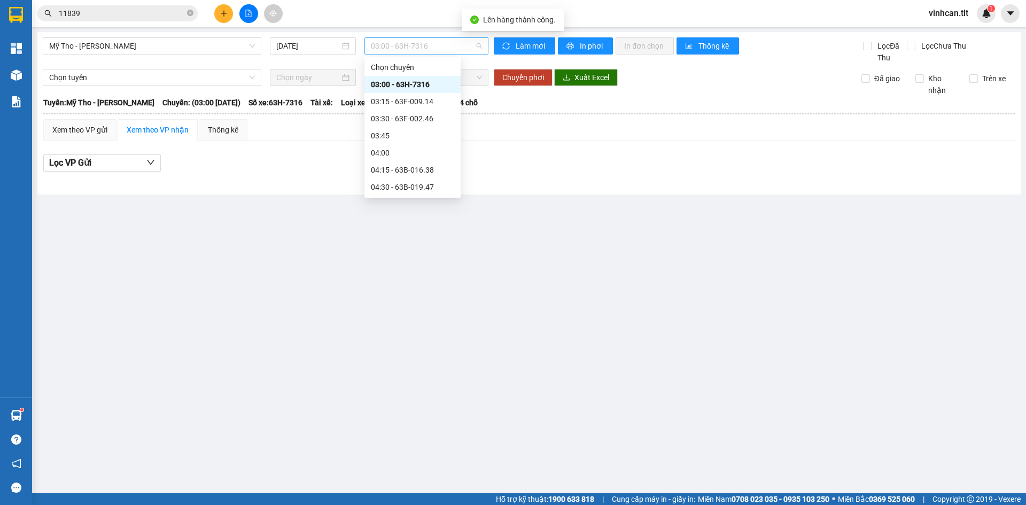
click at [395, 41] on span "03:00 - 63H-7316" at bounding box center [426, 46] width 111 height 16
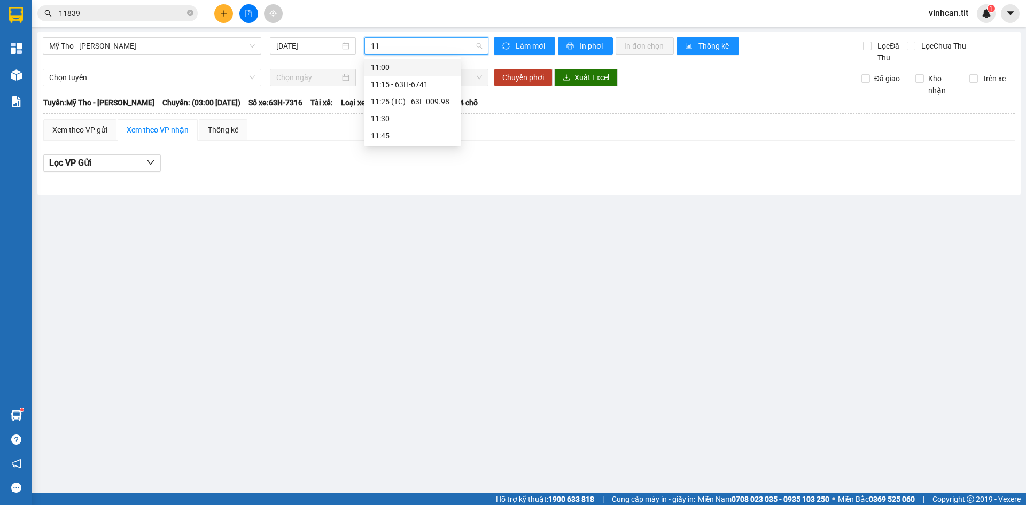
click at [384, 64] on div "11:00" at bounding box center [412, 67] width 83 height 12
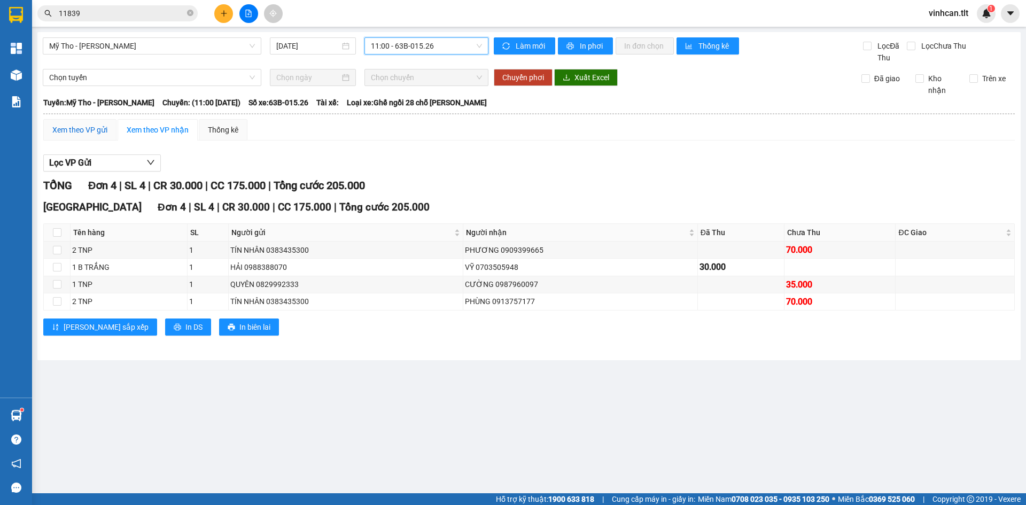
click at [76, 133] on div "Xem theo VP gửi" at bounding box center [79, 130] width 55 height 12
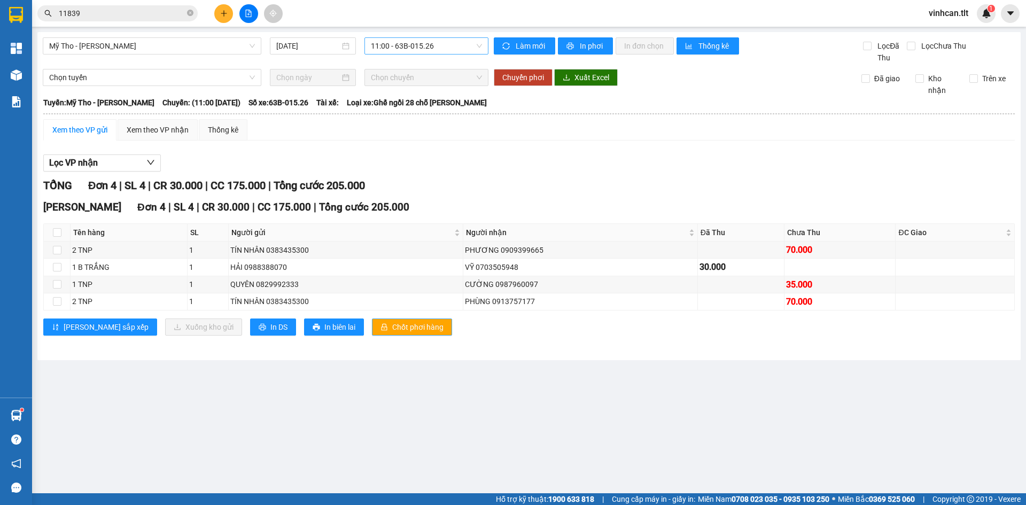
click at [392, 330] on span "Chốt phơi hàng" at bounding box center [417, 327] width 51 height 12
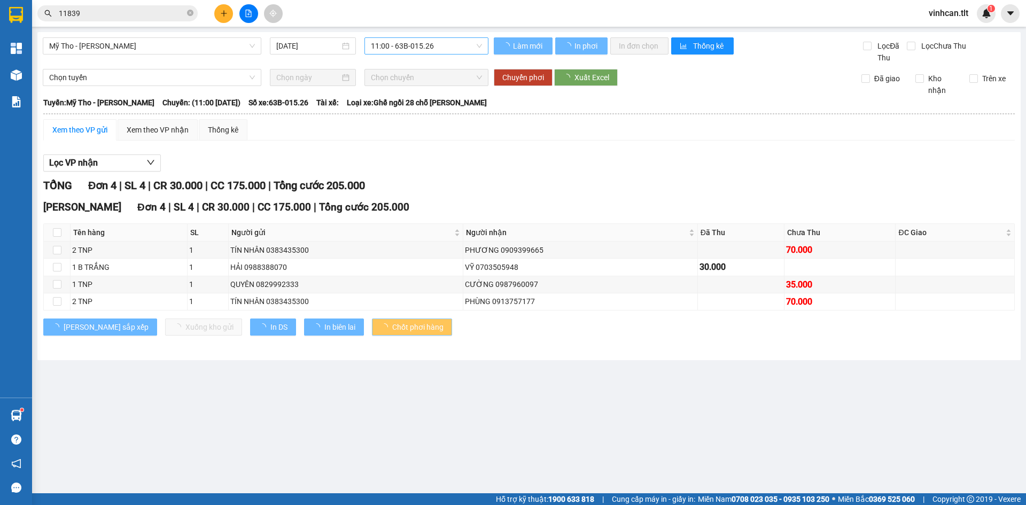
click at [392, 330] on span "Chốt phơi hàng" at bounding box center [417, 327] width 51 height 12
click at [392, 329] on span "Chốt phơi hàng" at bounding box center [417, 327] width 51 height 12
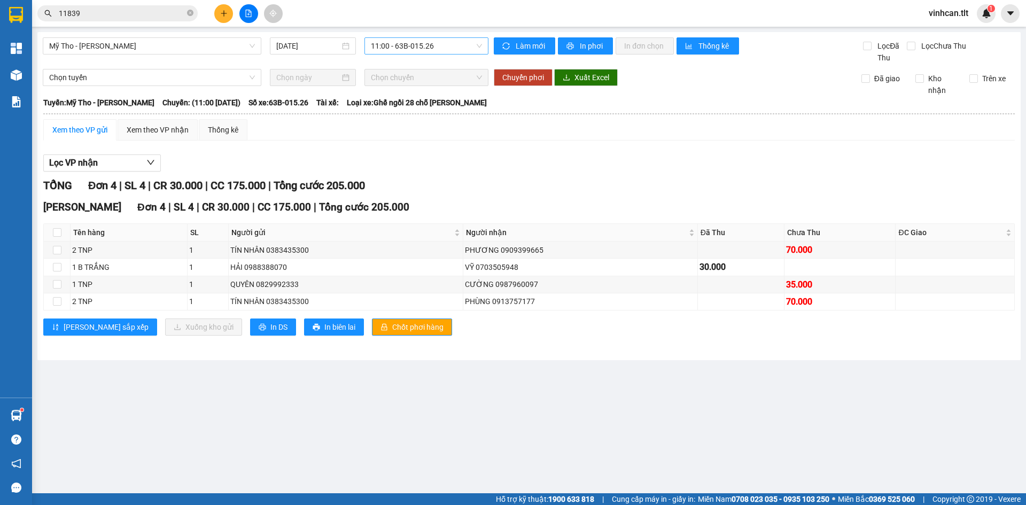
click at [446, 189] on div "TỔNG Đơn 4 | SL 4 | CR 30.000 | CC 175.000 | Tổng cước 205.000" at bounding box center [529, 185] width 972 height 17
click at [221, 11] on icon "plus" at bounding box center [223, 13] width 7 height 7
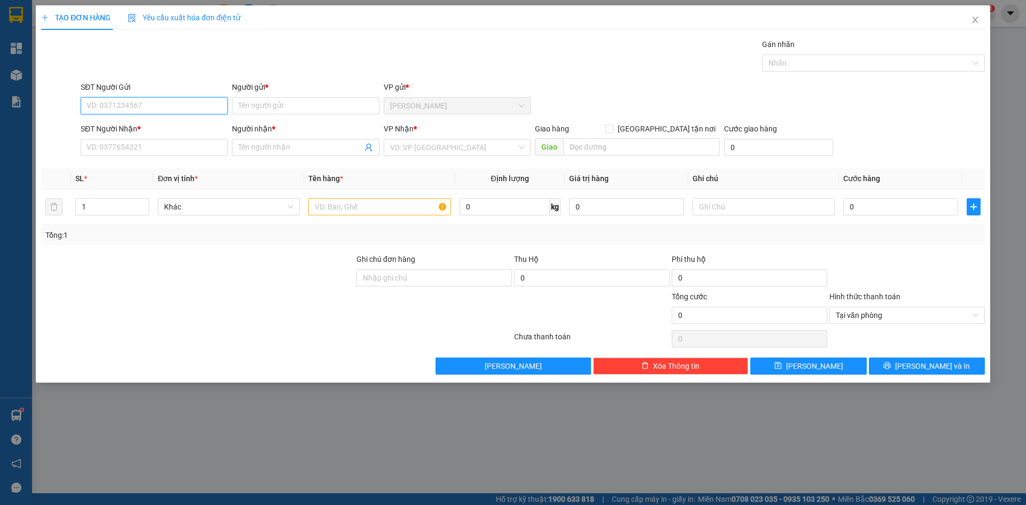
click at [136, 111] on input "SĐT Người Gửi" at bounding box center [154, 105] width 147 height 17
click at [135, 126] on div "0847777030 - NGUYỆN" at bounding box center [154, 127] width 134 height 12
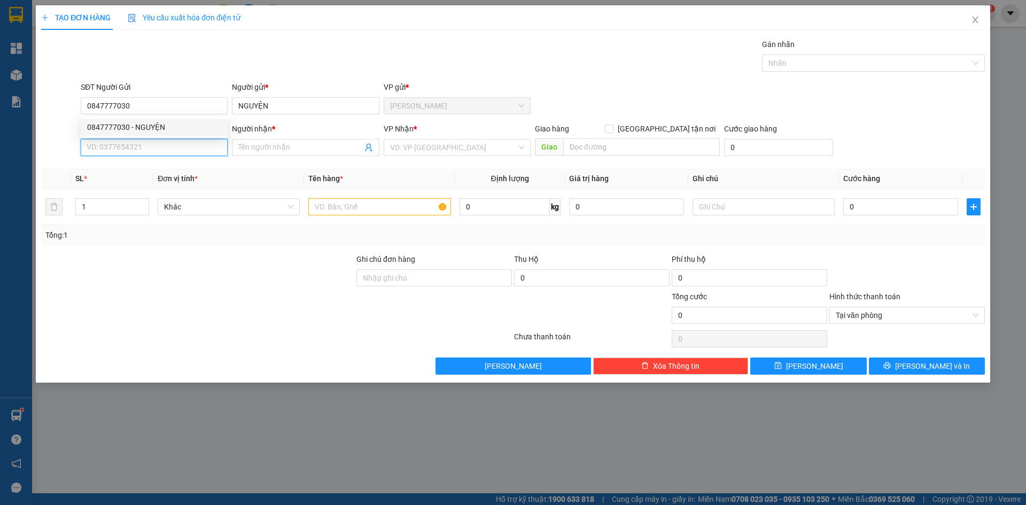
click at [131, 144] on input "SĐT Người Nhận *" at bounding box center [154, 147] width 147 height 17
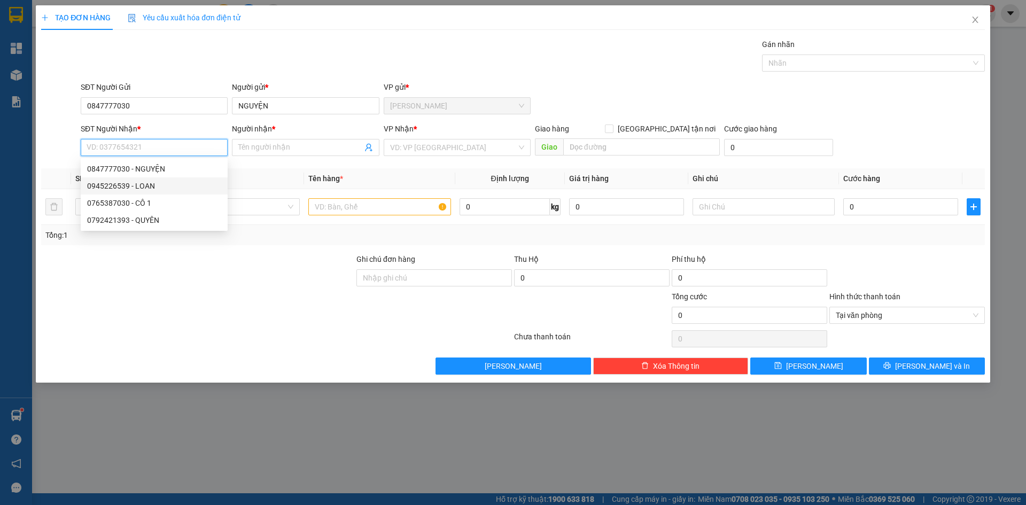
click at [131, 187] on div "0945226539 - LOAN" at bounding box center [154, 186] width 134 height 12
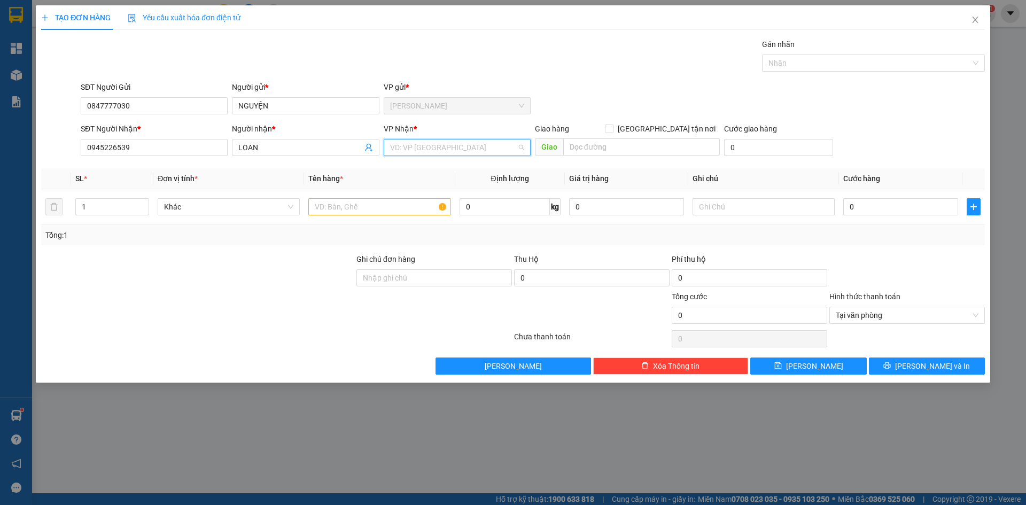
click at [414, 152] on input "search" at bounding box center [453, 147] width 127 height 16
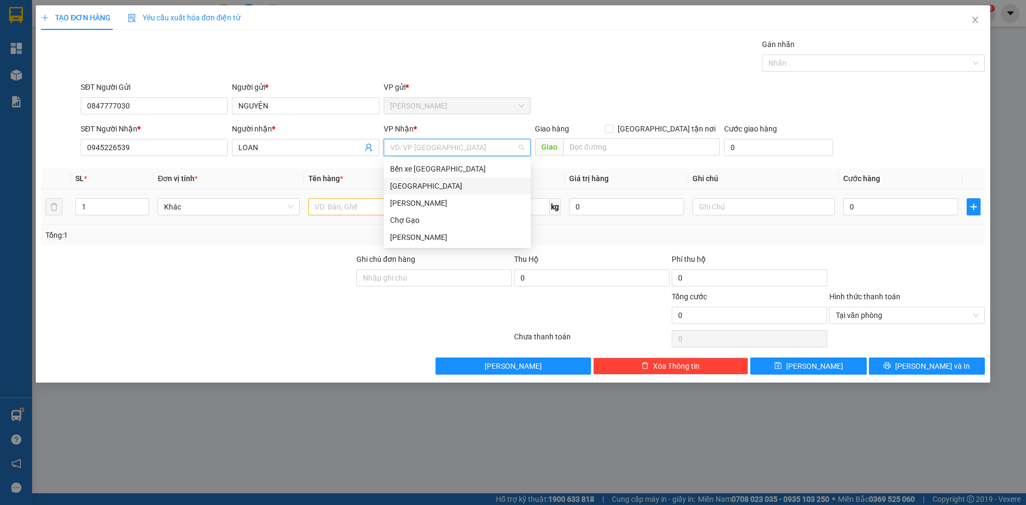
drag, startPoint x: 401, startPoint y: 185, endPoint x: 382, endPoint y: 201, distance: 25.0
click at [400, 186] on div "[GEOGRAPHIC_DATA]" at bounding box center [457, 186] width 134 height 12
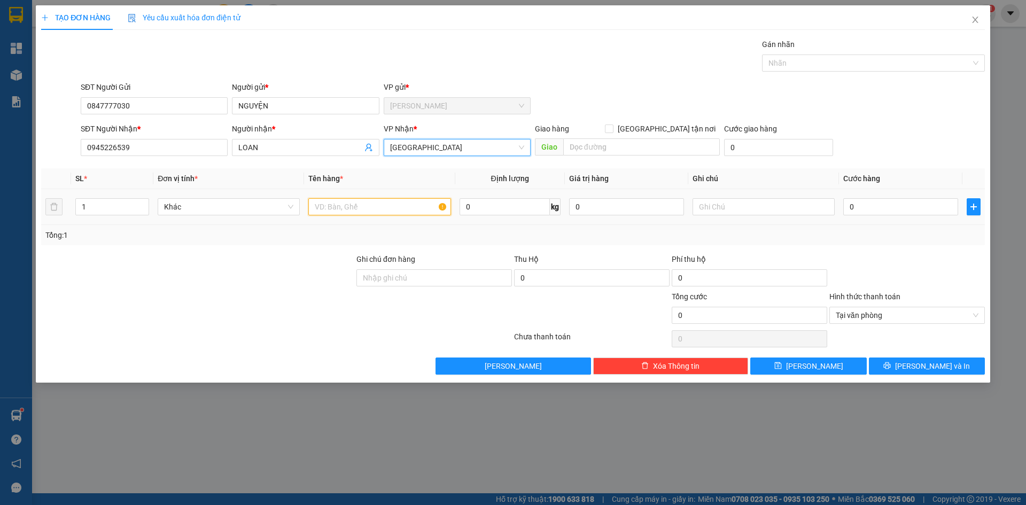
click at [375, 206] on input "text" at bounding box center [379, 206] width 142 height 17
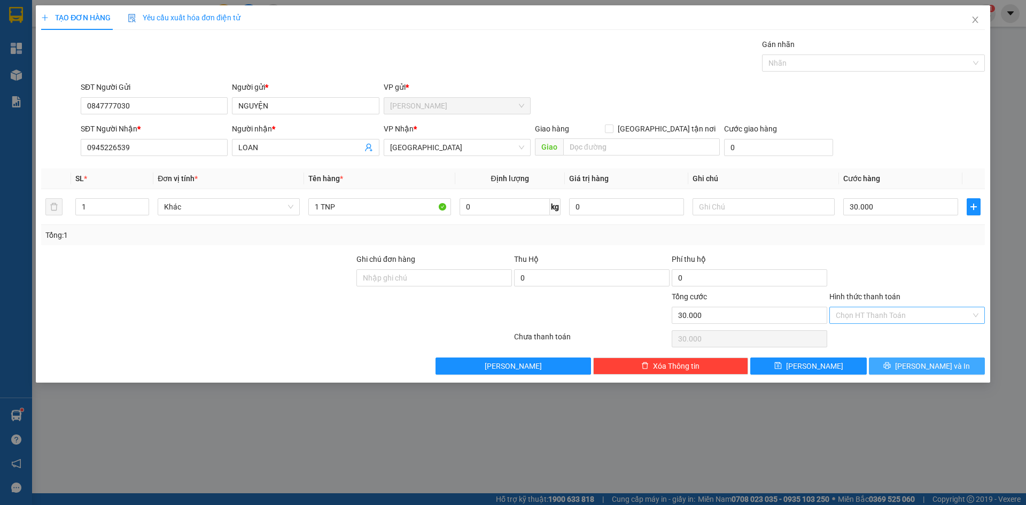
click at [949, 359] on button "[PERSON_NAME] và In" at bounding box center [927, 366] width 116 height 17
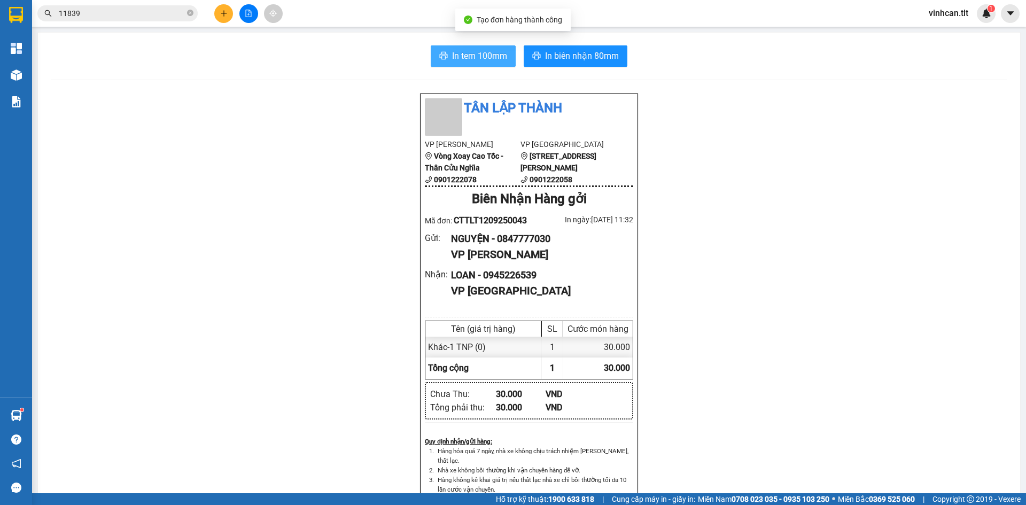
click at [484, 49] on button "In tem 100mm" at bounding box center [473, 55] width 85 height 21
click at [215, 13] on button at bounding box center [223, 13] width 19 height 19
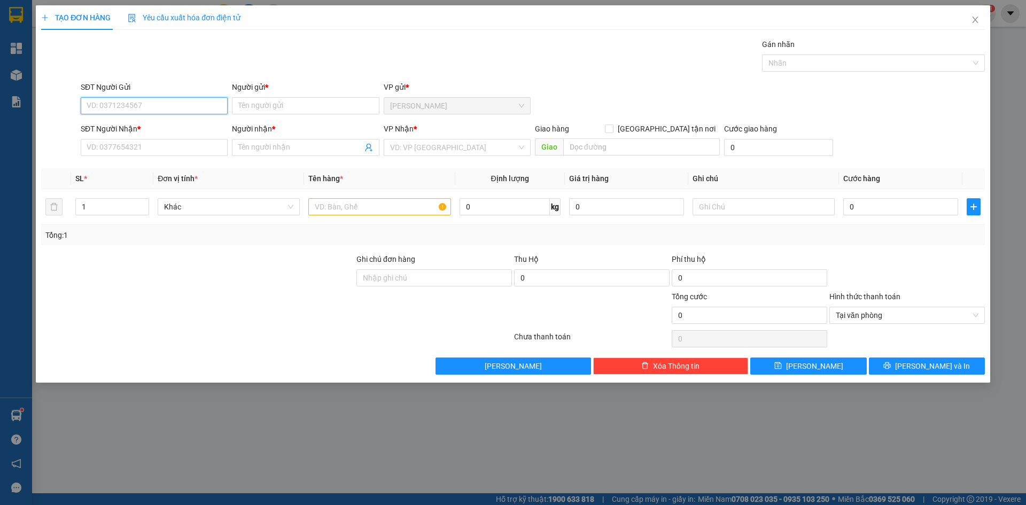
click at [165, 108] on input "SĐT Người Gửi" at bounding box center [154, 105] width 147 height 17
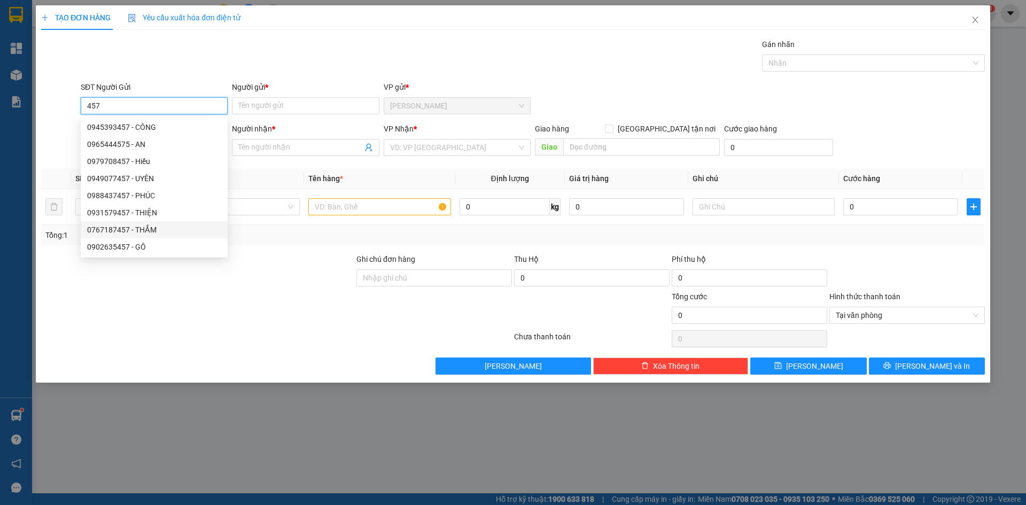
click at [138, 235] on div "0767187457 - THẮM" at bounding box center [154, 230] width 134 height 12
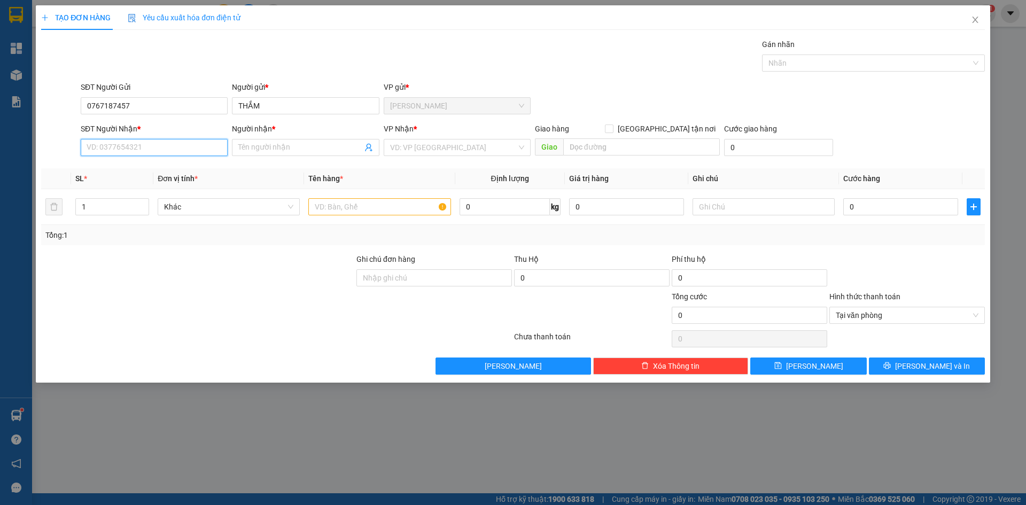
click at [154, 146] on input "SĐT Người Nhận *" at bounding box center [154, 147] width 147 height 17
click at [148, 351] on div "0987373007 - TRÂM" at bounding box center [154, 357] width 134 height 12
drag, startPoint x: 445, startPoint y: 149, endPoint x: 441, endPoint y: 155, distance: 7.0
click at [444, 150] on input "search" at bounding box center [453, 147] width 127 height 16
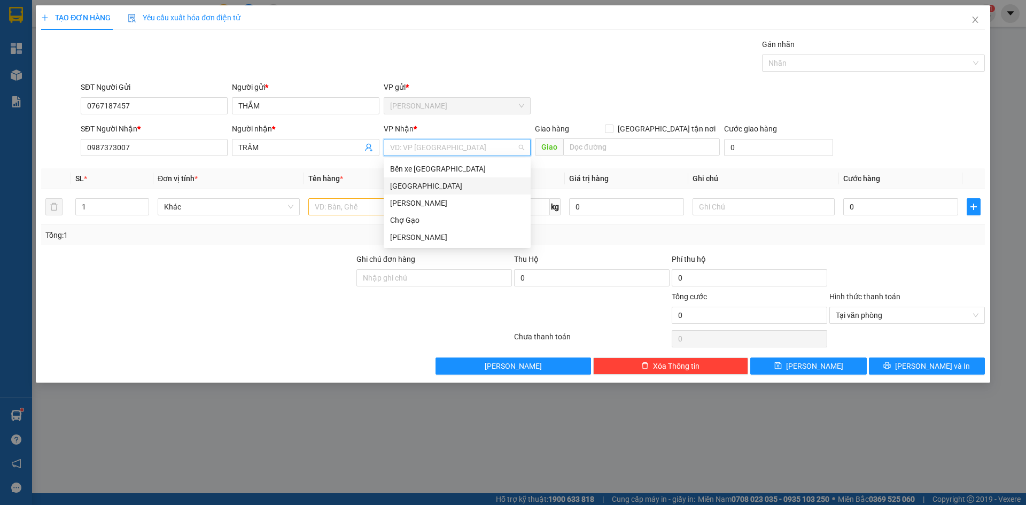
click at [413, 188] on div "[GEOGRAPHIC_DATA]" at bounding box center [457, 186] width 134 height 12
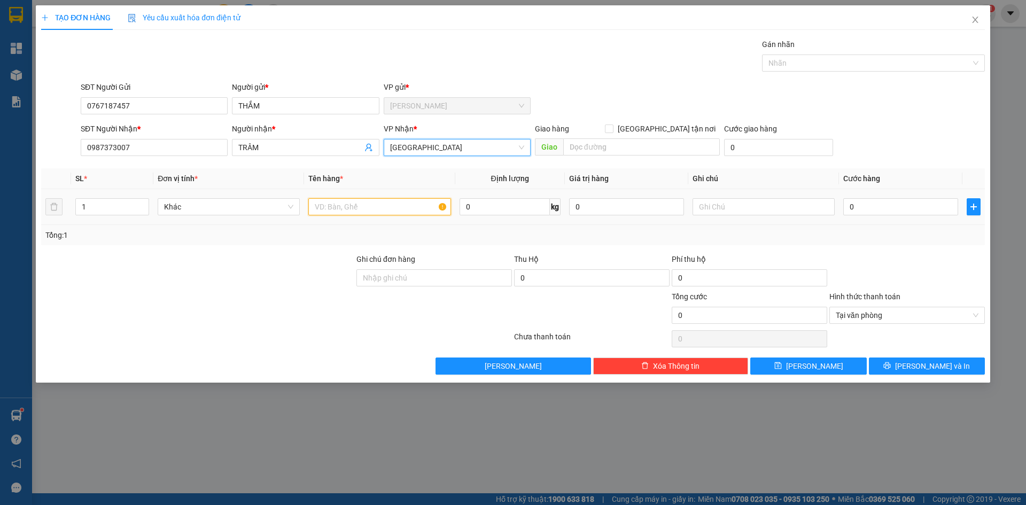
click at [342, 206] on input "text" at bounding box center [379, 206] width 142 height 17
paste input "Á"
click at [881, 218] on td "0" at bounding box center [900, 207] width 123 height 36
click at [882, 200] on input "0" at bounding box center [900, 206] width 115 height 17
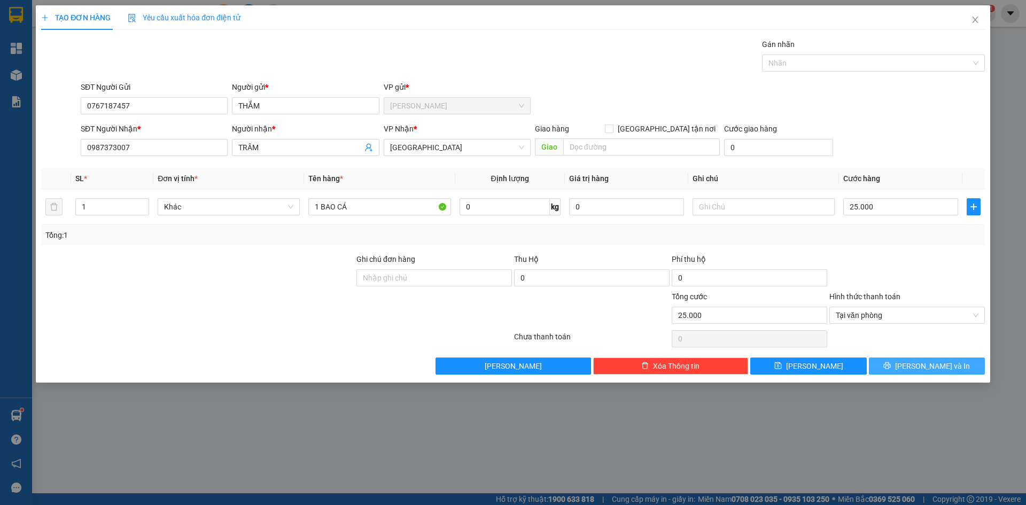
click at [891, 366] on icon "printer" at bounding box center [886, 365] width 7 height 7
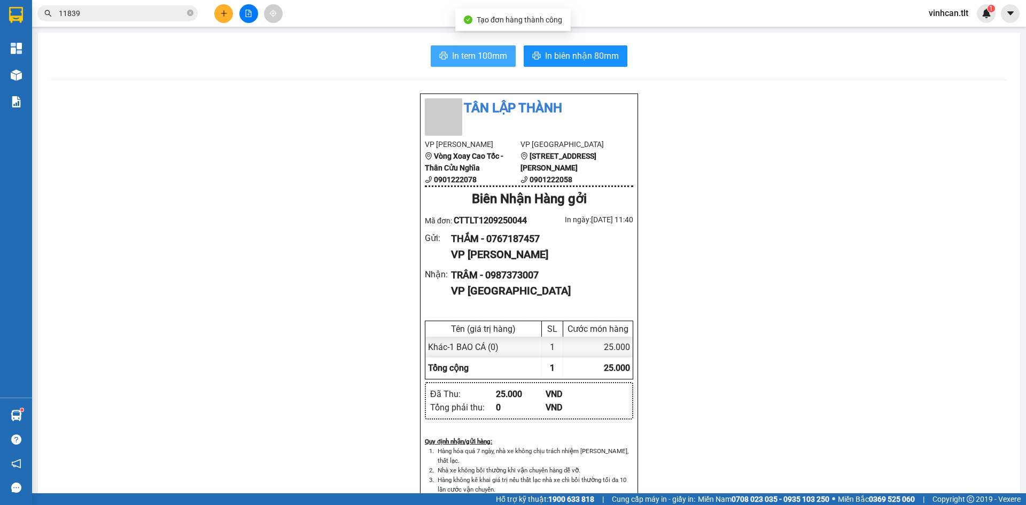
click at [453, 53] on span "In tem 100mm" at bounding box center [479, 55] width 55 height 13
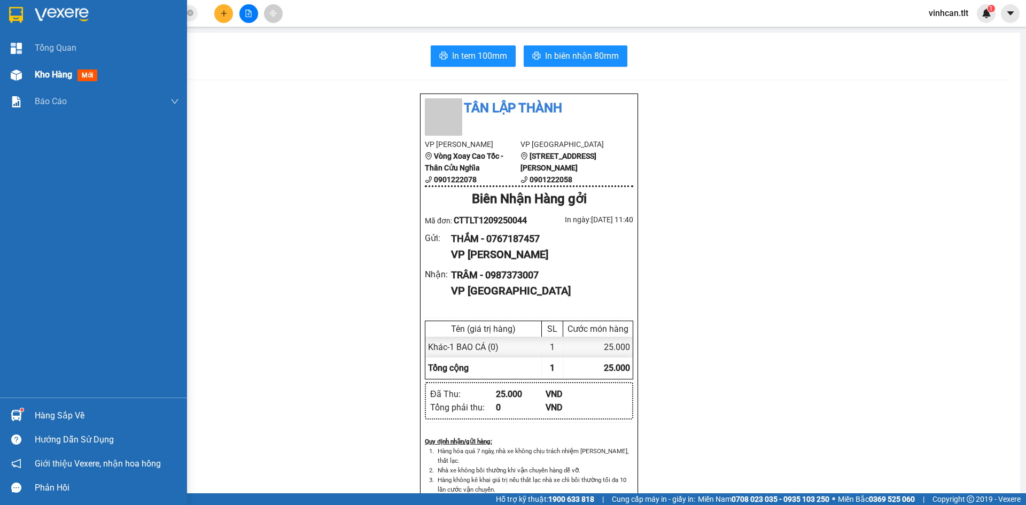
click at [51, 73] on span "Kho hàng" at bounding box center [53, 74] width 37 height 10
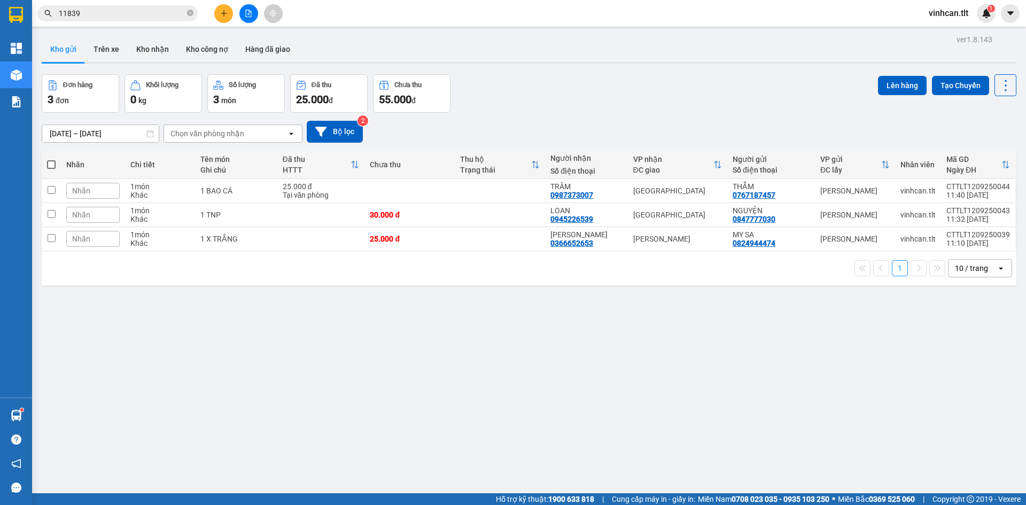
click at [227, 11] on icon "plus" at bounding box center [223, 13] width 7 height 7
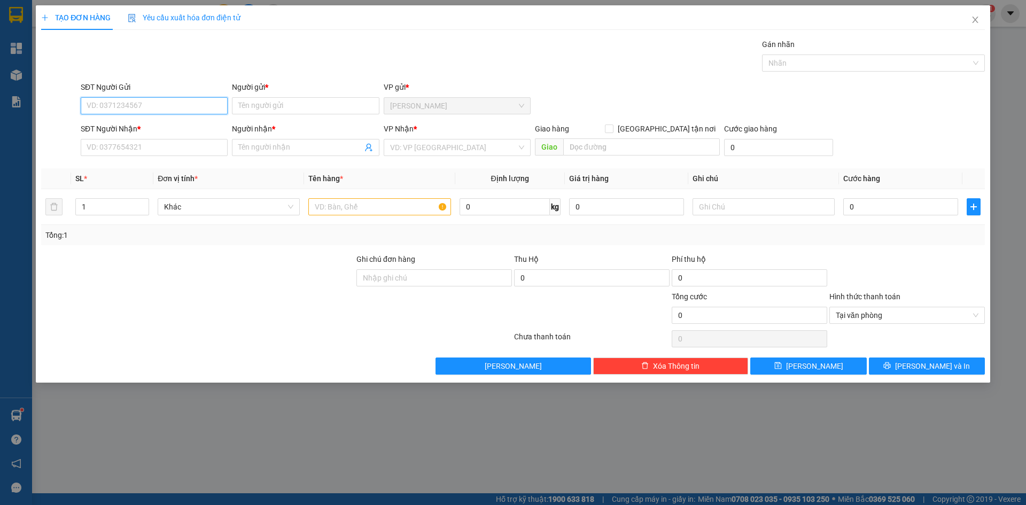
click at [153, 109] on input "SĐT Người Gửi" at bounding box center [154, 105] width 147 height 17
click at [146, 122] on div "0909972019 - HỒNG" at bounding box center [154, 127] width 134 height 12
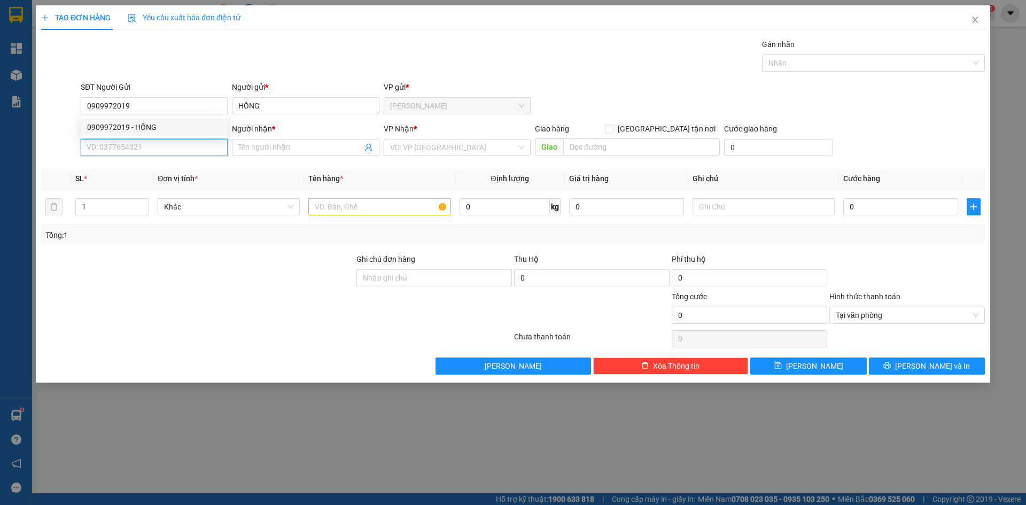
click at [143, 146] on input "SĐT Người Nhận *" at bounding box center [154, 147] width 147 height 17
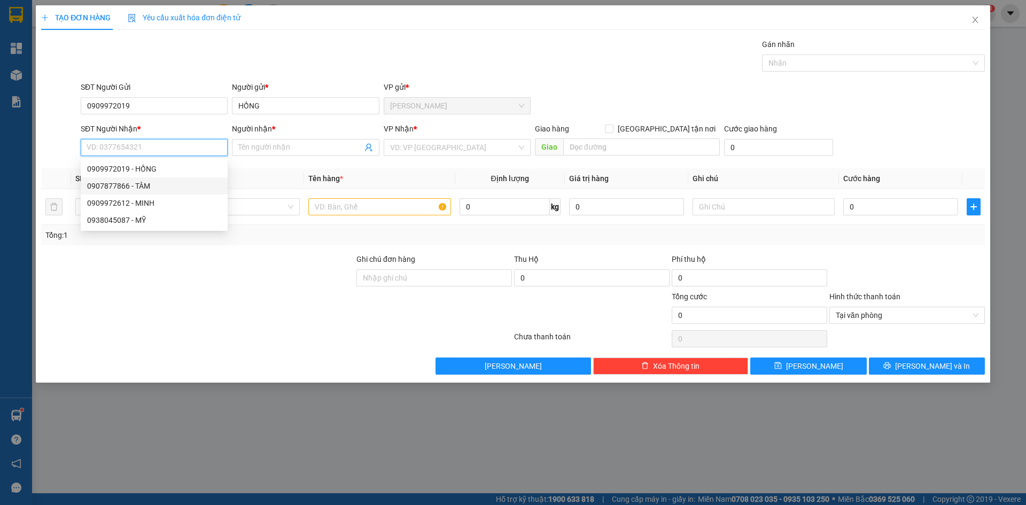
click at [136, 186] on div "0907877866 - TÂM" at bounding box center [154, 186] width 134 height 12
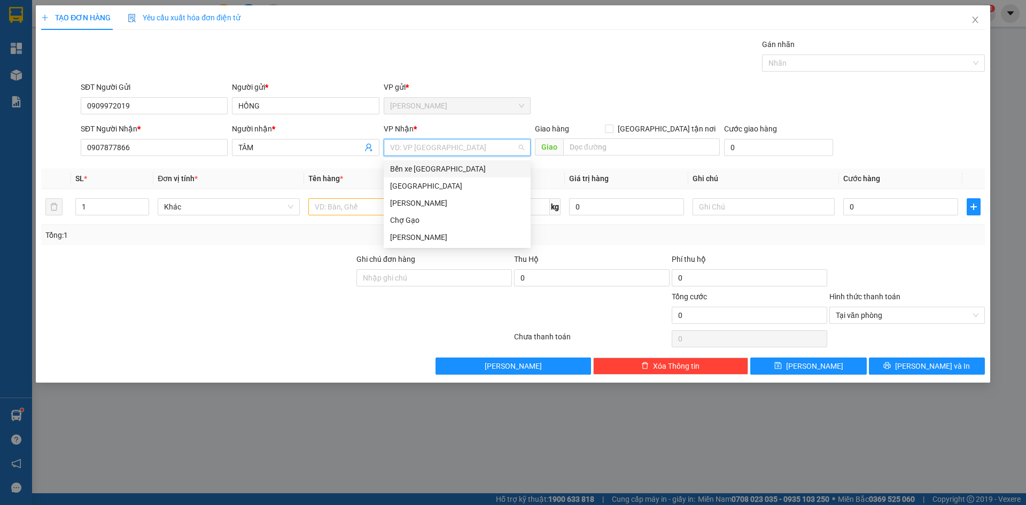
click at [416, 150] on input "search" at bounding box center [453, 147] width 127 height 16
click at [407, 184] on div "[GEOGRAPHIC_DATA]" at bounding box center [457, 186] width 134 height 12
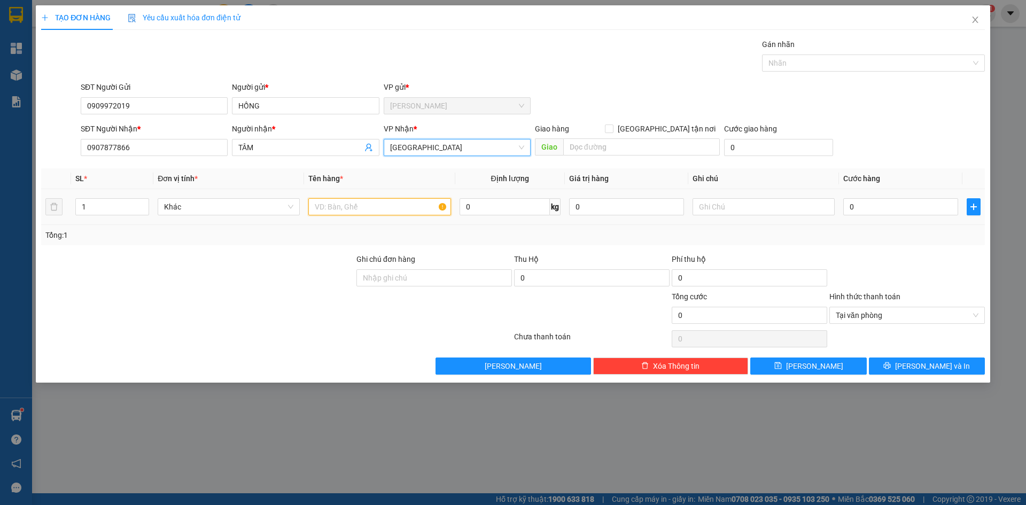
click at [335, 211] on input "text" at bounding box center [379, 206] width 142 height 17
paste input "Ơ"
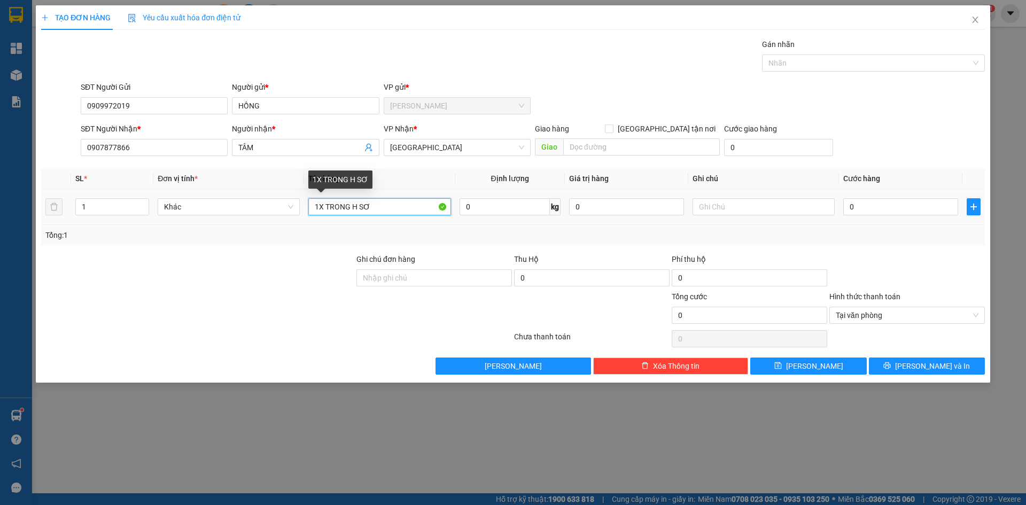
click at [360, 206] on input "1X TRONG H SƠ" at bounding box center [379, 206] width 142 height 17
click at [871, 204] on input "0" at bounding box center [900, 206] width 115 height 17
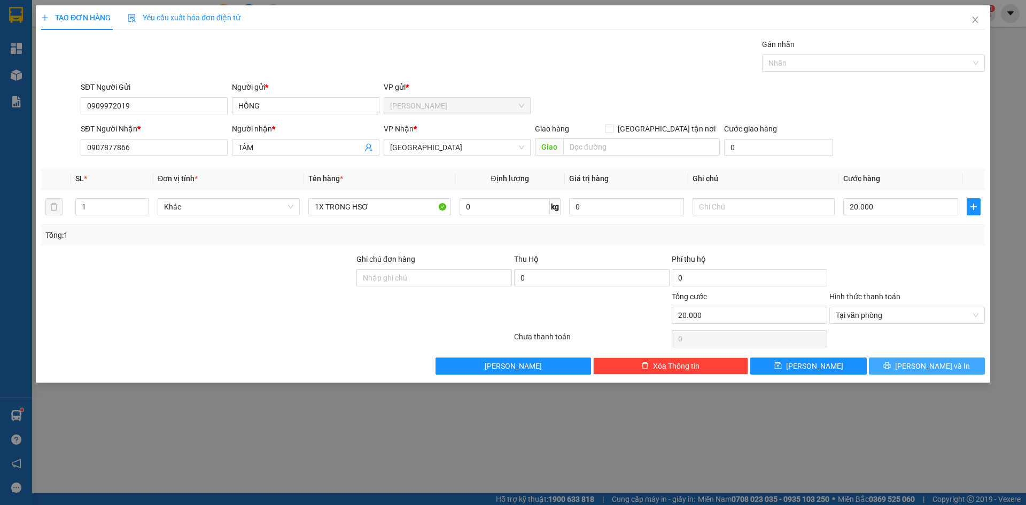
drag, startPoint x: 955, startPoint y: 363, endPoint x: 949, endPoint y: 354, distance: 10.1
click at [954, 363] on button "[PERSON_NAME] và In" at bounding box center [927, 366] width 116 height 17
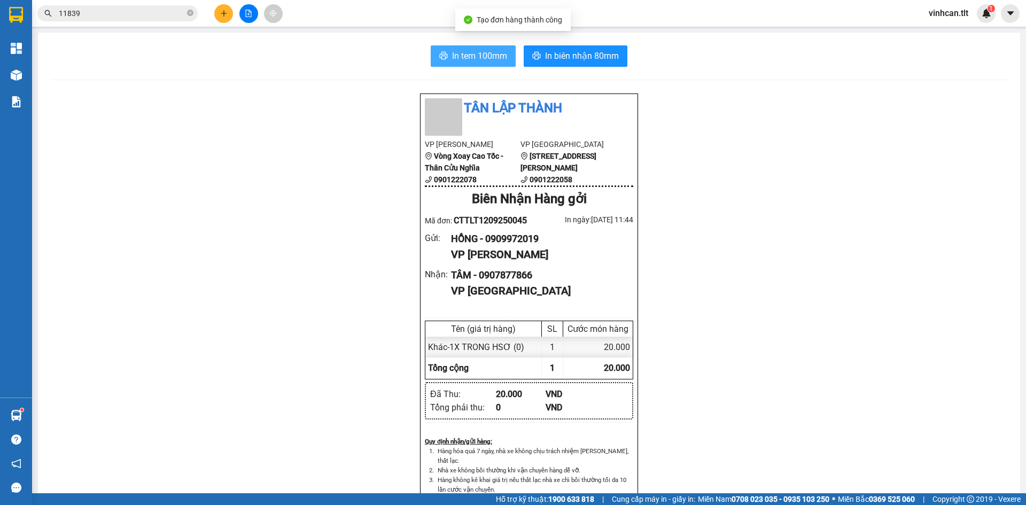
click at [470, 52] on span "In tem 100mm" at bounding box center [479, 55] width 55 height 13
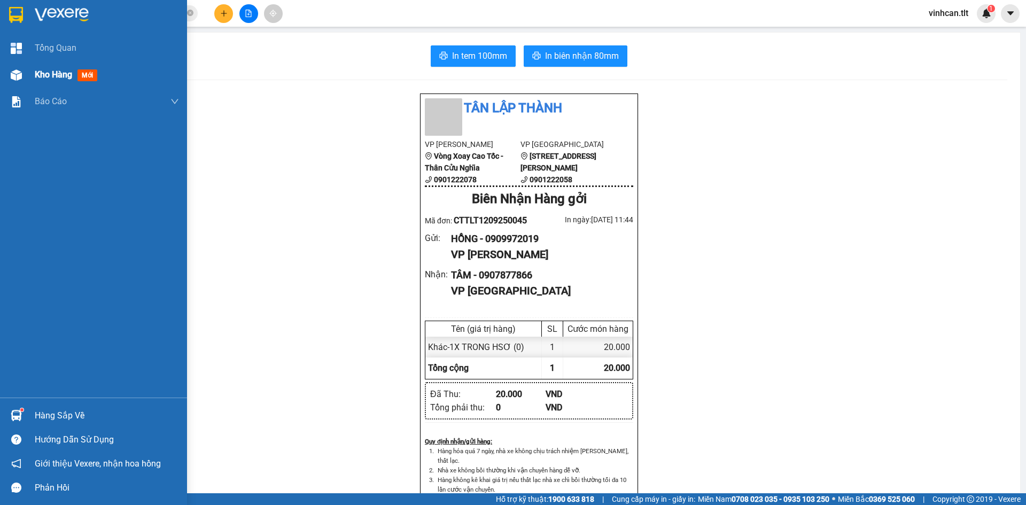
click at [43, 68] on div "Kho hàng mới" at bounding box center [68, 74] width 67 height 13
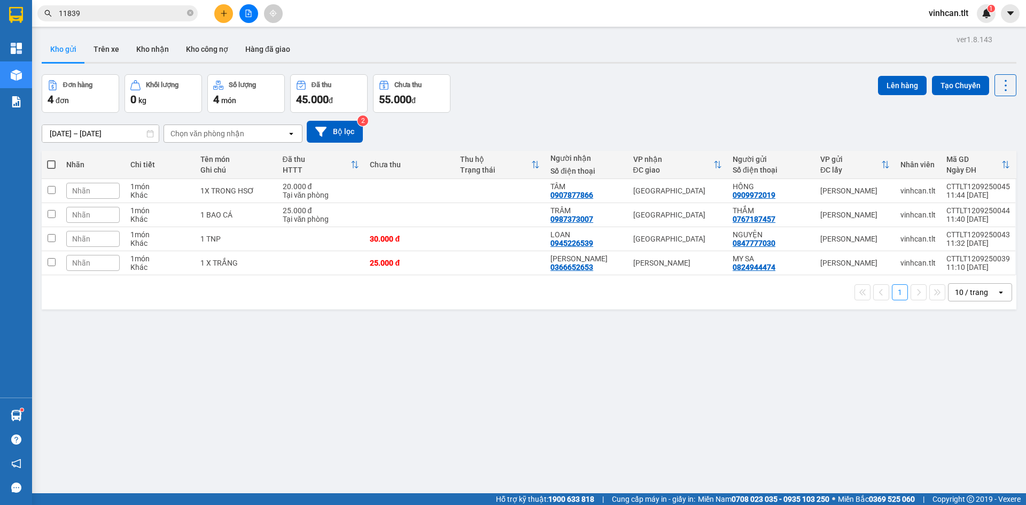
click at [300, 301] on div "1 10 / trang open" at bounding box center [529, 292] width 975 height 34
click at [950, 217] on icon at bounding box center [953, 214] width 7 height 7
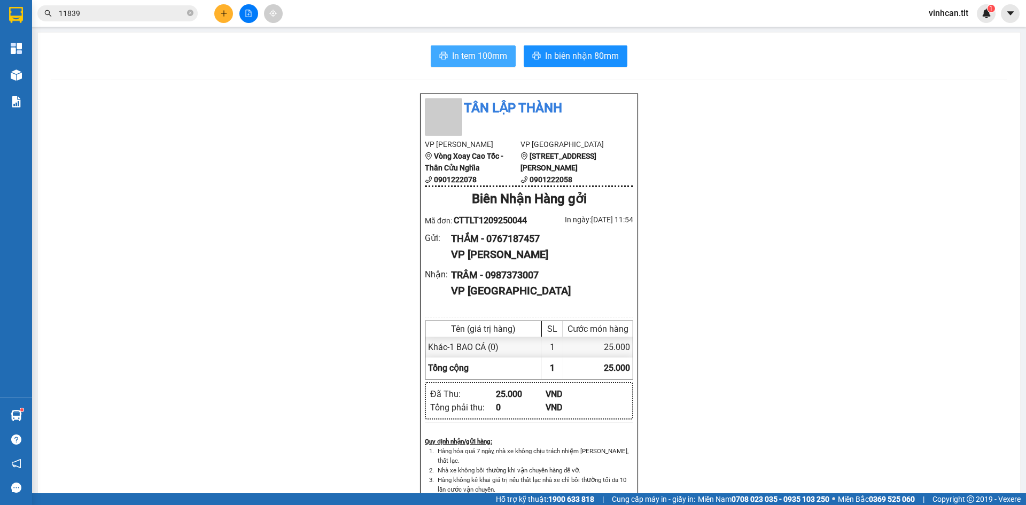
click at [468, 54] on span "In tem 100mm" at bounding box center [479, 55] width 55 height 13
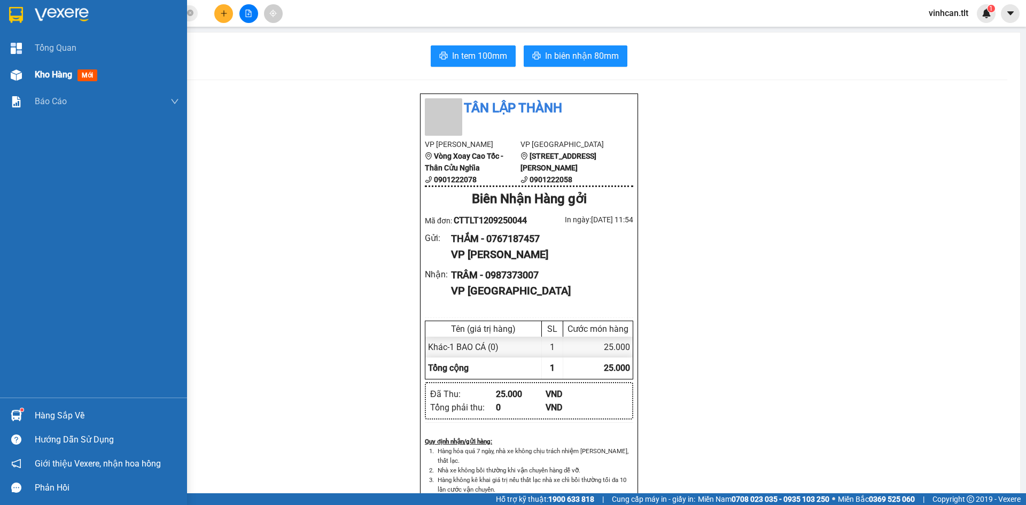
click at [51, 75] on span "Kho hàng" at bounding box center [53, 74] width 37 height 10
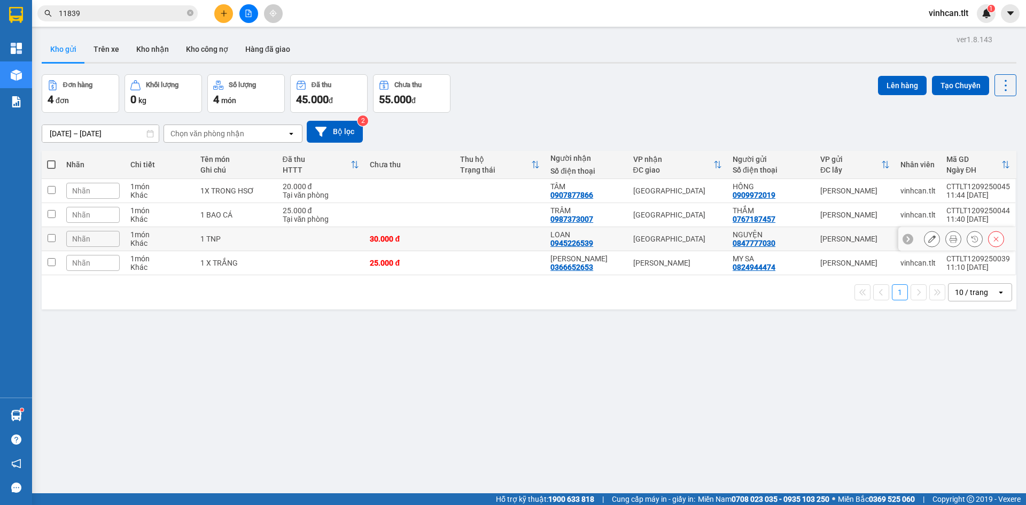
click at [322, 242] on td at bounding box center [321, 239] width 88 height 24
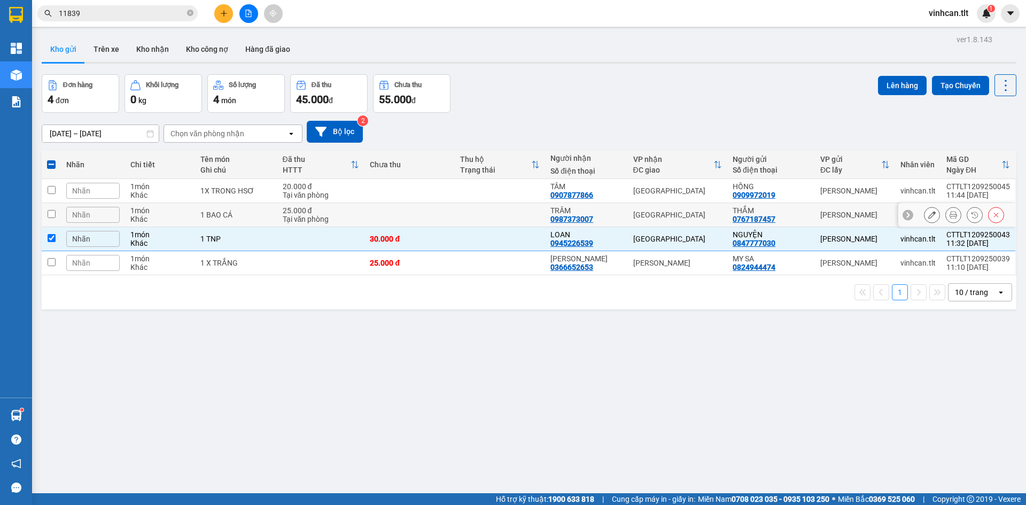
click at [362, 221] on td "25.000 đ Tại văn phòng" at bounding box center [321, 215] width 88 height 24
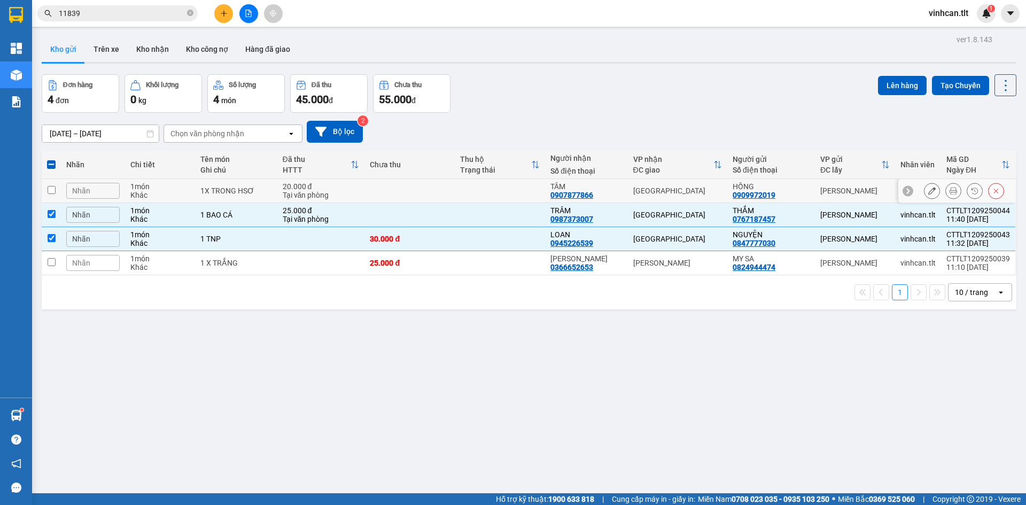
click at [376, 194] on td at bounding box center [409, 191] width 90 height 24
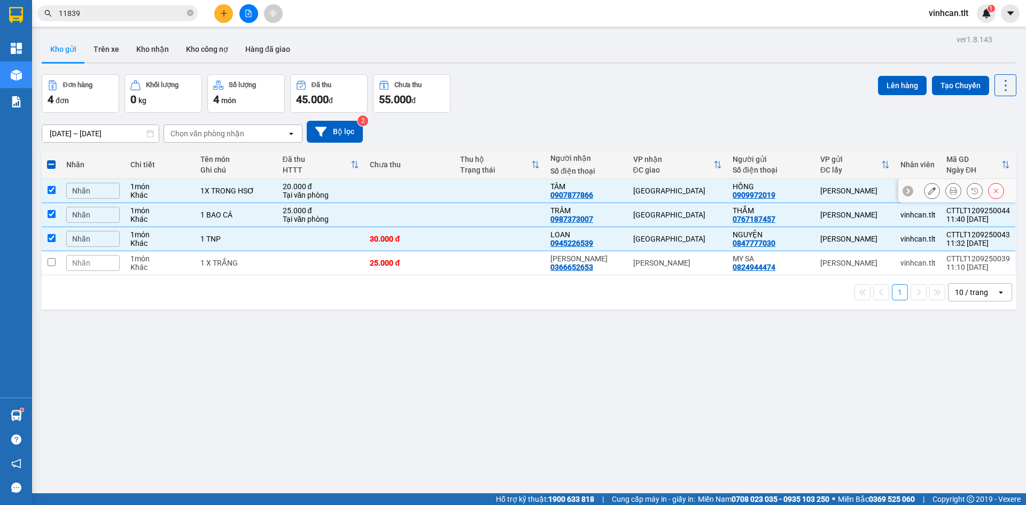
click at [507, 191] on td at bounding box center [500, 191] width 90 height 24
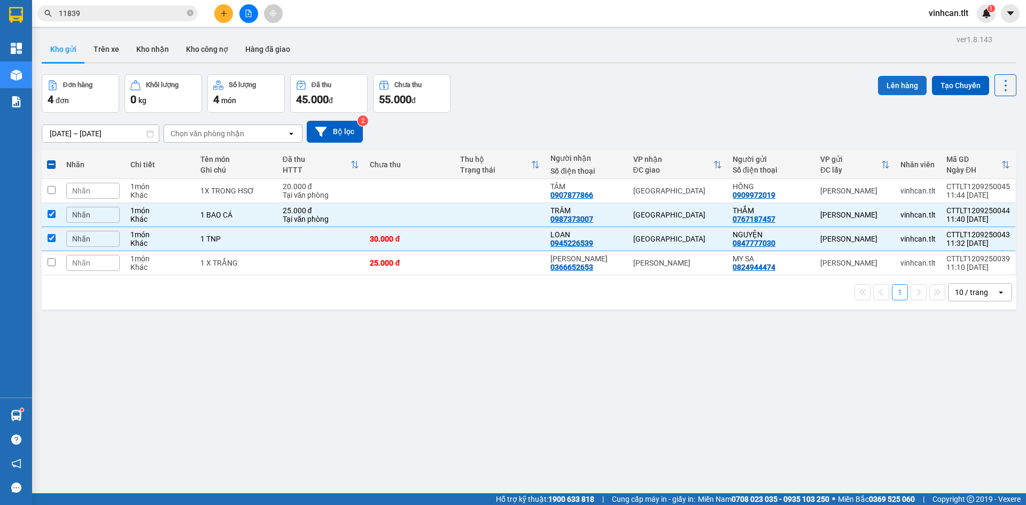
click at [885, 81] on button "Lên hàng" at bounding box center [902, 85] width 49 height 19
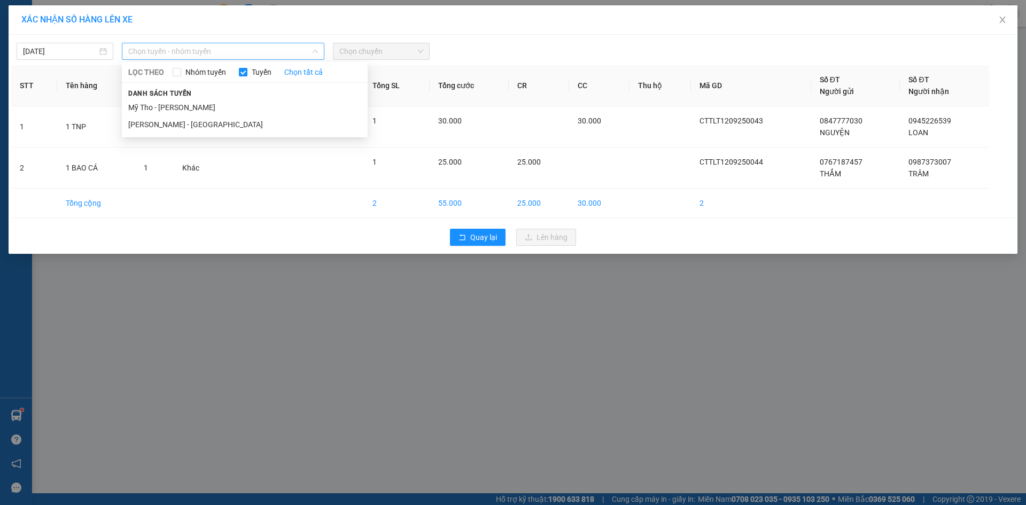
drag, startPoint x: 227, startPoint y: 46, endPoint x: 207, endPoint y: 87, distance: 45.2
click at [224, 50] on span "Chọn tuyến - nhóm tuyến" at bounding box center [223, 51] width 190 height 16
click at [195, 107] on li "Mỹ Tho - [PERSON_NAME]" at bounding box center [245, 107] width 246 height 17
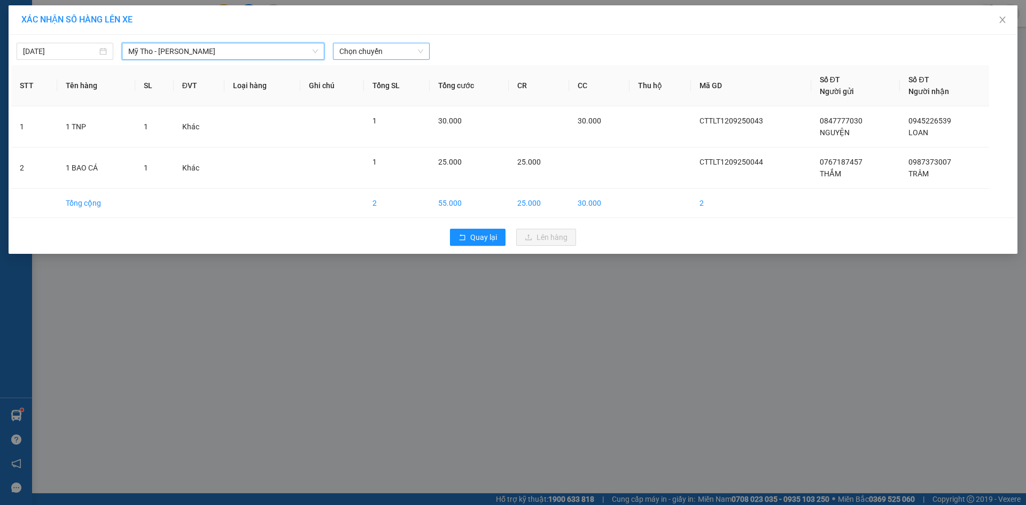
click at [375, 48] on span "Chọn chuyến" at bounding box center [381, 51] width 84 height 16
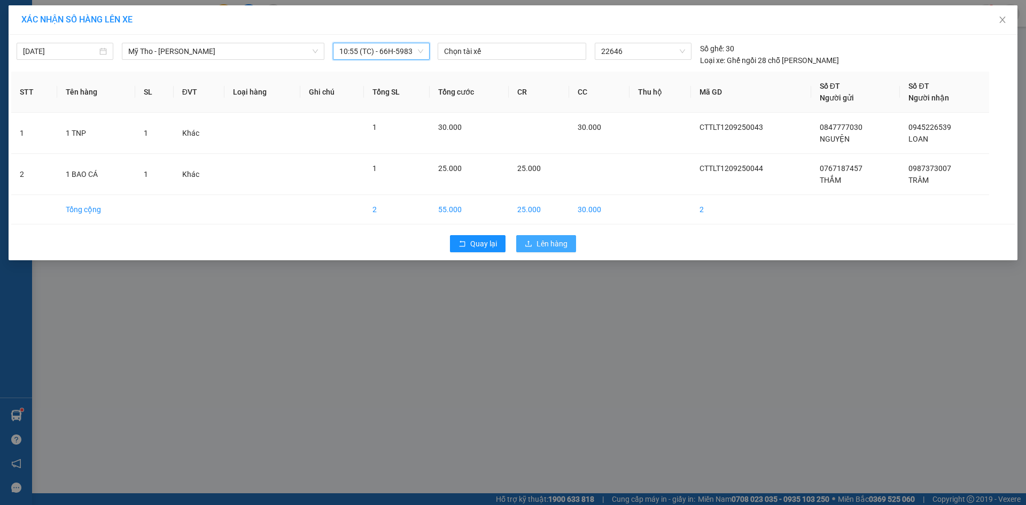
click at [555, 244] on span "Lên hàng" at bounding box center [552, 244] width 31 height 12
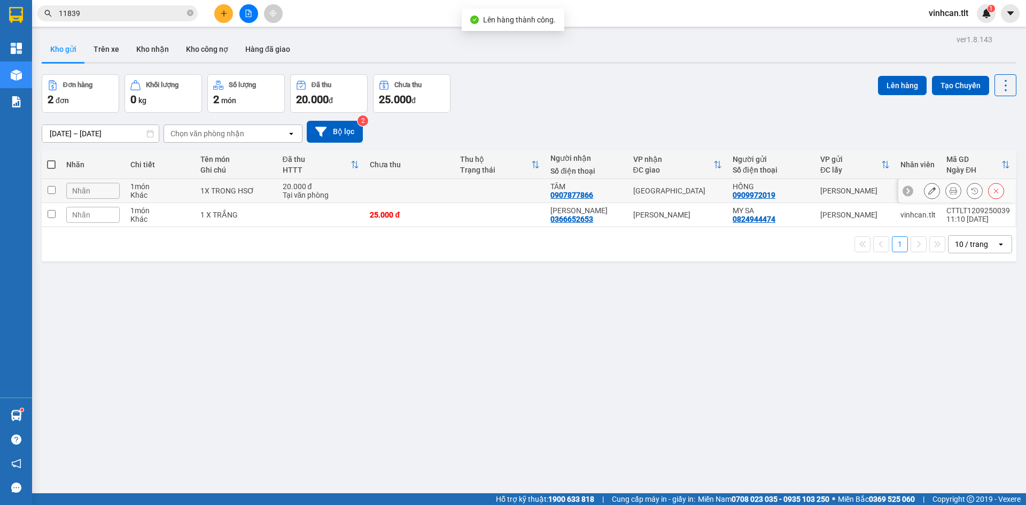
click at [357, 197] on div "Tại văn phòng" at bounding box center [321, 195] width 77 height 9
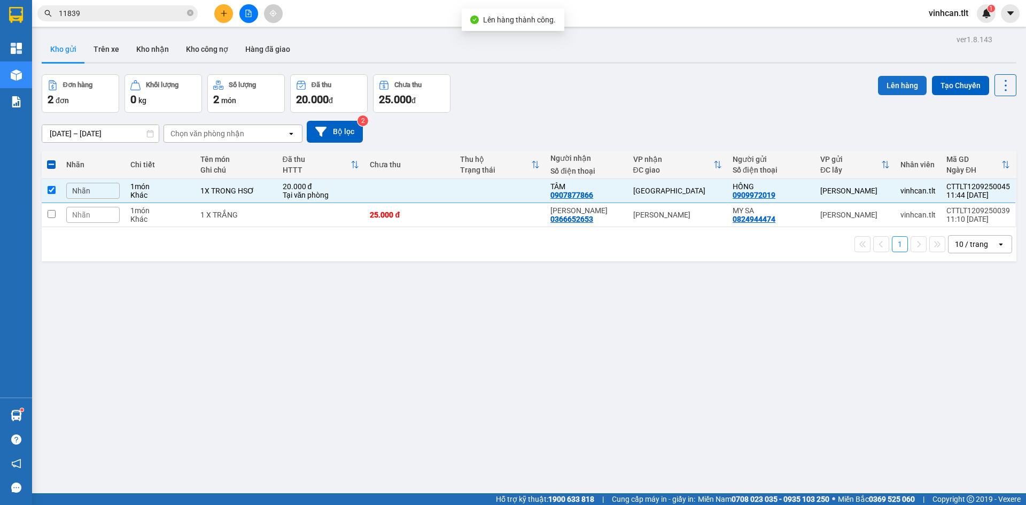
click at [906, 91] on button "Lên hàng" at bounding box center [902, 85] width 49 height 19
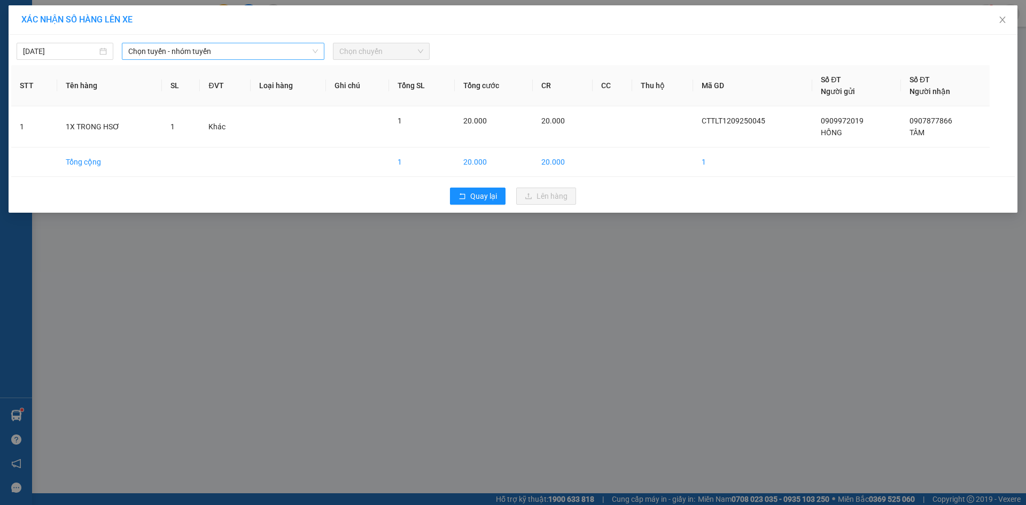
click at [238, 46] on span "Chọn tuyến - nhóm tuyến" at bounding box center [223, 51] width 190 height 16
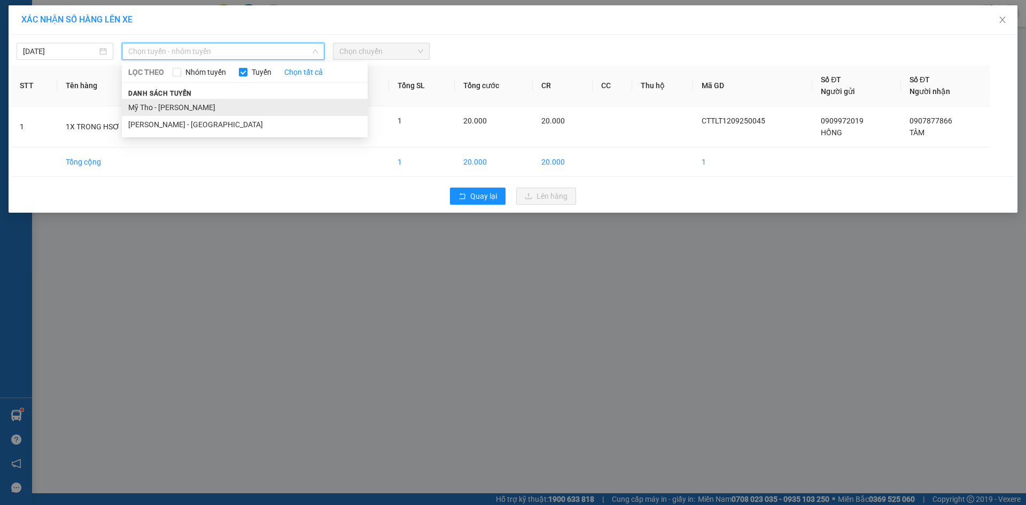
click at [177, 105] on li "Mỹ Tho - [PERSON_NAME]" at bounding box center [245, 107] width 246 height 17
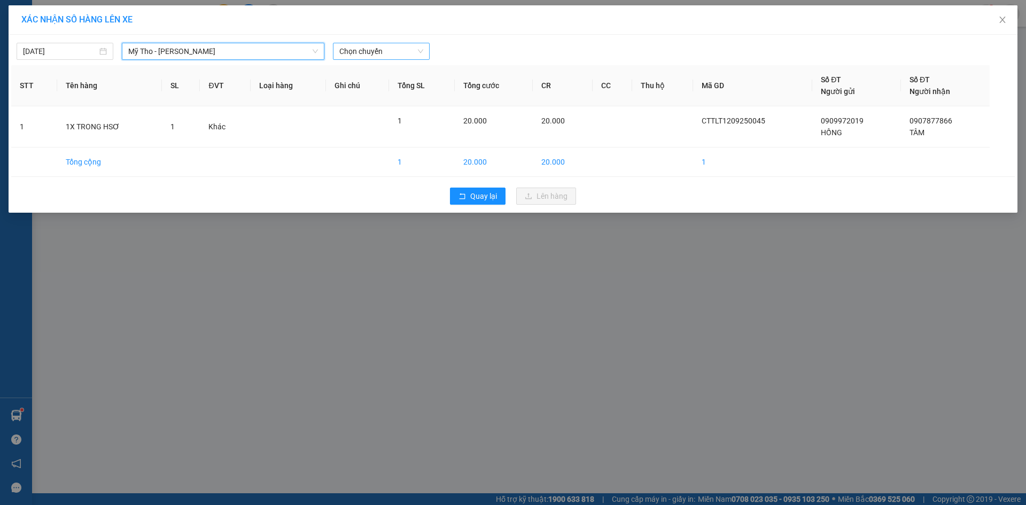
click at [367, 59] on span "Chọn chuyến" at bounding box center [381, 51] width 84 height 16
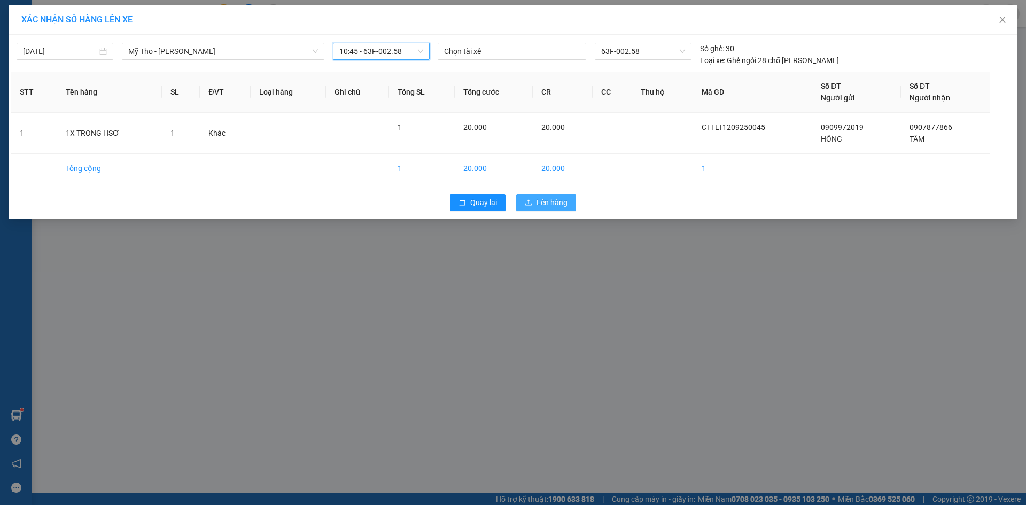
click at [548, 207] on span "Lên hàng" at bounding box center [552, 203] width 31 height 12
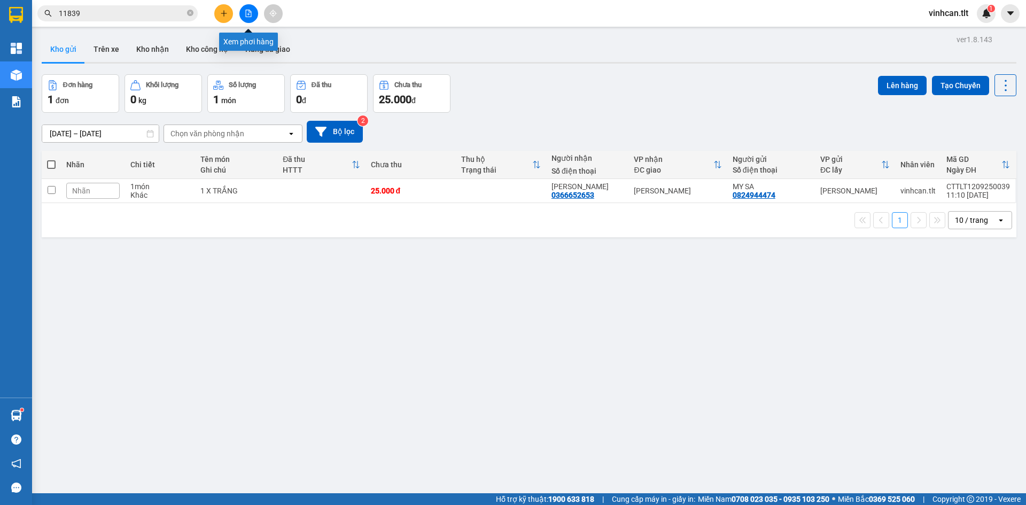
click at [245, 12] on icon "file-add" at bounding box center [248, 13] width 7 height 7
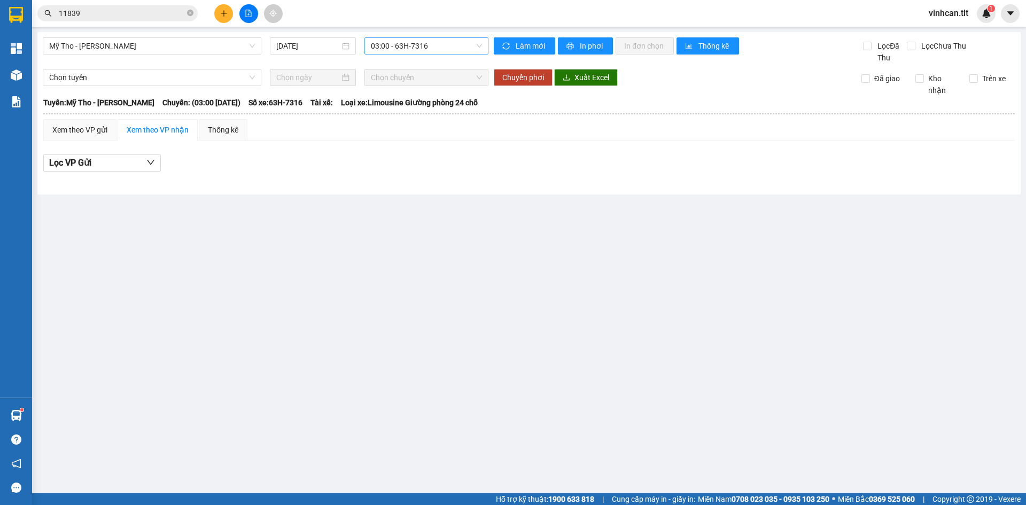
click at [384, 42] on span "03:00 - 63H-7316" at bounding box center [426, 46] width 111 height 16
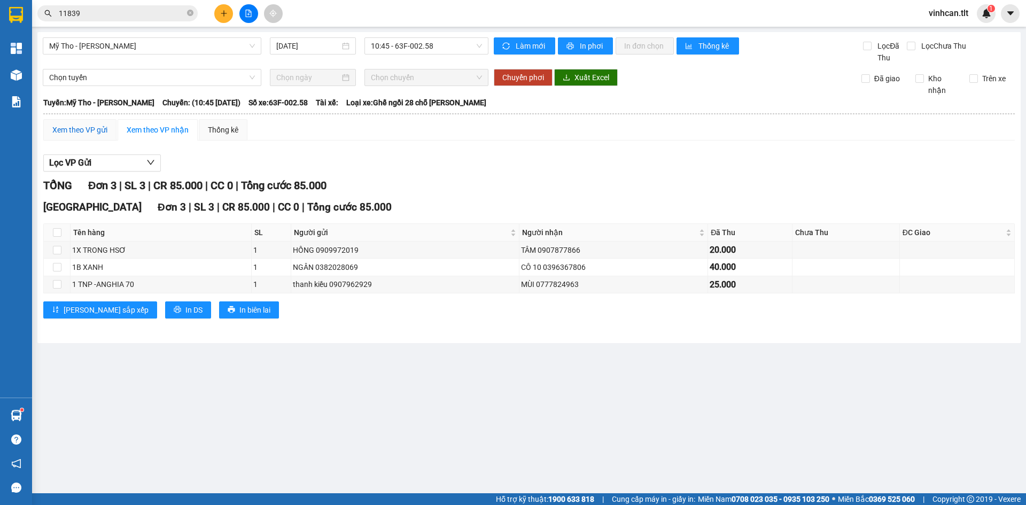
click at [85, 133] on div "Xem theo VP gửi" at bounding box center [79, 130] width 55 height 12
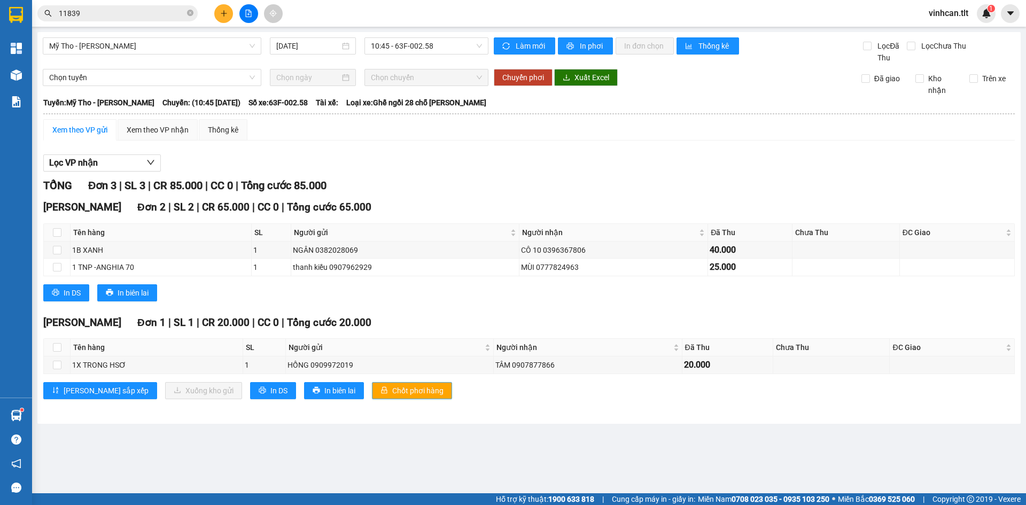
click at [392, 392] on span "Chốt phơi hàng" at bounding box center [417, 391] width 51 height 12
drag, startPoint x: 398, startPoint y: 313, endPoint x: 384, endPoint y: 220, distance: 94.1
click at [399, 311] on div "TỔNG Đơn 3 | SL 3 | CR 85.000 | CC 0 | Tổng cước 85.000 [PERSON_NAME] 2 | SL 2 …" at bounding box center [529, 294] width 972 height 235
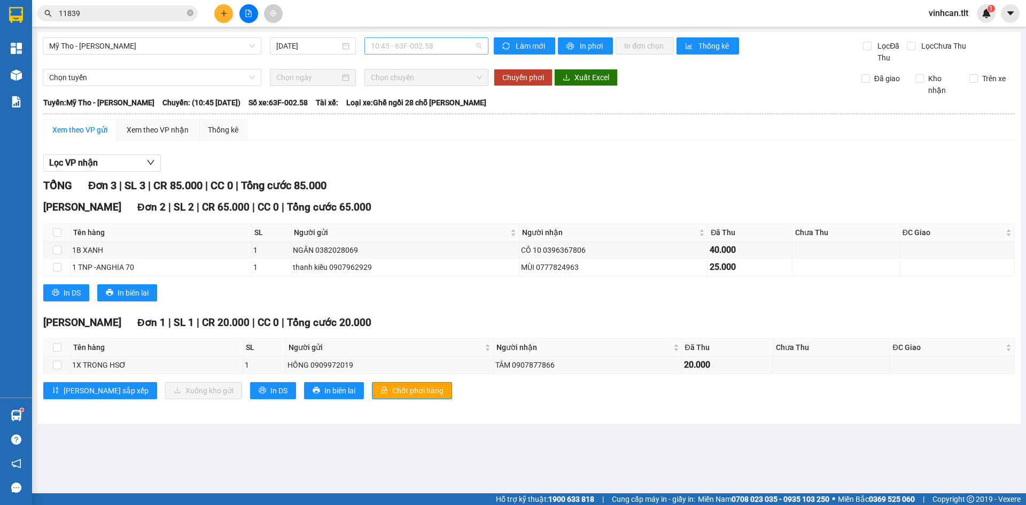
click at [380, 43] on span "10:45 - 63F-002.58" at bounding box center [426, 46] width 111 height 16
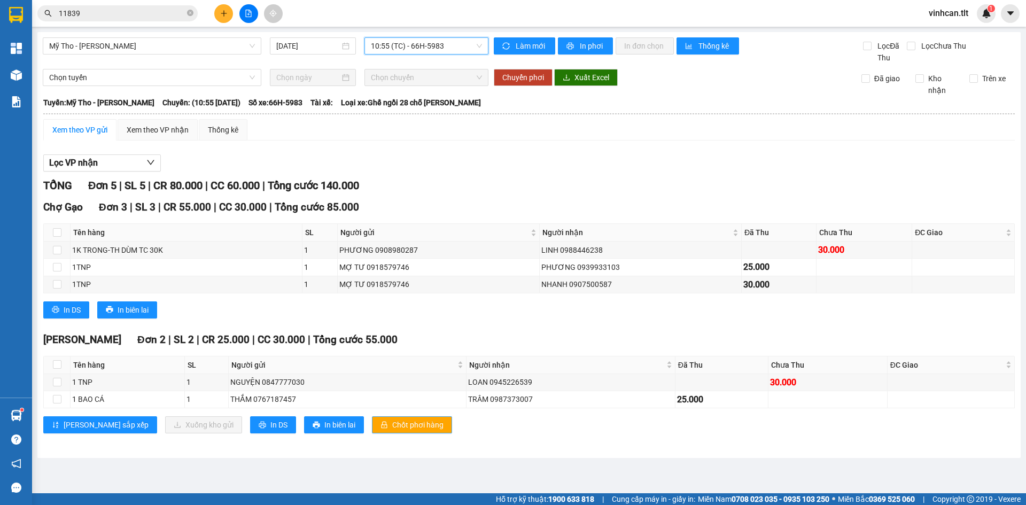
click at [392, 420] on span "Chốt phơi hàng" at bounding box center [417, 425] width 51 height 12
click at [409, 332] on div "Cao Tốc Đơn 2 | SL 2 | CR 25.000 | CC 30.000 | Tổng cước 55.000" at bounding box center [529, 340] width 972 height 16
drag, startPoint x: 387, startPoint y: 48, endPoint x: 392, endPoint y: 68, distance: 20.4
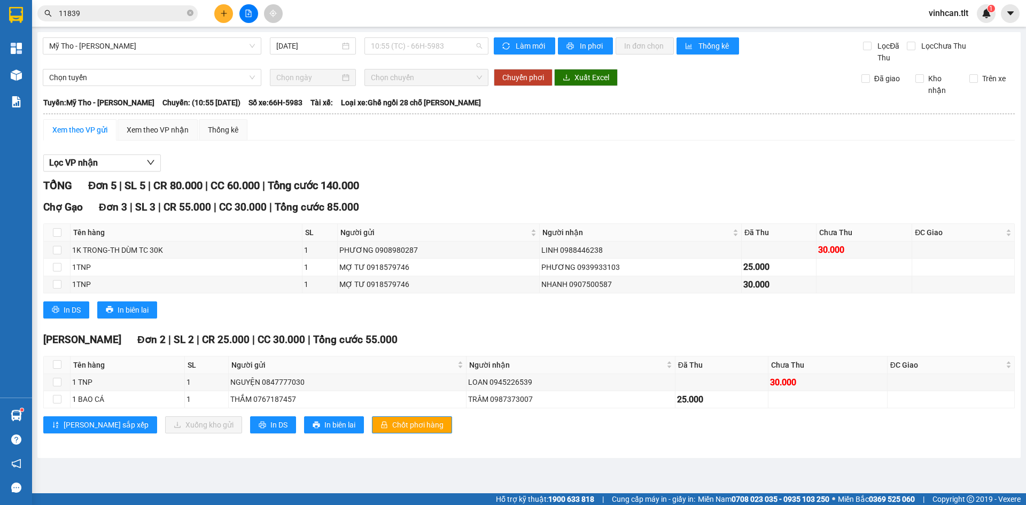
click at [387, 48] on span "10:55 (TC) - 66H-5983" at bounding box center [426, 46] width 111 height 16
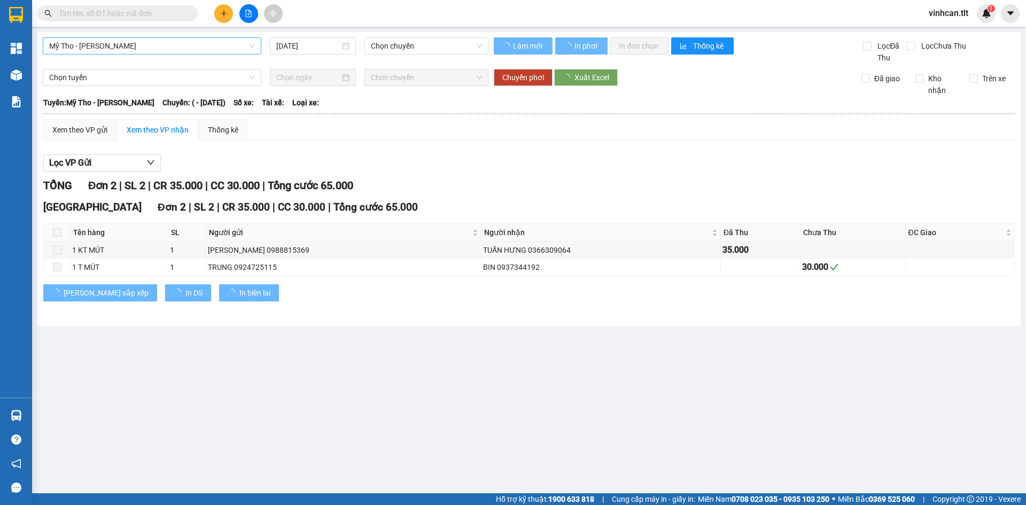
type input "[DATE]"
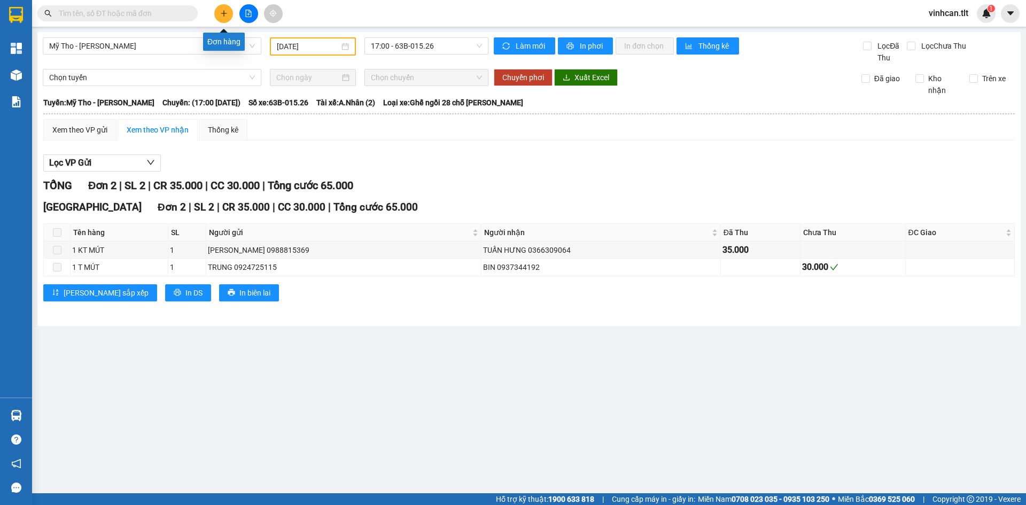
click at [227, 12] on icon "plus" at bounding box center [223, 13] width 7 height 7
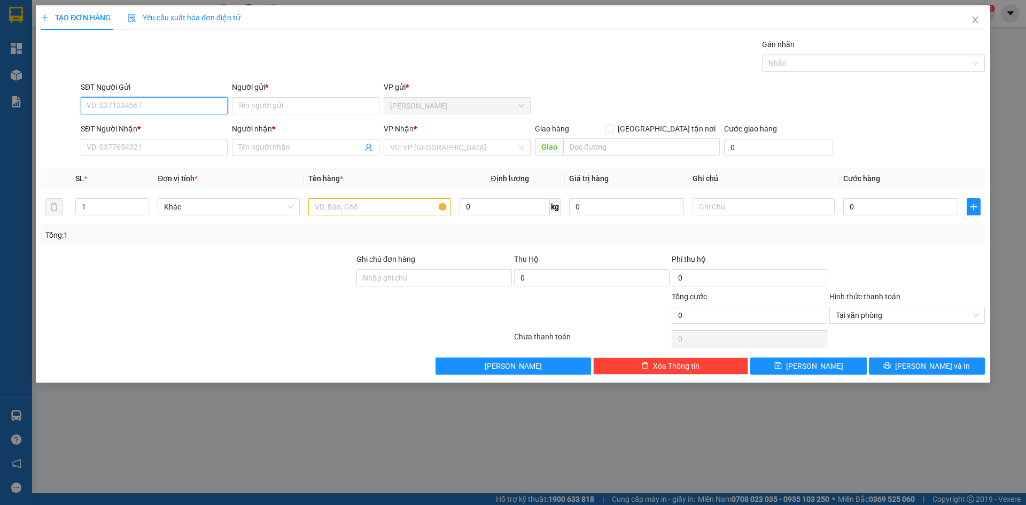
click at [134, 104] on input "SĐT Người Gửi" at bounding box center [154, 105] width 147 height 17
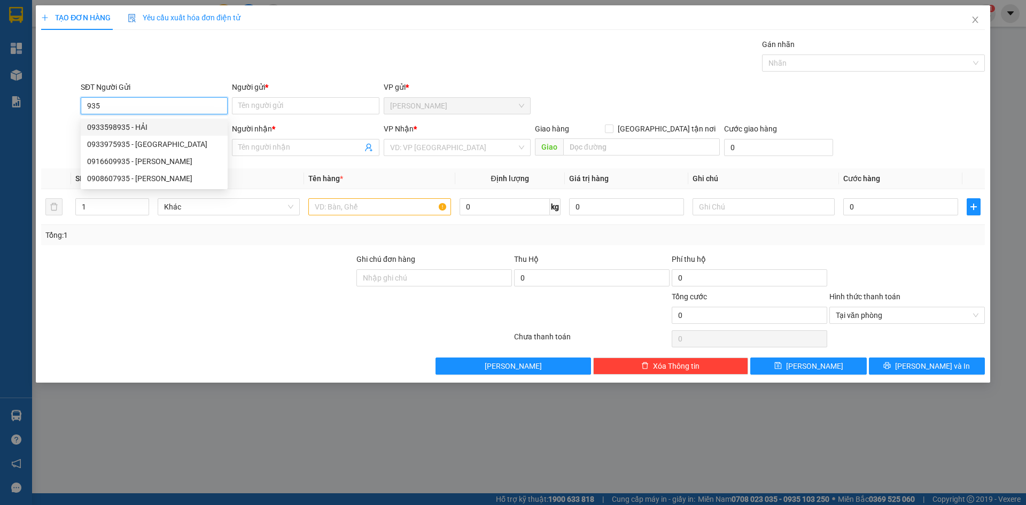
click at [123, 126] on div "0933598935 - HẢI" at bounding box center [154, 127] width 134 height 12
type input "0933598935"
type input "HẢI"
type input "0933598935"
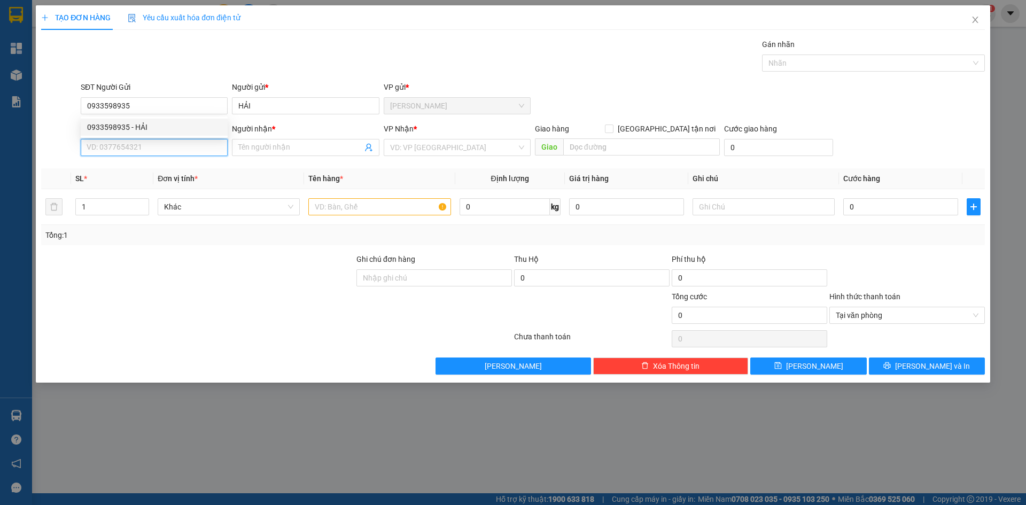
click at [118, 141] on input "SĐT Người Nhận *" at bounding box center [154, 147] width 147 height 17
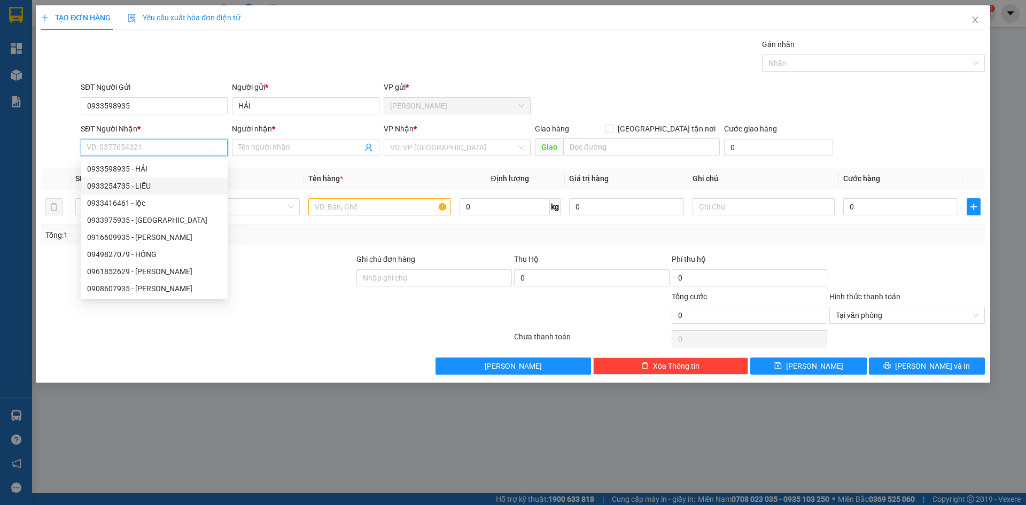
click at [129, 183] on div "0933254735 - LIỄU" at bounding box center [154, 186] width 134 height 12
type input "0933254735"
type input "LIỄU"
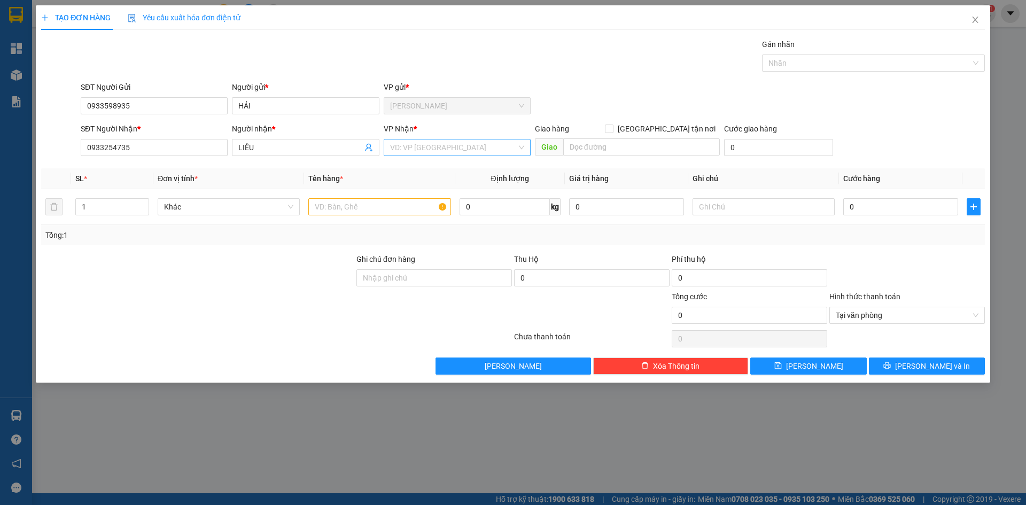
click at [416, 144] on input "search" at bounding box center [453, 147] width 127 height 16
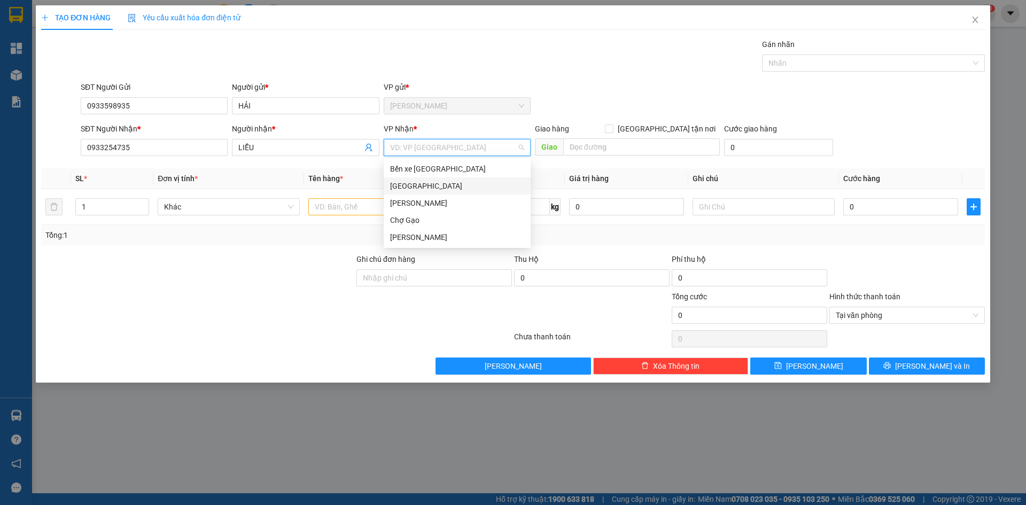
click at [400, 185] on div "[GEOGRAPHIC_DATA]" at bounding box center [457, 186] width 134 height 12
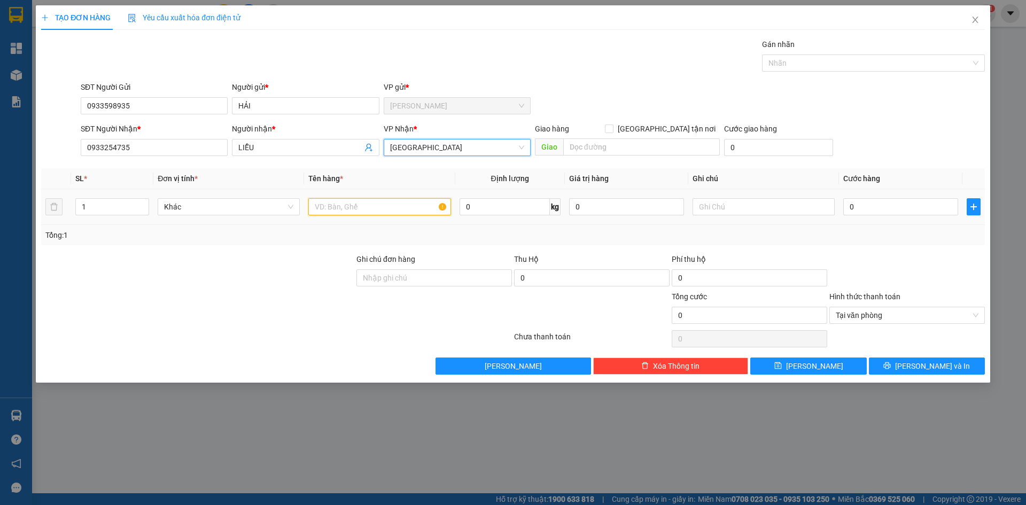
click at [311, 209] on input "text" at bounding box center [379, 206] width 142 height 17
type input "1 [PERSON_NAME]"
click at [903, 209] on input "0" at bounding box center [900, 206] width 115 height 17
type input "4"
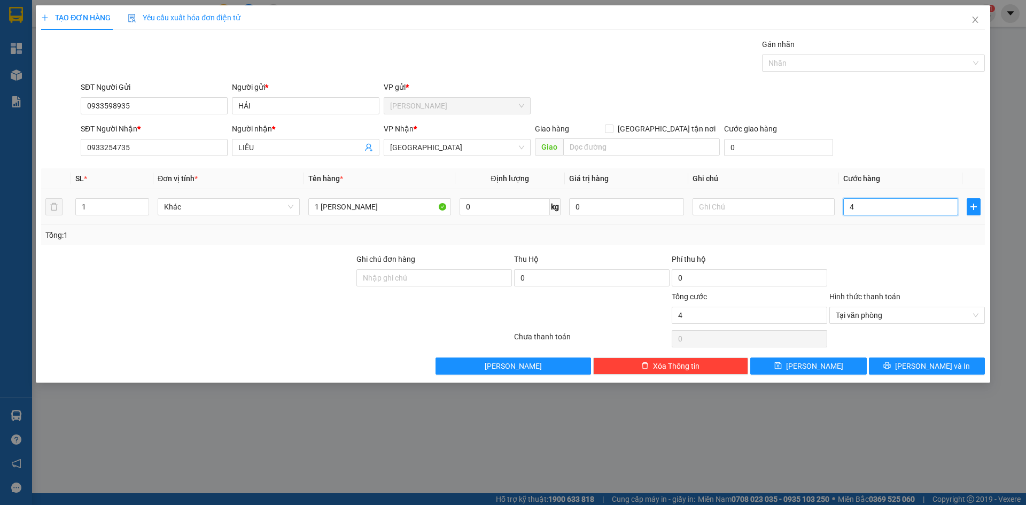
type input "40"
type input "40.000"
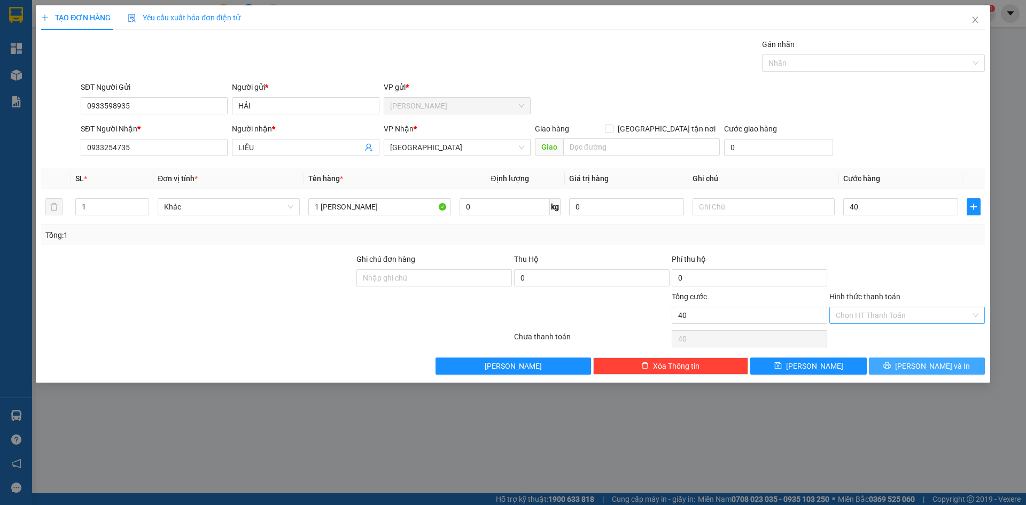
type input "40.000"
click at [920, 367] on span "[PERSON_NAME] và In" at bounding box center [932, 366] width 75 height 12
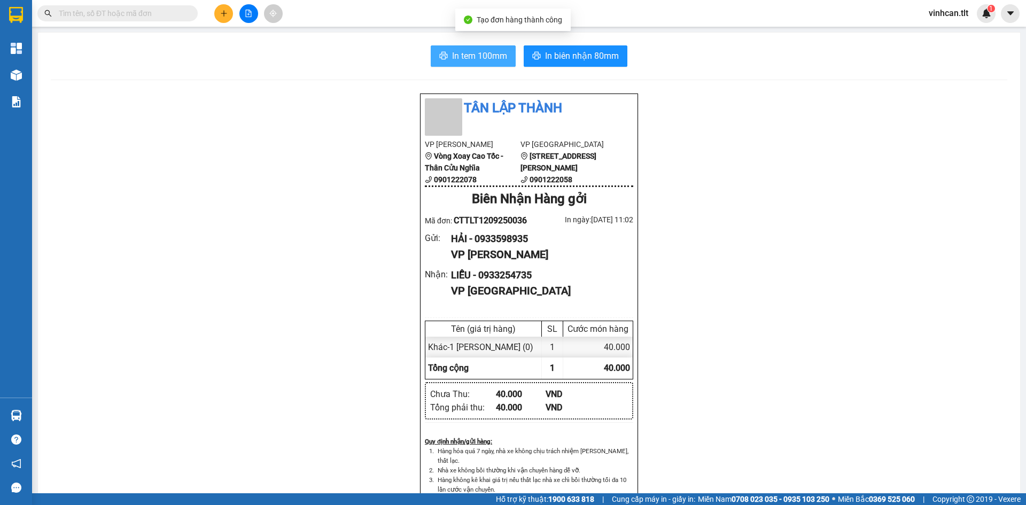
click at [459, 59] on span "In tem 100mm" at bounding box center [479, 55] width 55 height 13
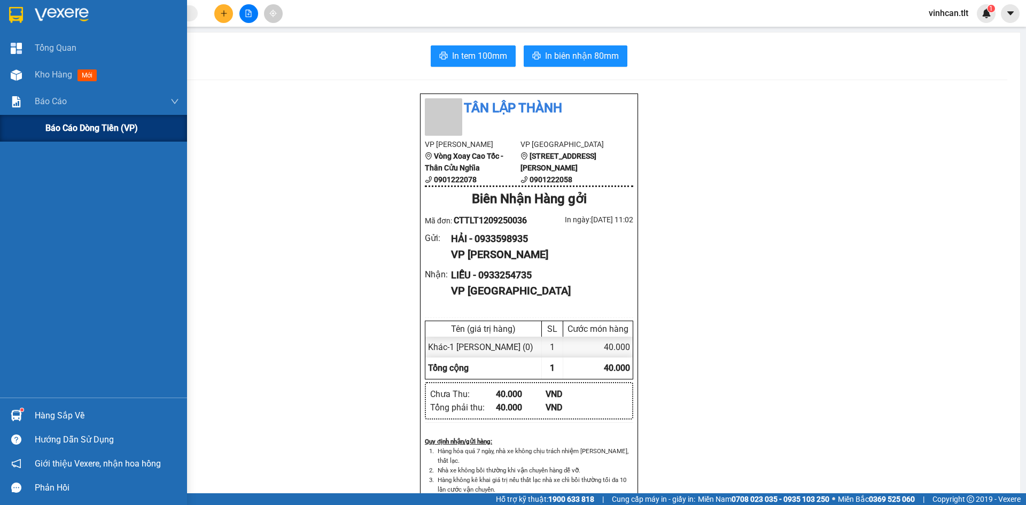
click at [52, 128] on span "Báo cáo dòng tiền (VP)" at bounding box center [91, 127] width 92 height 13
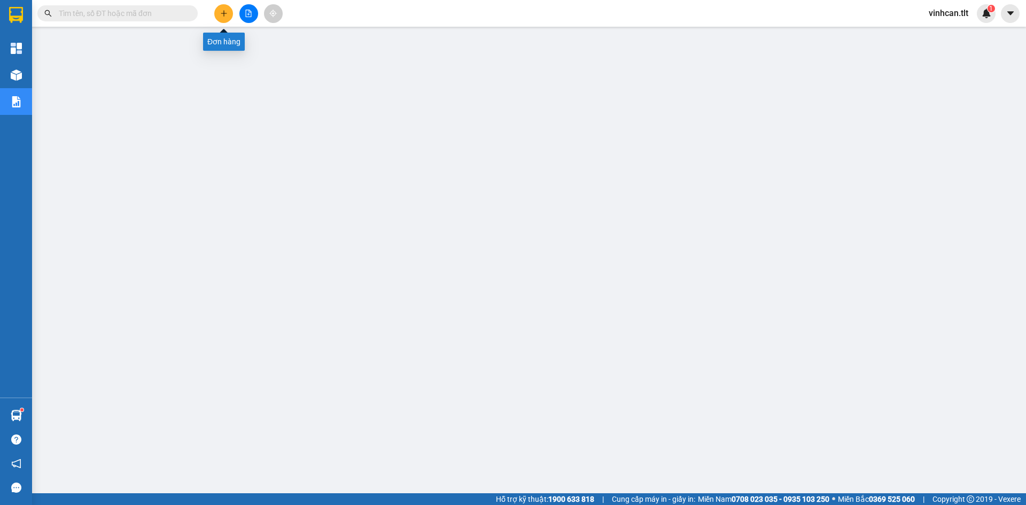
click at [222, 8] on button at bounding box center [223, 13] width 19 height 19
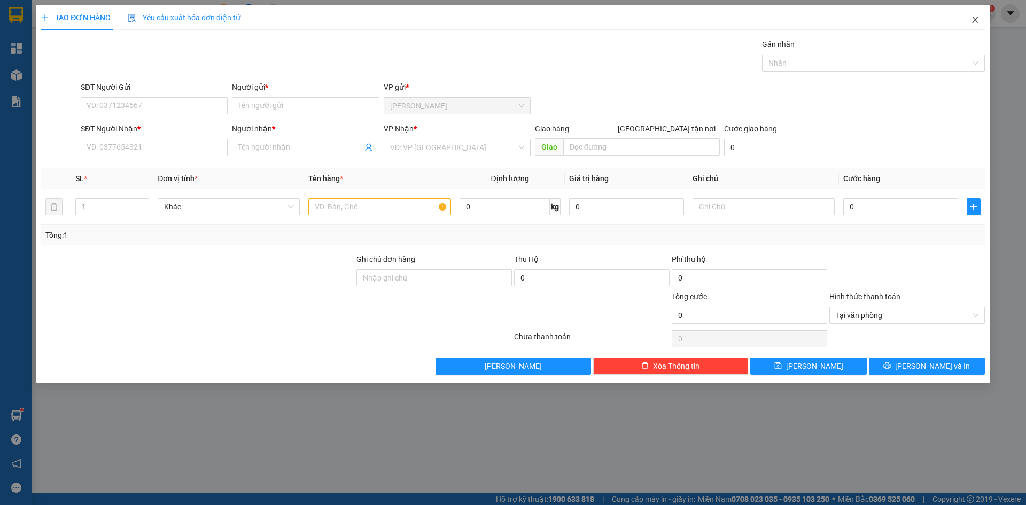
click at [973, 22] on icon "close" at bounding box center [975, 19] width 9 height 9
